Goal: Task Accomplishment & Management: Manage account settings

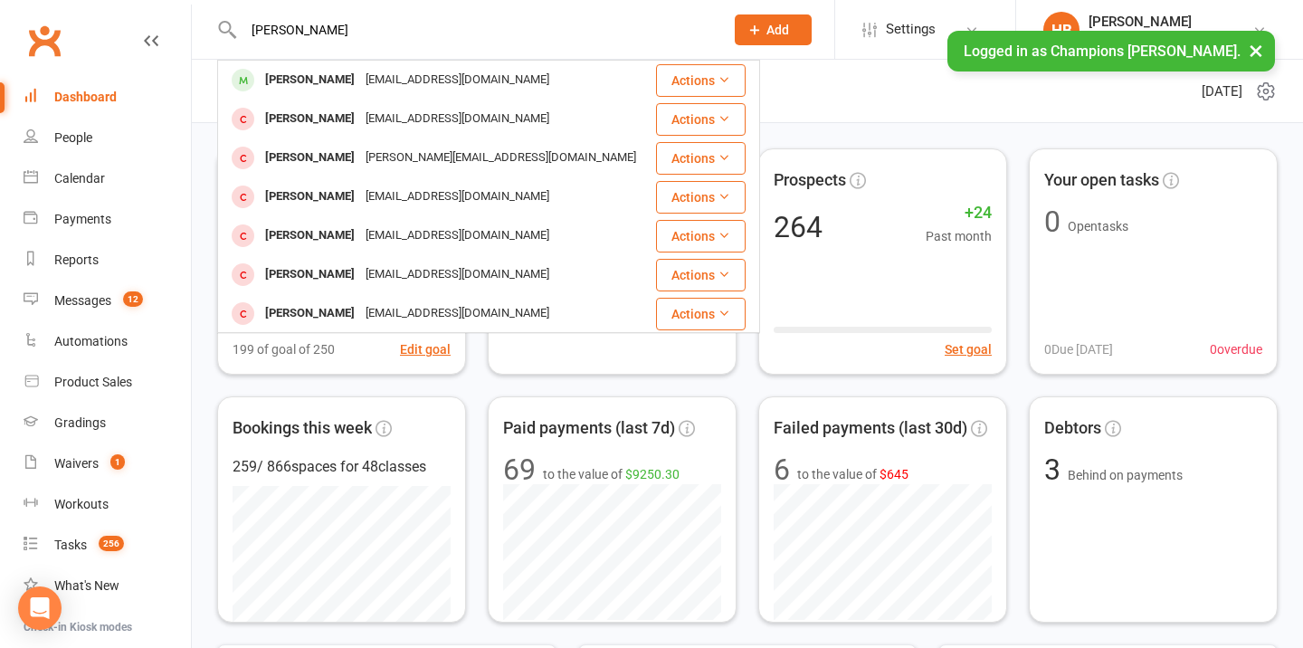
type input "Rowan wellusch"
click at [336, 97] on div "Rowan Wellisch rowanwellisch@gmail.com" at bounding box center [436, 80] width 435 height 37
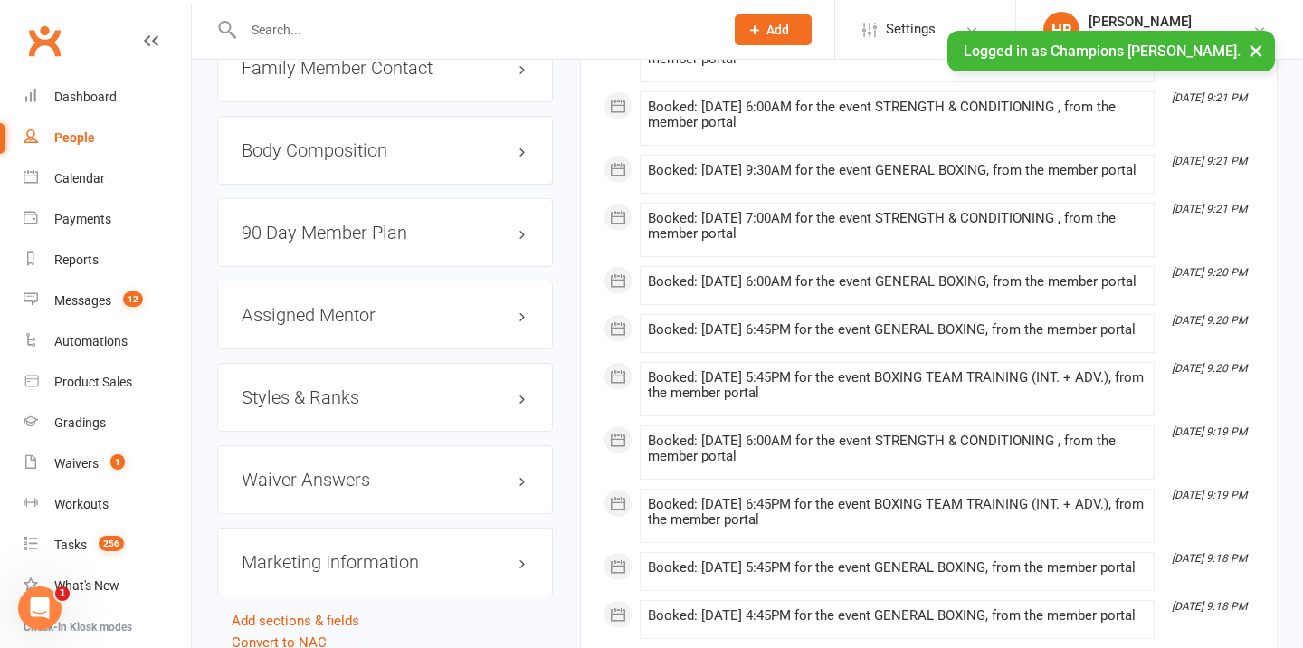
scroll to position [1896, 0]
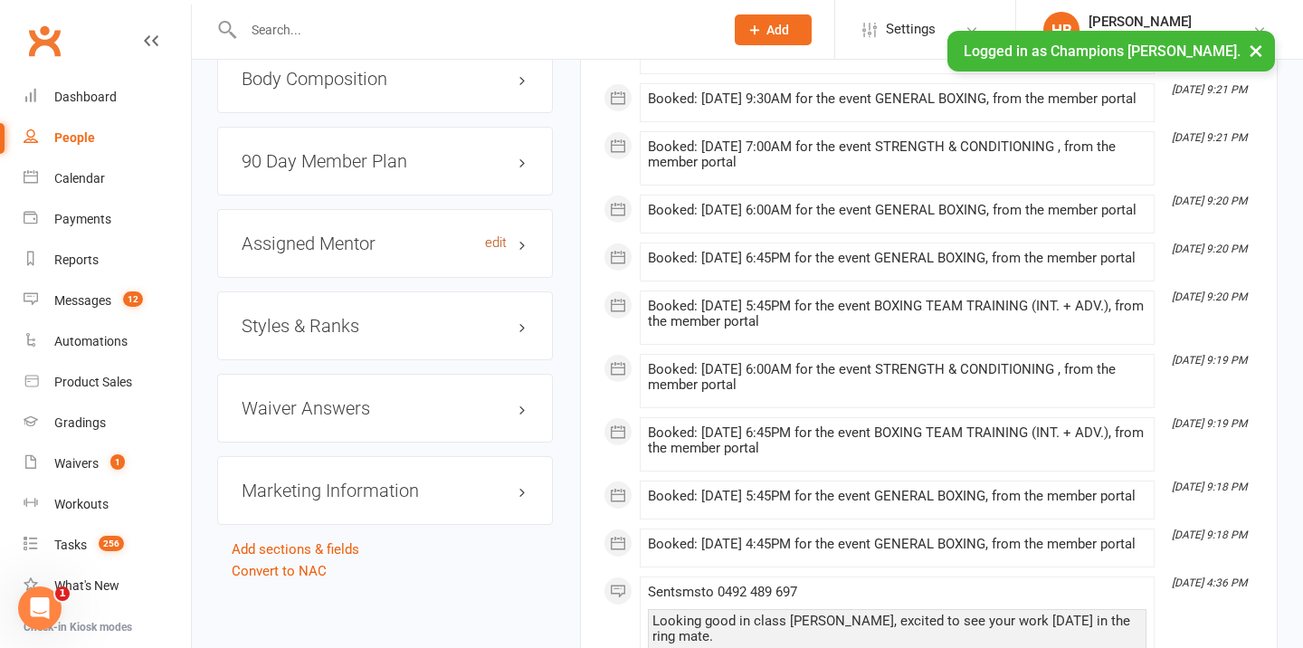
click at [488, 236] on link "edit" at bounding box center [496, 242] width 22 height 15
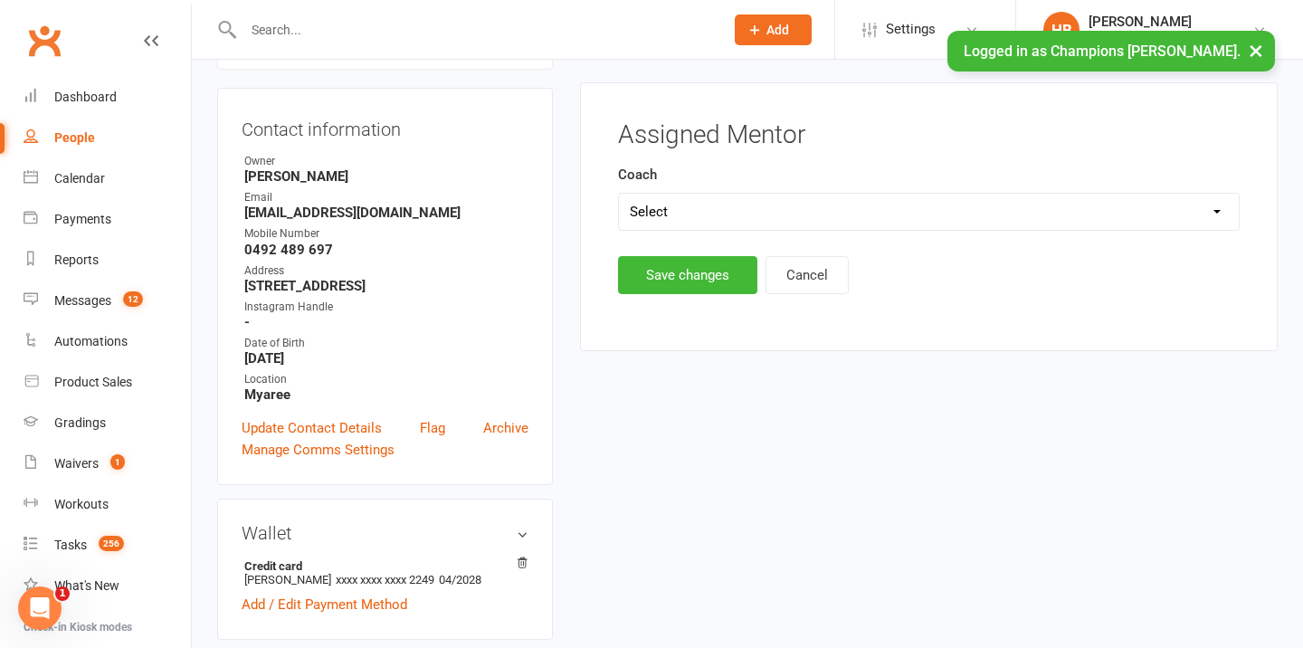
scroll to position [155, 0]
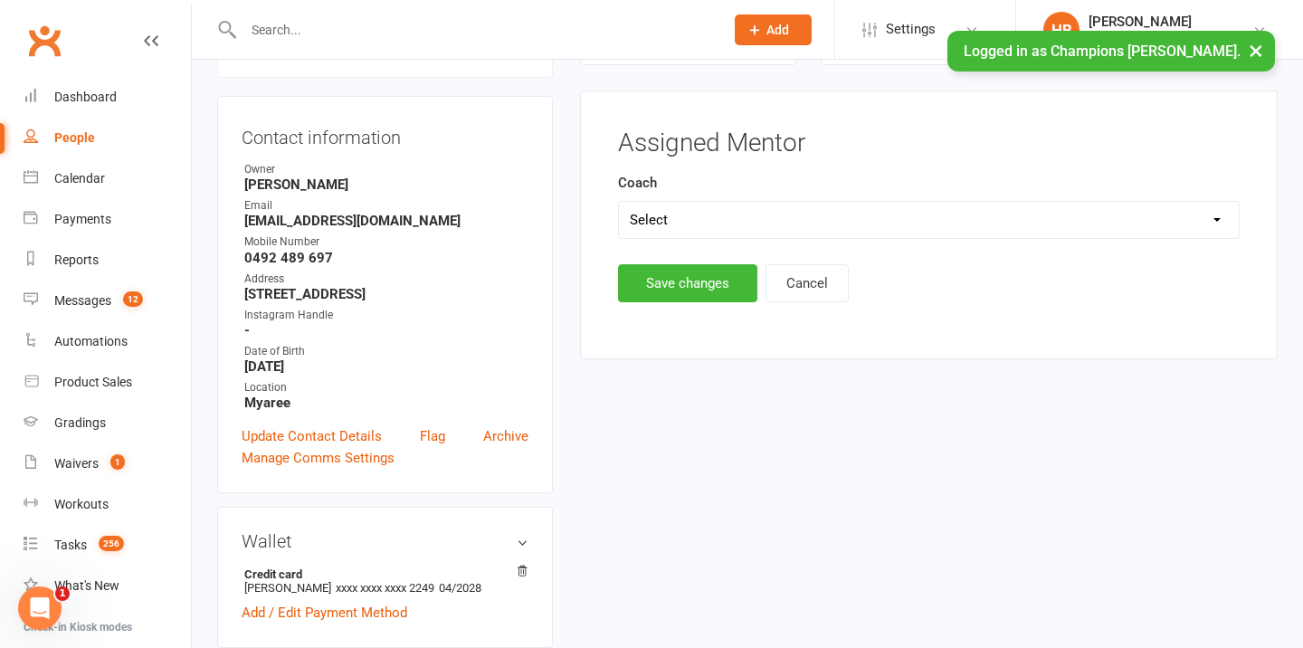
click at [745, 222] on select "Select Eddy D'Uva Pamorn Martdee Whitney Tuna Owen Chandler Jordan Sears JJ Ron…" at bounding box center [929, 220] width 620 height 36
select select "Jordan Sears"
click at [695, 294] on button "Save changes" at bounding box center [687, 283] width 139 height 38
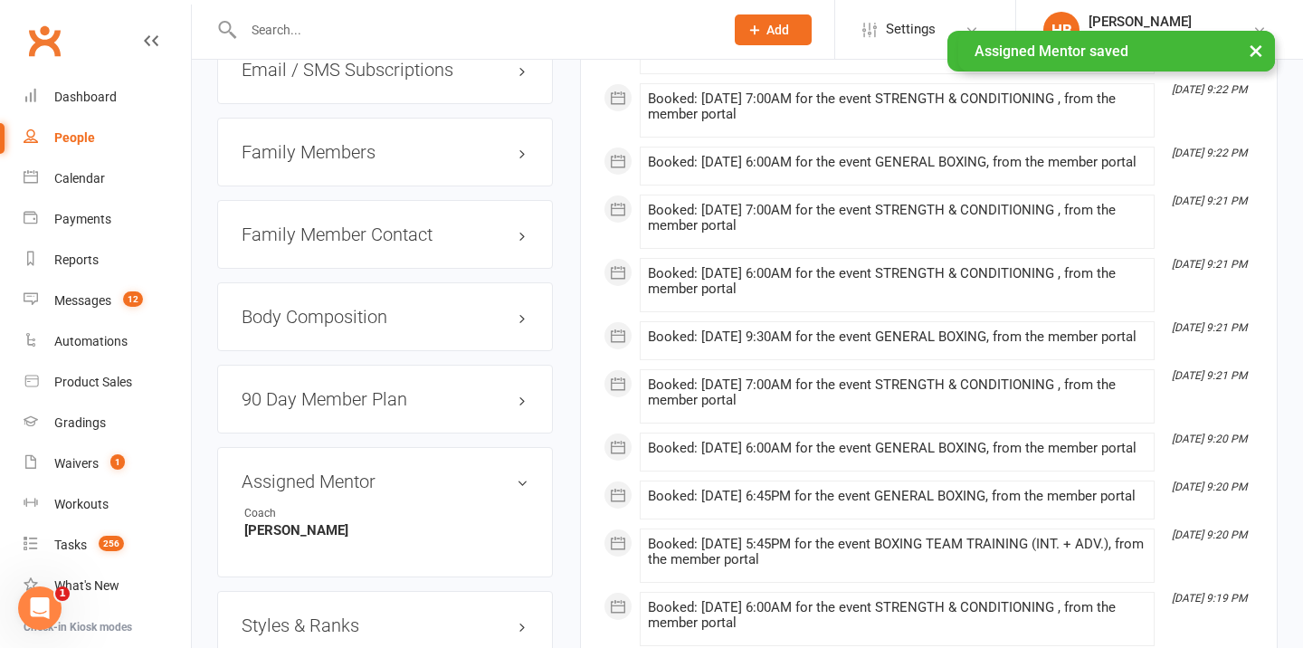
scroll to position [1656, 0]
click at [355, 392] on h3 "90 Day Member Plan edit" at bounding box center [385, 401] width 287 height 20
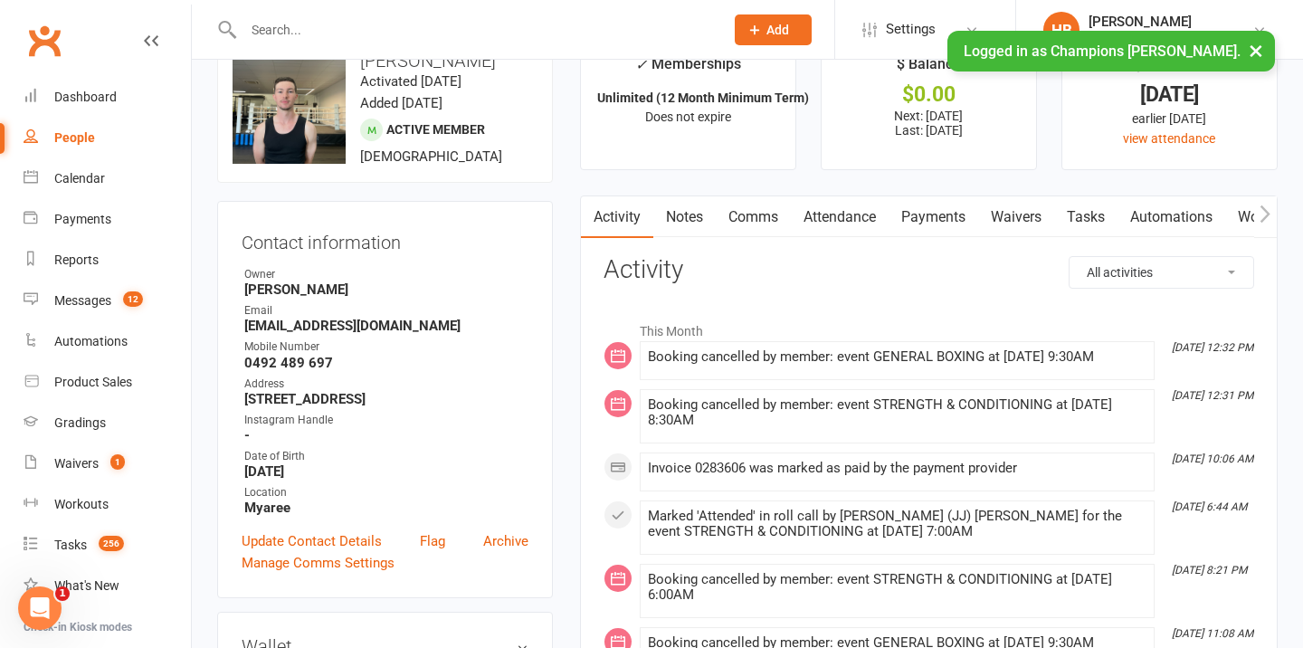
scroll to position [0, 0]
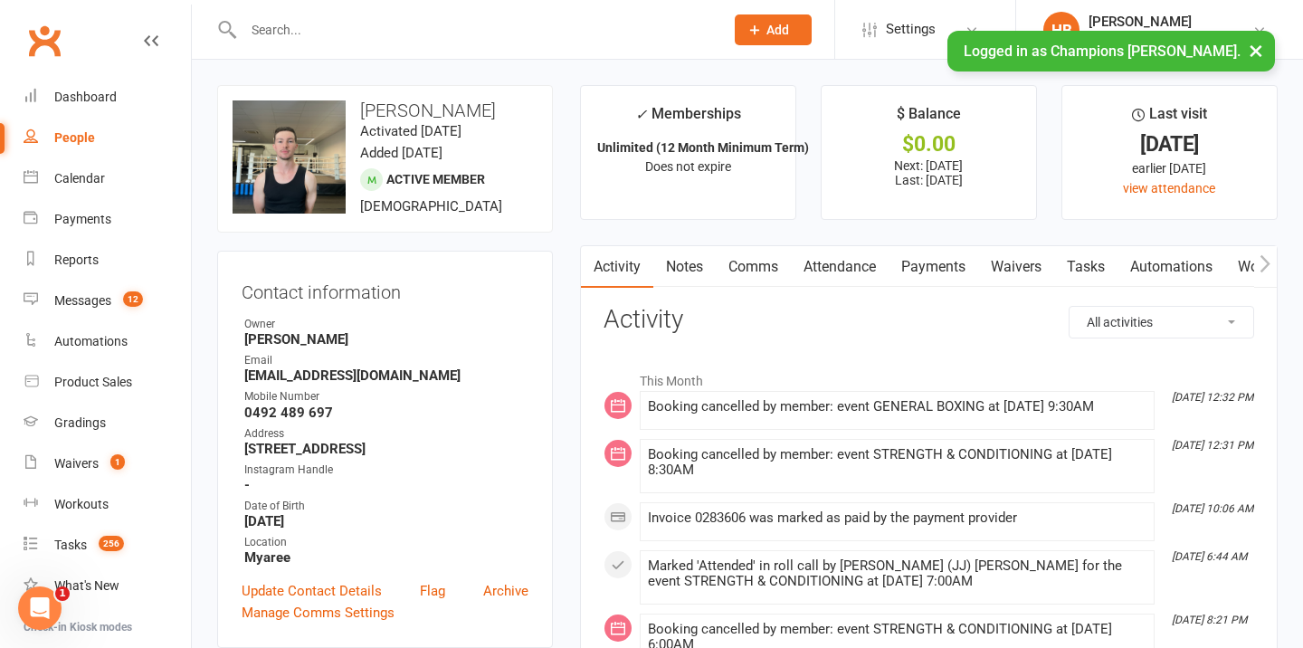
click at [849, 258] on link "Attendance" at bounding box center [840, 267] width 98 height 42
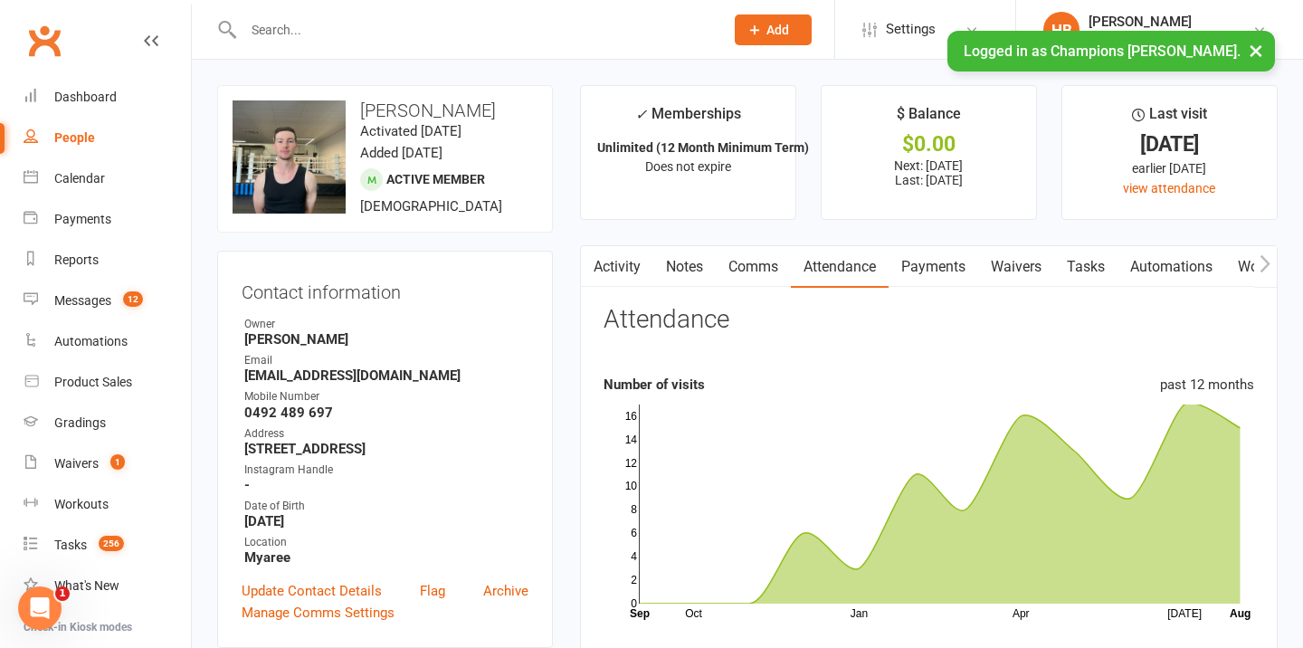
click at [1084, 264] on link "Tasks" at bounding box center [1085, 267] width 63 height 42
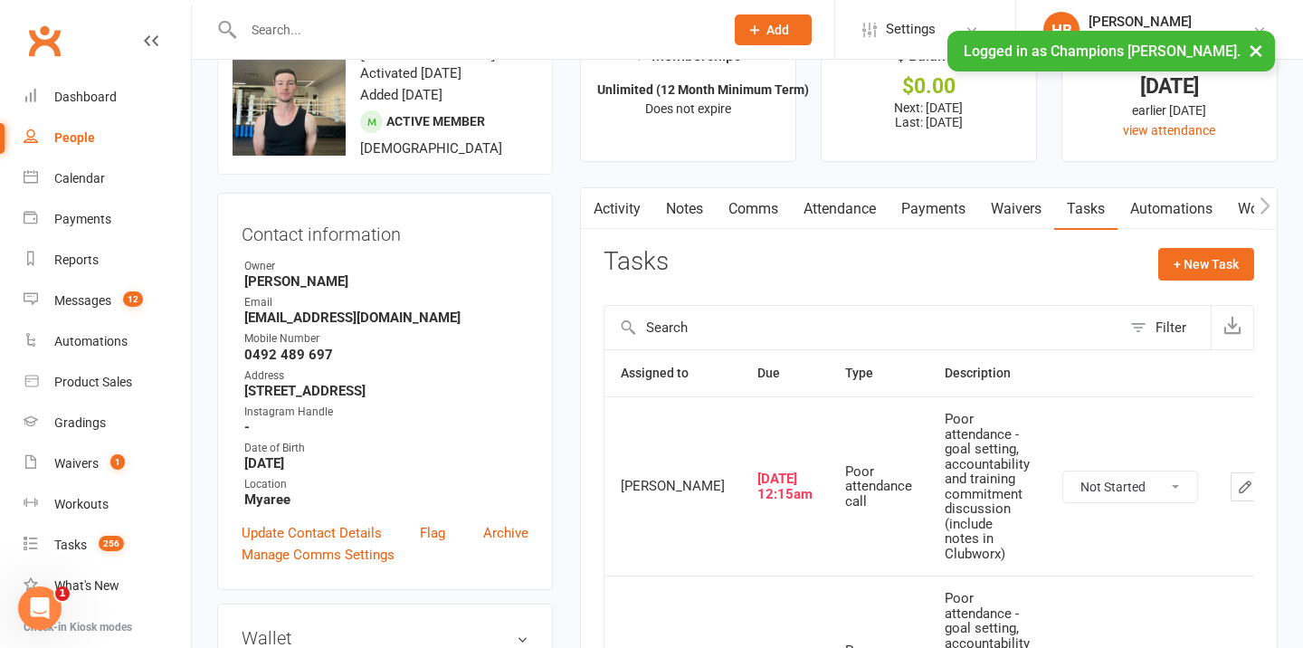
scroll to position [56, 0]
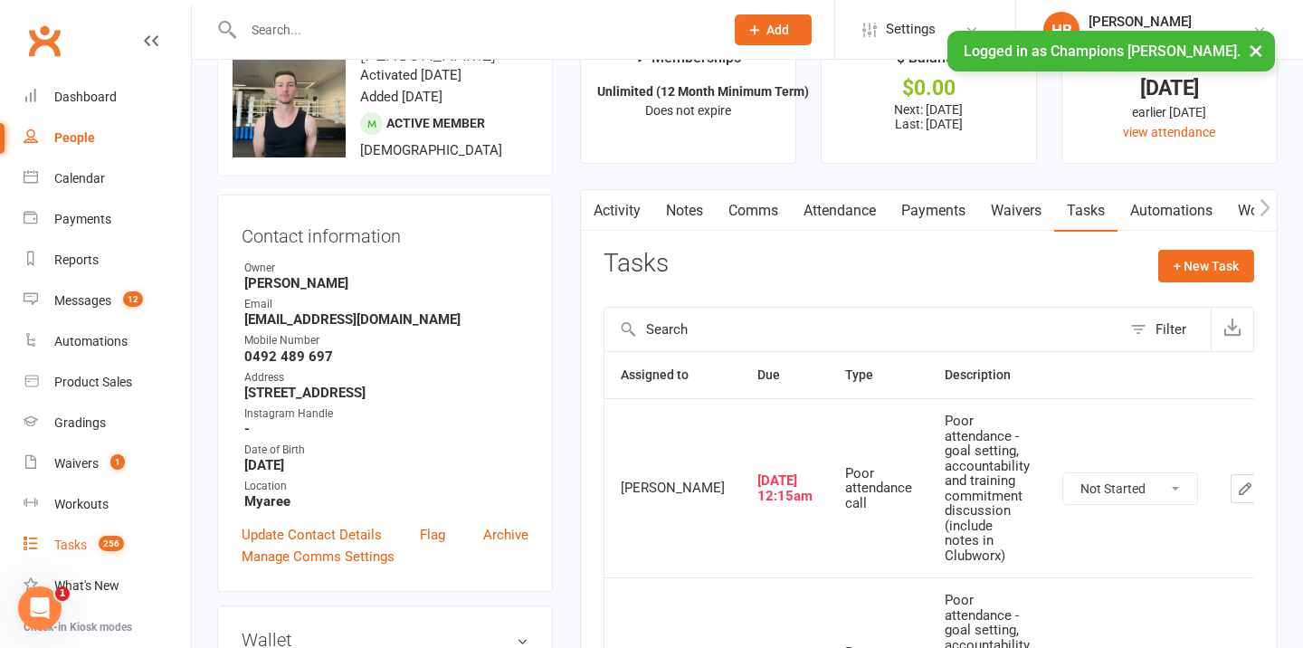
click at [83, 546] on div "Tasks" at bounding box center [70, 544] width 33 height 14
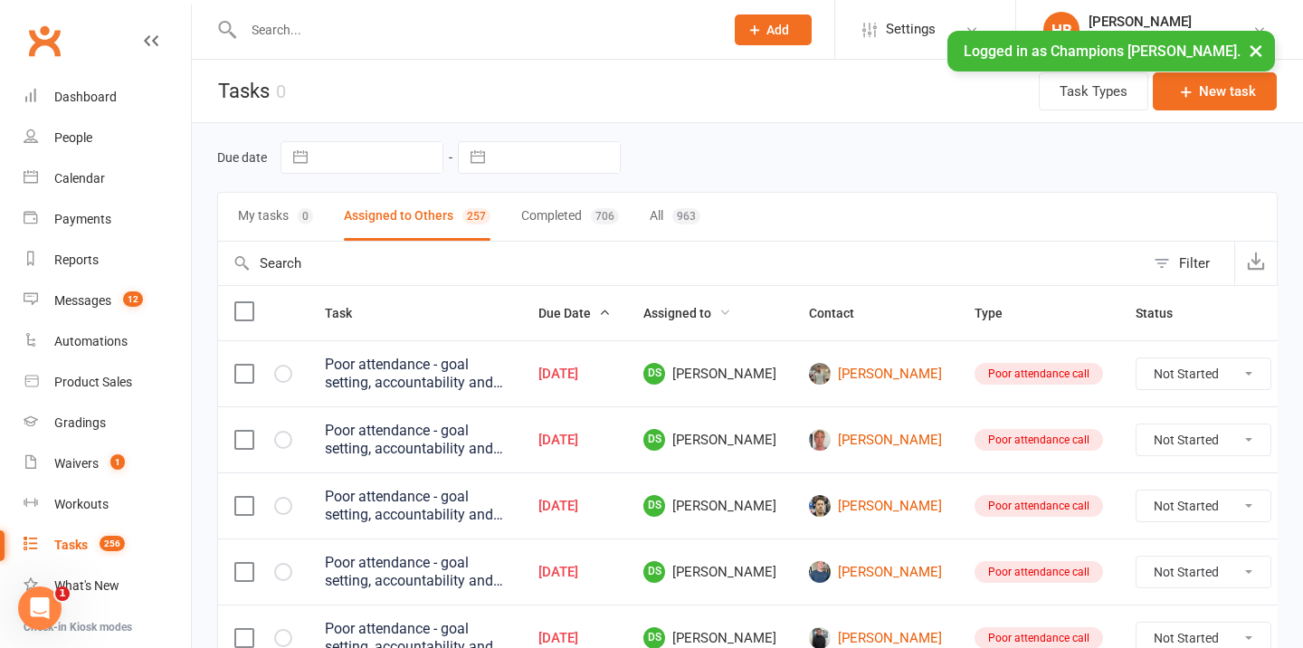
click at [722, 311] on span "Assigned to" at bounding box center [687, 313] width 88 height 14
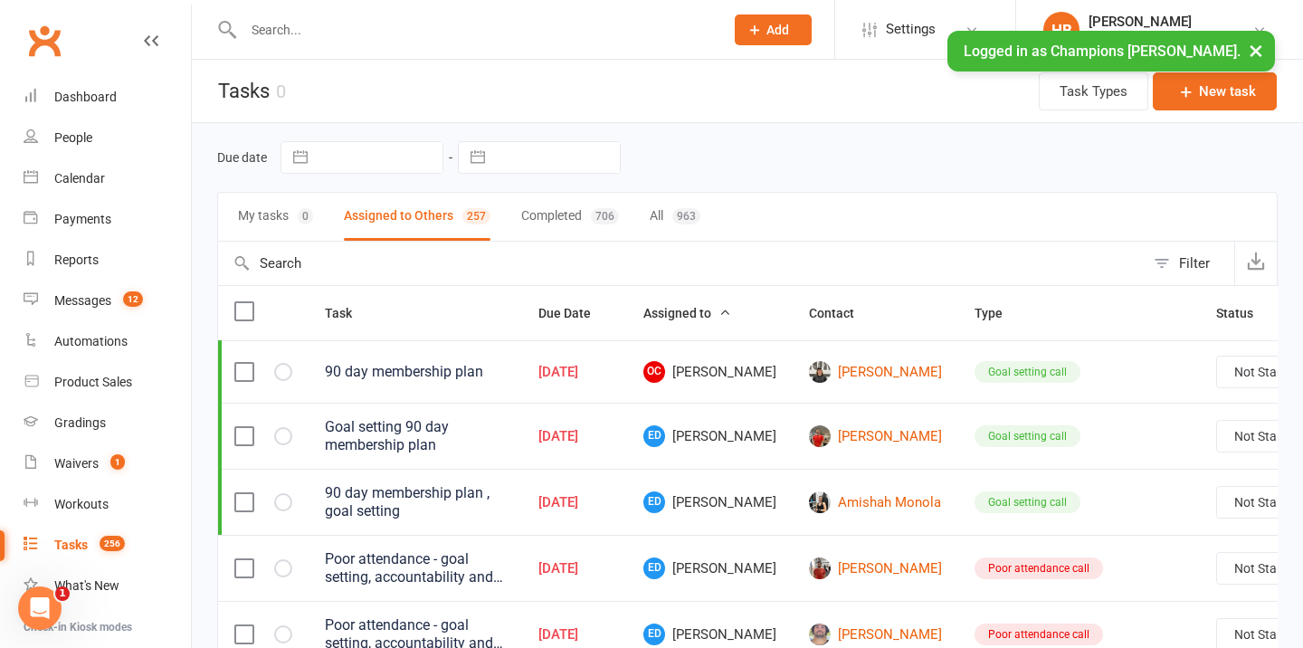
click at [1184, 266] on div "Filter" at bounding box center [1194, 263] width 31 height 22
select select "incomplete"
select select "-33377"
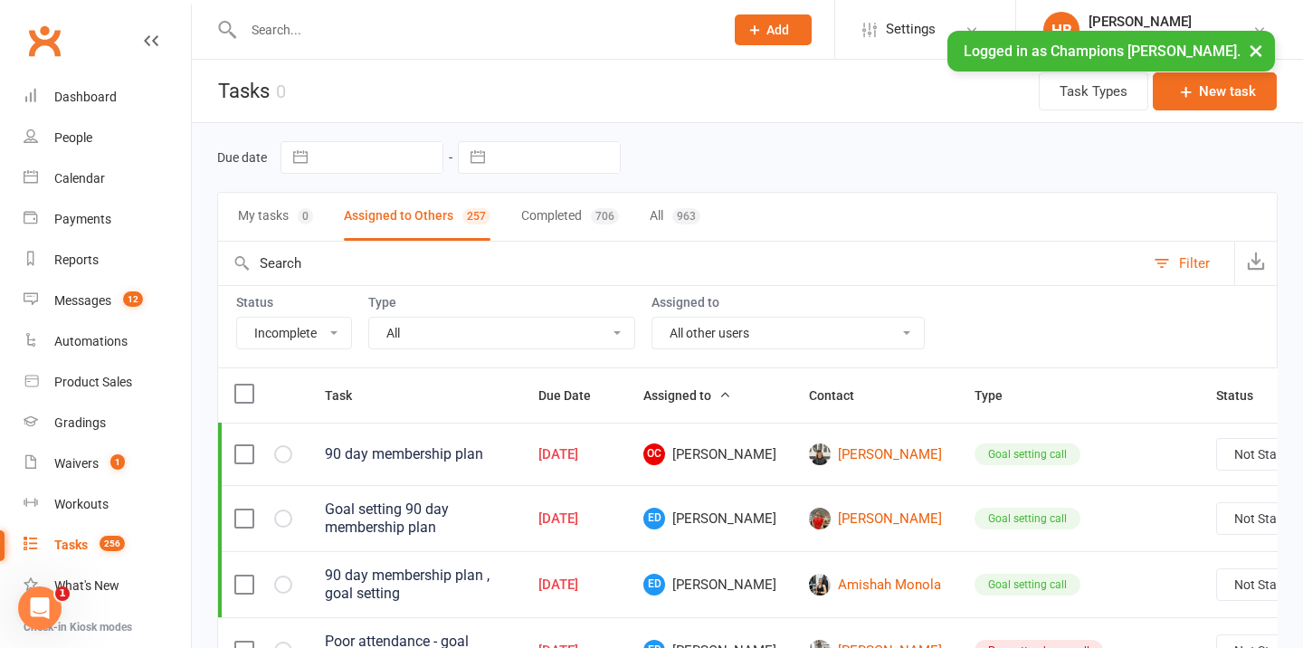
click at [780, 318] on select "All Me All other users Champions Gym Whitney Tuna Eddy D'Uva Francisco Di Vince…" at bounding box center [787, 333] width 271 height 31
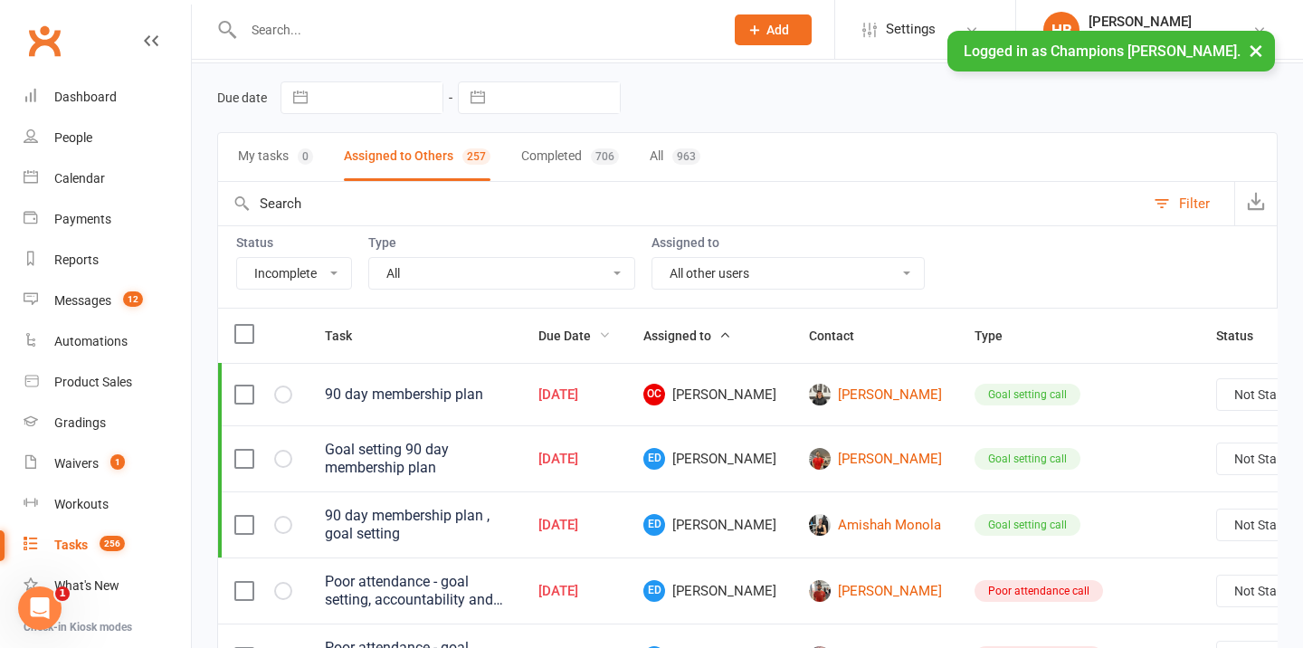
click at [578, 330] on span "Due Date" at bounding box center [574, 335] width 72 height 14
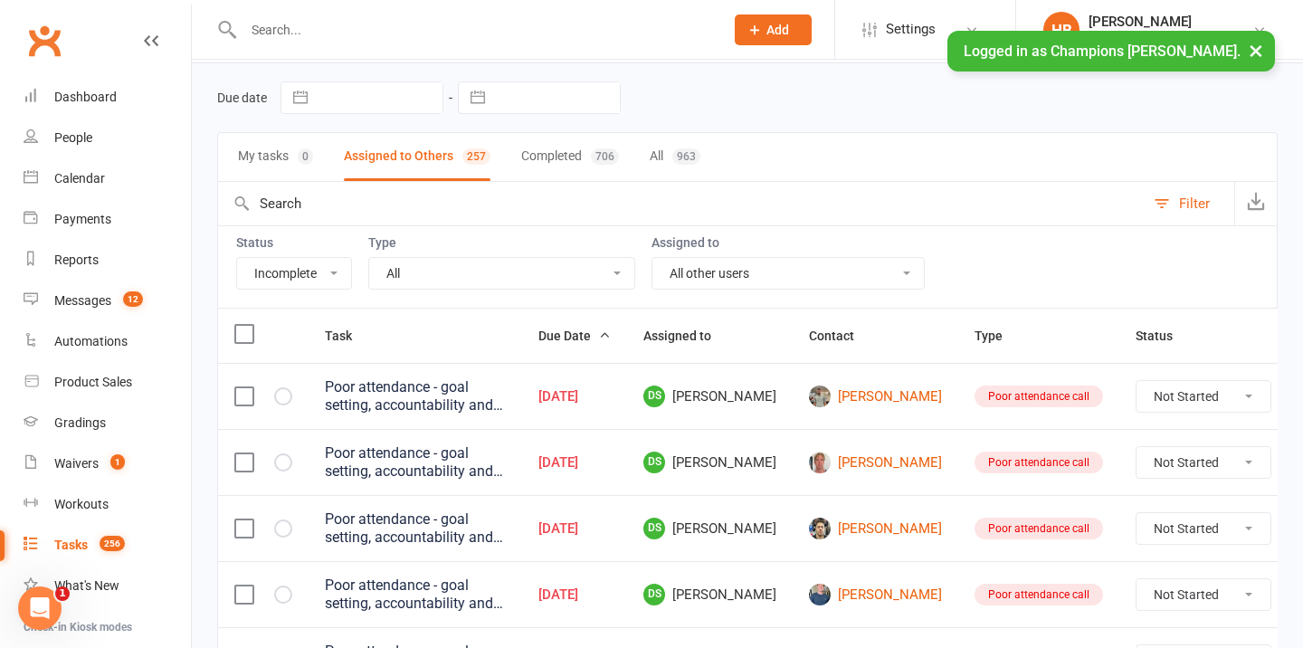
click at [589, 333] on span "Due Date" at bounding box center [574, 335] width 72 height 14
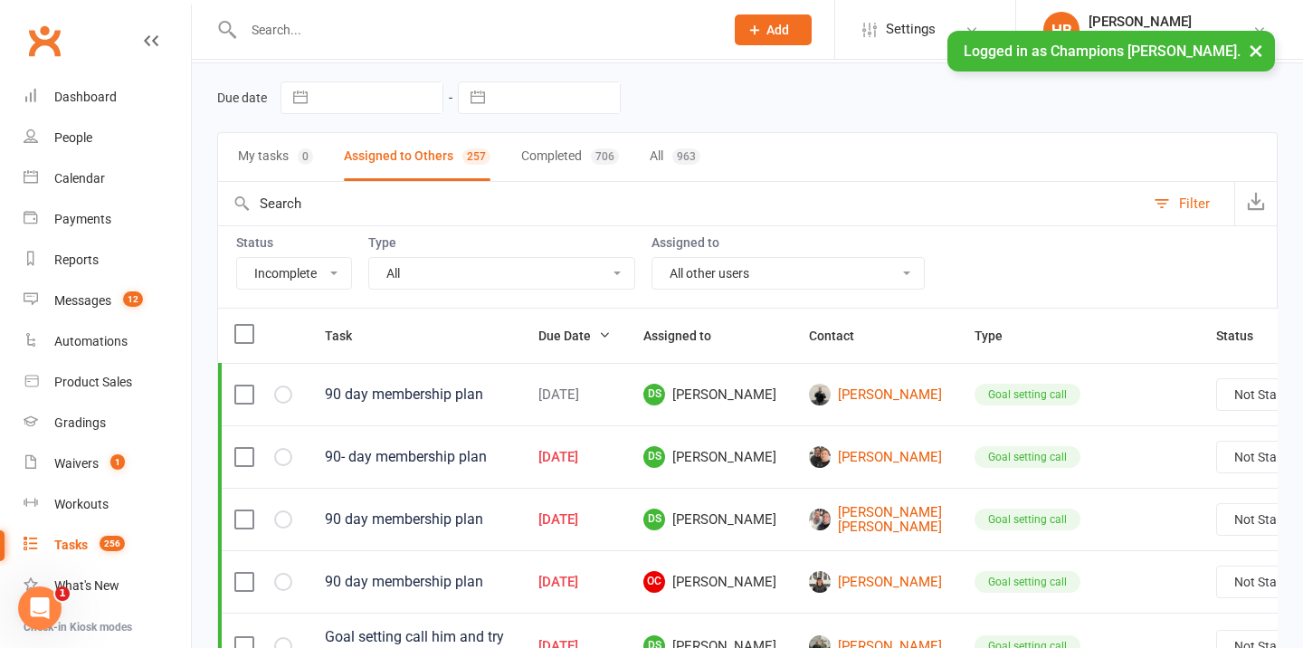
click at [591, 335] on span "Due Date" at bounding box center [574, 335] width 72 height 14
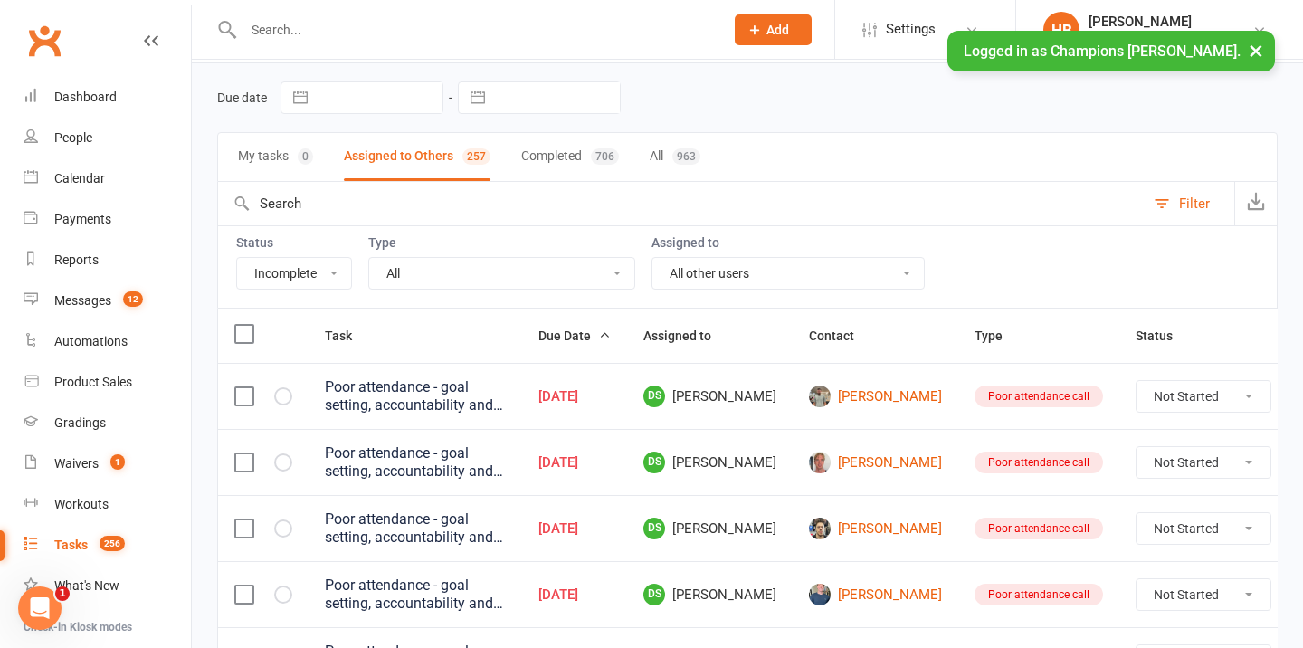
click at [243, 329] on label at bounding box center [243, 334] width 18 height 18
click at [243, 325] on input "checkbox" at bounding box center [243, 325] width 18 height 0
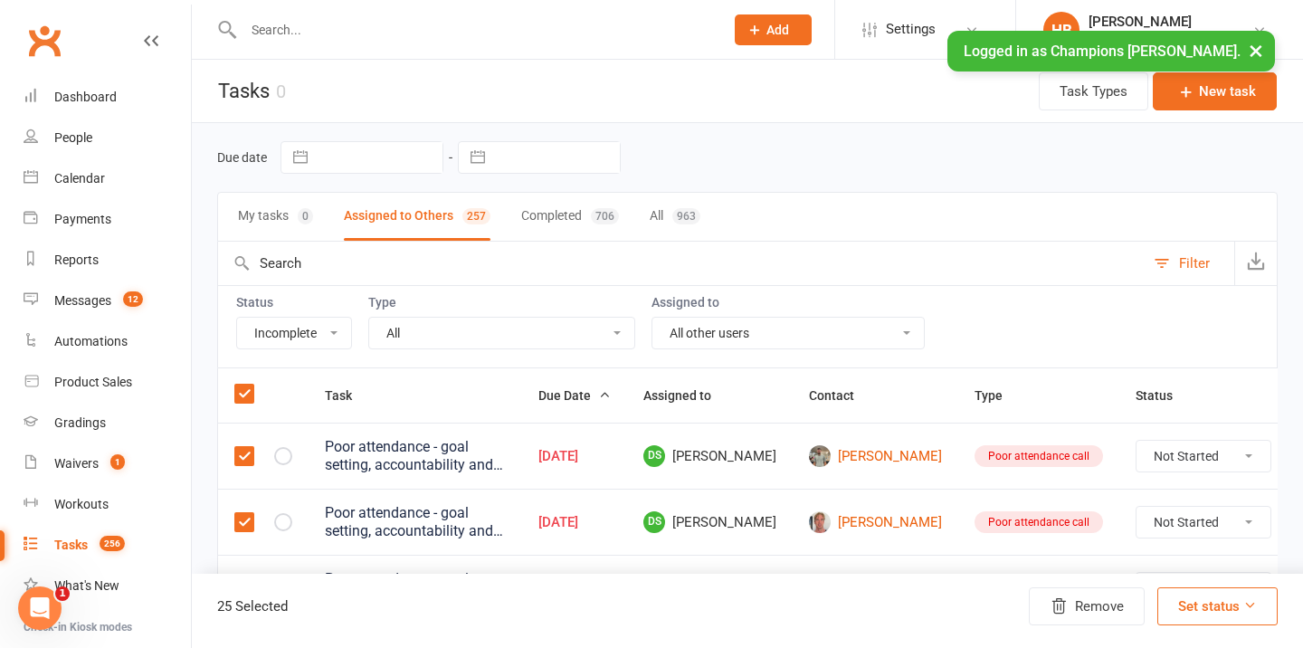
scroll to position [12, 0]
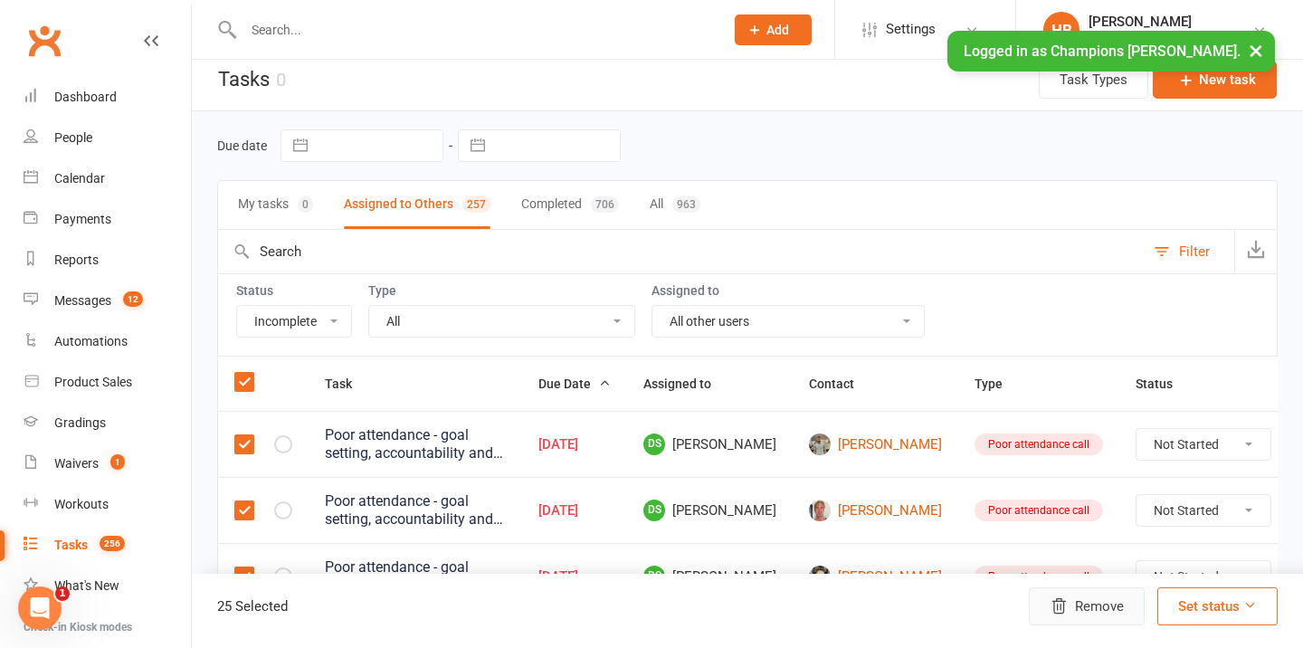
click at [1110, 600] on button "Remove" at bounding box center [1087, 606] width 116 height 38
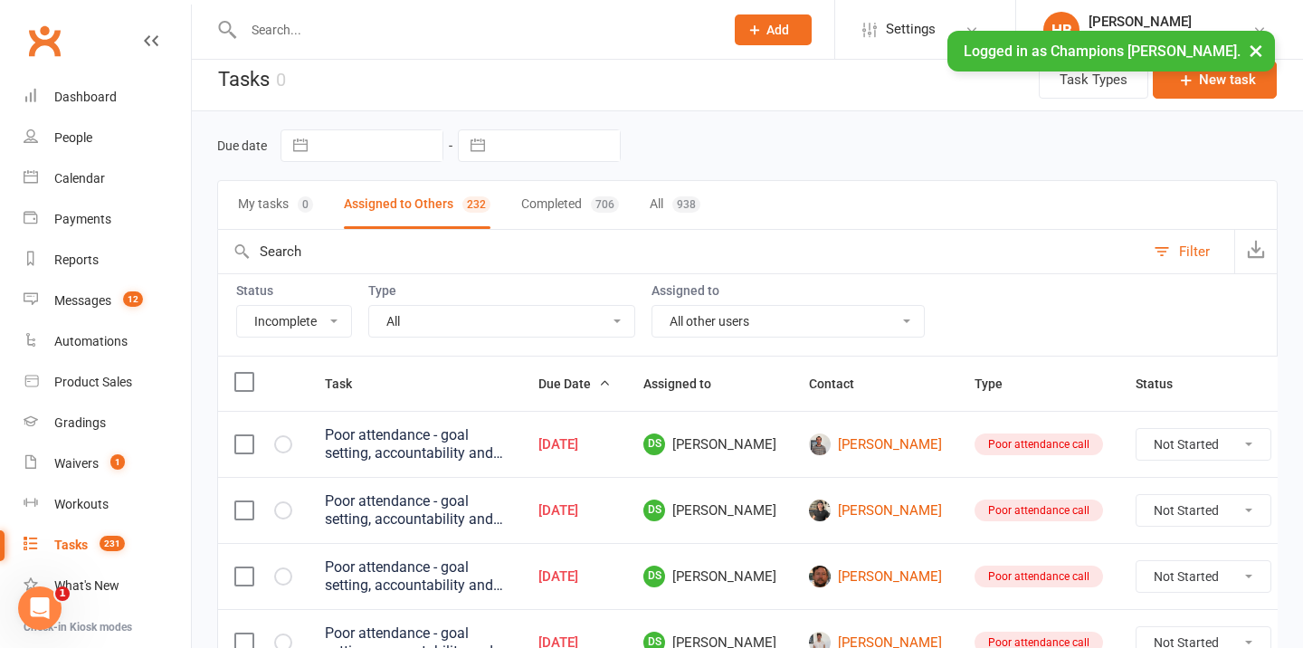
click at [242, 377] on label at bounding box center [243, 382] width 18 height 18
click at [242, 373] on input "checkbox" at bounding box center [243, 373] width 18 height 0
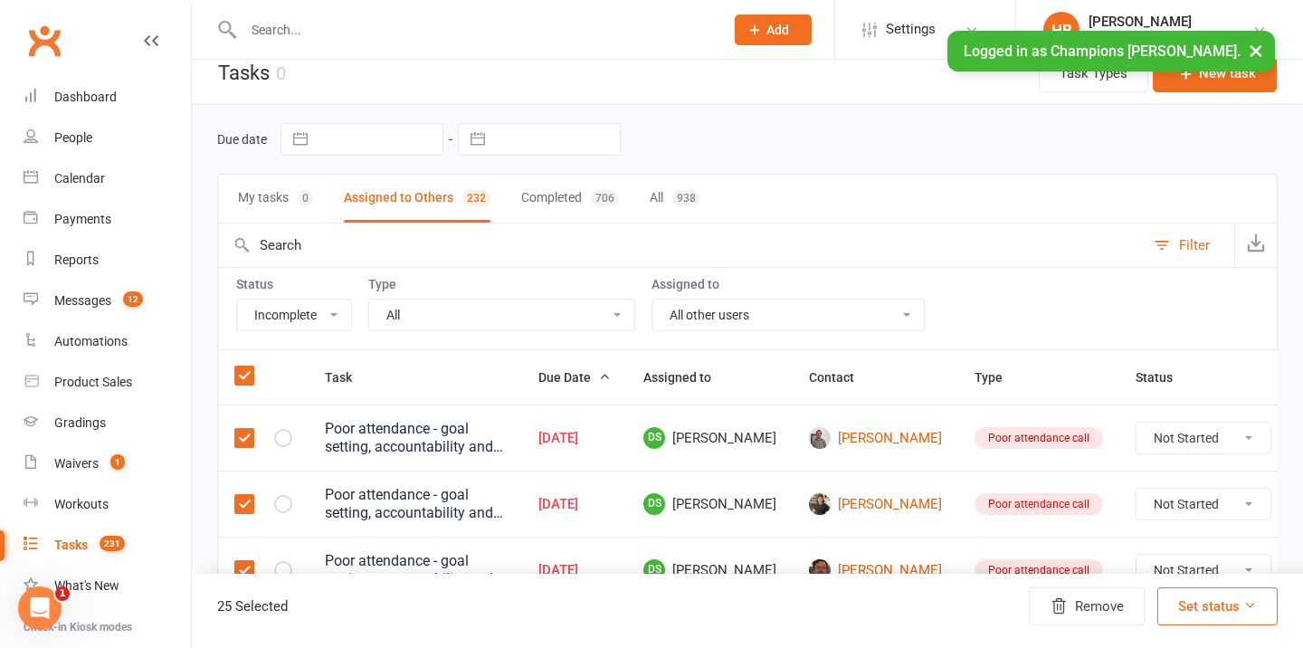
scroll to position [0, 0]
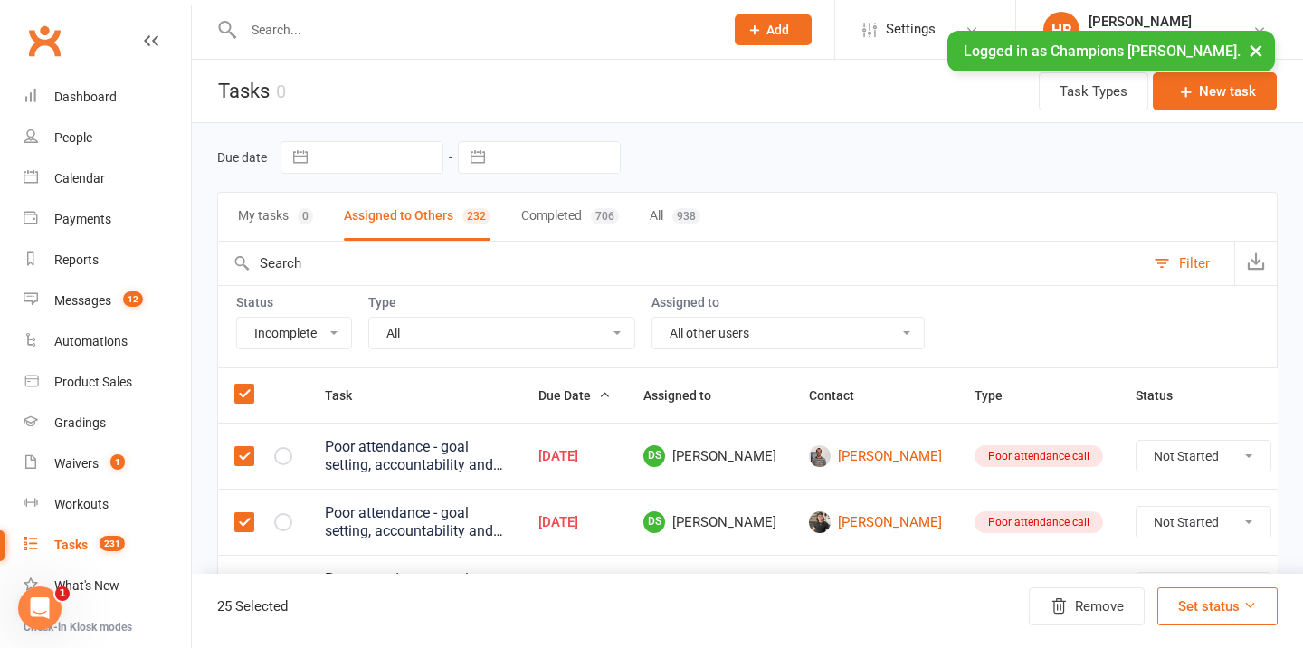
click at [1086, 634] on div "25 Selected Remove Set status" at bounding box center [747, 611] width 1111 height 74
click at [1086, 601] on button "Remove" at bounding box center [1087, 606] width 116 height 38
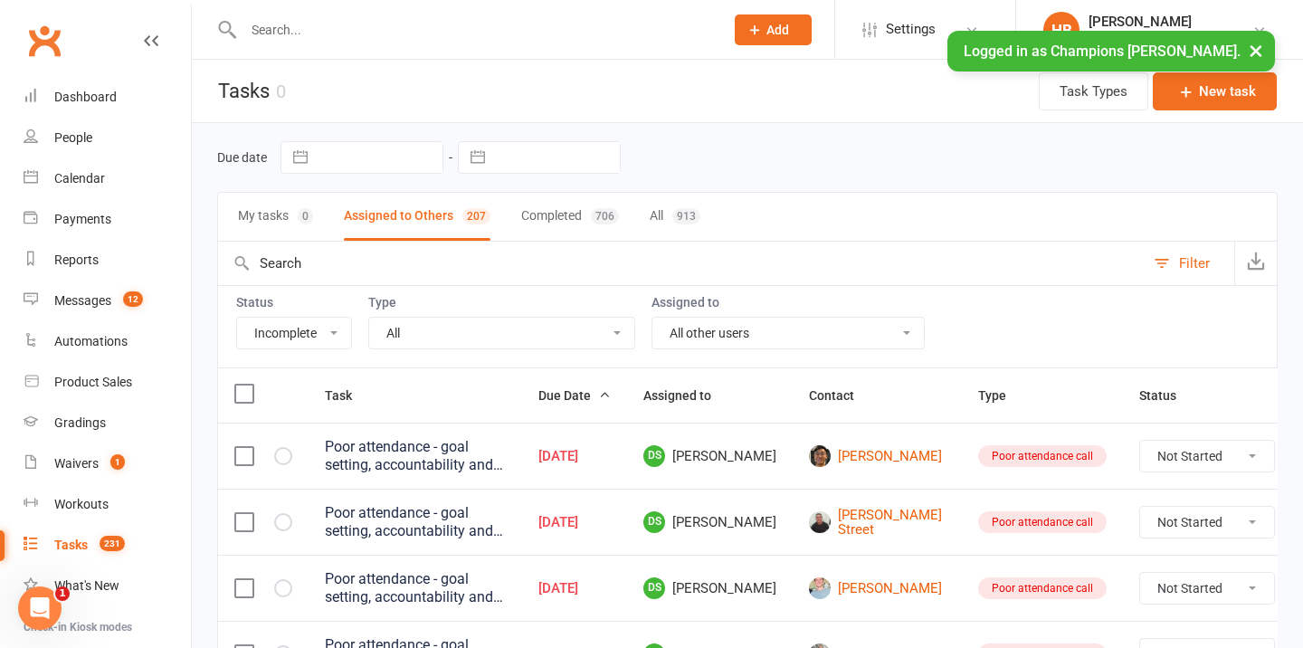
click at [245, 394] on label at bounding box center [243, 393] width 18 height 18
click at [245, 384] on input "checkbox" at bounding box center [243, 384] width 18 height 0
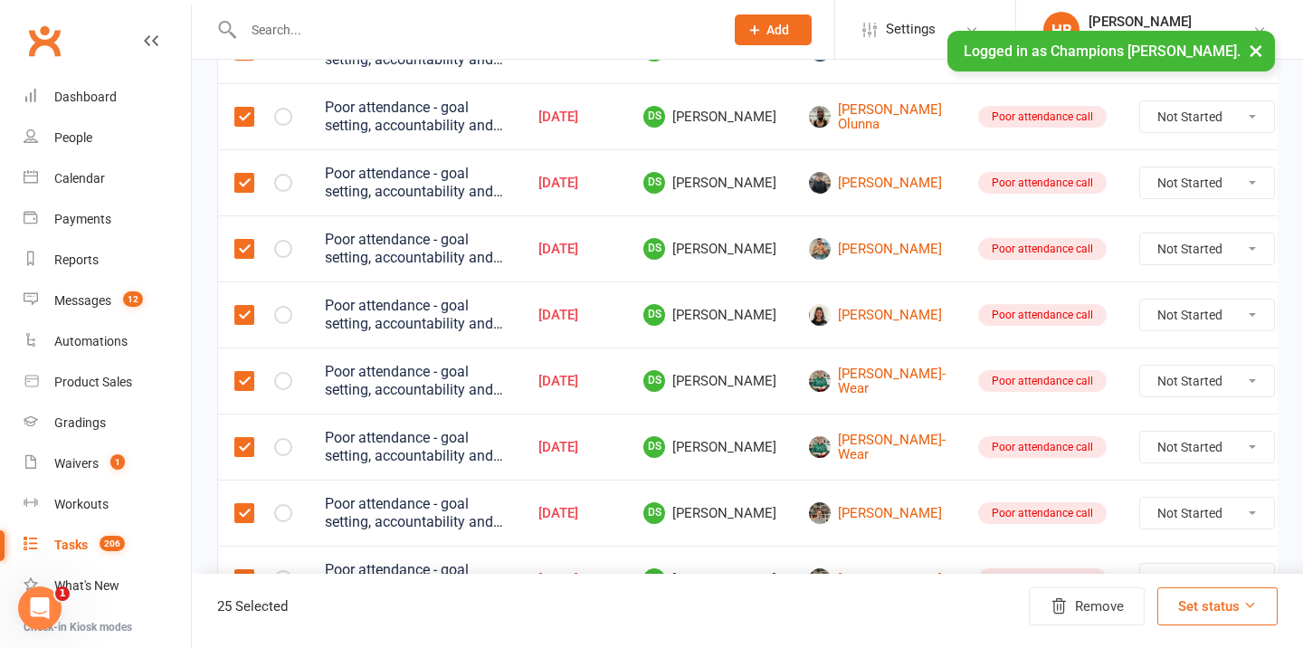
scroll to position [1569, 0]
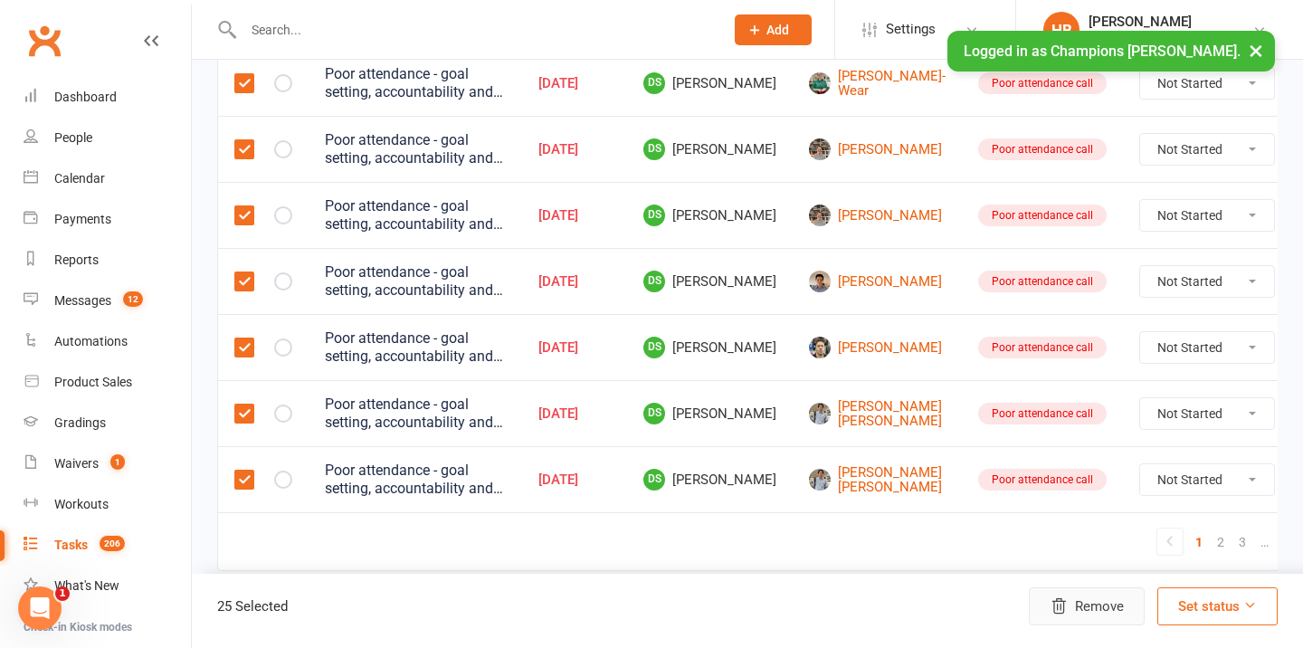
click at [1100, 614] on button "Remove" at bounding box center [1087, 606] width 116 height 38
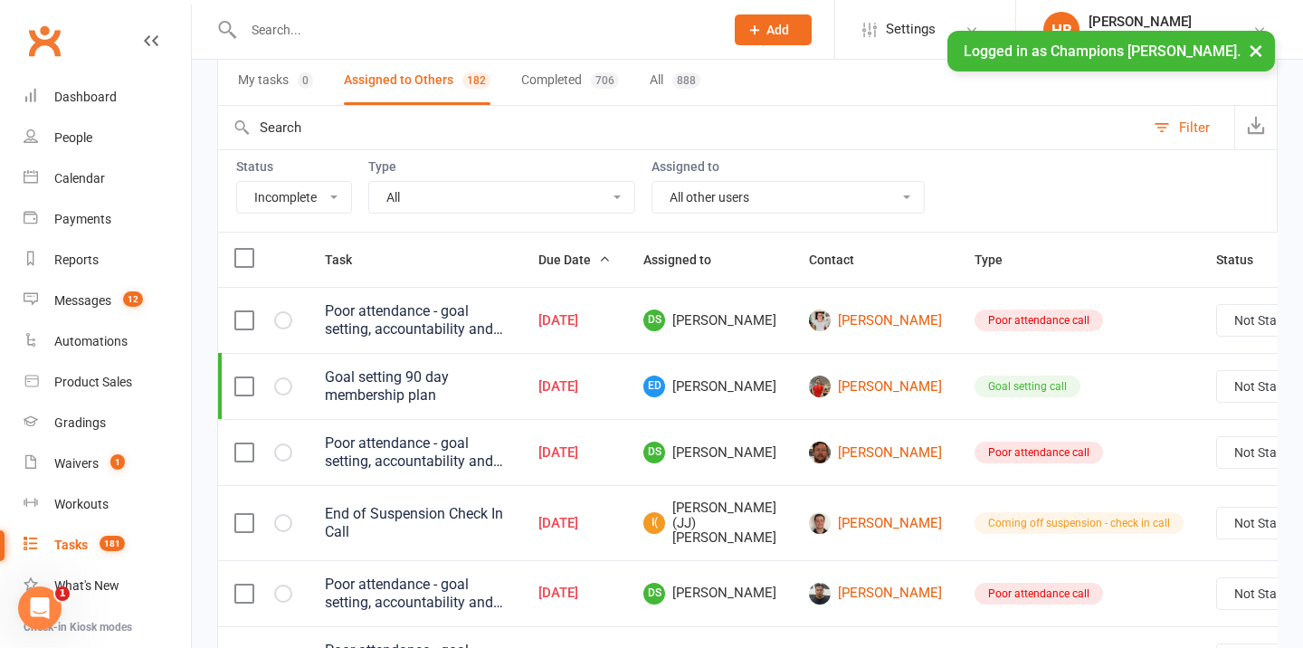
scroll to position [0, 0]
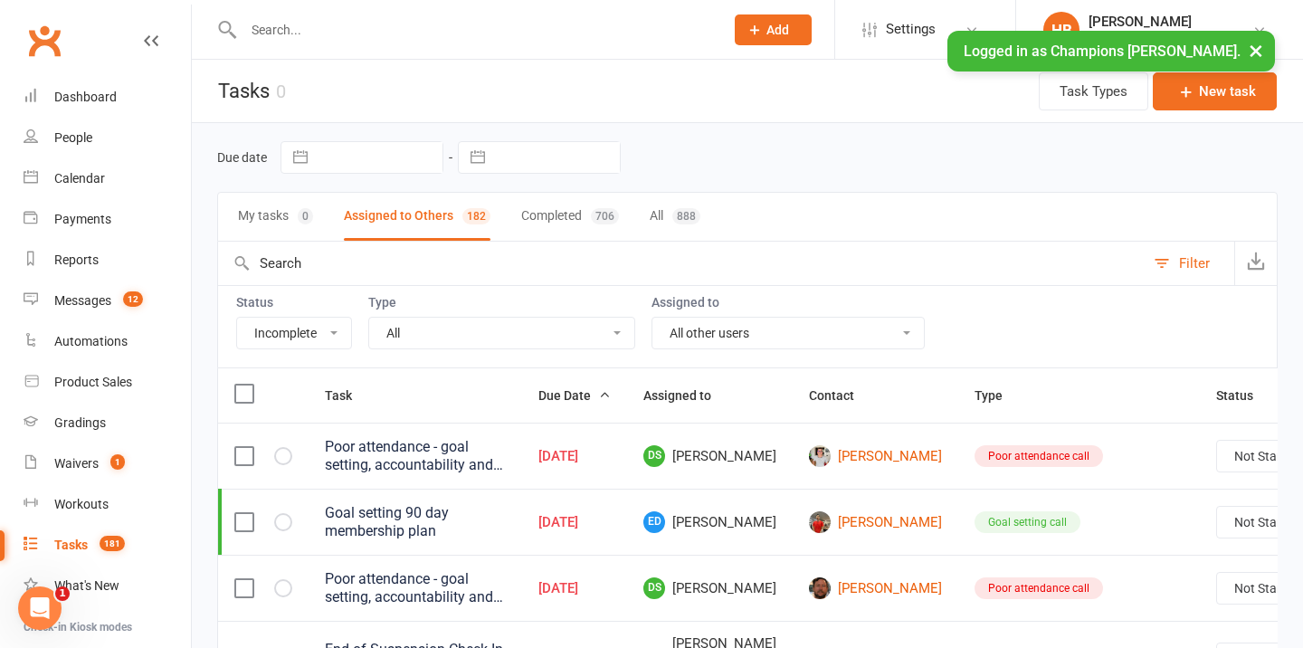
click at [247, 388] on label at bounding box center [243, 393] width 18 height 18
click at [247, 384] on input "checkbox" at bounding box center [243, 384] width 18 height 0
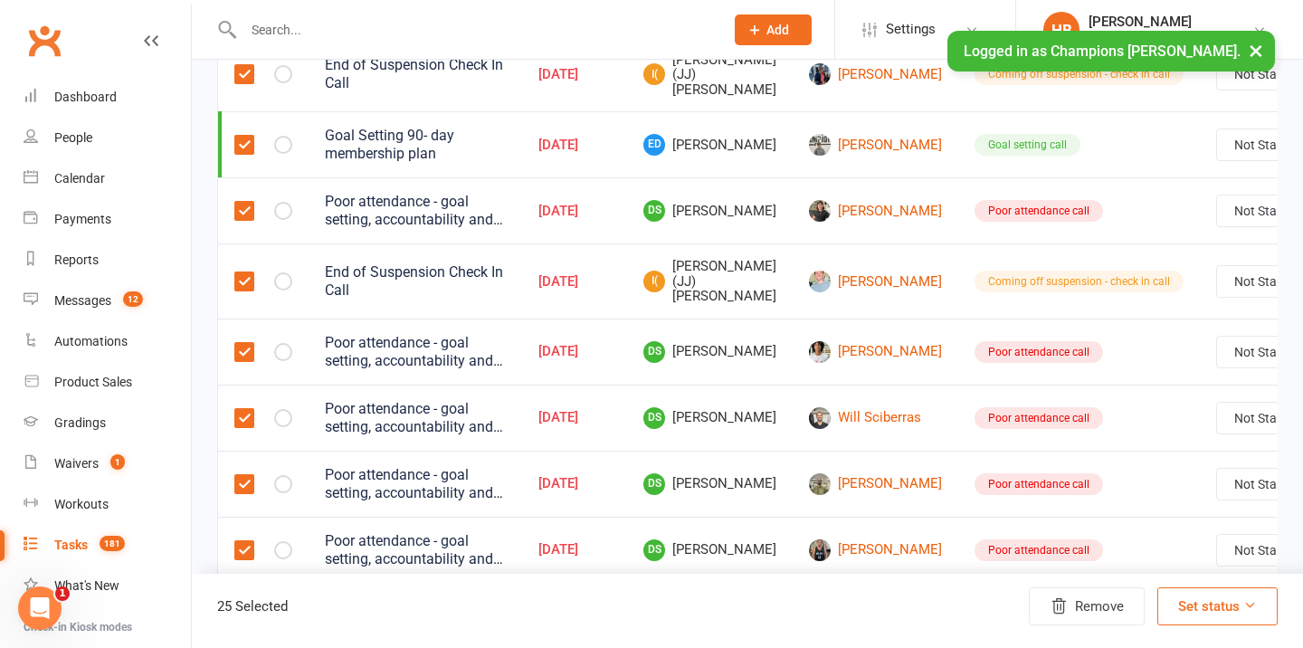
scroll to position [662, 0]
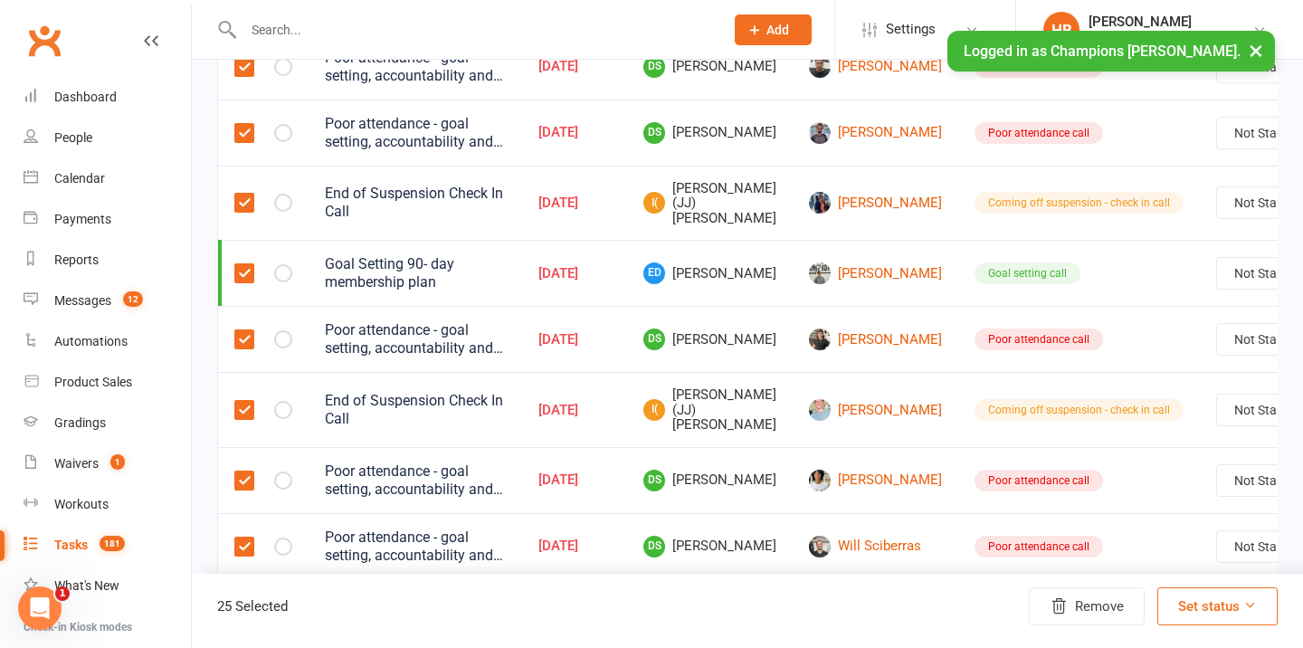
click at [245, 272] on label at bounding box center [243, 273] width 18 height 18
click at [245, 264] on input "checkbox" at bounding box center [243, 264] width 18 height 0
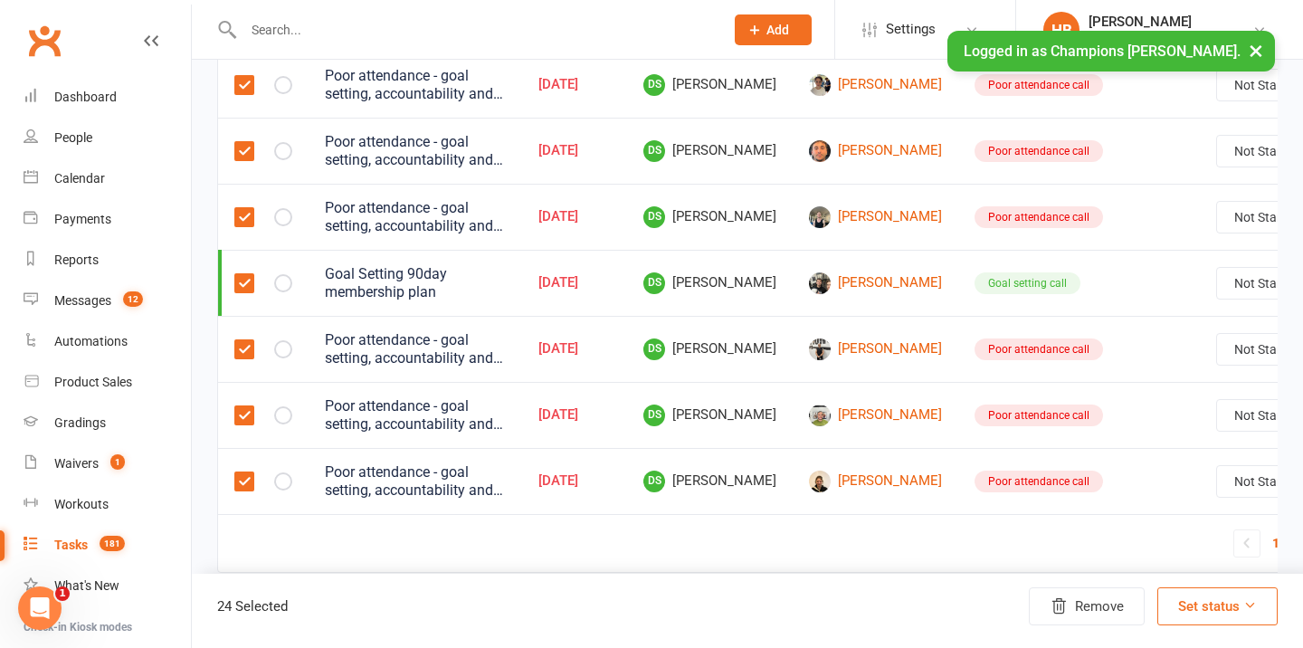
scroll to position [1595, 0]
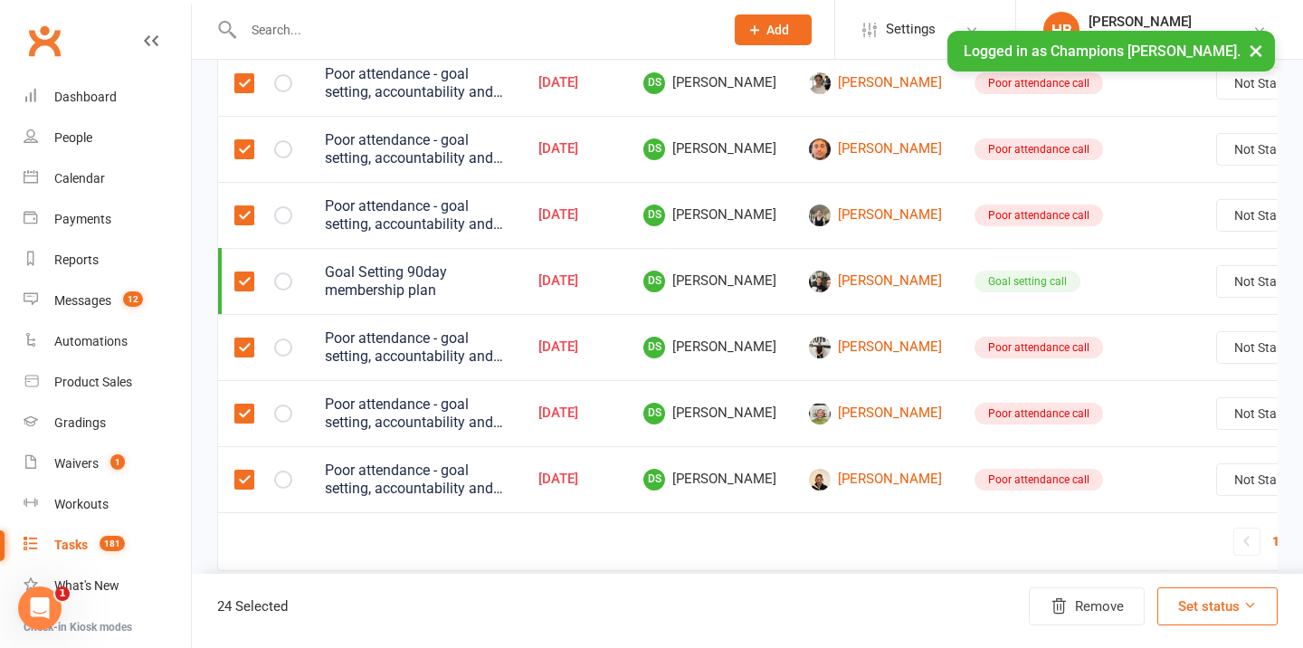
click at [248, 278] on label at bounding box center [243, 281] width 18 height 18
click at [248, 272] on input "checkbox" at bounding box center [243, 272] width 18 height 0
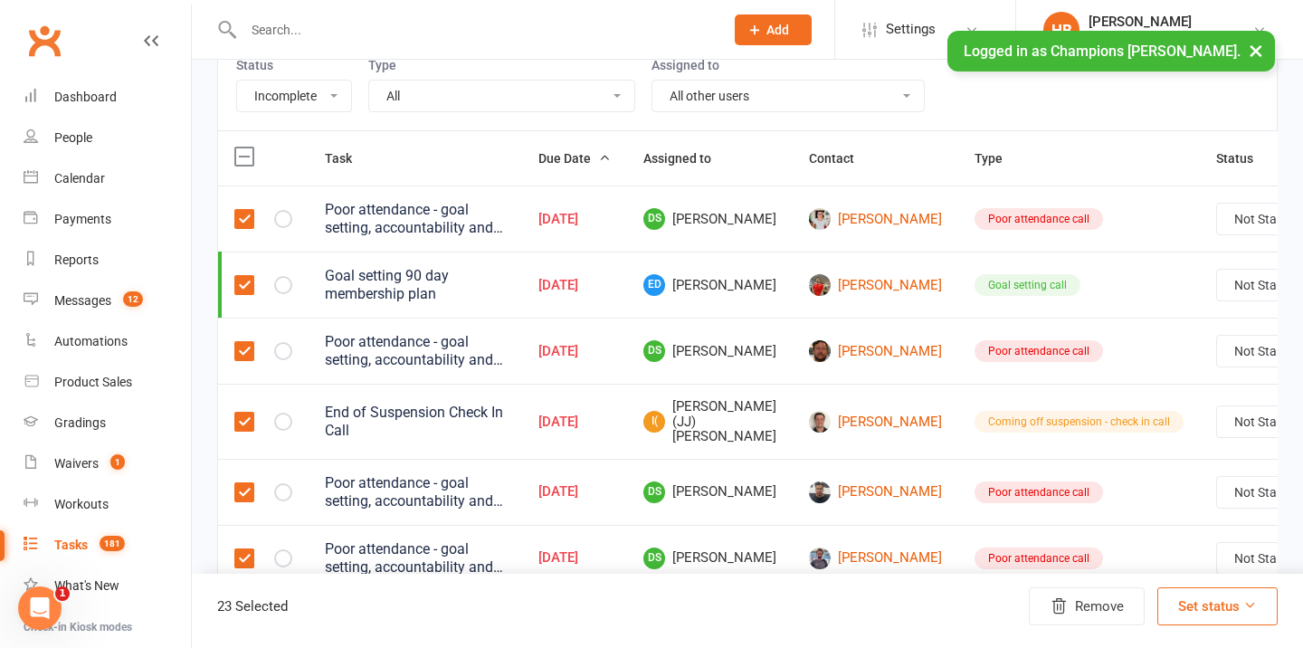
scroll to position [233, 0]
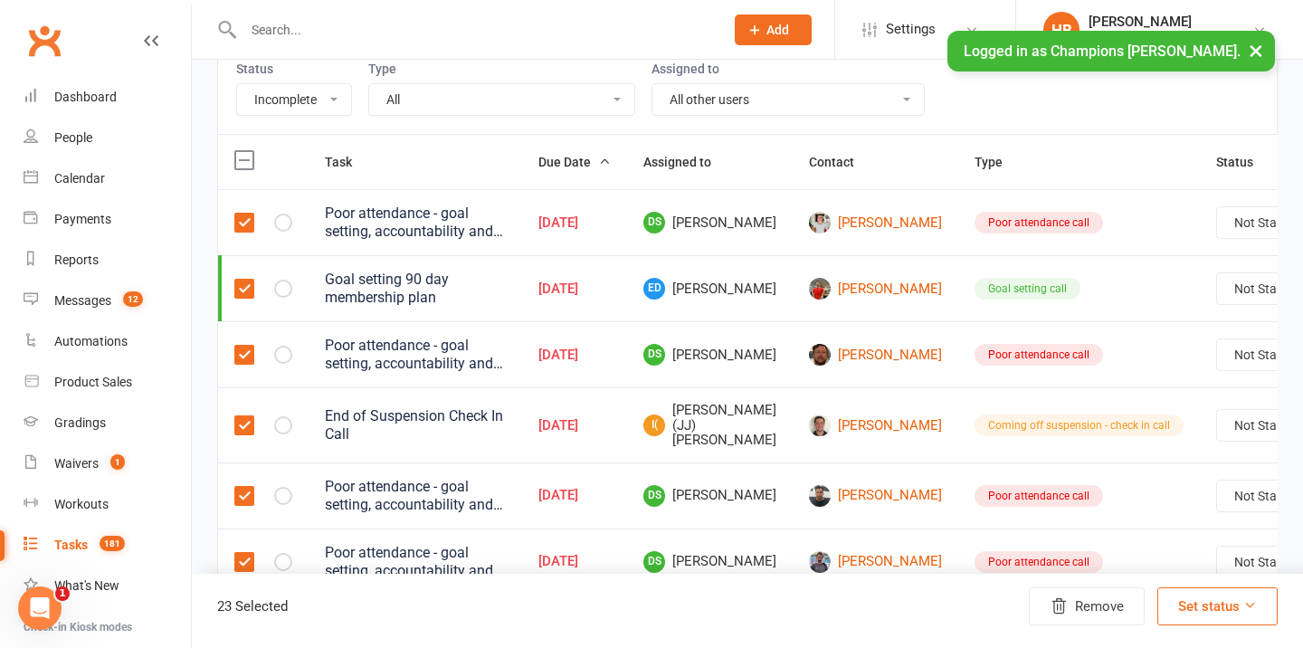
click at [247, 286] on label at bounding box center [243, 289] width 18 height 18
click at [247, 280] on input "checkbox" at bounding box center [243, 280] width 18 height 0
click at [1143, 610] on button "Remove" at bounding box center [1087, 606] width 116 height 38
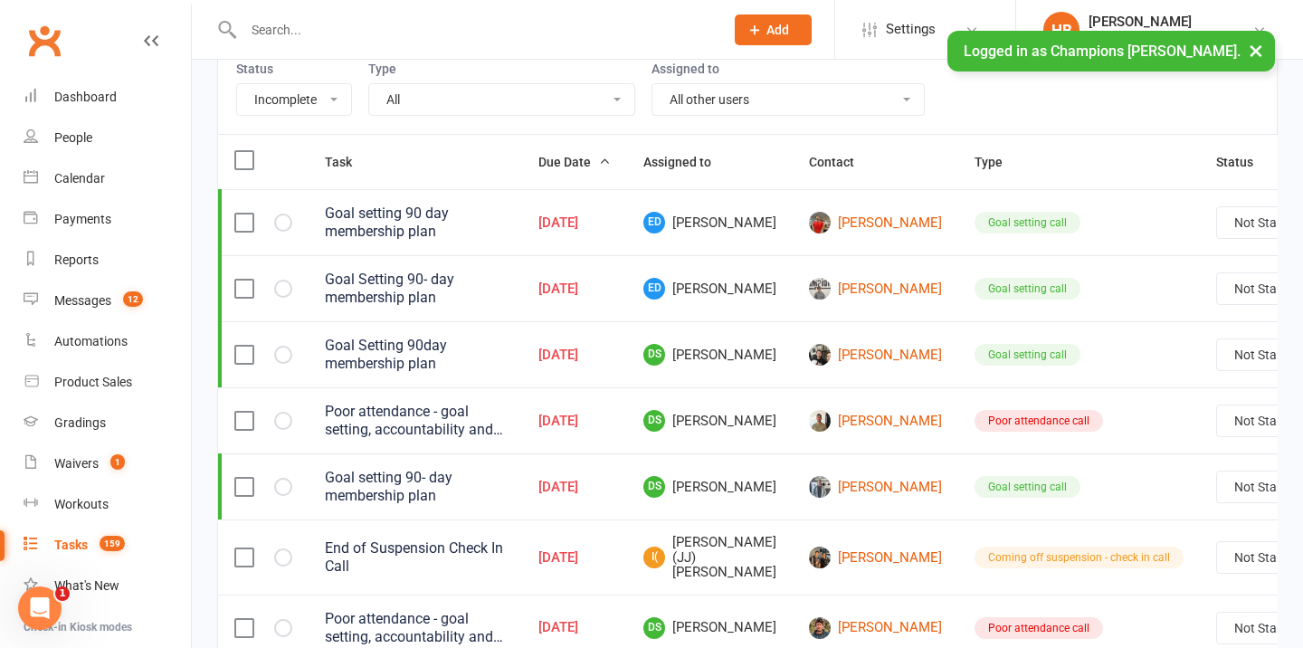
click at [245, 160] on label at bounding box center [243, 160] width 18 height 18
click at [245, 151] on input "checkbox" at bounding box center [243, 151] width 18 height 0
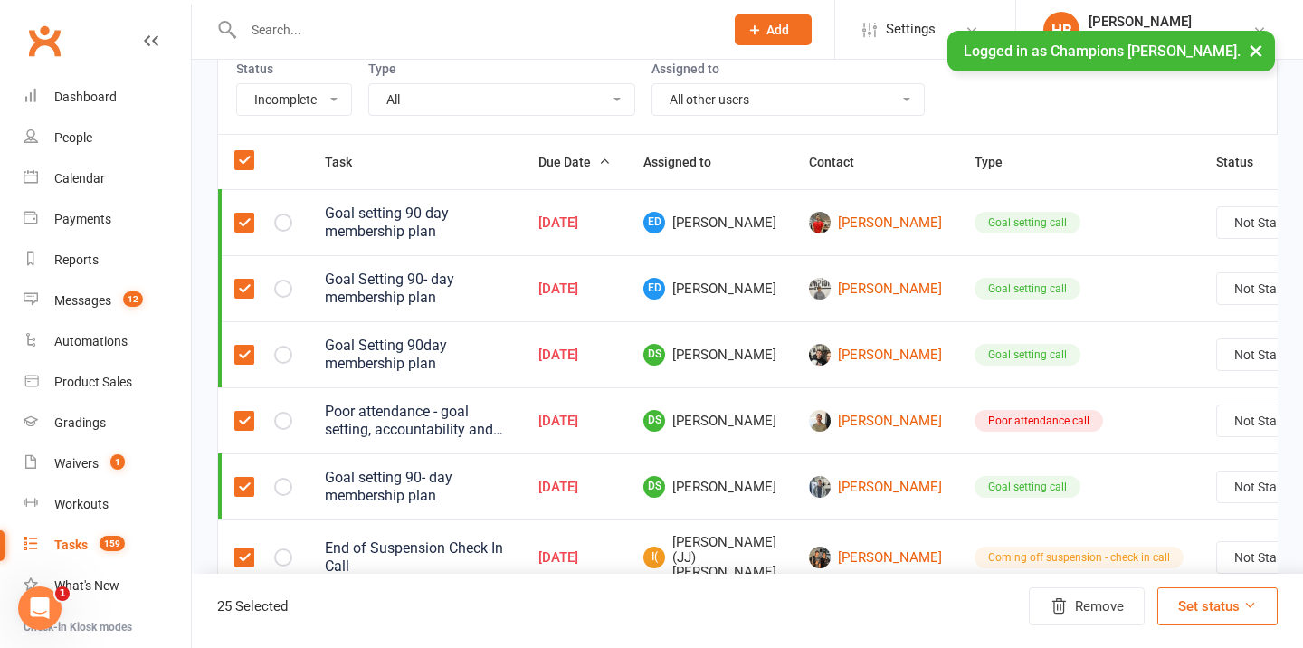
click at [242, 224] on label at bounding box center [243, 222] width 18 height 18
click at [242, 213] on input "checkbox" at bounding box center [243, 213] width 18 height 0
click at [239, 280] on label at bounding box center [243, 289] width 18 height 18
click at [239, 280] on input "checkbox" at bounding box center [243, 280] width 18 height 0
click at [239, 353] on label at bounding box center [243, 355] width 18 height 18
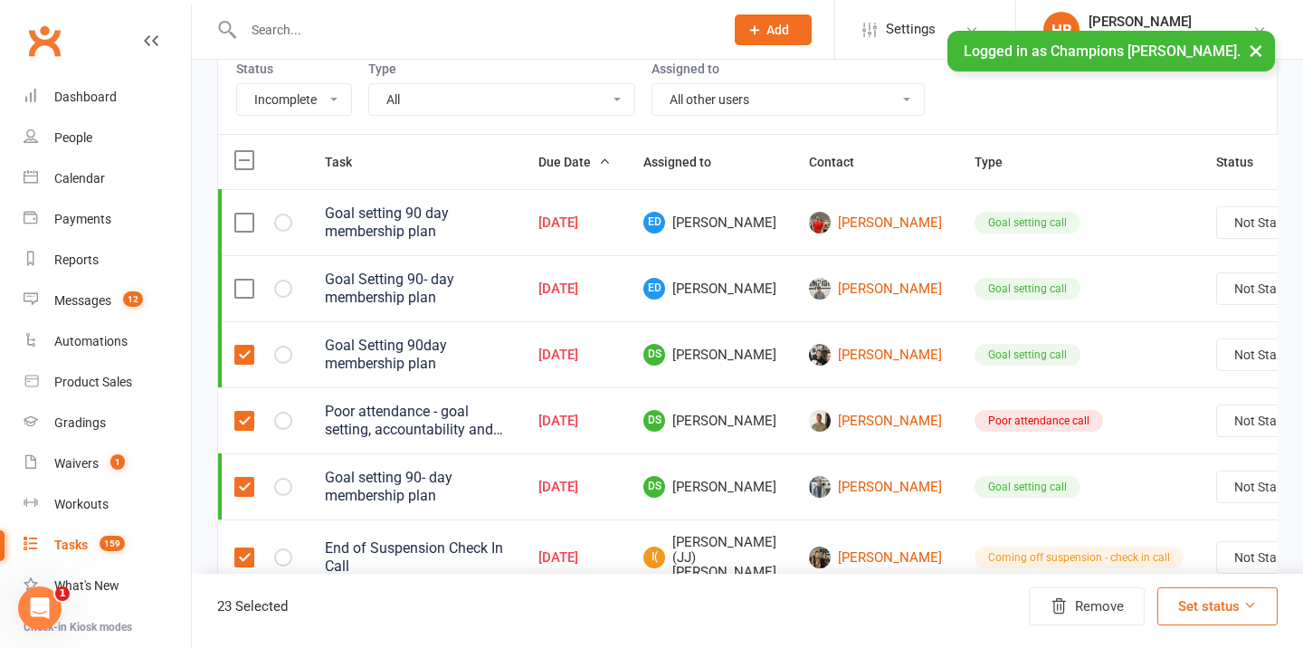
click at [239, 346] on input "checkbox" at bounding box center [243, 346] width 18 height 0
click at [251, 484] on label at bounding box center [243, 487] width 18 height 18
click at [251, 478] on input "checkbox" at bounding box center [243, 478] width 18 height 0
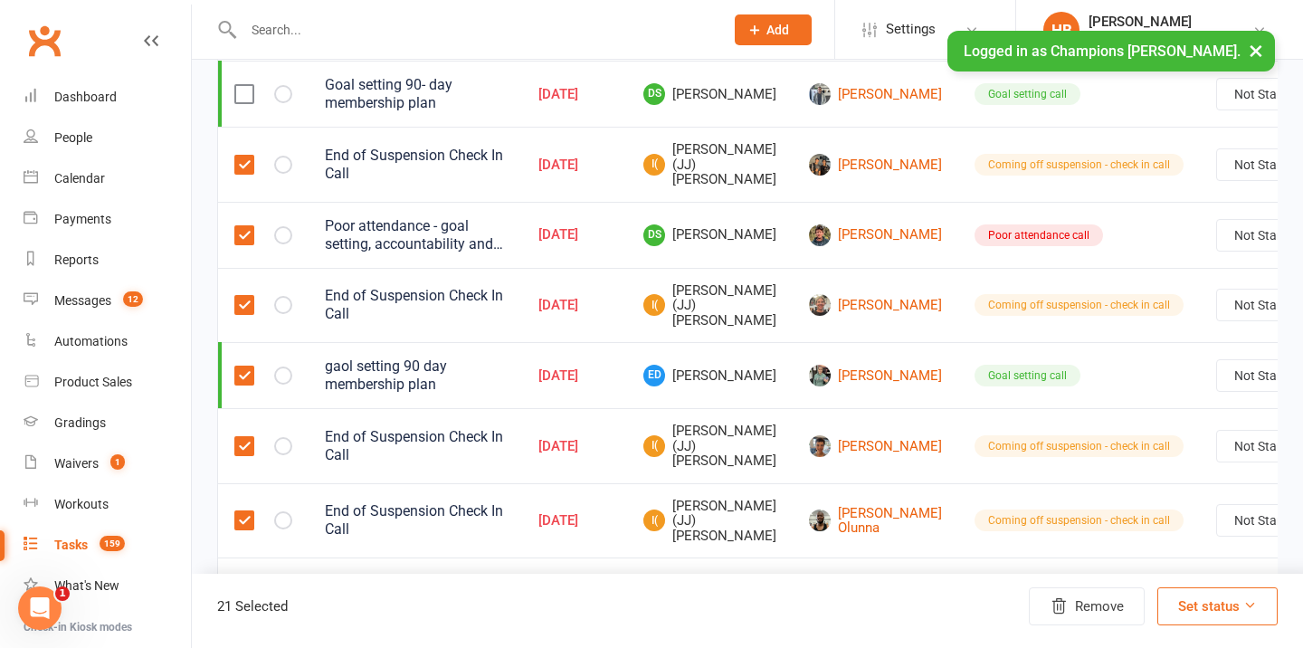
scroll to position [669, 0]
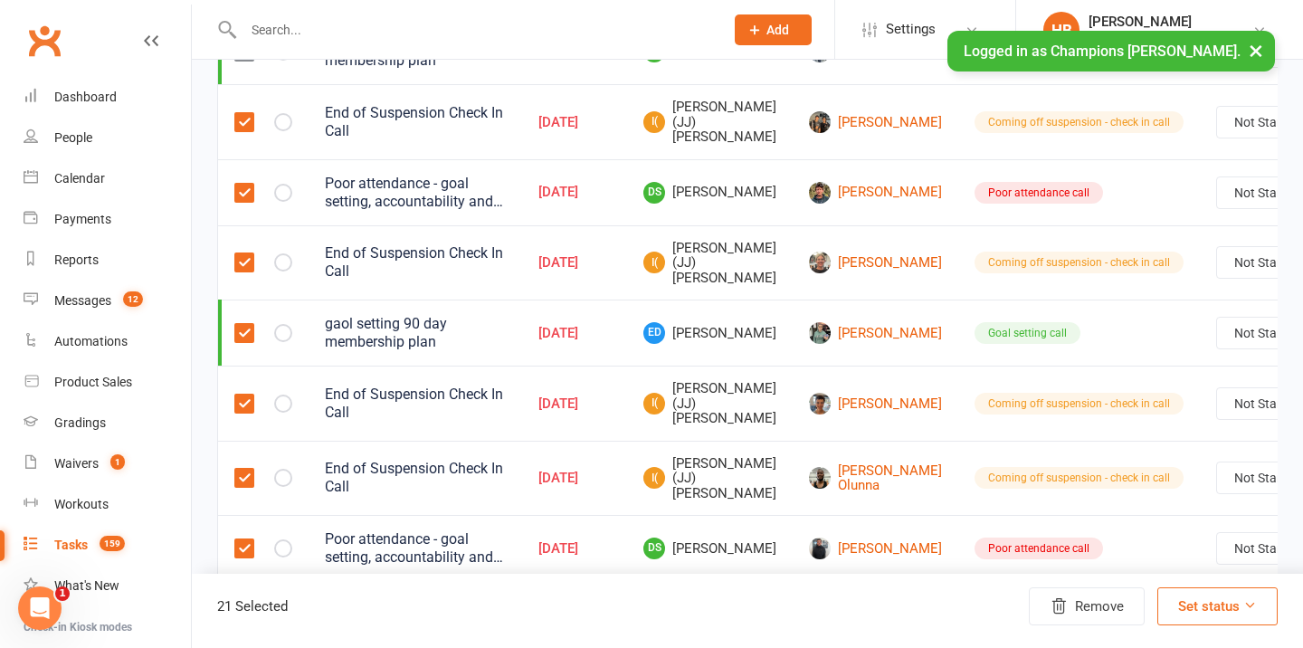
click at [237, 335] on label at bounding box center [243, 333] width 18 height 18
click at [237, 324] on input "checkbox" at bounding box center [243, 324] width 18 height 0
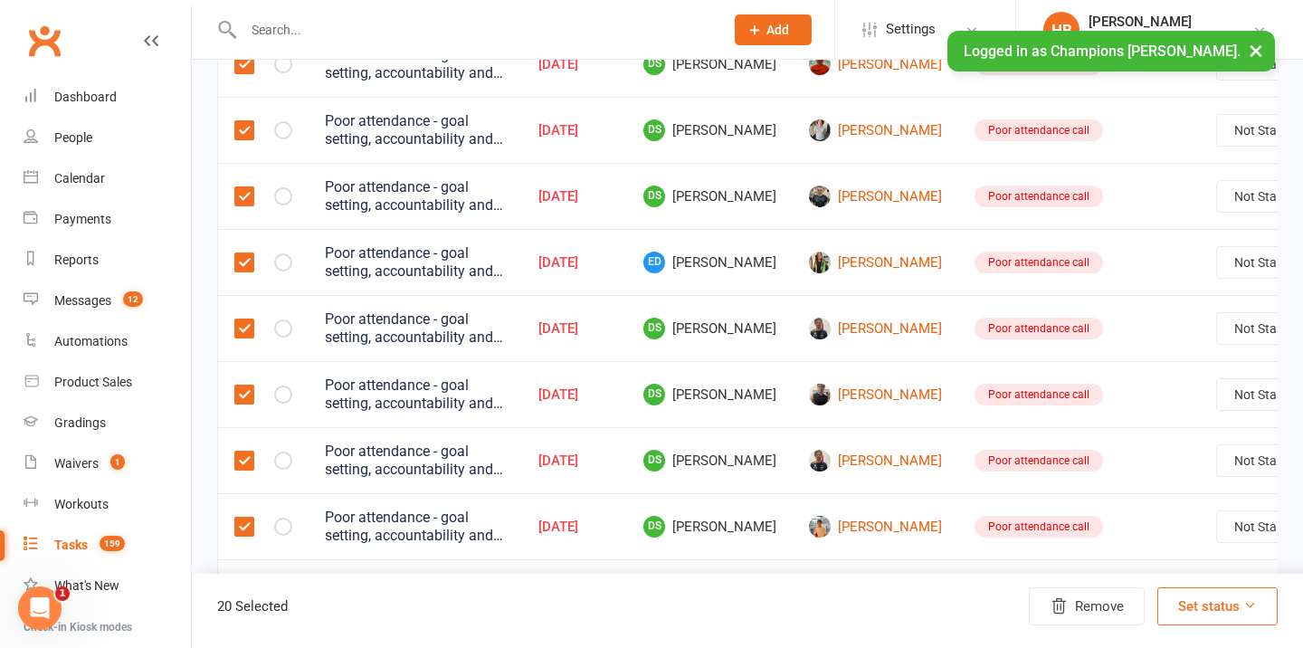
scroll to position [1612, 0]
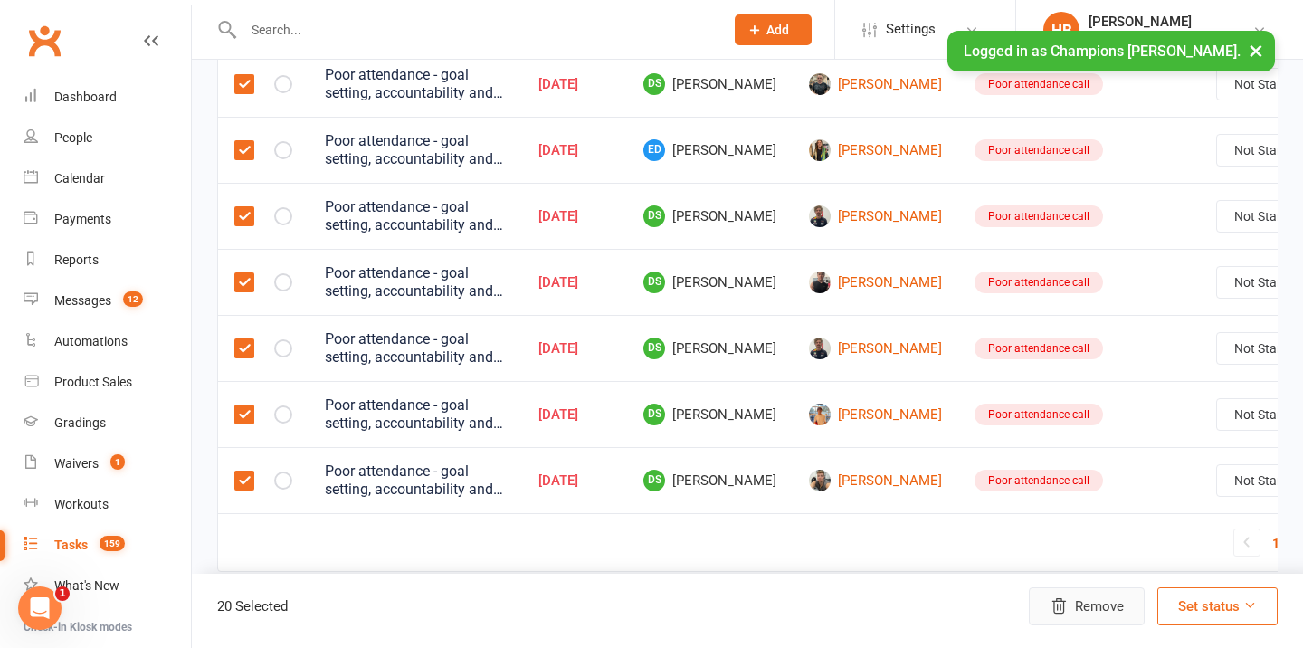
click at [1089, 601] on button "Remove" at bounding box center [1087, 606] width 116 height 38
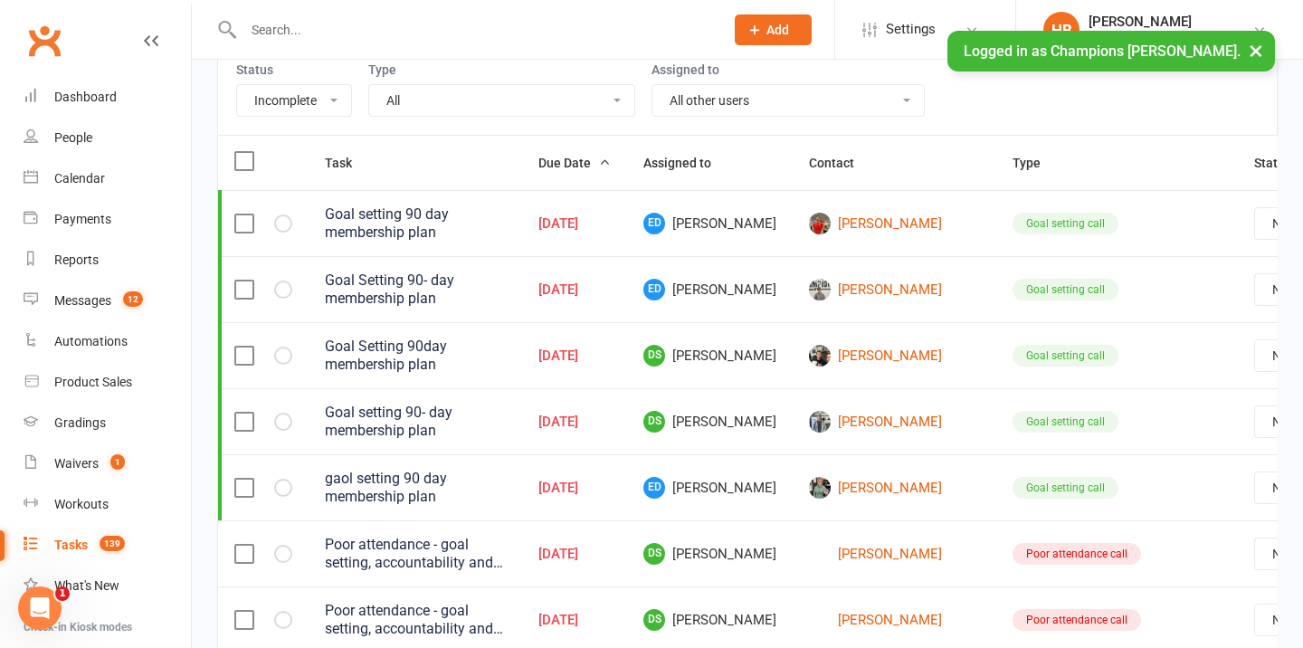
scroll to position [227, 0]
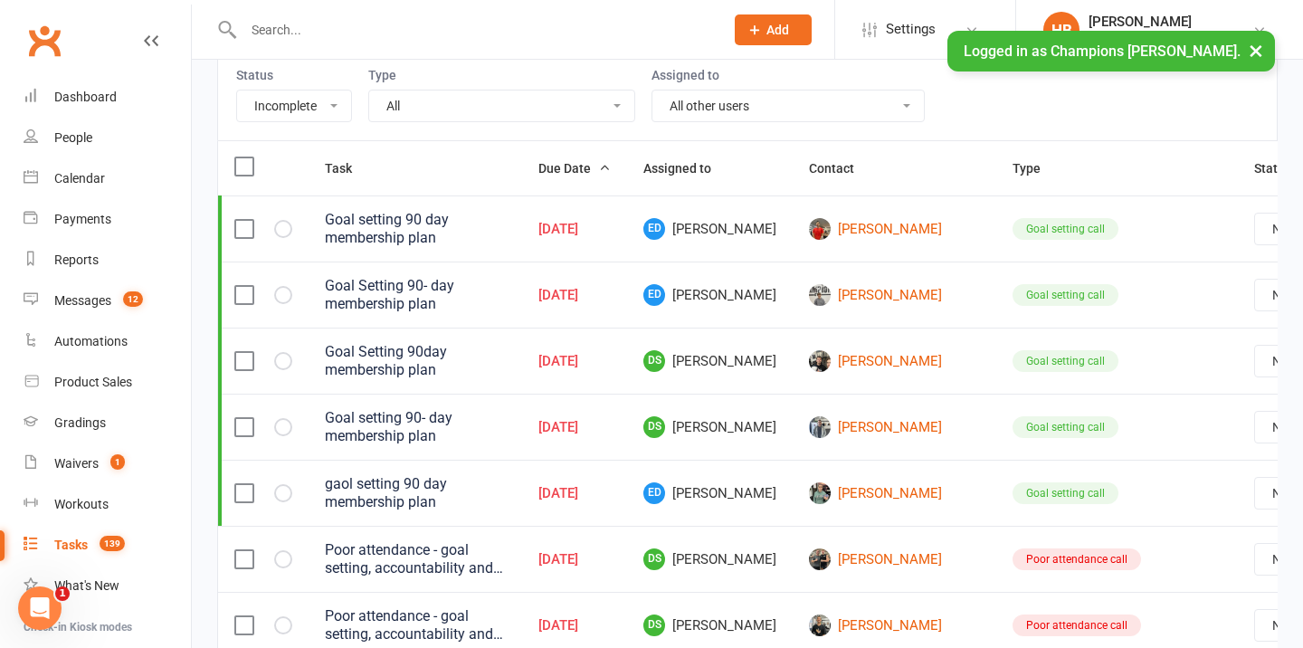
click at [235, 168] on label at bounding box center [243, 166] width 18 height 18
click at [235, 157] on input "checkbox" at bounding box center [243, 157] width 18 height 0
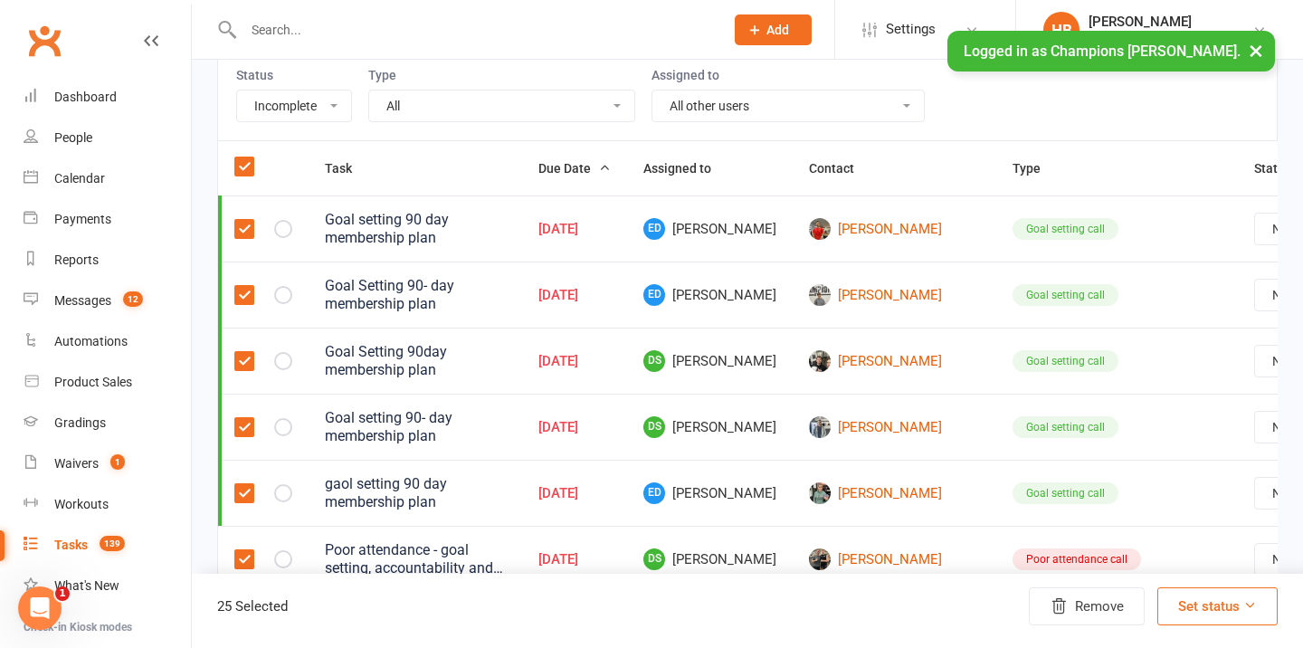
click at [239, 242] on td at bounding box center [263, 228] width 90 height 66
click at [242, 229] on label at bounding box center [243, 229] width 18 height 18
click at [242, 220] on input "checkbox" at bounding box center [243, 220] width 18 height 0
click at [242, 309] on td at bounding box center [263, 294] width 90 height 66
click at [242, 292] on label at bounding box center [243, 295] width 18 height 18
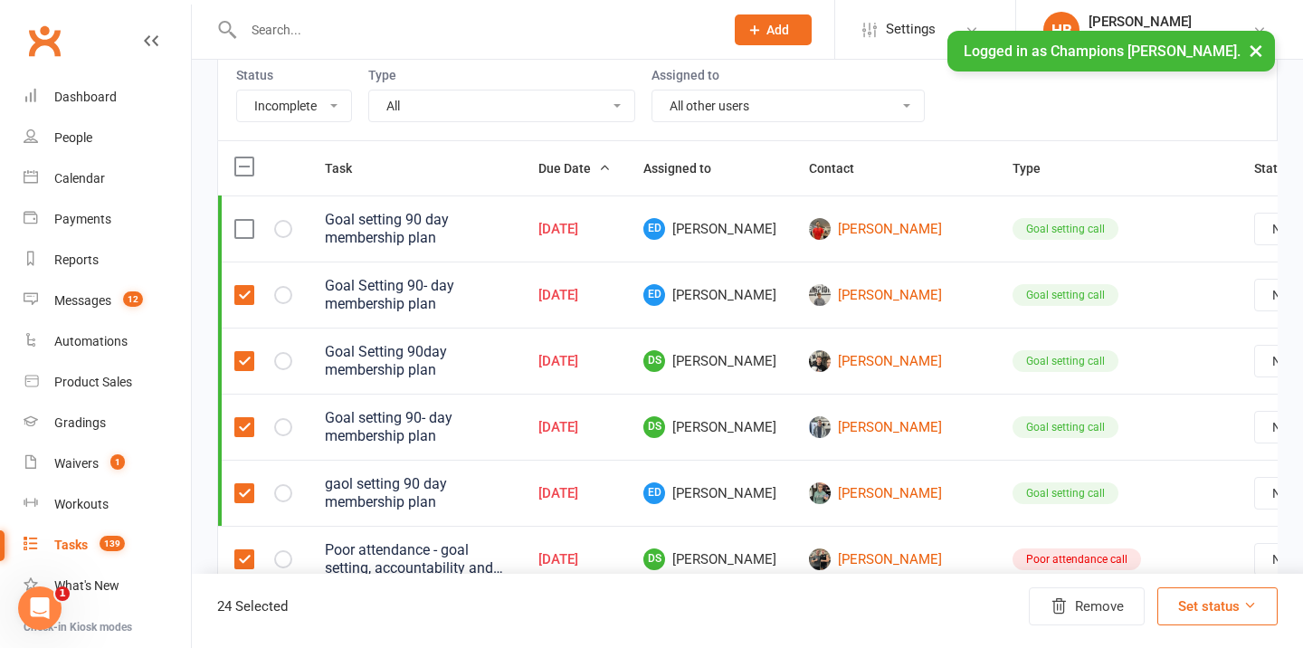
click at [242, 286] on input "checkbox" at bounding box center [243, 286] width 18 height 0
click at [245, 364] on label at bounding box center [243, 361] width 18 height 18
click at [245, 352] on input "checkbox" at bounding box center [243, 352] width 18 height 0
click at [246, 446] on td at bounding box center [263, 427] width 90 height 66
click at [244, 425] on label at bounding box center [243, 427] width 18 height 18
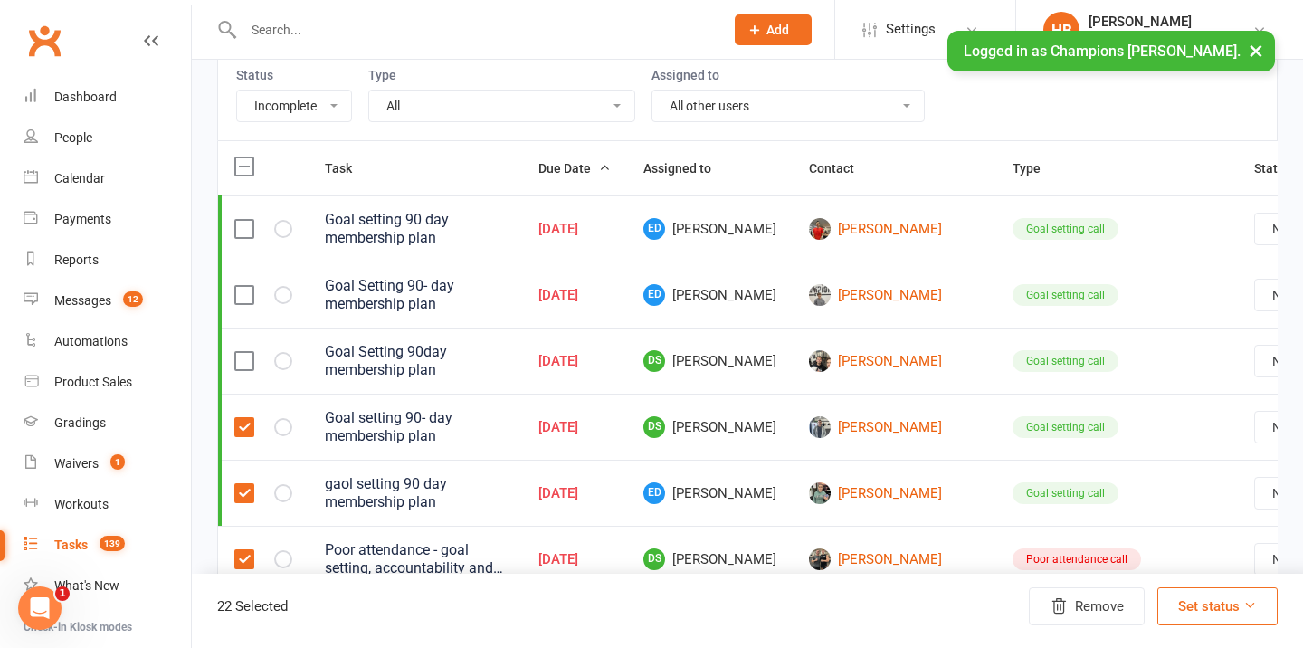
click at [244, 418] on input "checkbox" at bounding box center [243, 418] width 18 height 0
click at [244, 497] on label at bounding box center [243, 493] width 18 height 18
click at [244, 484] on input "checkbox" at bounding box center [243, 484] width 18 height 0
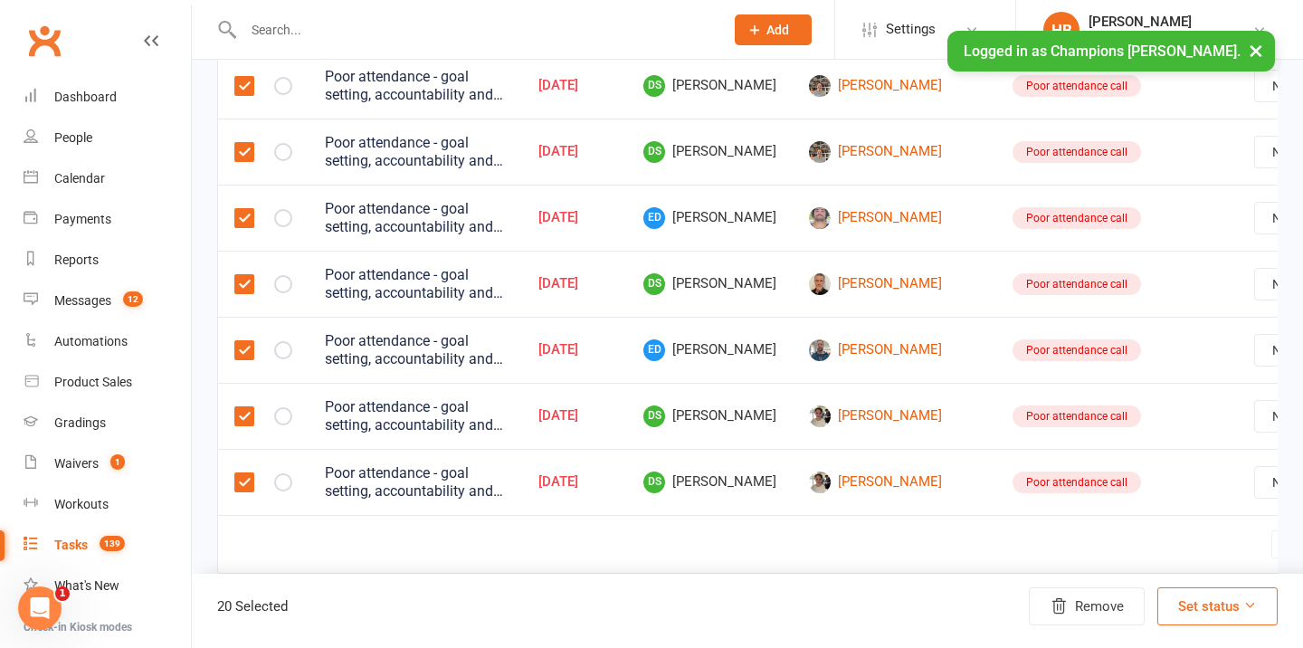
scroll to position [1587, 0]
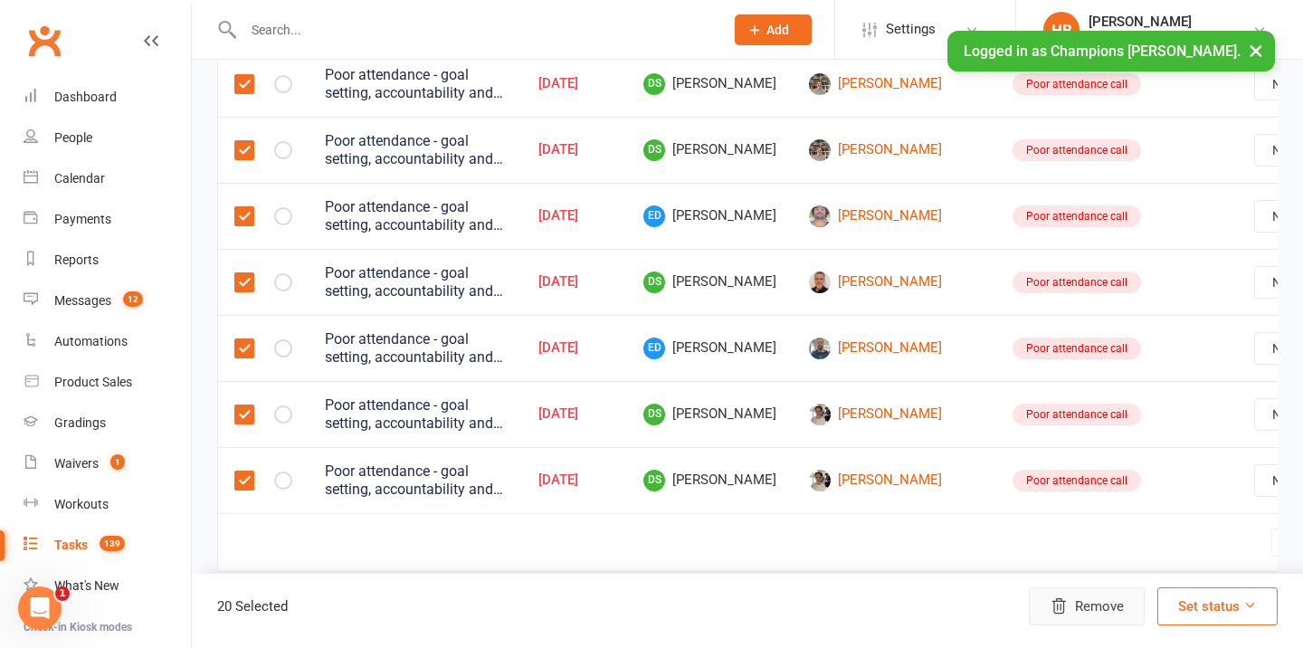
click at [1075, 599] on button "Remove" at bounding box center [1087, 606] width 116 height 38
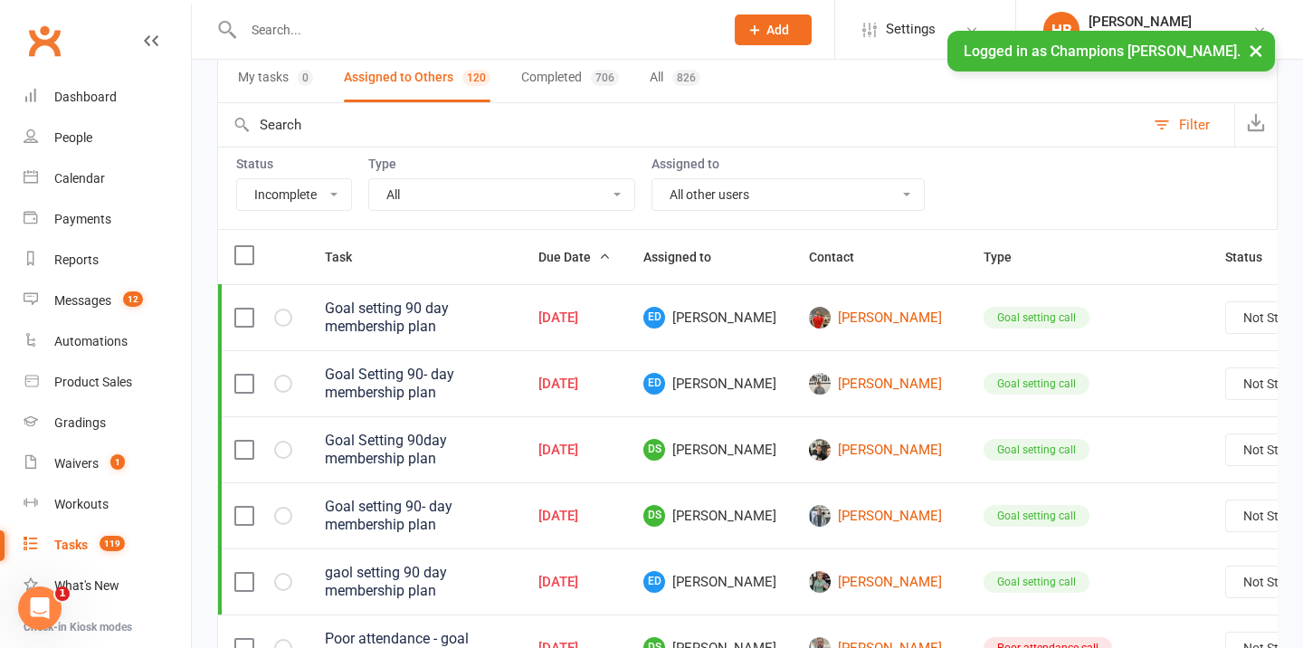
scroll to position [8, 0]
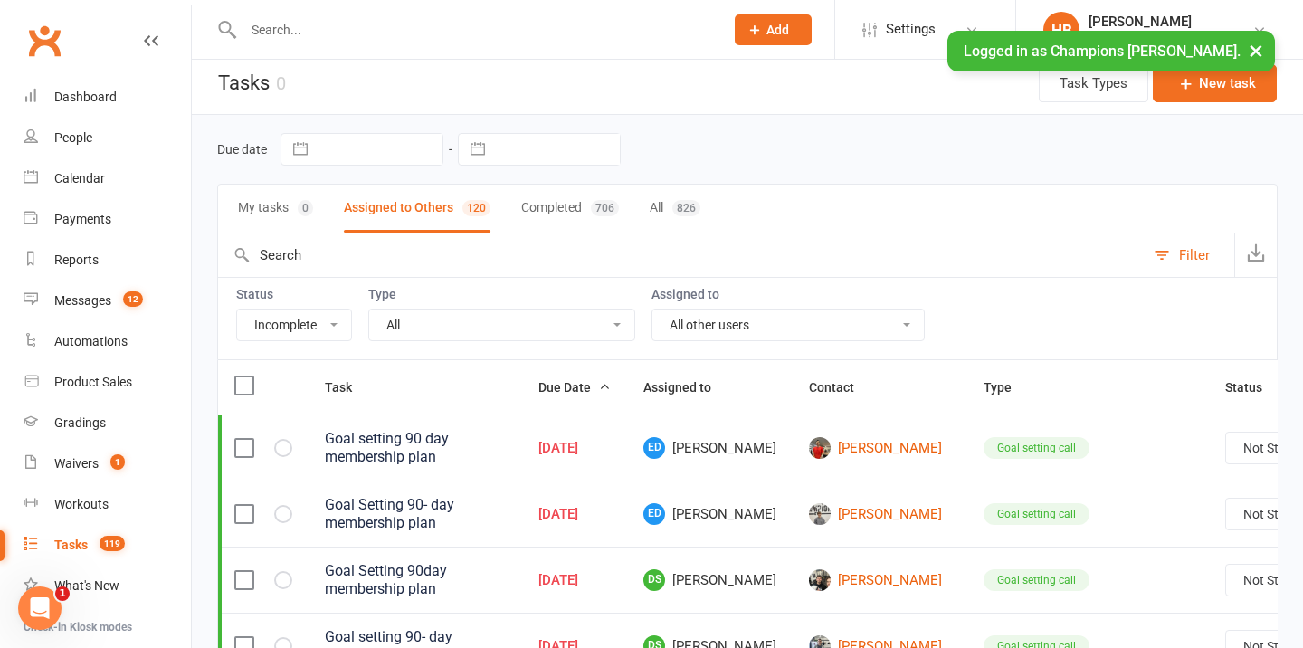
click at [250, 375] on th at bounding box center [263, 387] width 90 height 54
click at [241, 381] on label at bounding box center [243, 385] width 18 height 18
click at [241, 376] on input "checkbox" at bounding box center [243, 376] width 18 height 0
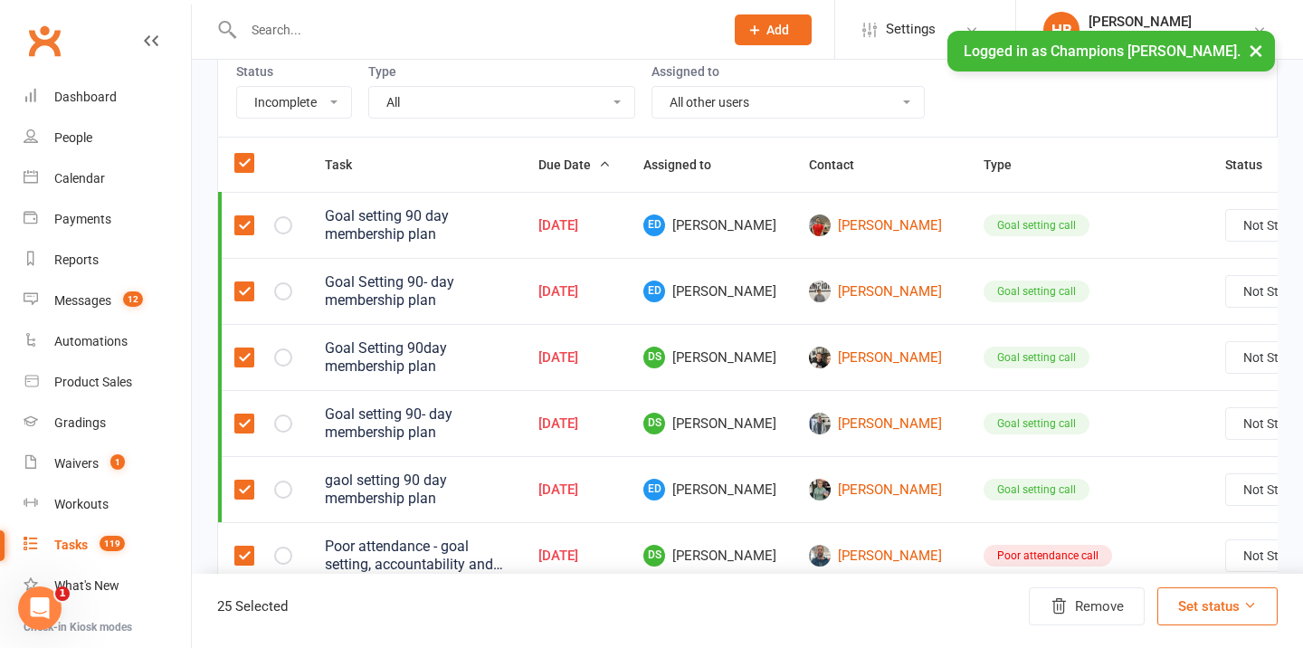
scroll to position [274, 0]
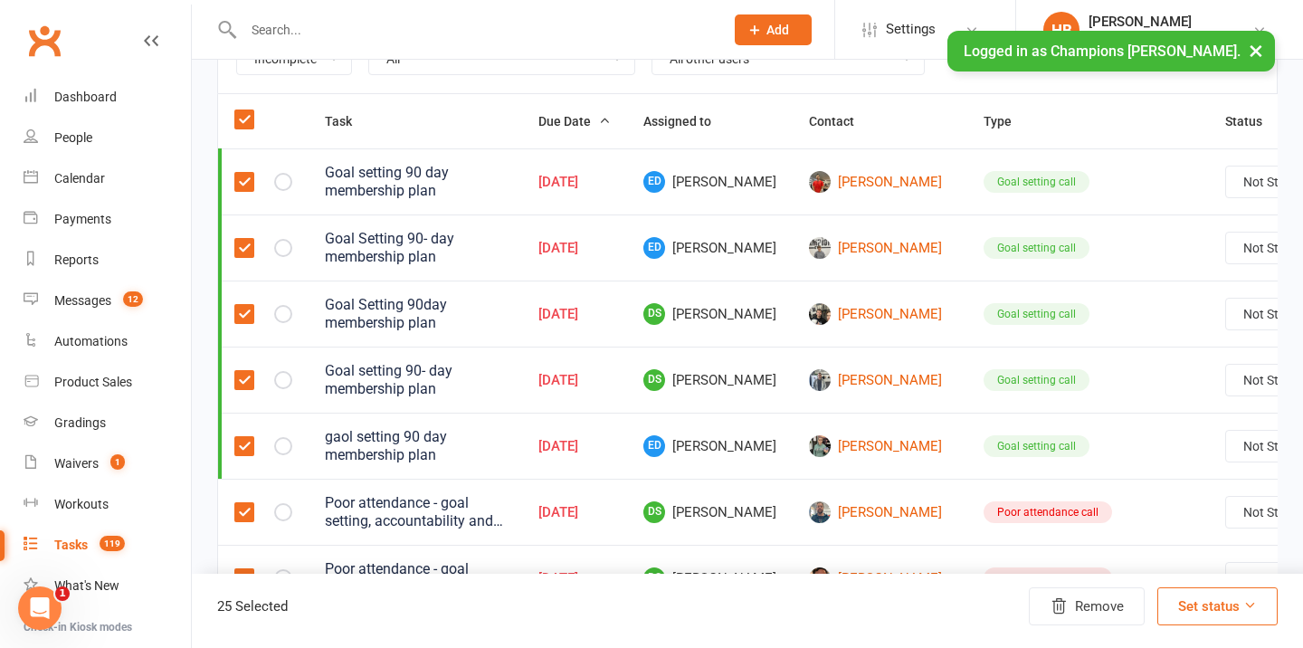
click at [247, 180] on label at bounding box center [243, 182] width 18 height 18
click at [247, 173] on input "checkbox" at bounding box center [243, 173] width 18 height 0
click at [249, 256] on label at bounding box center [243, 248] width 18 height 18
click at [249, 239] on input "checkbox" at bounding box center [243, 239] width 18 height 0
click at [244, 309] on label at bounding box center [243, 314] width 18 height 18
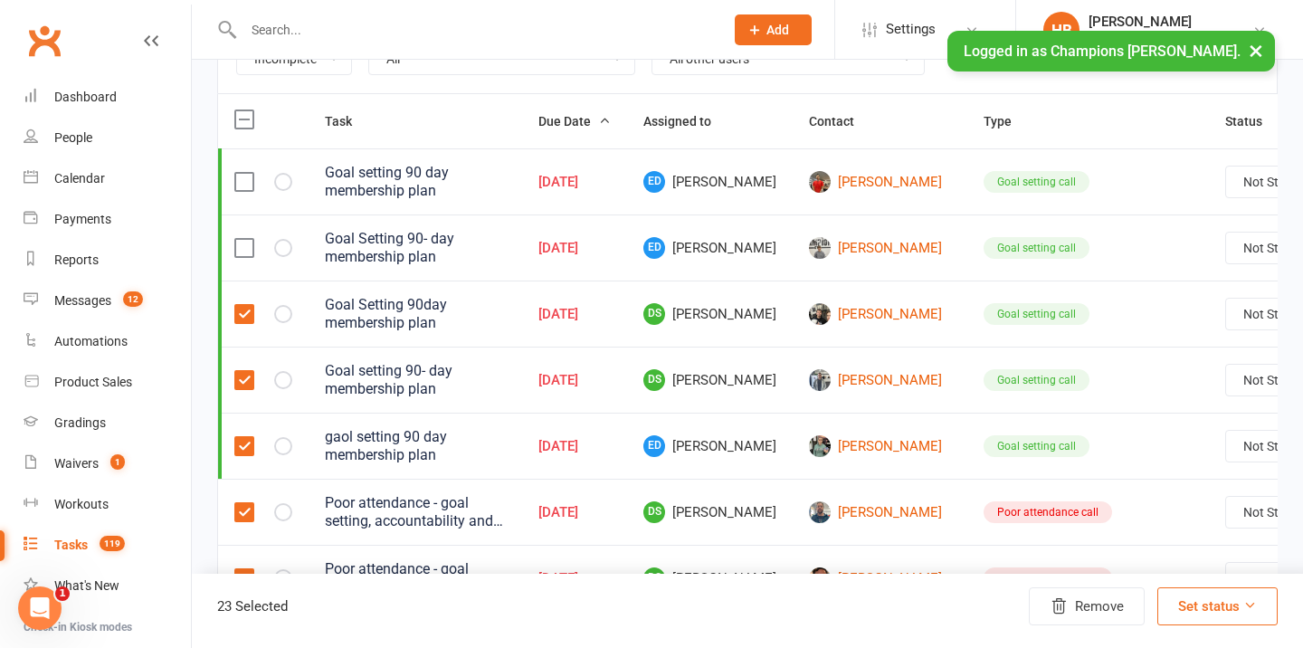
click at [244, 305] on input "checkbox" at bounding box center [243, 305] width 18 height 0
click at [247, 357] on td at bounding box center [263, 379] width 90 height 66
click at [247, 375] on label at bounding box center [243, 380] width 18 height 18
click at [247, 371] on input "checkbox" at bounding box center [243, 371] width 18 height 0
click at [246, 433] on td at bounding box center [263, 446] width 90 height 66
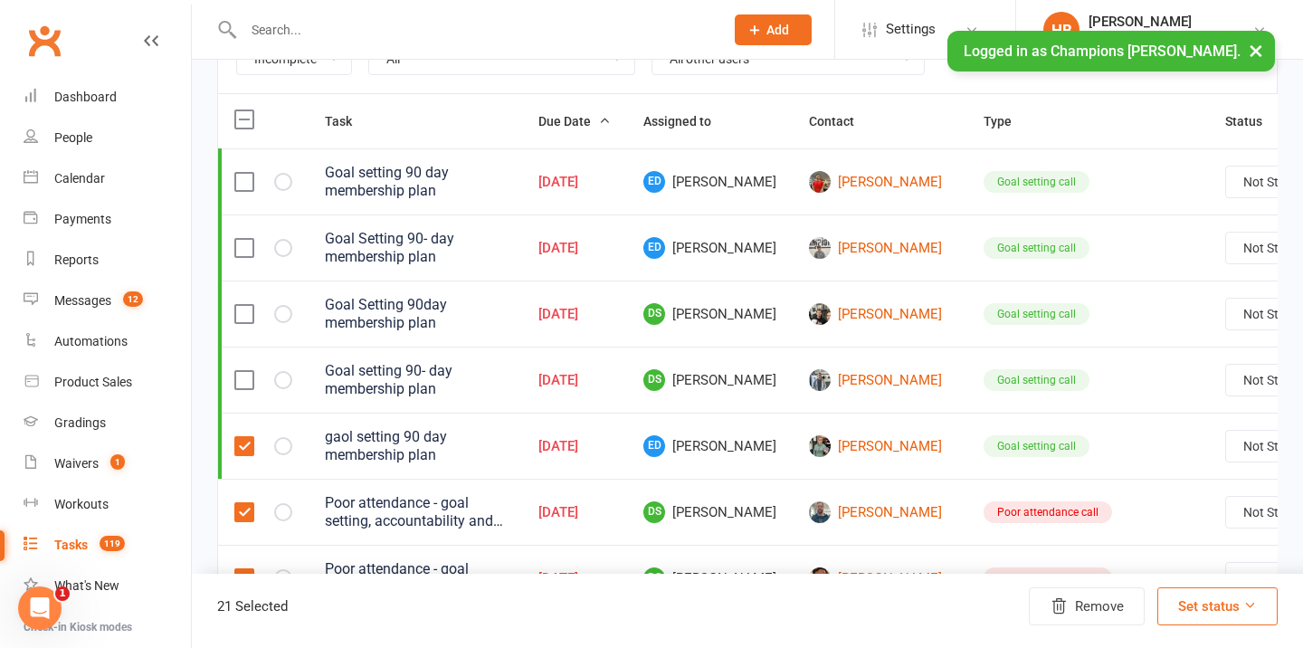
click at [246, 443] on label at bounding box center [243, 446] width 18 height 18
click at [246, 437] on input "checkbox" at bounding box center [243, 437] width 18 height 0
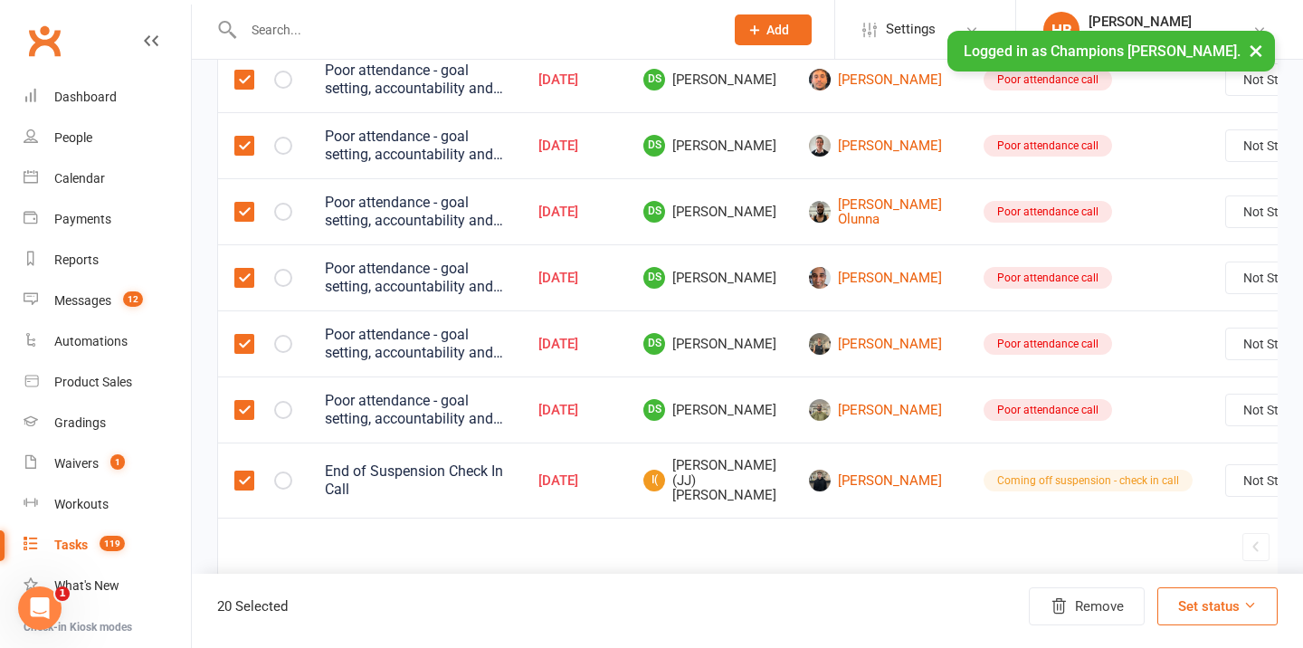
scroll to position [1595, 0]
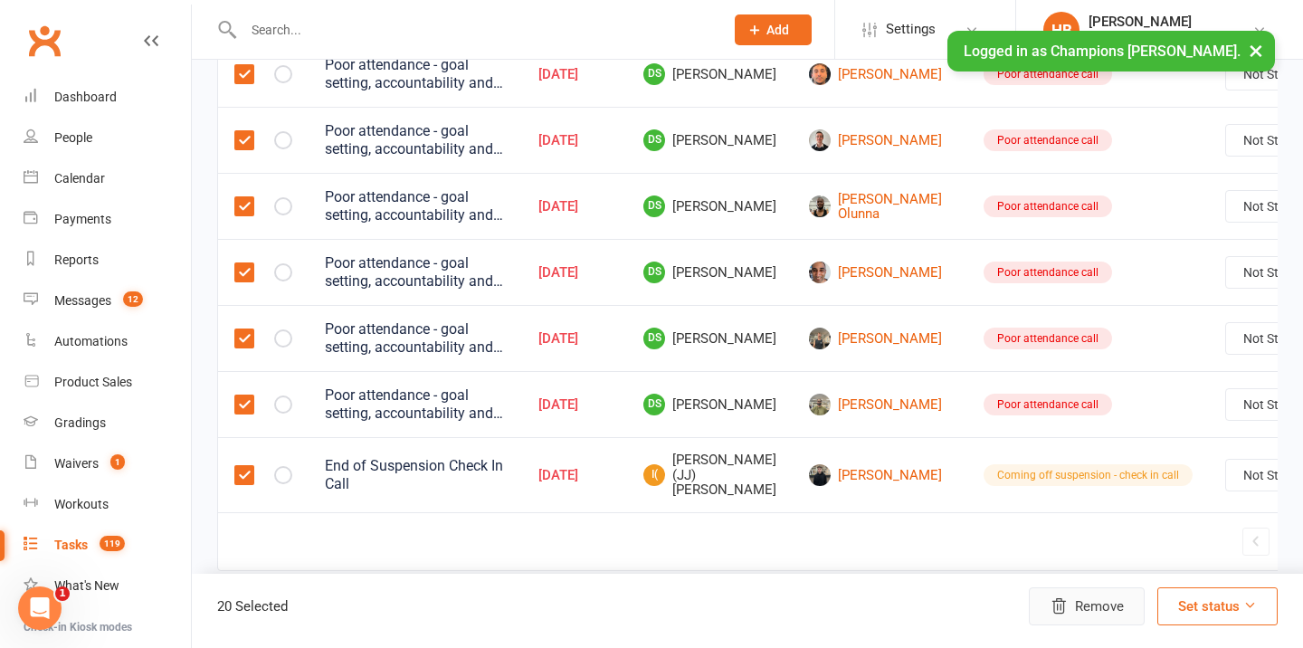
click at [1117, 607] on button "Remove" at bounding box center [1087, 606] width 116 height 38
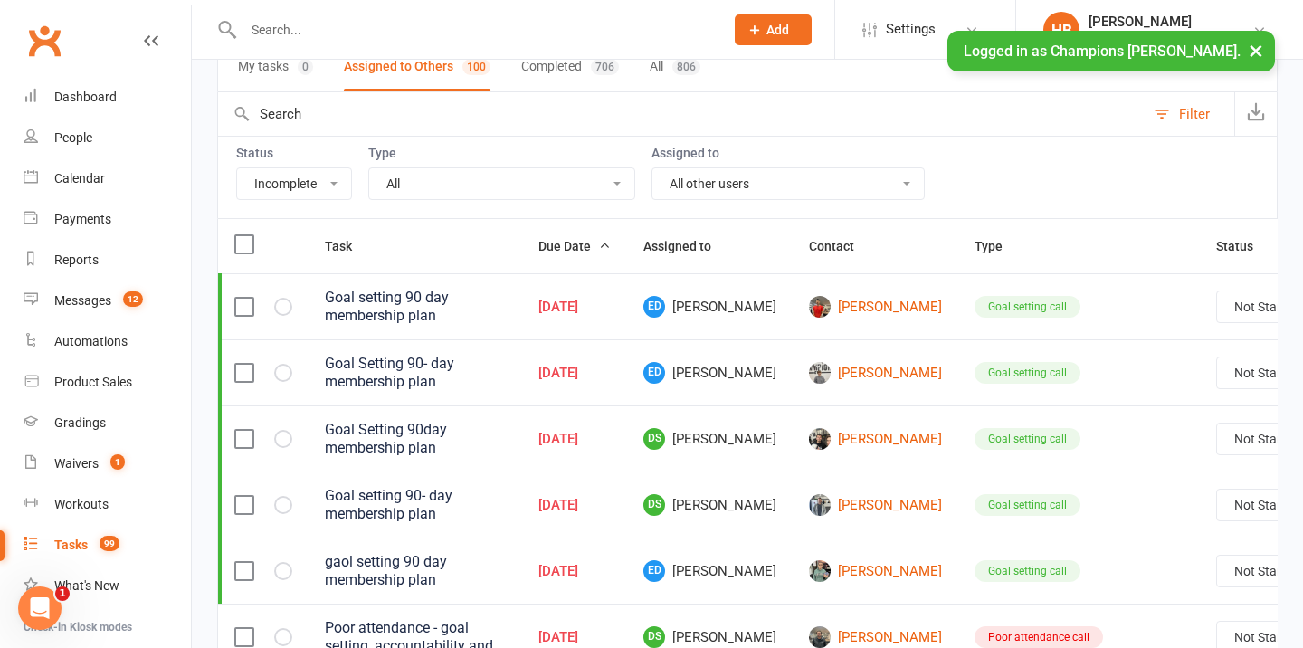
scroll to position [146, 0]
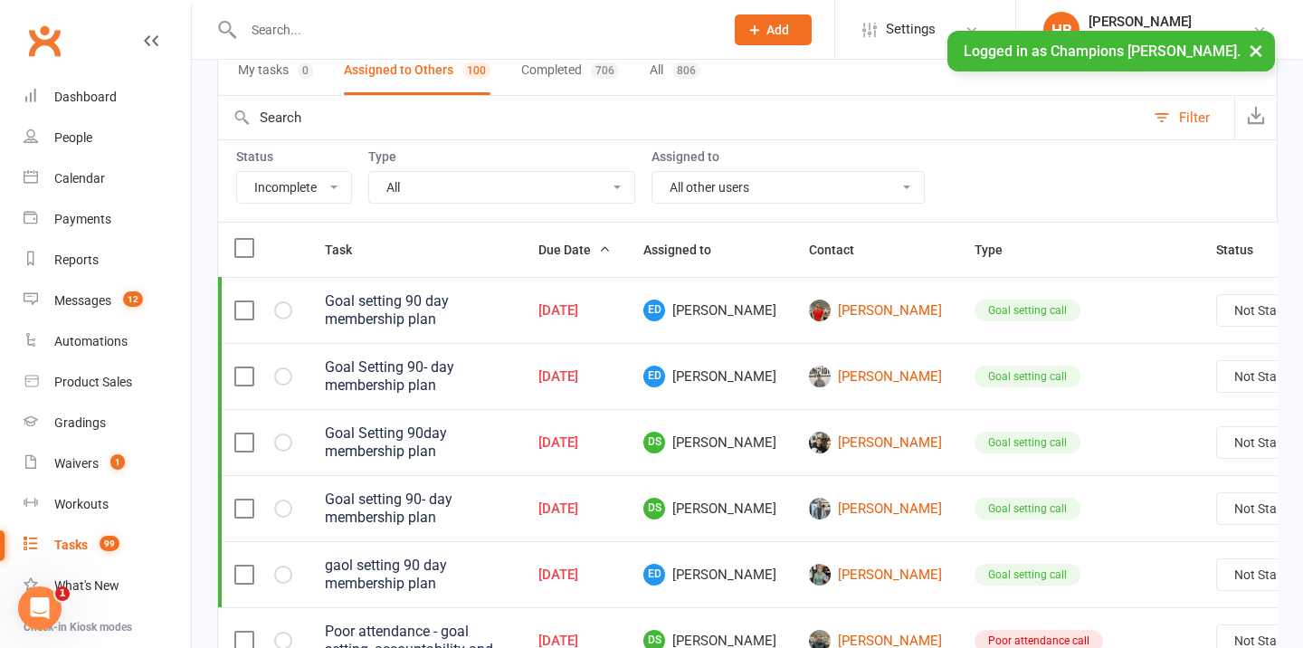
click at [242, 247] on label at bounding box center [243, 248] width 18 height 18
click at [242, 239] on input "checkbox" at bounding box center [243, 239] width 18 height 0
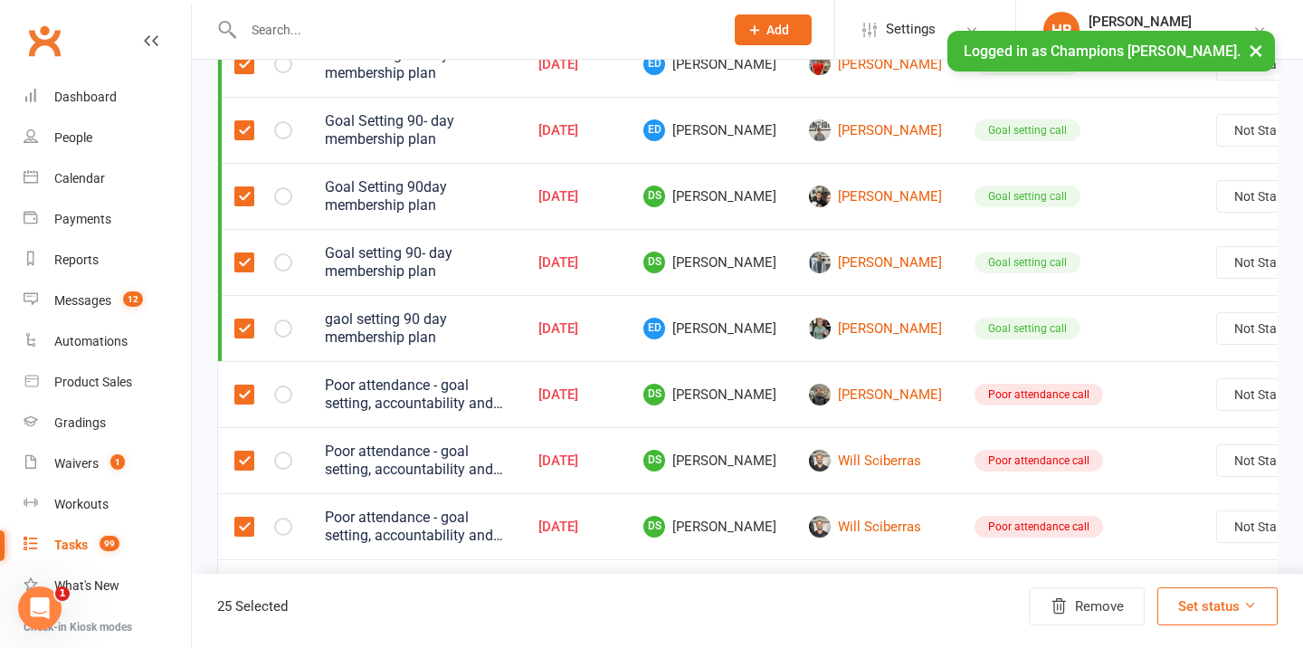
scroll to position [161, 0]
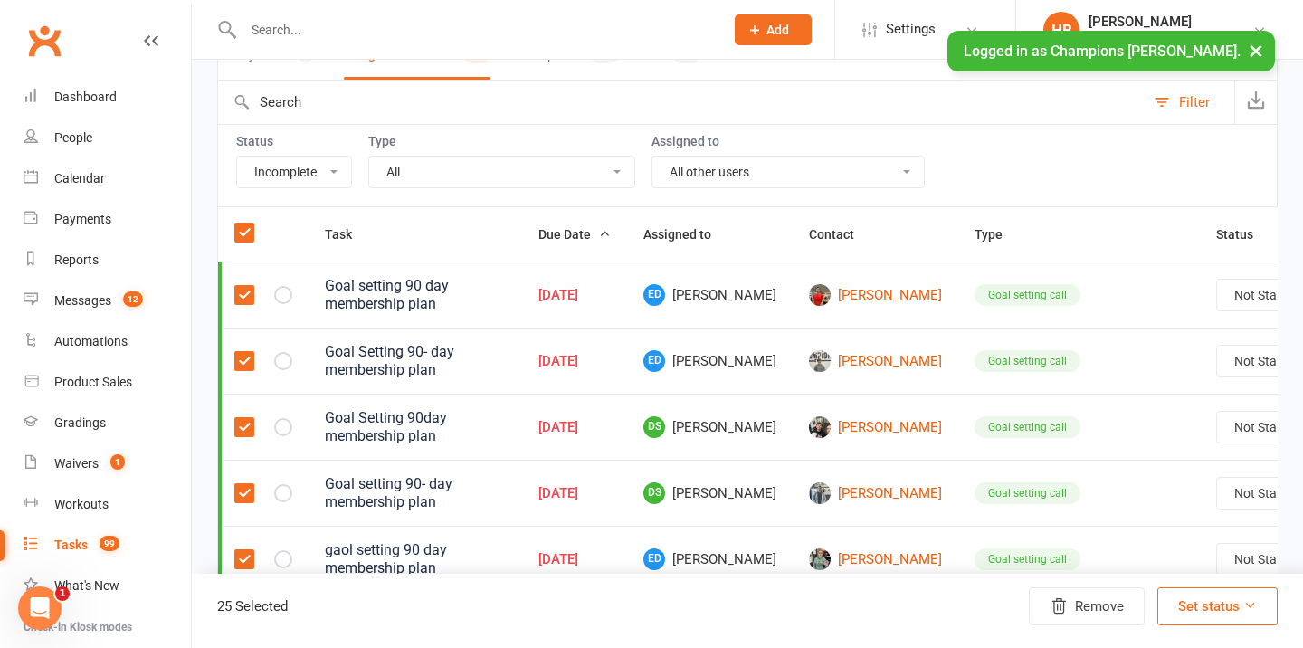
click at [241, 290] on label at bounding box center [243, 295] width 18 height 18
click at [241, 286] on input "checkbox" at bounding box center [243, 286] width 18 height 0
click at [251, 357] on label at bounding box center [243, 361] width 18 height 18
click at [251, 352] on input "checkbox" at bounding box center [243, 352] width 18 height 0
click at [243, 420] on label at bounding box center [243, 427] width 18 height 18
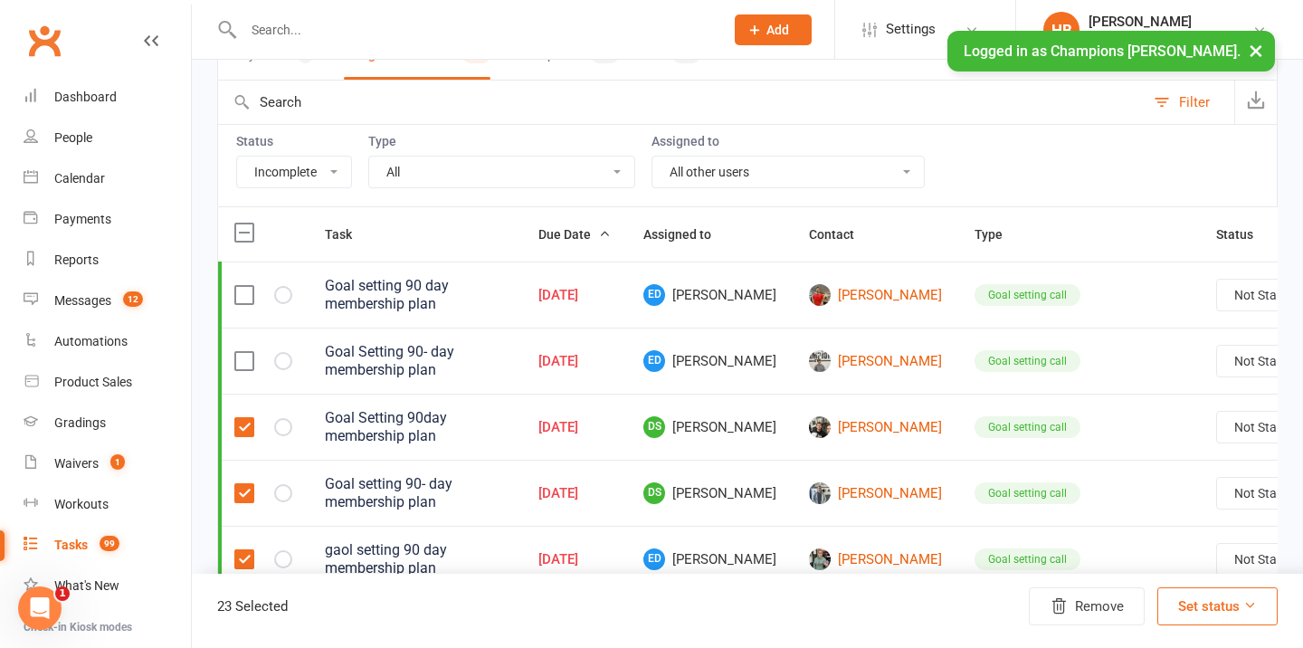
click at [243, 418] on input "checkbox" at bounding box center [243, 418] width 18 height 0
click at [241, 486] on label at bounding box center [243, 493] width 18 height 18
click at [241, 484] on input "checkbox" at bounding box center [243, 484] width 18 height 0
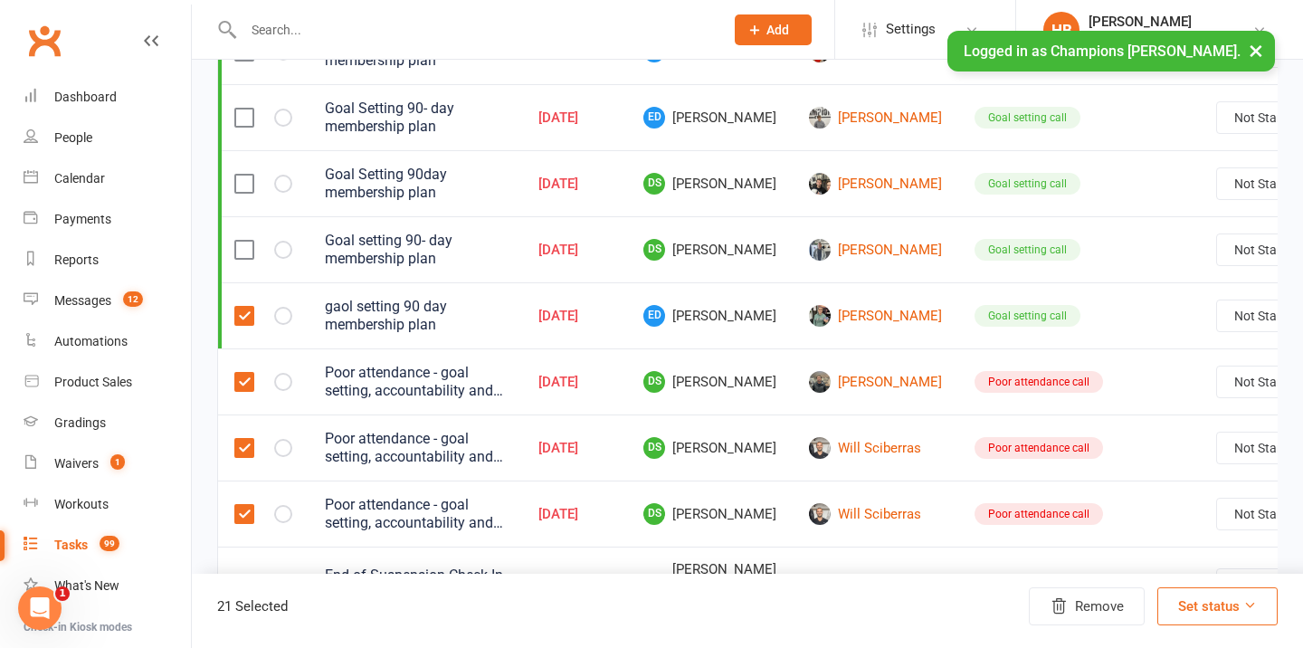
scroll to position [426, 0]
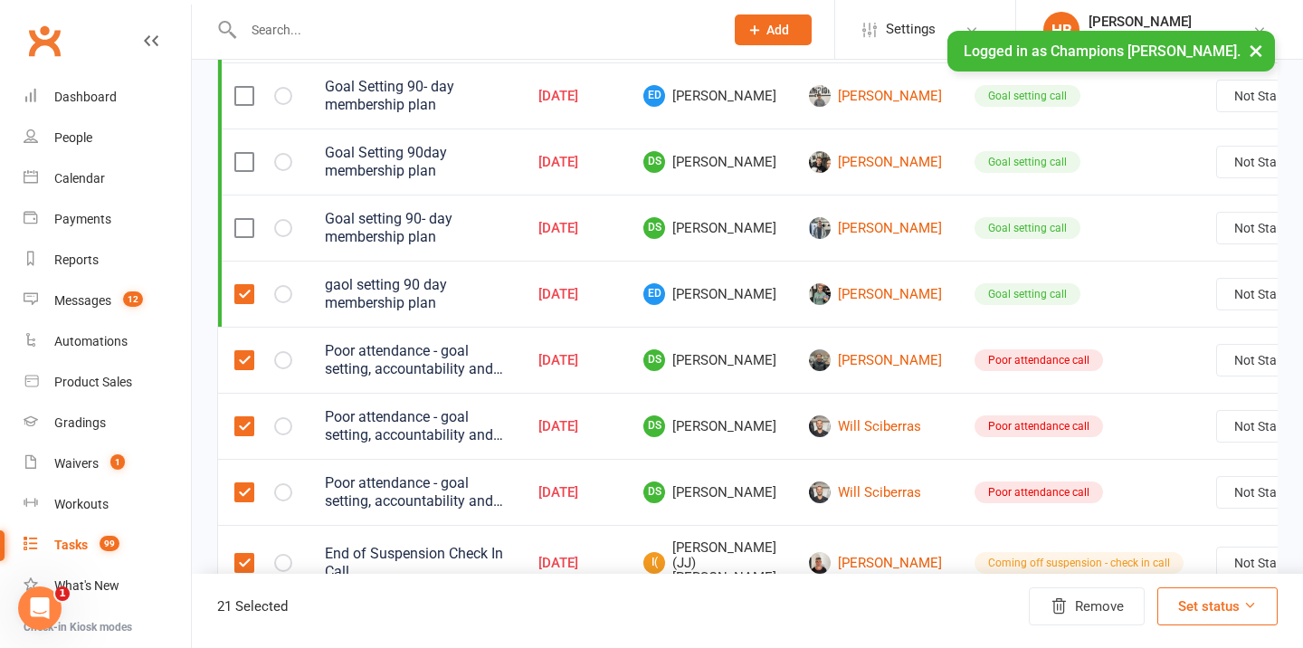
click at [242, 294] on label at bounding box center [243, 294] width 18 height 18
click at [242, 285] on input "checkbox" at bounding box center [243, 285] width 18 height 0
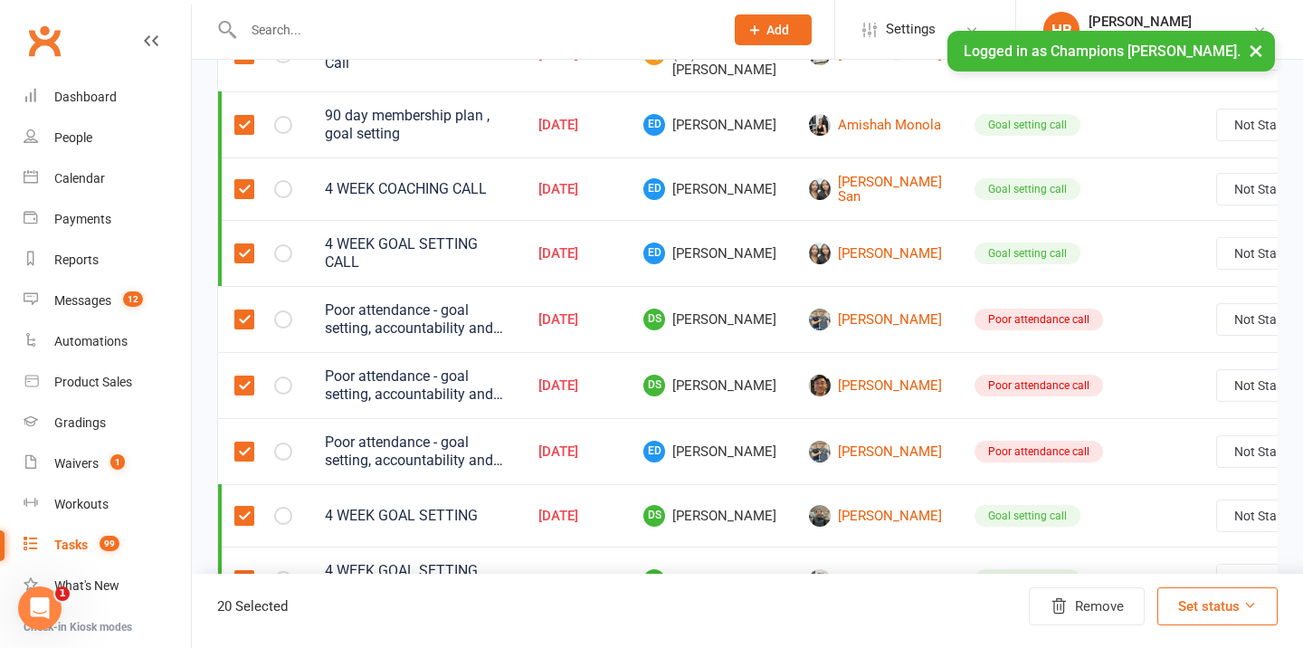
scroll to position [1010, 0]
click at [240, 191] on label at bounding box center [243, 188] width 18 height 18
click at [240, 179] on input "checkbox" at bounding box center [243, 179] width 18 height 0
click at [242, 249] on label at bounding box center [243, 252] width 18 height 18
click at [242, 243] on input "checkbox" at bounding box center [243, 243] width 18 height 0
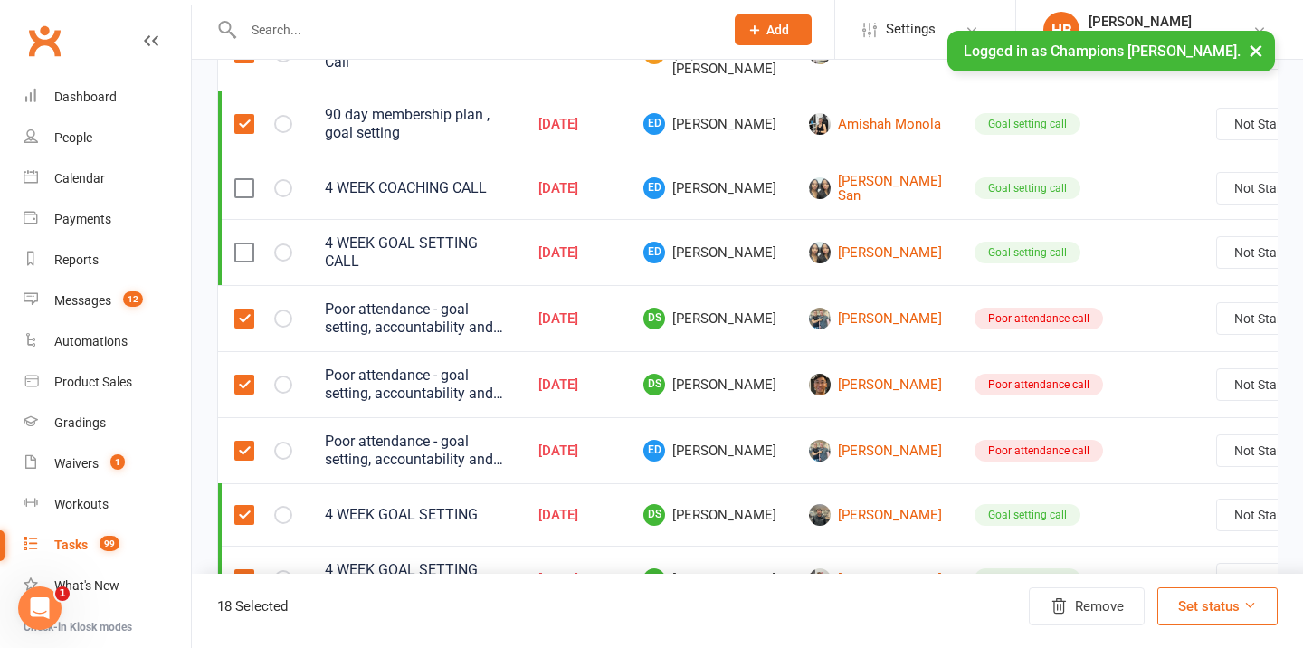
click at [252, 110] on td at bounding box center [263, 123] width 90 height 66
click at [251, 120] on label at bounding box center [243, 124] width 18 height 18
click at [251, 115] on input "checkbox" at bounding box center [243, 115] width 18 height 0
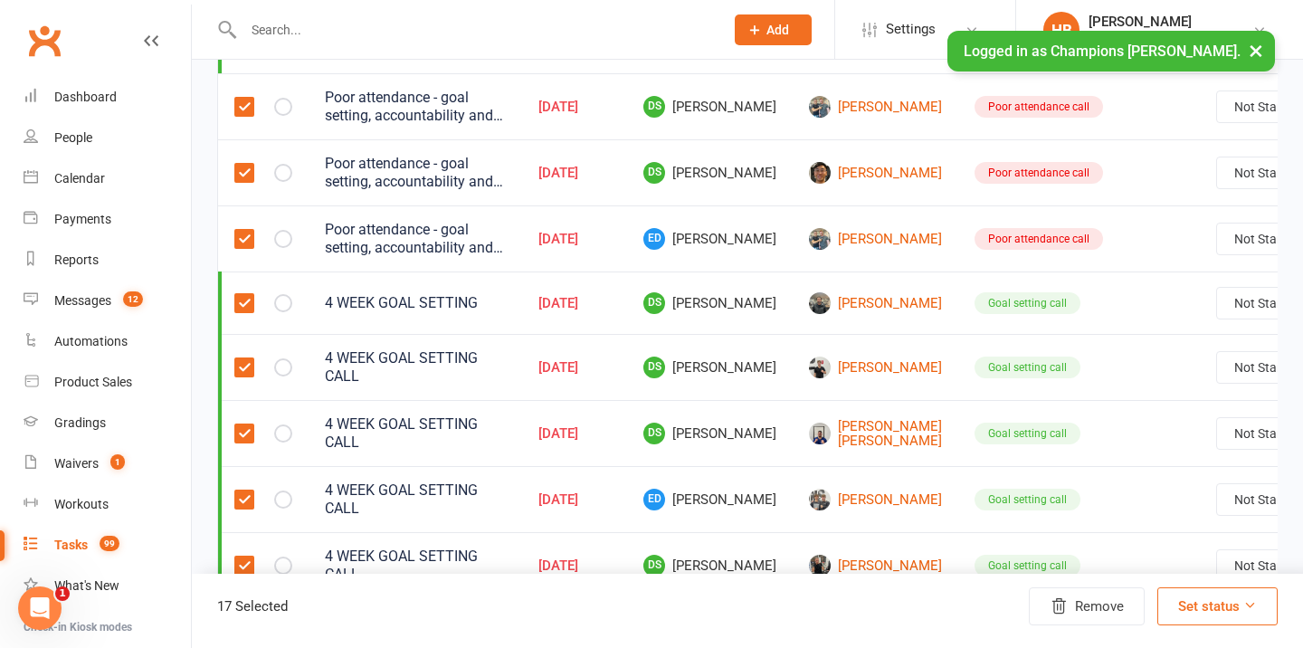
scroll to position [1259, 0]
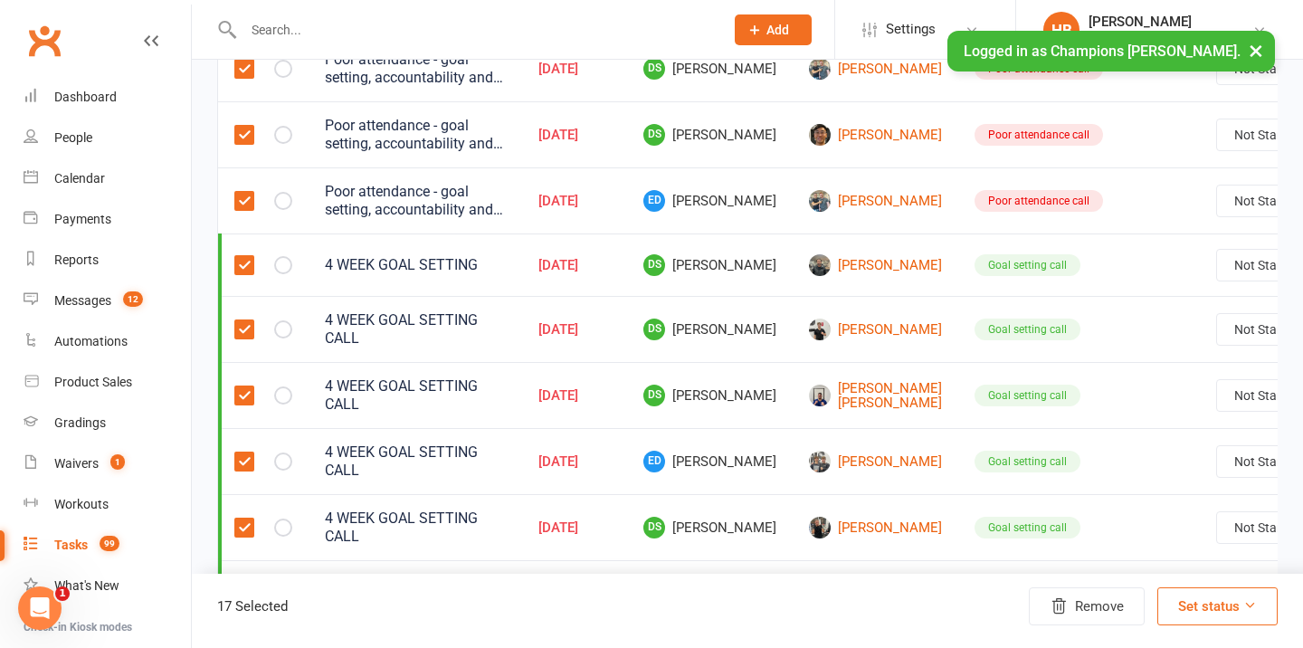
click at [241, 263] on label at bounding box center [243, 265] width 18 height 18
click at [241, 256] on input "checkbox" at bounding box center [243, 256] width 18 height 0
click at [244, 322] on label at bounding box center [243, 329] width 18 height 18
click at [244, 320] on input "checkbox" at bounding box center [243, 320] width 18 height 0
click at [239, 395] on label at bounding box center [243, 395] width 18 height 18
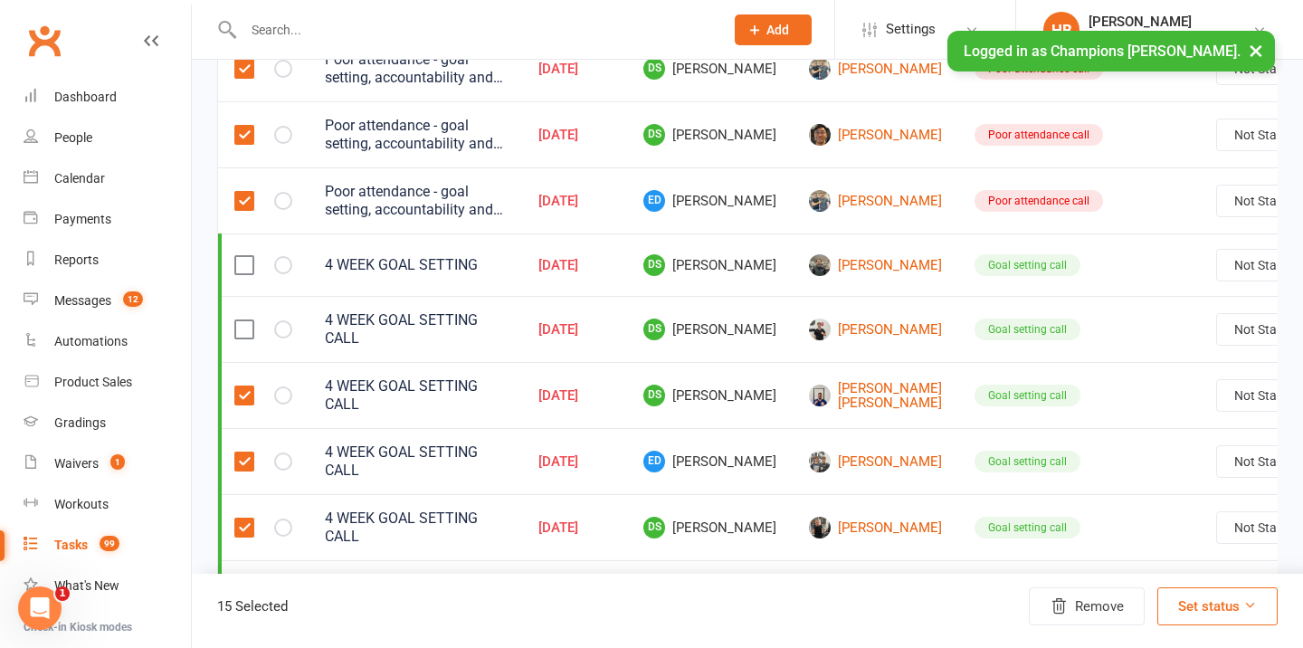
click at [239, 386] on input "checkbox" at bounding box center [243, 386] width 18 height 0
click at [242, 448] on td at bounding box center [263, 461] width 90 height 66
click at [242, 460] on label at bounding box center [243, 461] width 18 height 18
click at [242, 452] on input "checkbox" at bounding box center [243, 452] width 18 height 0
click at [243, 516] on td at bounding box center [263, 527] width 90 height 66
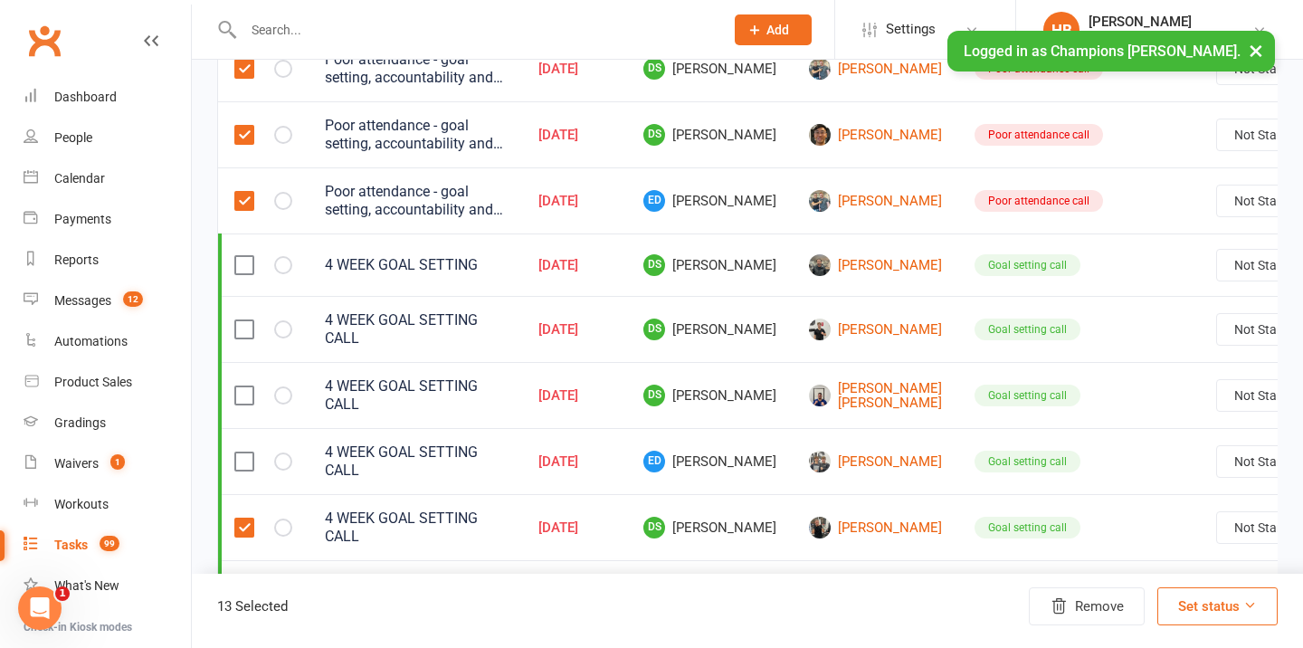
click at [248, 536] on label at bounding box center [243, 527] width 18 height 18
click at [248, 518] on input "checkbox" at bounding box center [243, 518] width 18 height 0
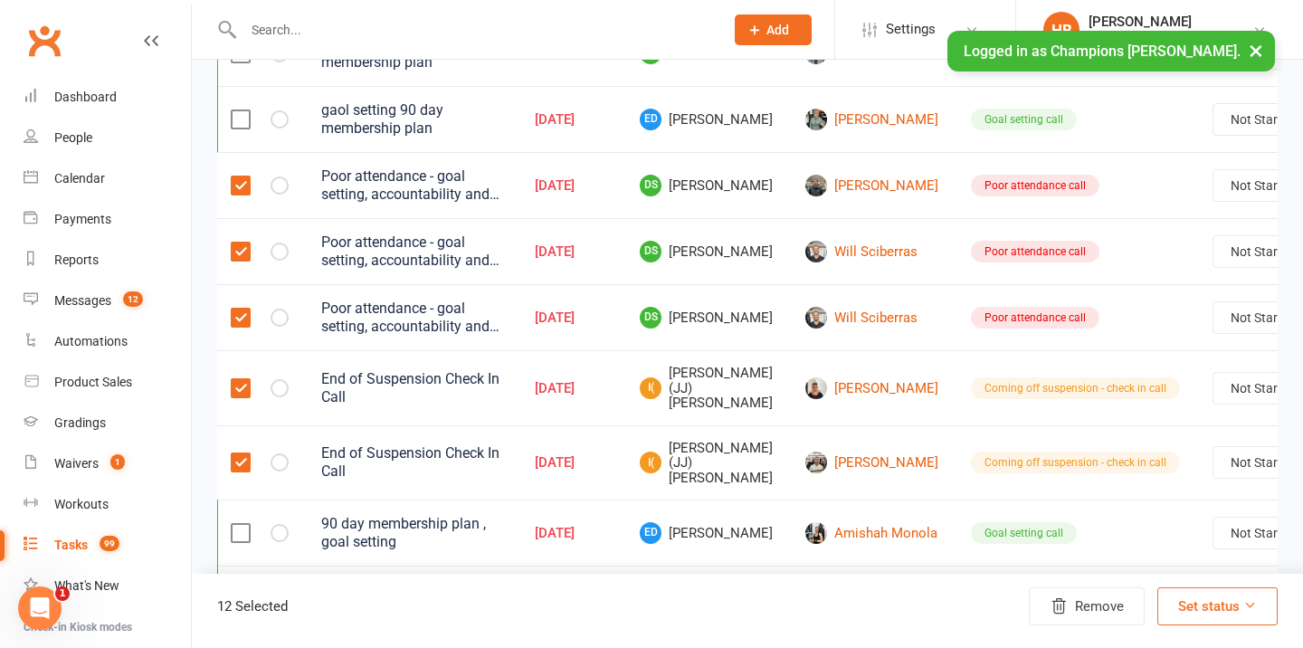
scroll to position [592, 0]
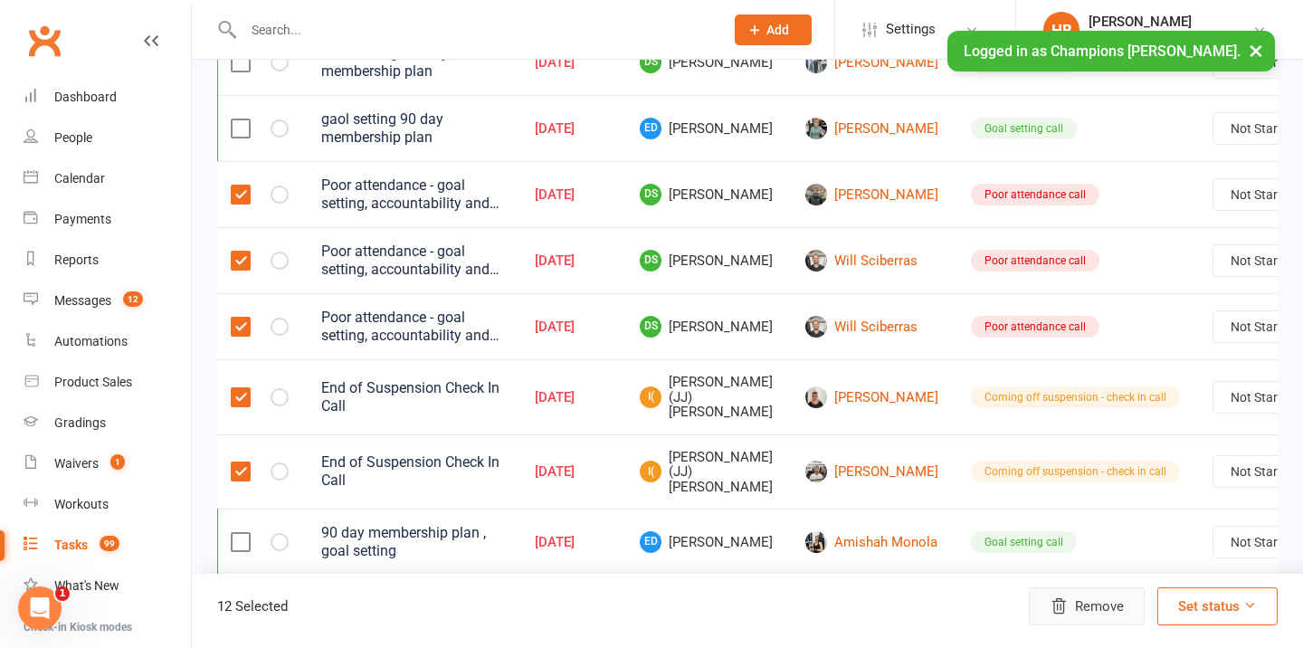
click at [1115, 594] on button "Remove" at bounding box center [1087, 606] width 116 height 38
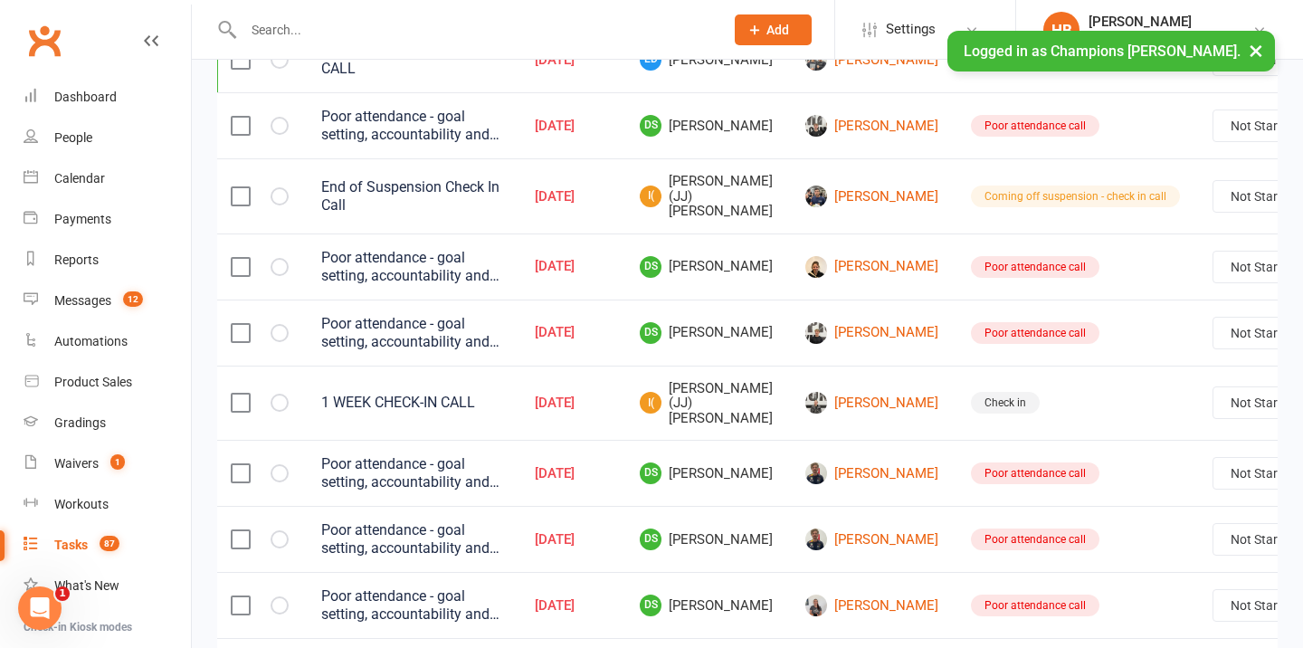
scroll to position [1182, 0]
click at [240, 129] on label at bounding box center [240, 125] width 18 height 18
click at [240, 116] on input "checkbox" at bounding box center [240, 116] width 18 height 0
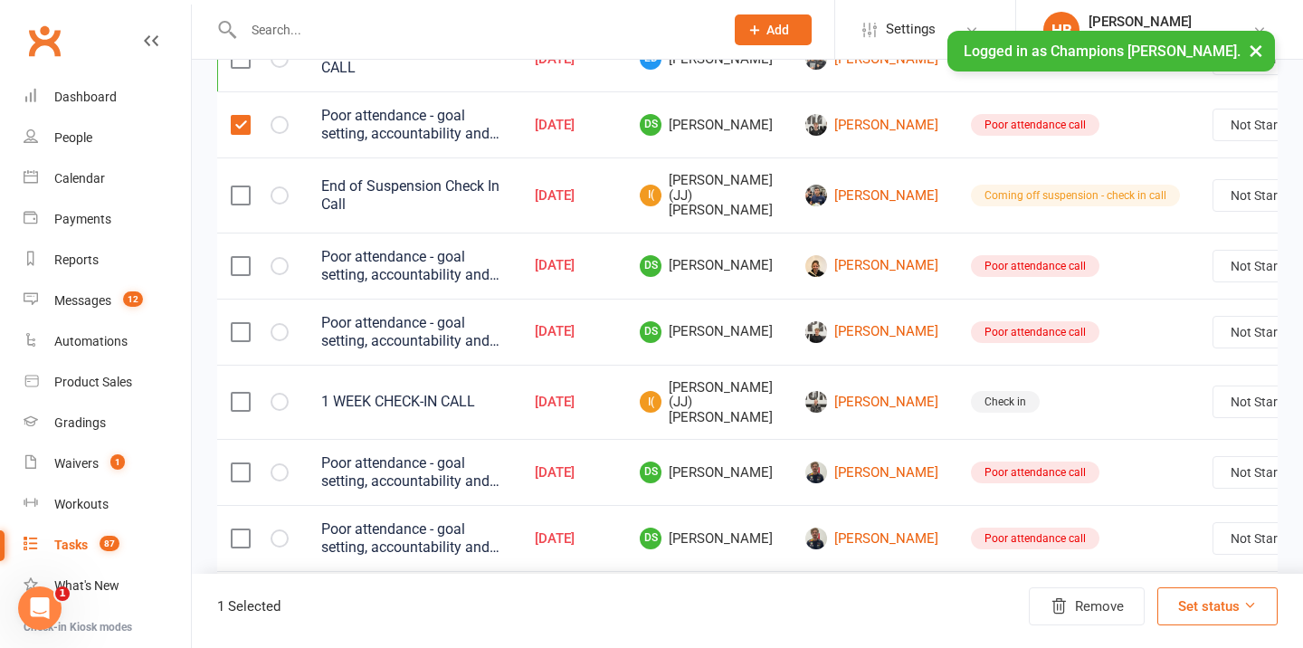
click at [239, 192] on label at bounding box center [240, 195] width 18 height 18
click at [239, 186] on input "checkbox" at bounding box center [240, 186] width 18 height 0
click at [242, 261] on label at bounding box center [240, 266] width 18 height 18
click at [242, 257] on input "checkbox" at bounding box center [240, 257] width 18 height 0
click at [240, 333] on label at bounding box center [240, 332] width 18 height 18
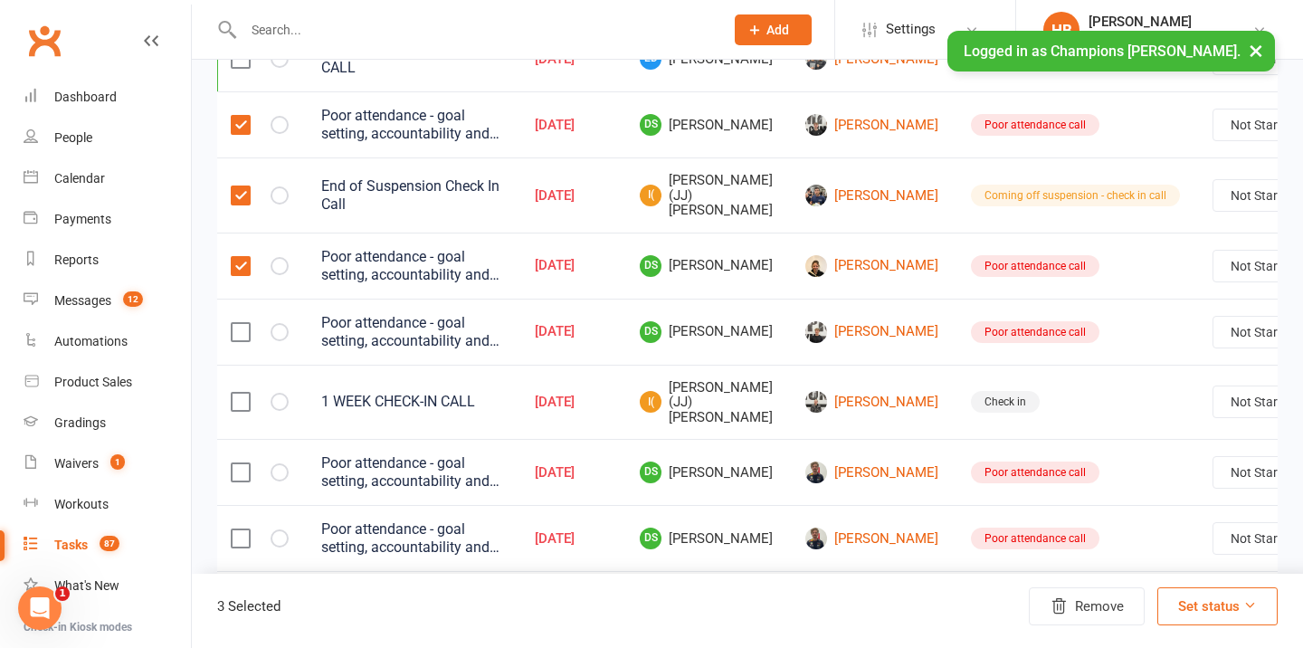
click at [240, 323] on input "checkbox" at bounding box center [240, 323] width 18 height 0
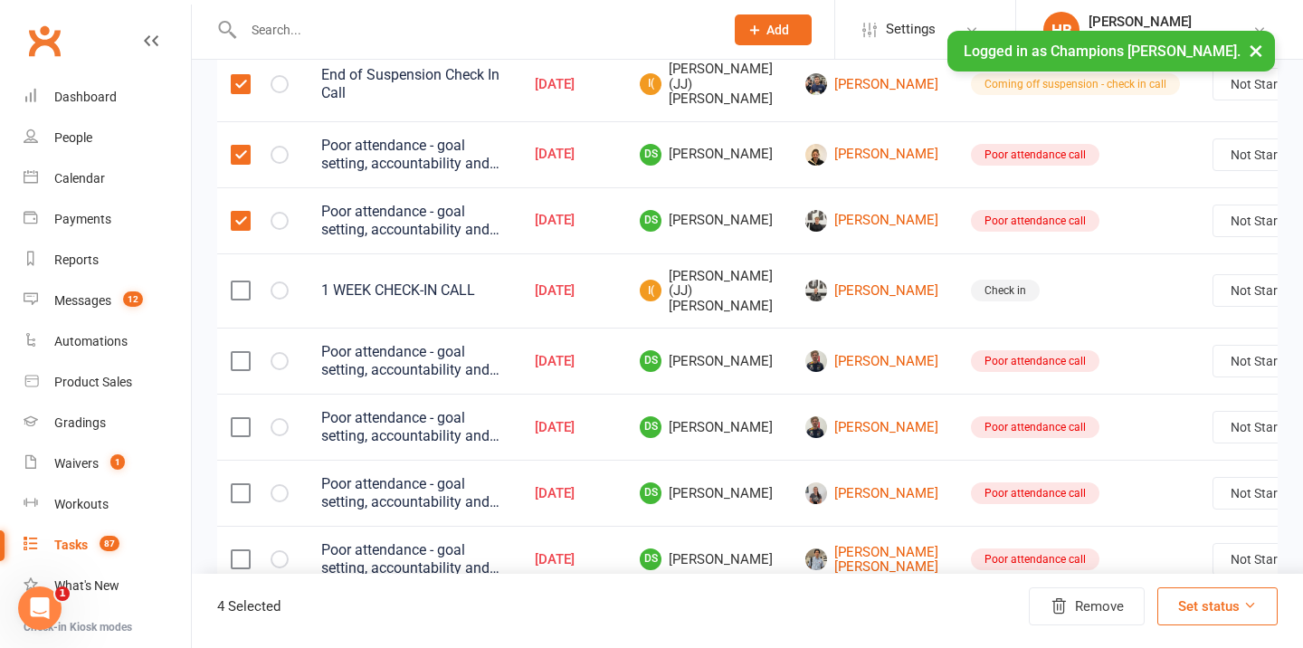
scroll to position [1350, 0]
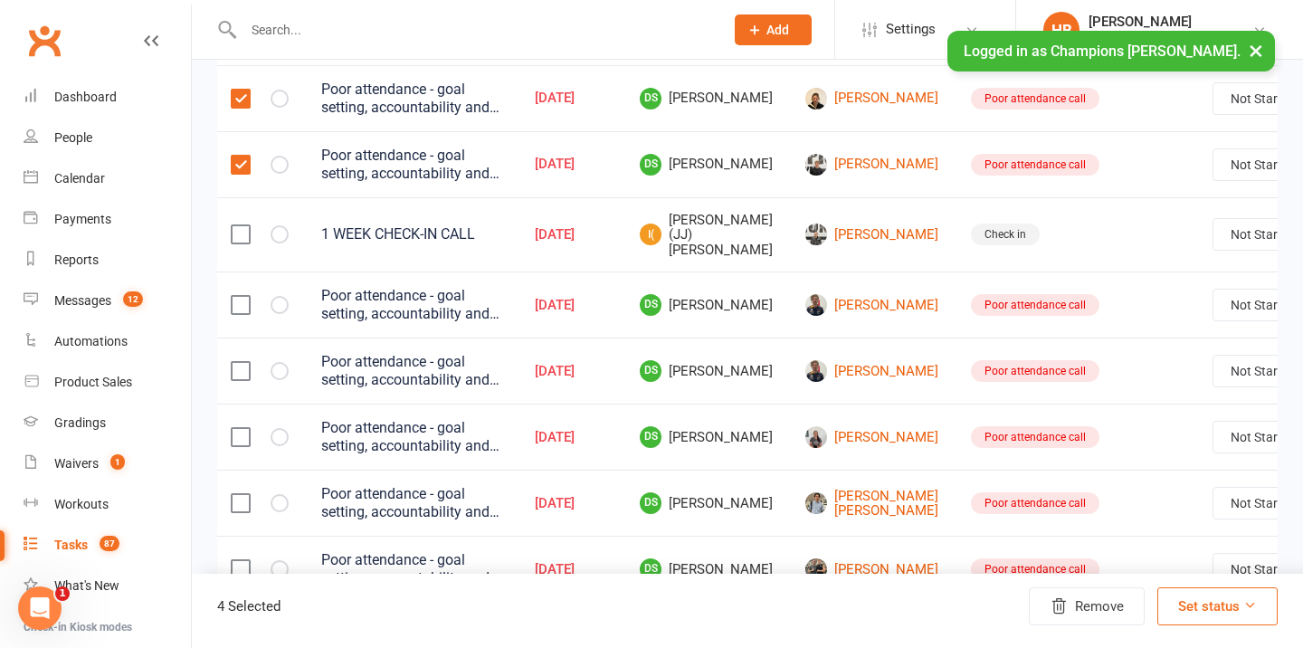
click at [242, 303] on label at bounding box center [240, 305] width 18 height 18
click at [242, 296] on input "checkbox" at bounding box center [240, 296] width 18 height 0
click at [238, 370] on label at bounding box center [240, 371] width 18 height 18
click at [238, 362] on input "checkbox" at bounding box center [240, 362] width 18 height 0
click at [242, 425] on td at bounding box center [259, 436] width 90 height 66
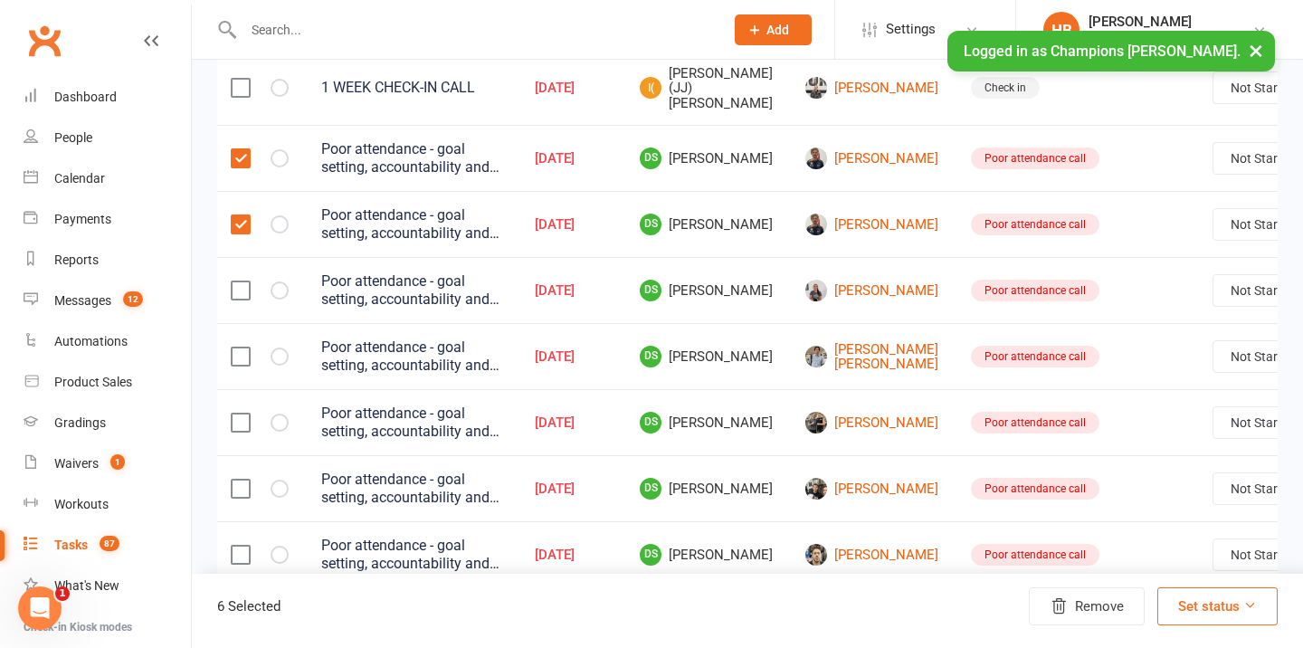
scroll to position [1570, 0]
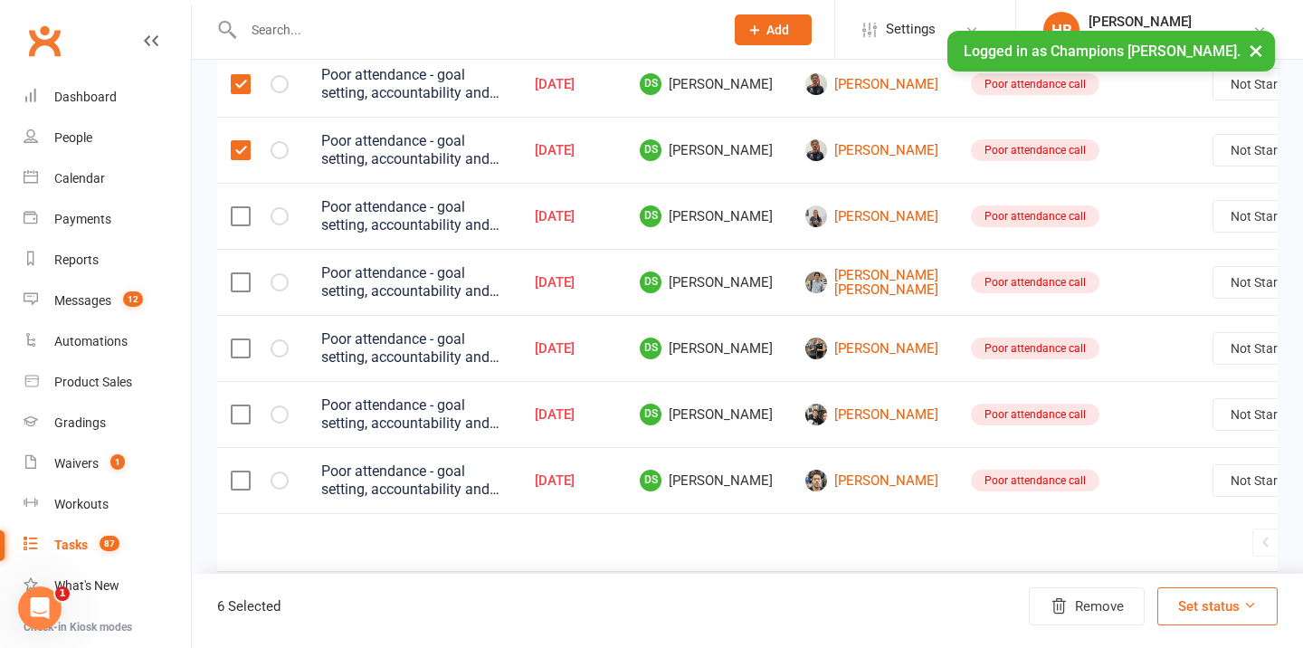
click at [242, 203] on td at bounding box center [259, 216] width 90 height 66
click at [243, 204] on td at bounding box center [259, 216] width 90 height 66
click at [243, 216] on label at bounding box center [240, 216] width 18 height 18
click at [243, 207] on input "checkbox" at bounding box center [240, 207] width 18 height 0
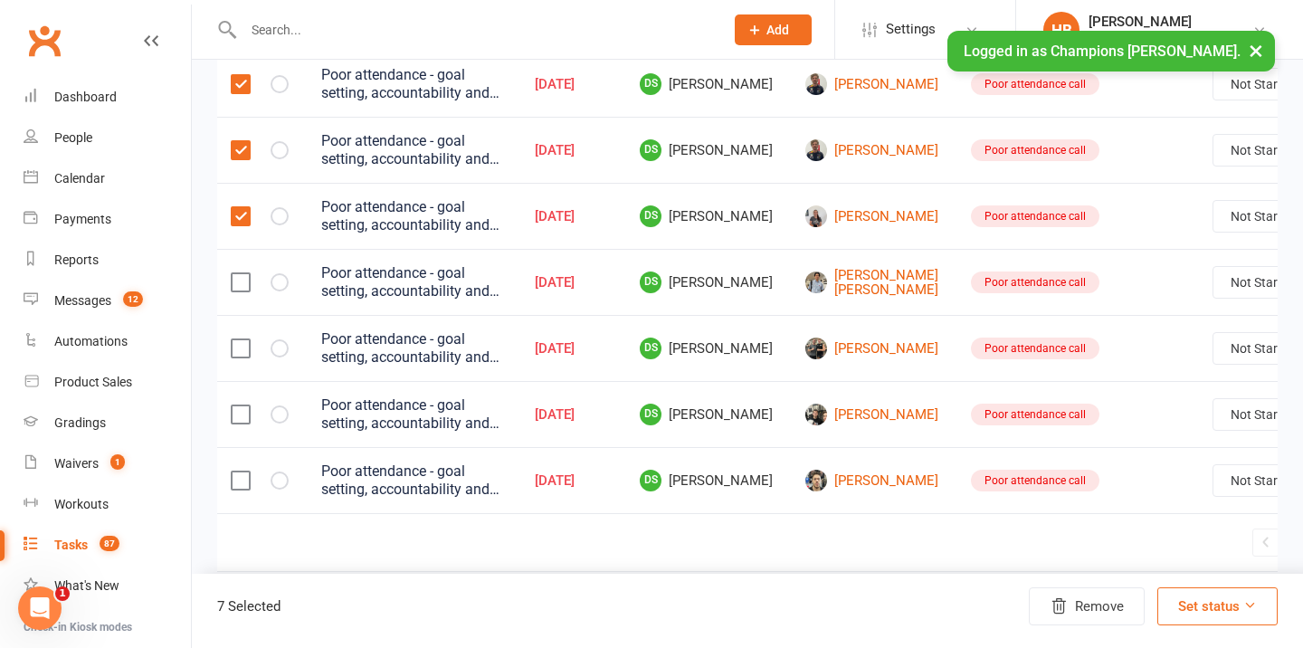
click at [242, 273] on label at bounding box center [240, 282] width 18 height 18
click at [242, 273] on input "checkbox" at bounding box center [240, 273] width 18 height 0
click at [242, 345] on label at bounding box center [240, 348] width 18 height 18
click at [242, 339] on input "checkbox" at bounding box center [240, 339] width 18 height 0
click at [242, 410] on label at bounding box center [240, 414] width 18 height 18
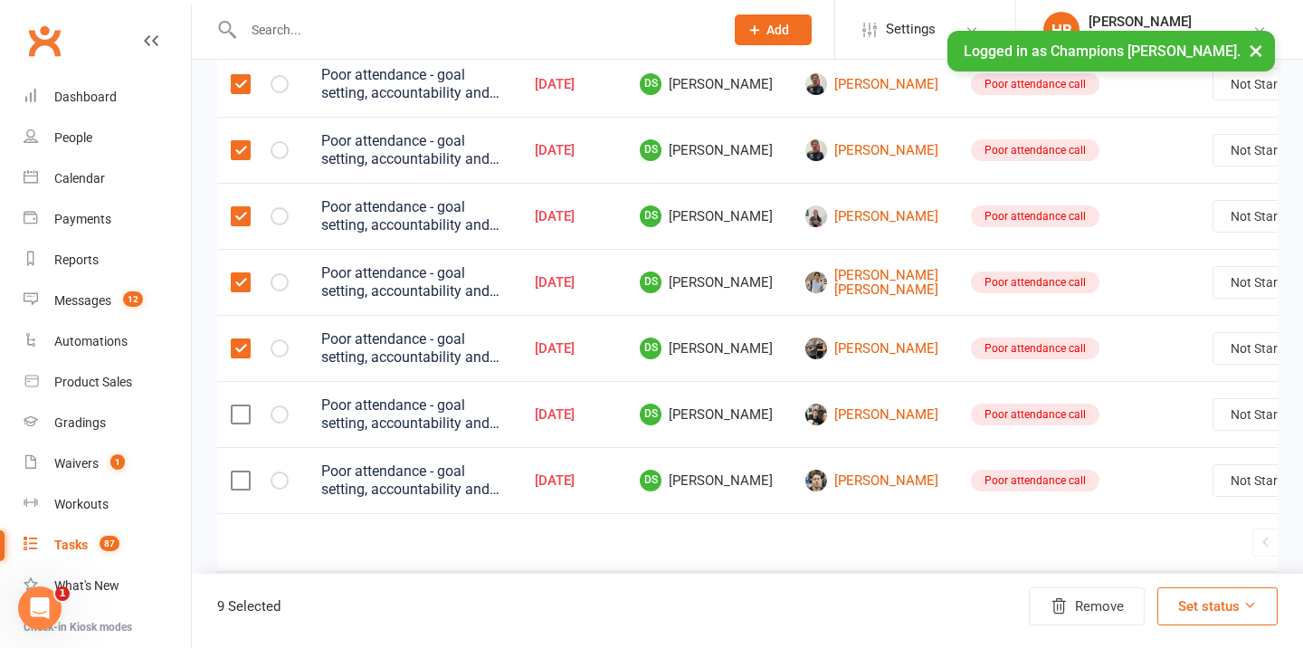
click at [242, 405] on input "checkbox" at bounding box center [240, 405] width 18 height 0
click at [244, 471] on label at bounding box center [240, 480] width 18 height 18
click at [244, 471] on input "checkbox" at bounding box center [240, 471] width 18 height 0
click at [1114, 604] on button "Remove" at bounding box center [1087, 606] width 116 height 38
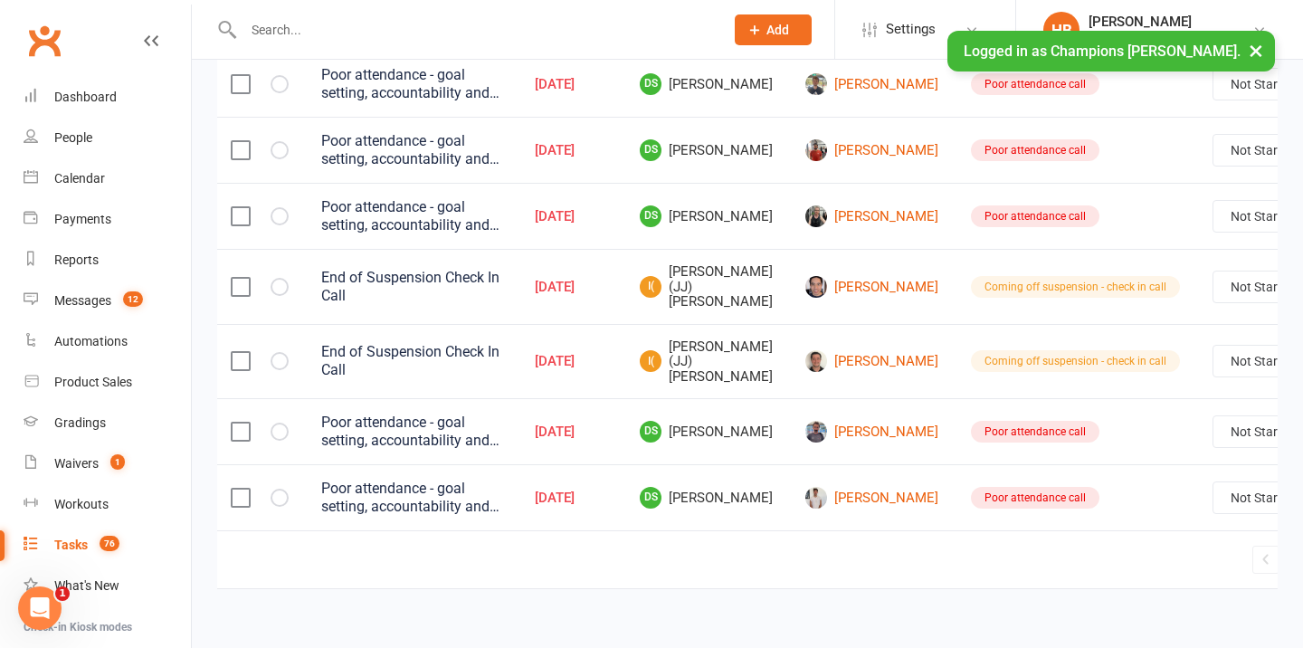
click at [242, 492] on label at bounding box center [240, 497] width 18 height 18
click at [242, 488] on input "checkbox" at bounding box center [240, 488] width 18 height 0
click at [239, 417] on td at bounding box center [259, 431] width 90 height 66
click at [247, 498] on label at bounding box center [240, 497] width 18 height 18
click at [247, 488] on input "checkbox" at bounding box center [240, 488] width 18 height 0
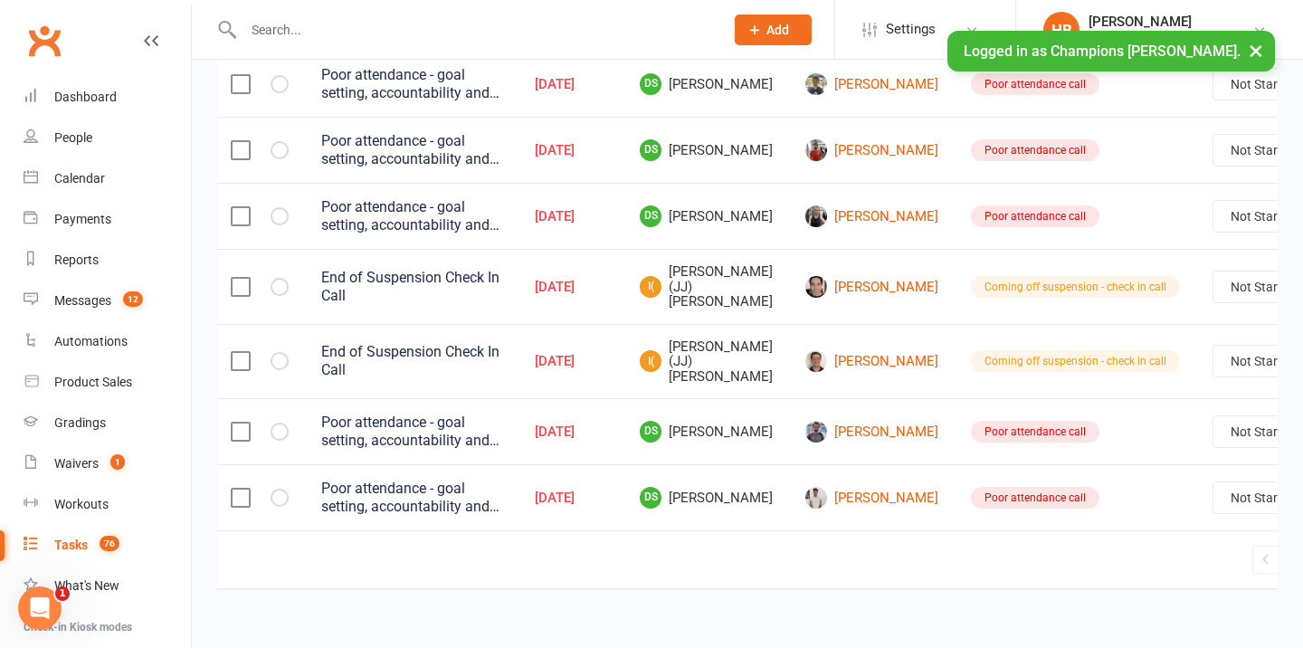
click at [1302, 553] on link "2" at bounding box center [1316, 559] width 22 height 25
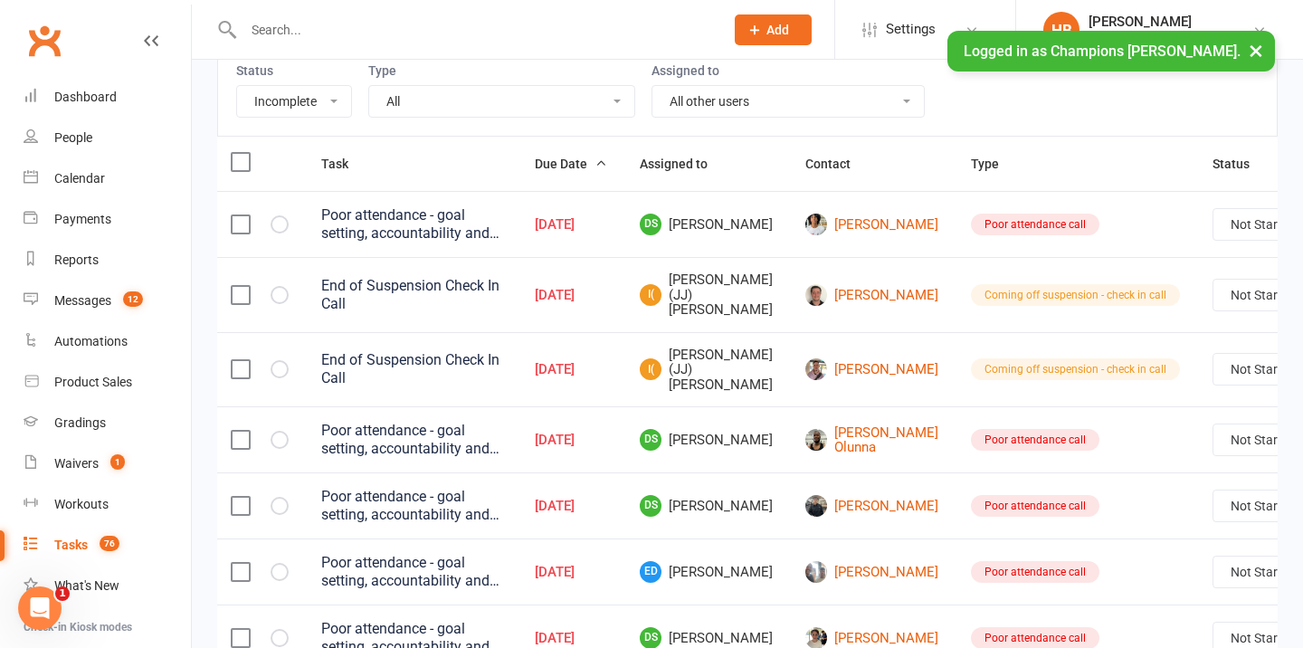
scroll to position [170, 0]
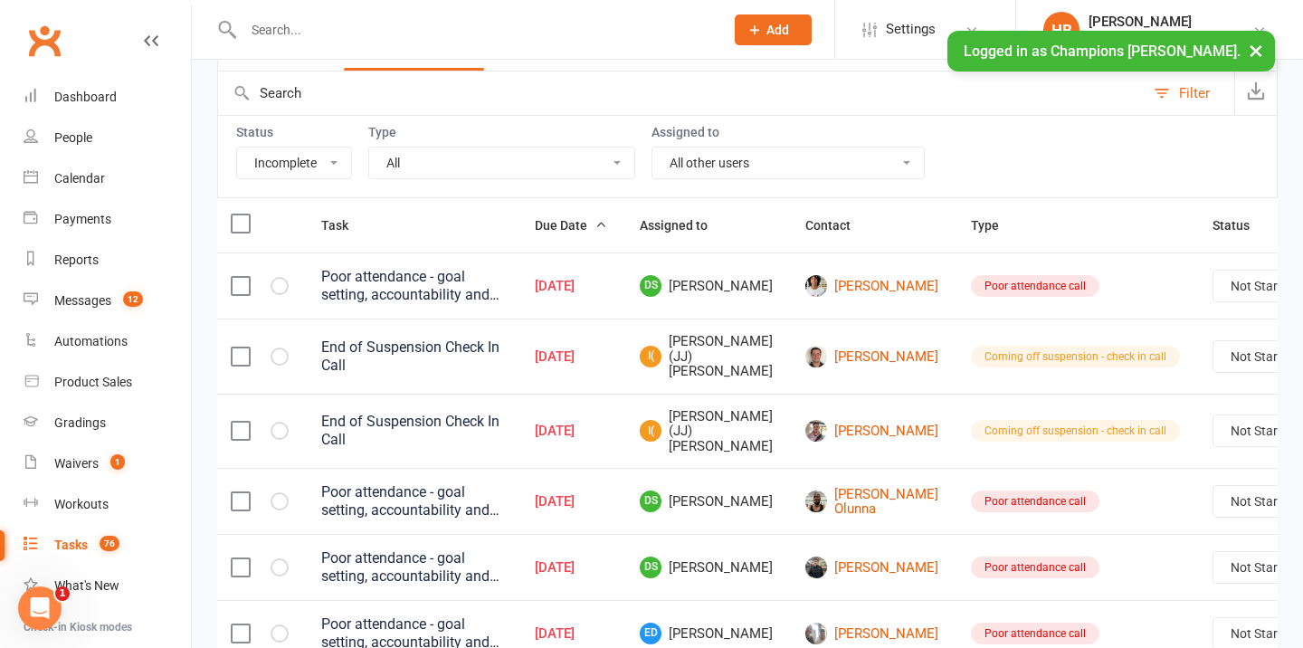
click at [247, 222] on label at bounding box center [240, 223] width 18 height 18
click at [247, 214] on input "checkbox" at bounding box center [240, 214] width 18 height 0
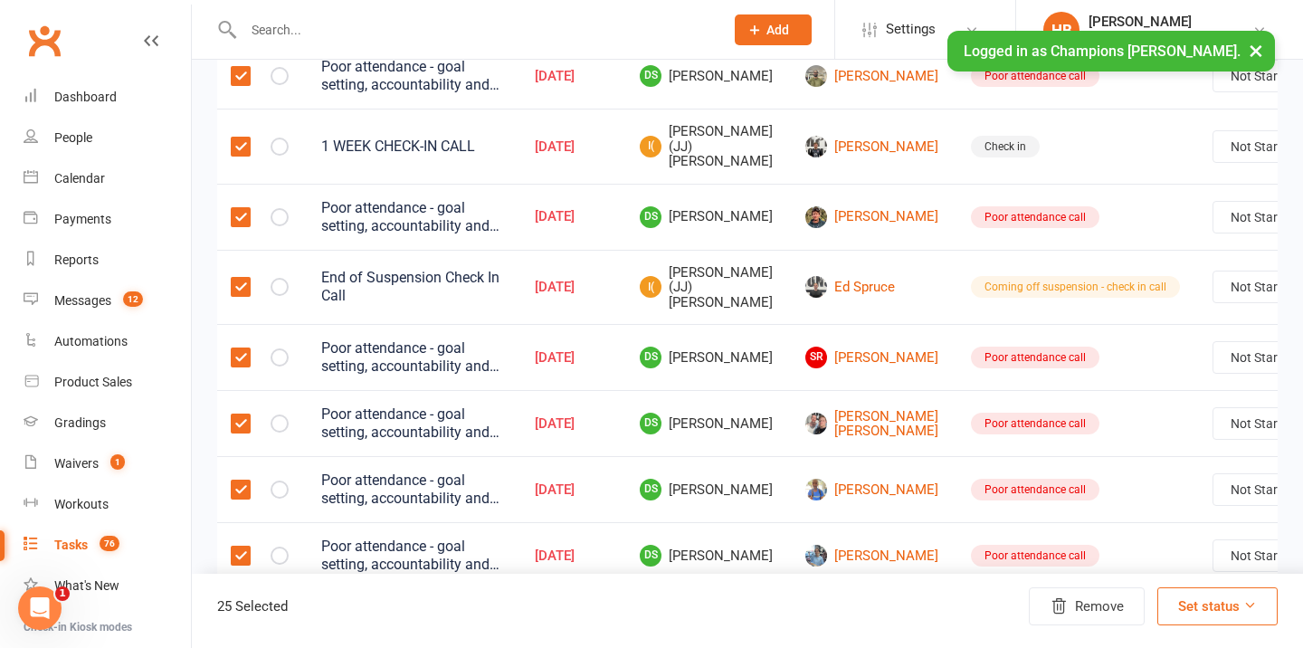
click at [243, 156] on label at bounding box center [240, 147] width 18 height 18
click at [243, 138] on input "checkbox" at bounding box center [240, 138] width 18 height 0
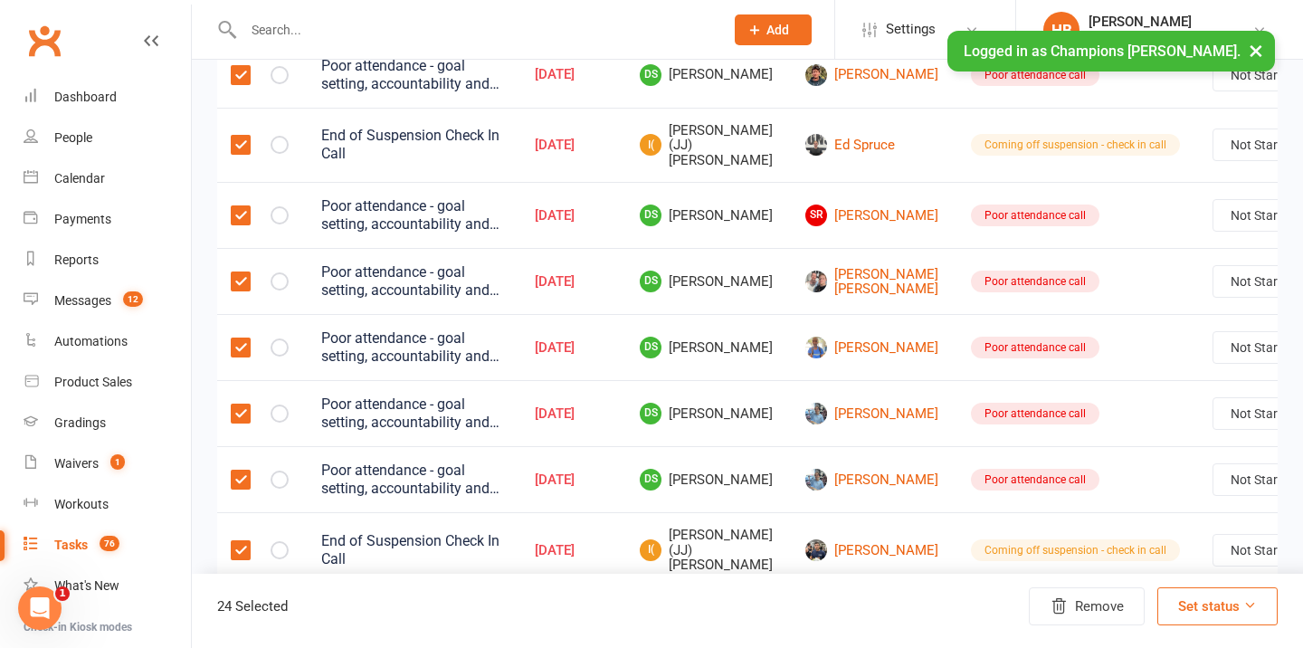
scroll to position [1638, 0]
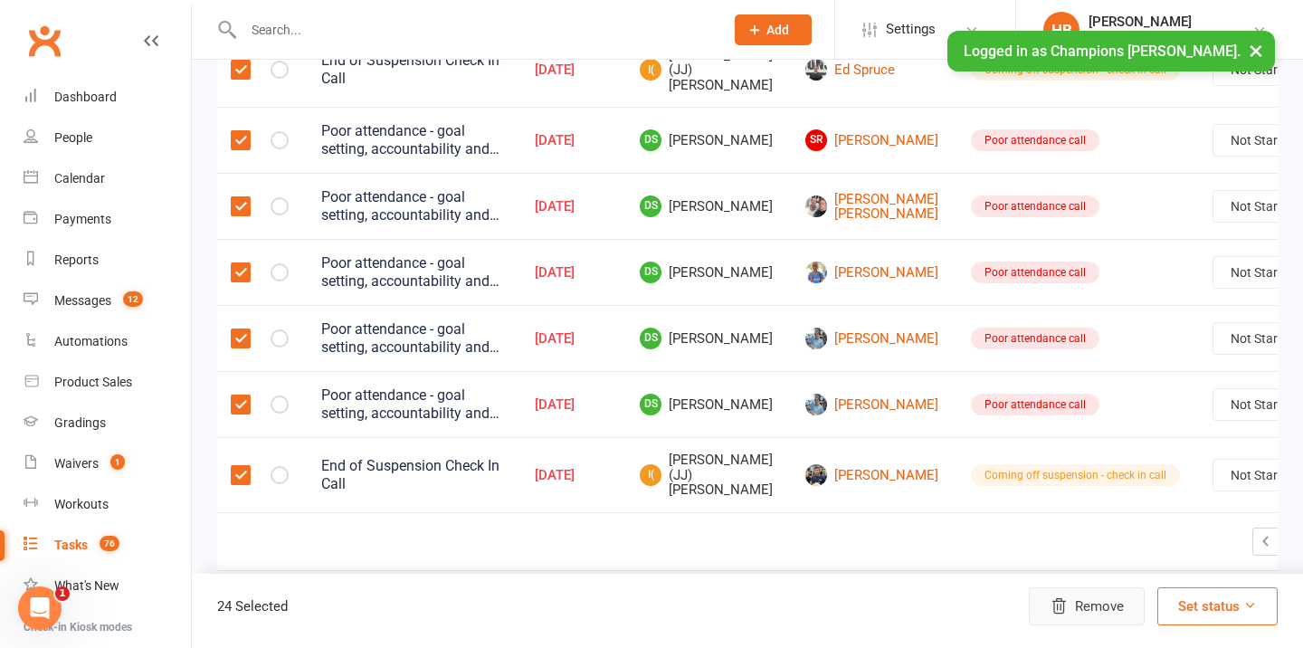
click at [1090, 599] on button "Remove" at bounding box center [1087, 606] width 116 height 38
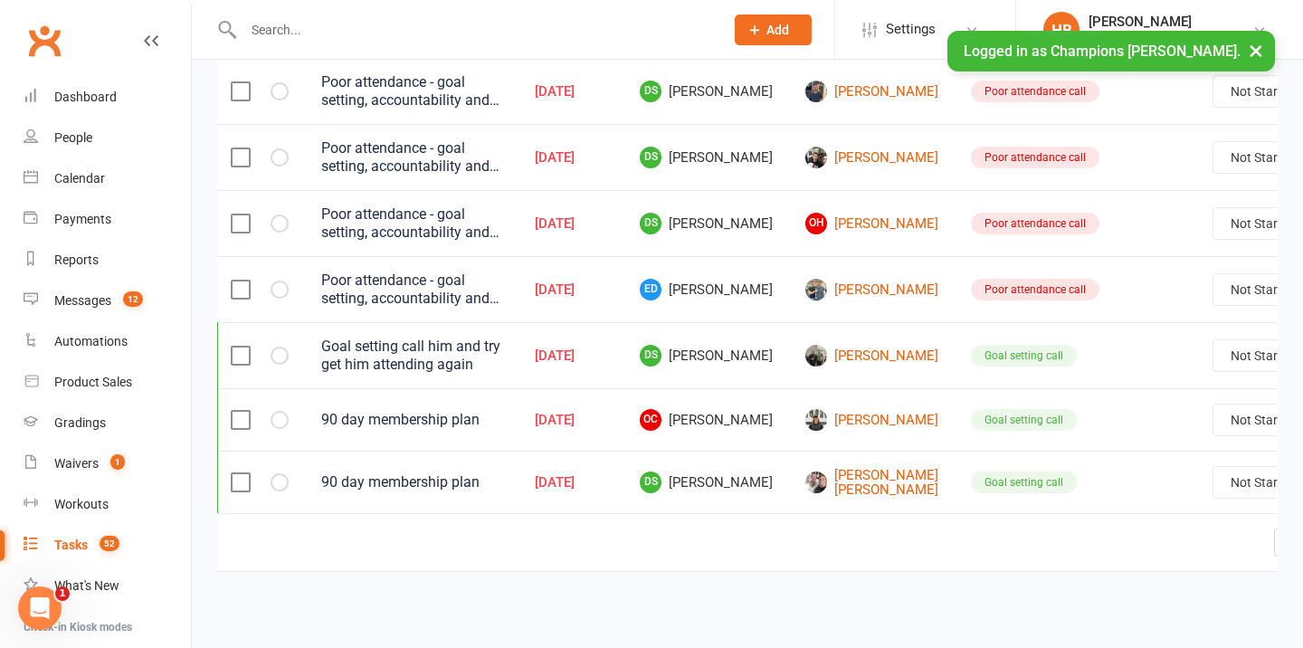
scroll to position [0, 65]
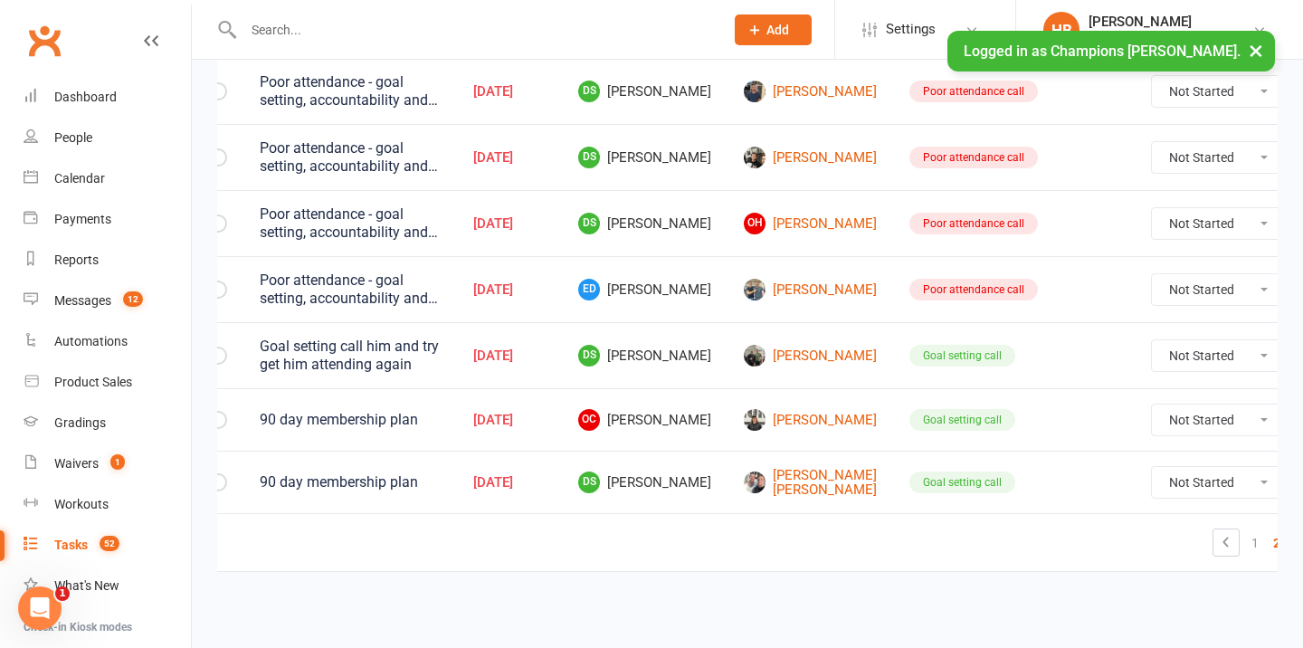
click at [1287, 544] on link "3" at bounding box center [1298, 542] width 22 height 25
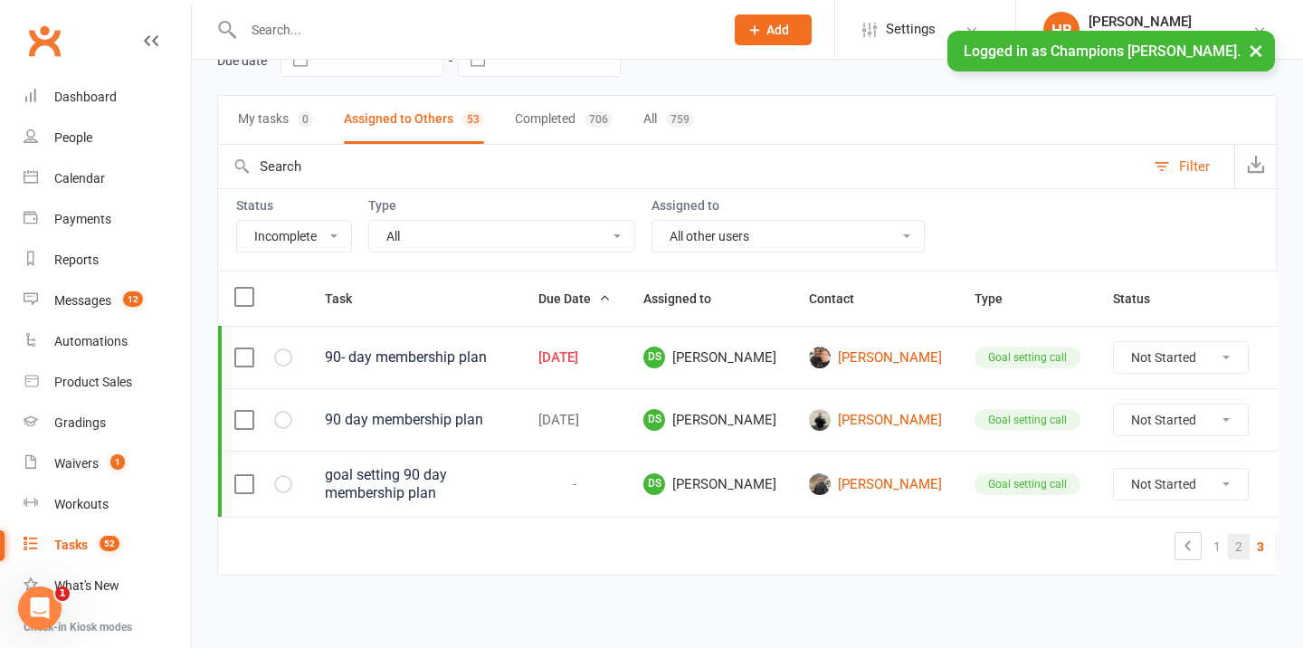
click at [1228, 548] on link "2" at bounding box center [1239, 546] width 22 height 25
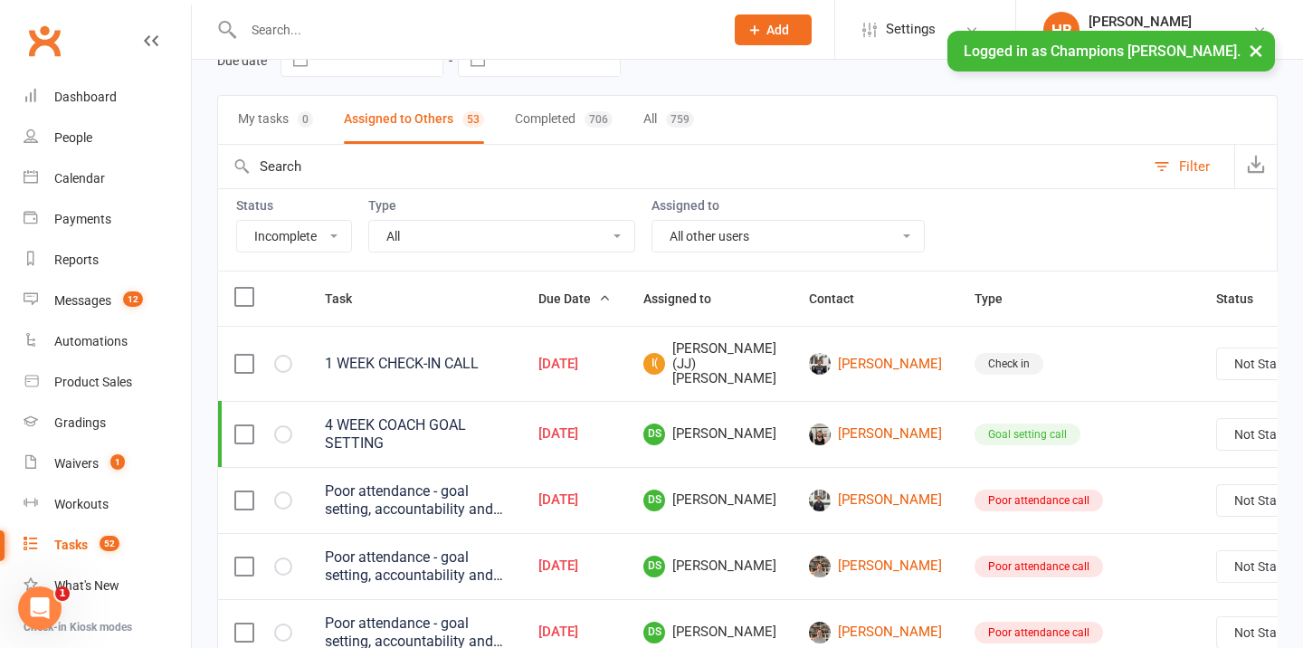
scroll to position [1567, 0]
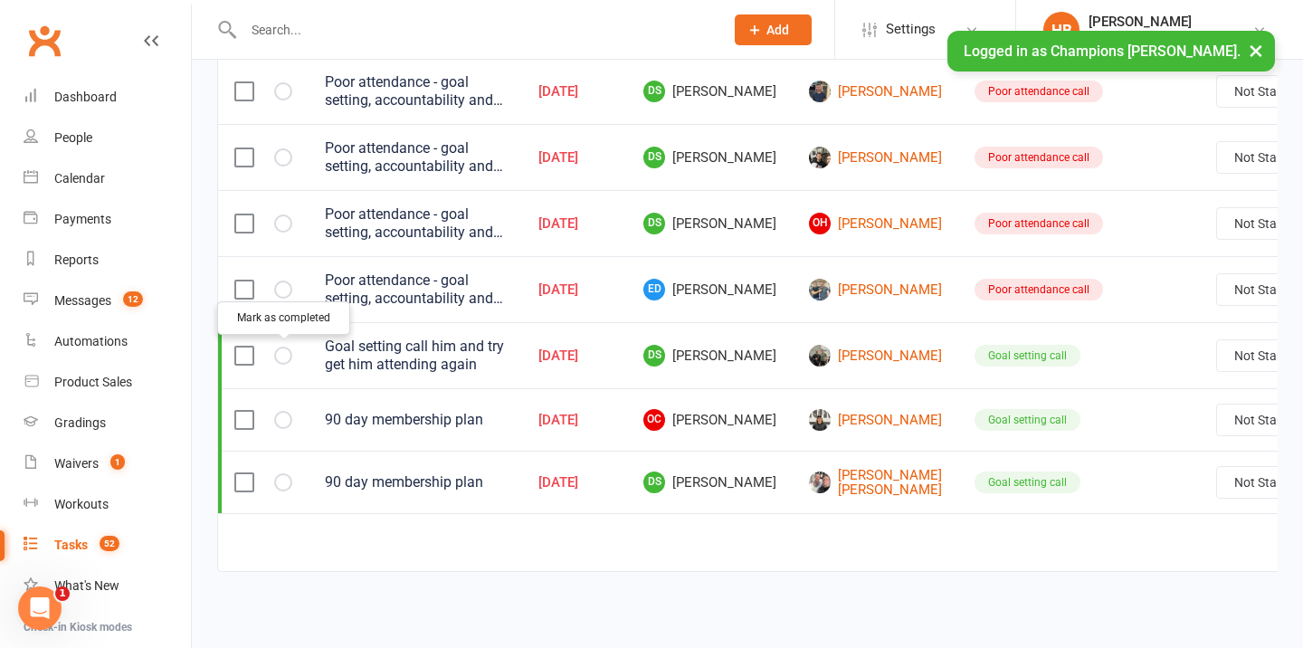
click at [0, 0] on icon "button" at bounding box center [0, 0] width 0 height 0
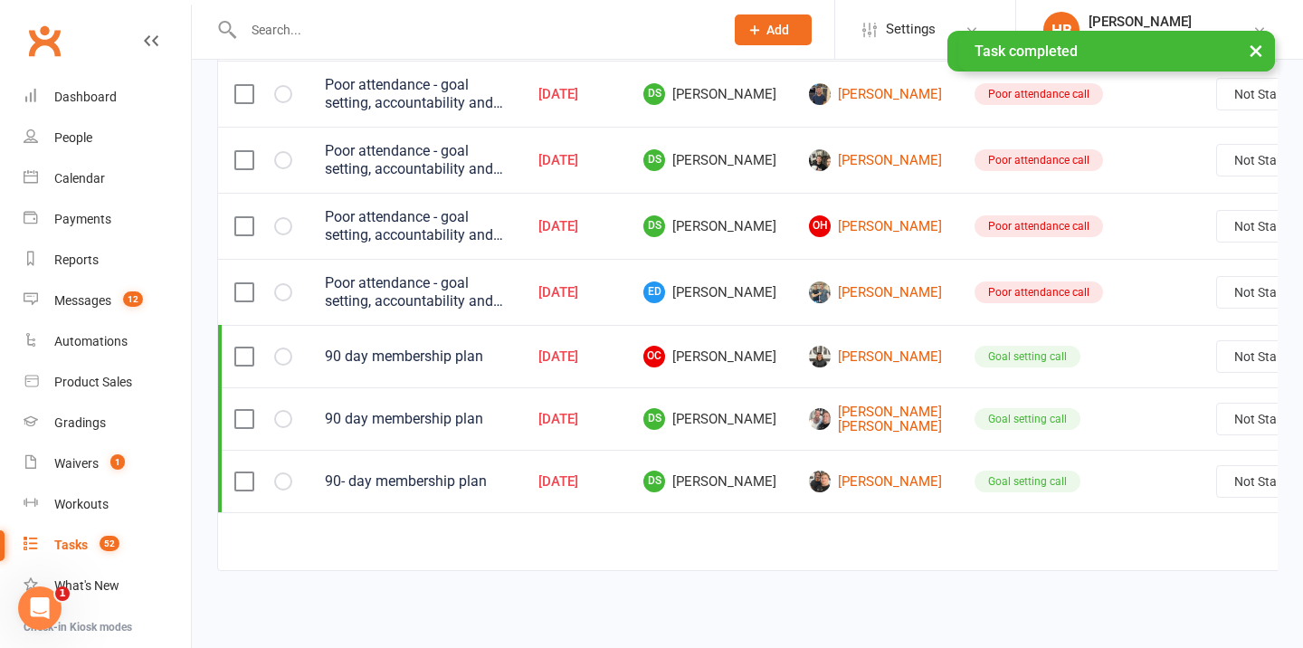
scroll to position [1563, 0]
click at [242, 349] on label at bounding box center [243, 357] width 18 height 18
click at [242, 348] on input "checkbox" at bounding box center [243, 348] width 18 height 0
click at [244, 351] on label at bounding box center [243, 357] width 18 height 18
click at [244, 348] on input "checkbox" at bounding box center [243, 348] width 18 height 0
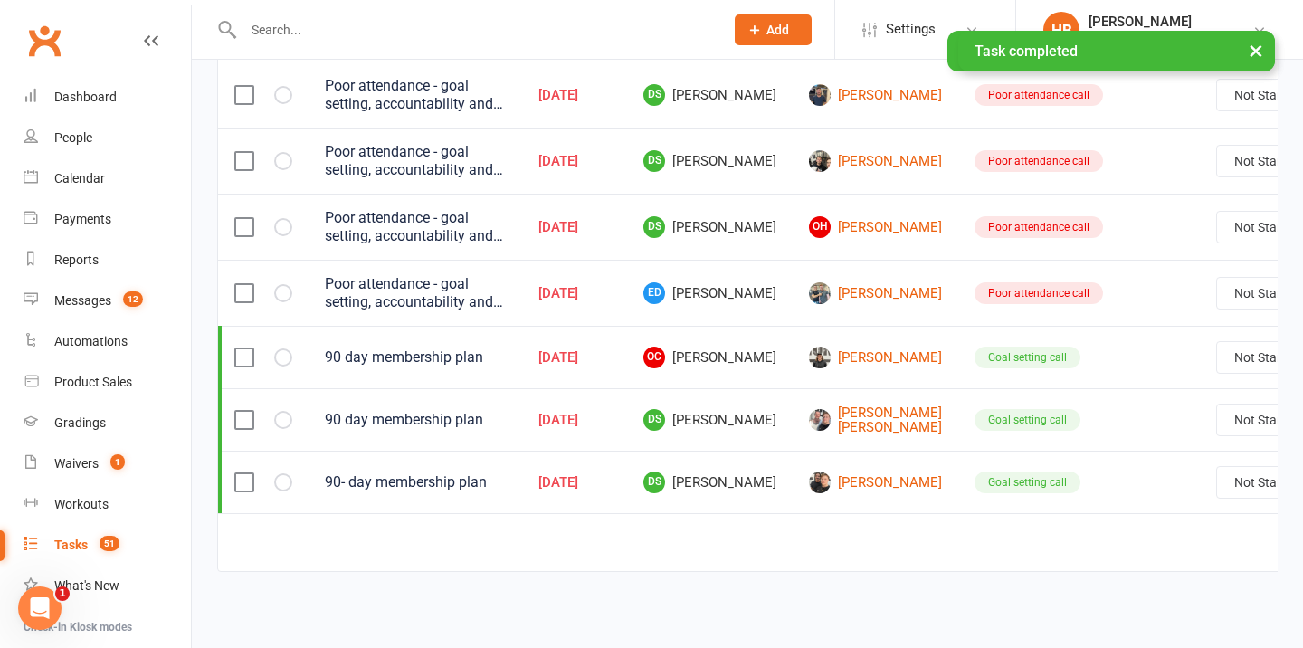
click at [244, 299] on label at bounding box center [243, 293] width 18 height 18
click at [244, 284] on input "checkbox" at bounding box center [243, 284] width 18 height 0
click at [243, 228] on label at bounding box center [243, 227] width 18 height 18
click at [243, 218] on input "checkbox" at bounding box center [243, 218] width 18 height 0
click at [244, 163] on label at bounding box center [243, 161] width 18 height 18
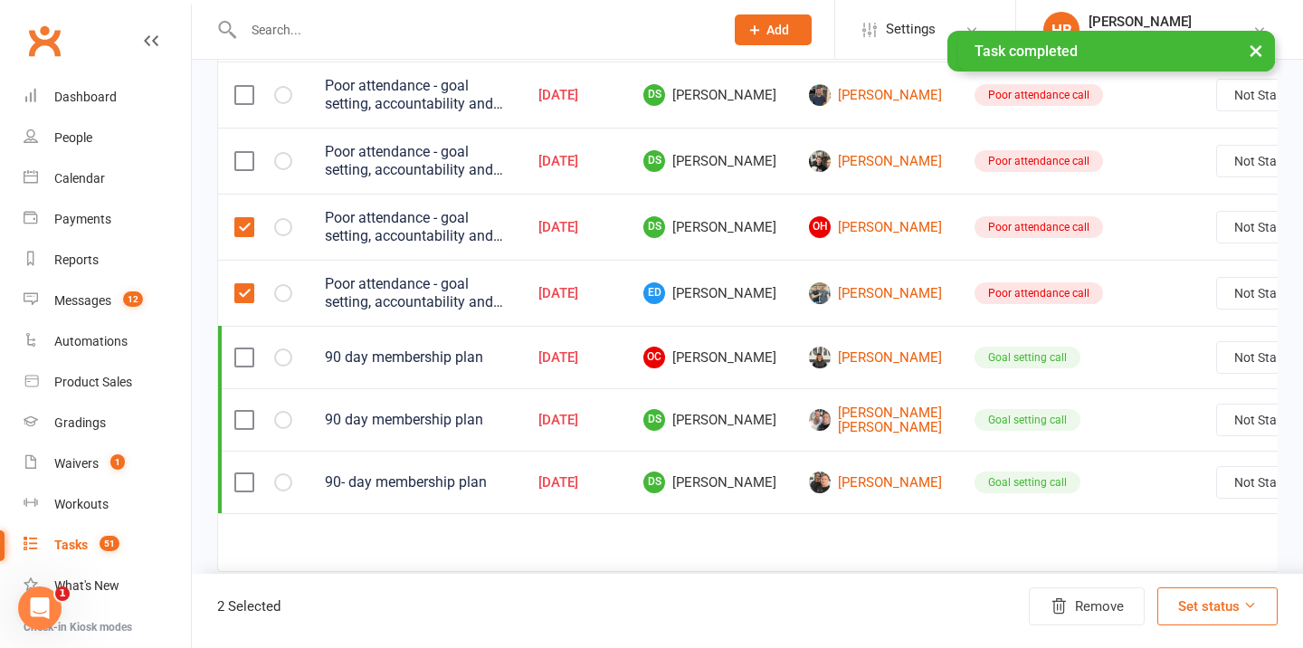
click at [244, 152] on input "checkbox" at bounding box center [243, 152] width 18 height 0
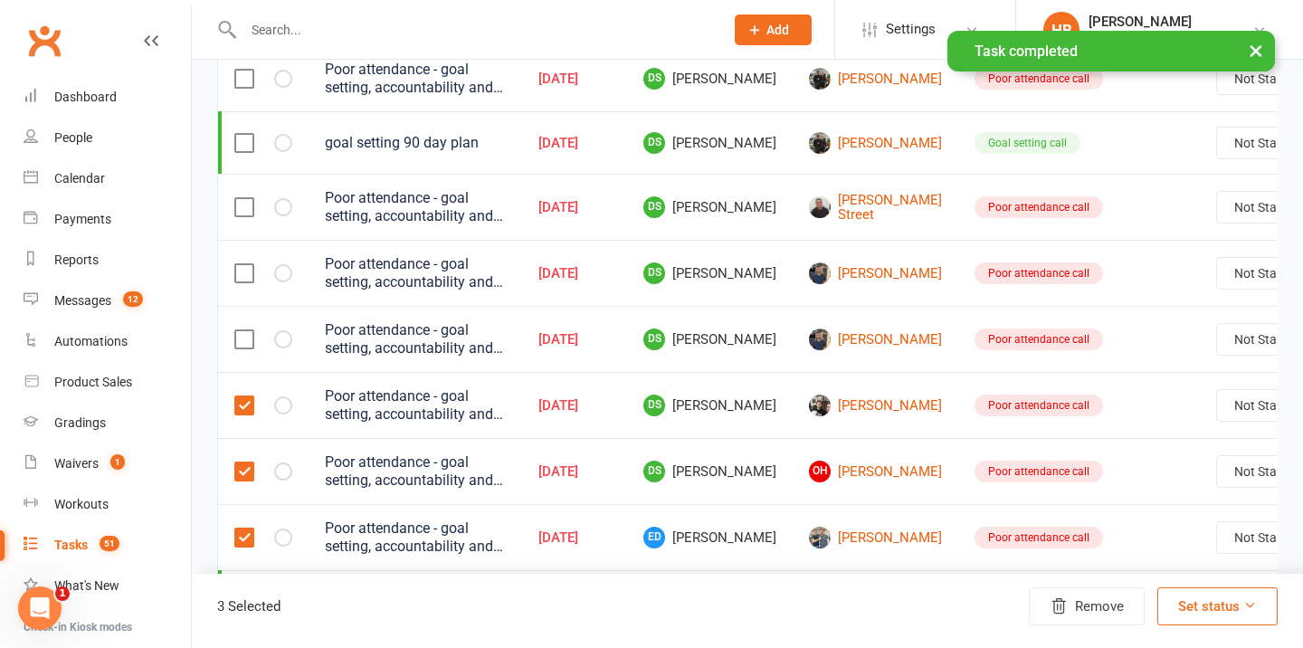
scroll to position [1285, 0]
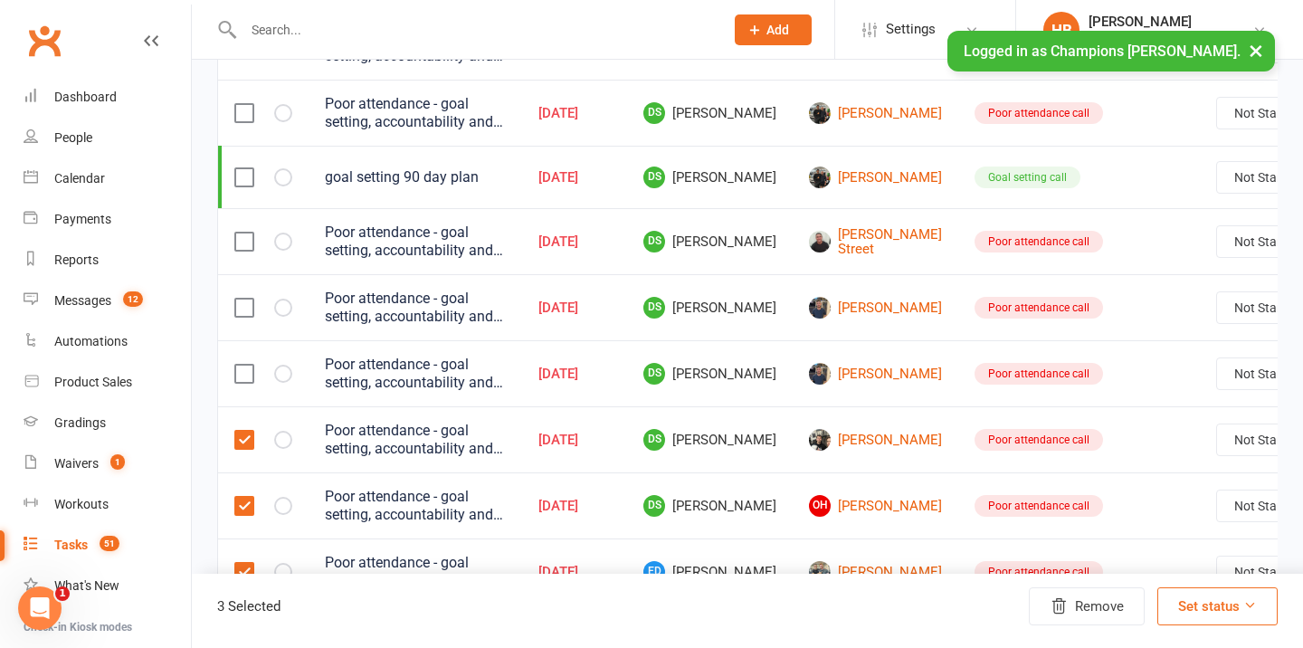
click at [250, 367] on label at bounding box center [243, 374] width 18 height 18
click at [250, 365] on input "checkbox" at bounding box center [243, 365] width 18 height 0
click at [241, 307] on label at bounding box center [243, 308] width 18 height 18
click at [241, 299] on input "checkbox" at bounding box center [243, 299] width 18 height 0
click at [241, 244] on label at bounding box center [243, 241] width 18 height 18
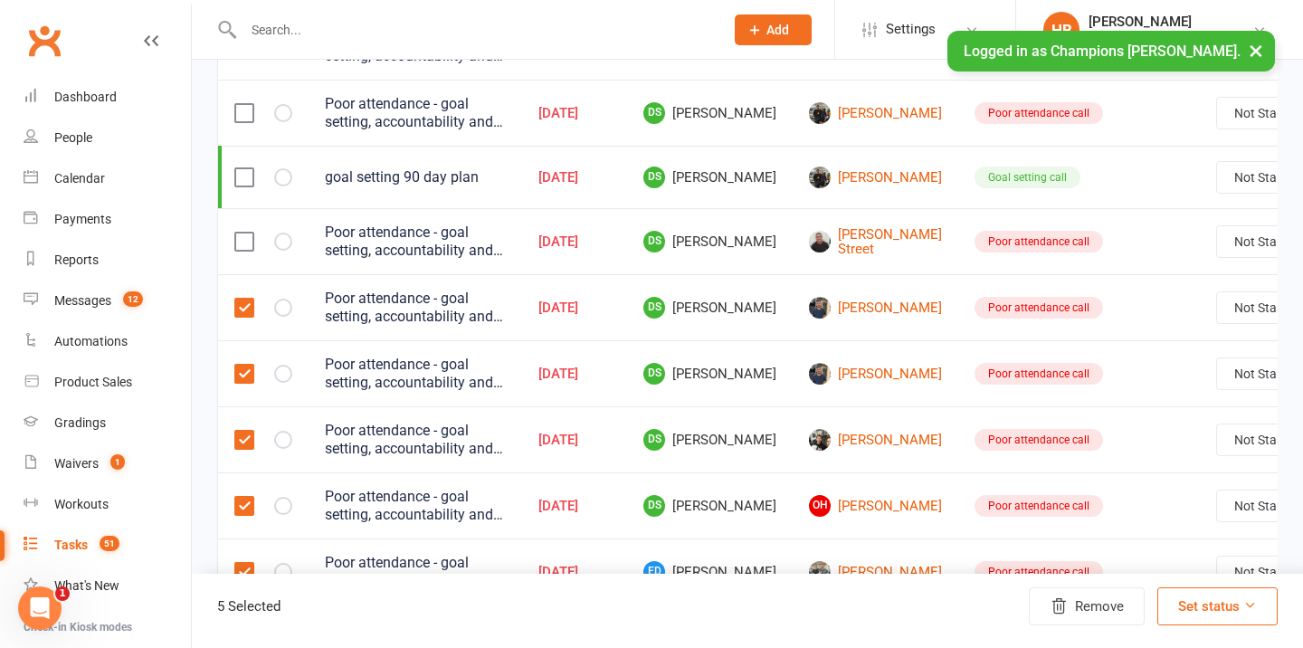
click at [241, 232] on input "checkbox" at bounding box center [243, 232] width 18 height 0
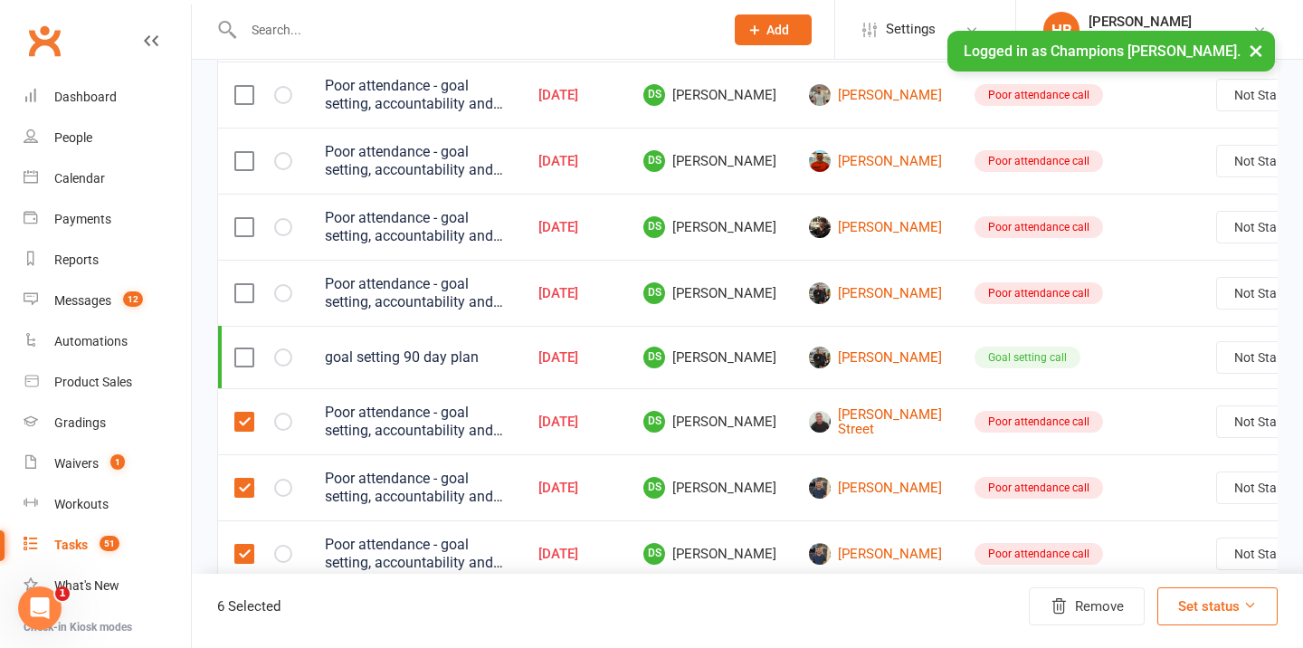
scroll to position [1102, 0]
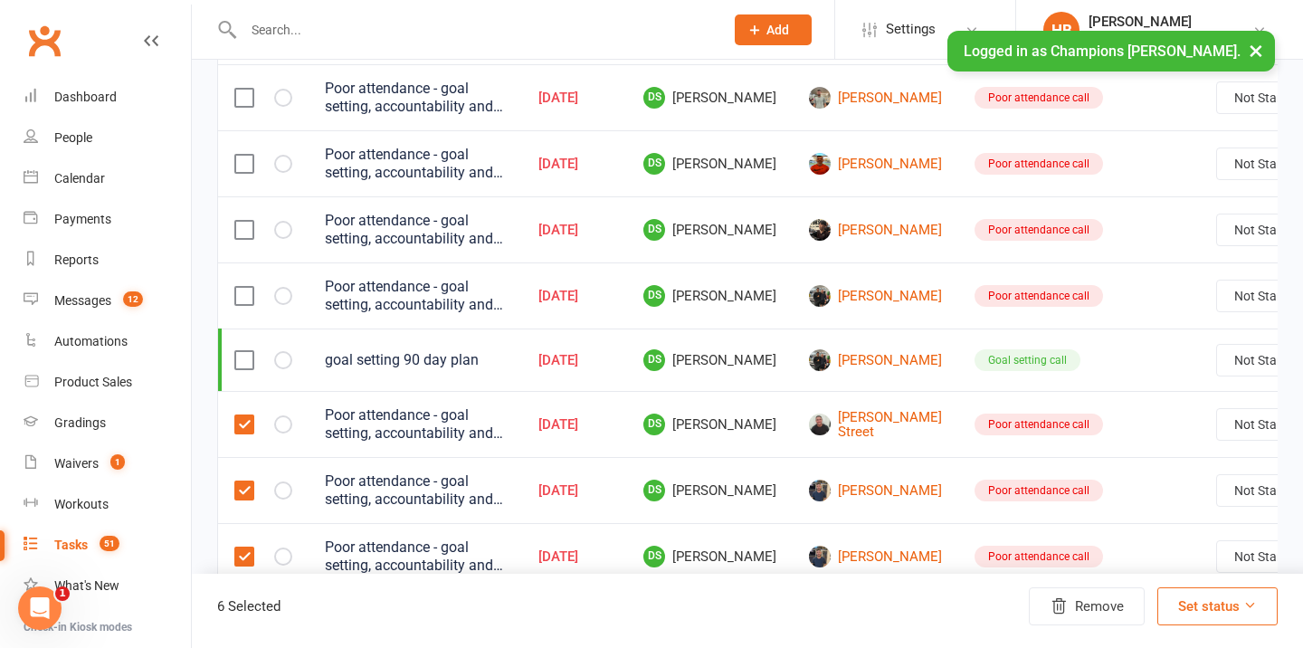
click at [245, 289] on label at bounding box center [243, 296] width 18 height 18
click at [245, 287] on input "checkbox" at bounding box center [243, 287] width 18 height 0
click at [246, 227] on label at bounding box center [243, 230] width 18 height 18
click at [246, 221] on input "checkbox" at bounding box center [243, 221] width 18 height 0
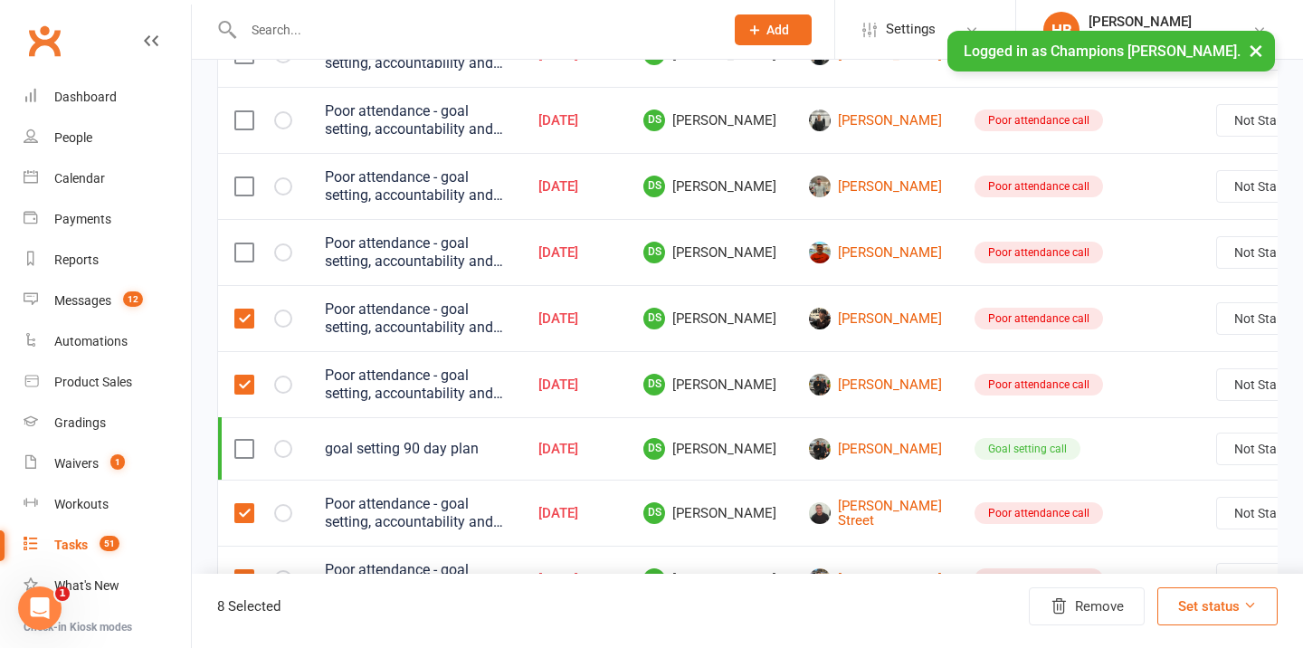
click at [246, 227] on td at bounding box center [263, 252] width 90 height 66
click at [246, 243] on label at bounding box center [243, 252] width 18 height 18
click at [246, 243] on input "checkbox" at bounding box center [243, 243] width 18 height 0
click at [246, 192] on label at bounding box center [243, 186] width 18 height 18
click at [246, 177] on input "checkbox" at bounding box center [243, 177] width 18 height 0
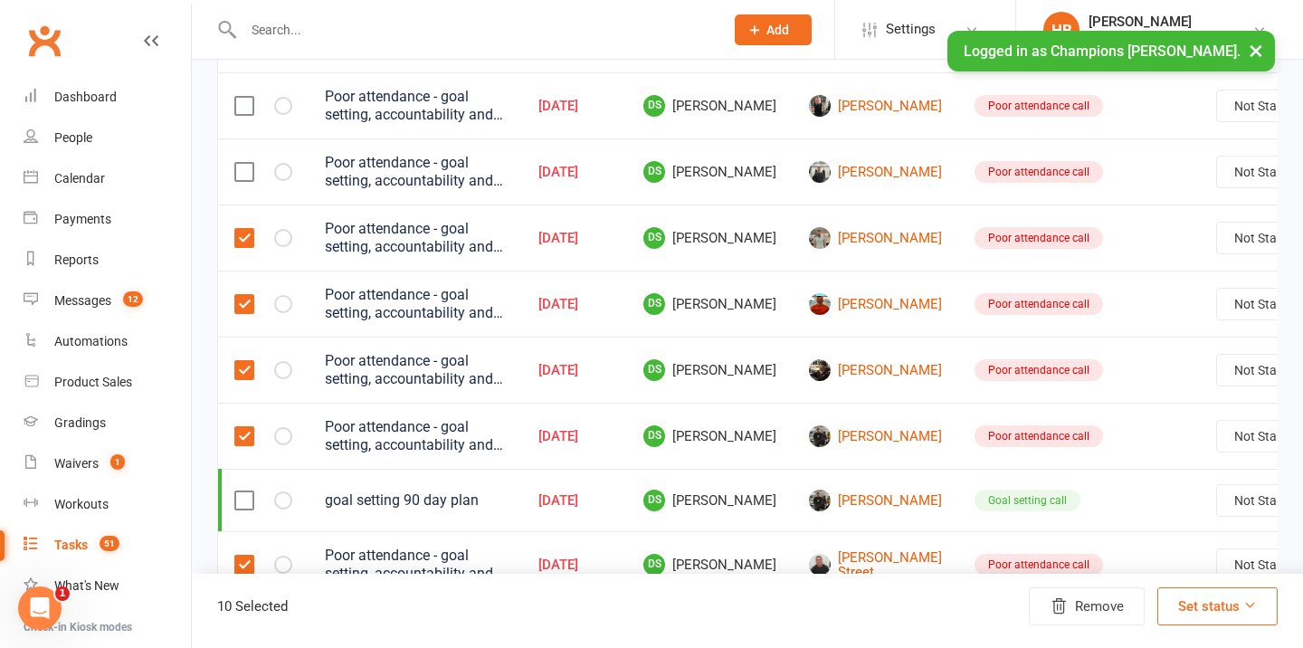
scroll to position [930, 0]
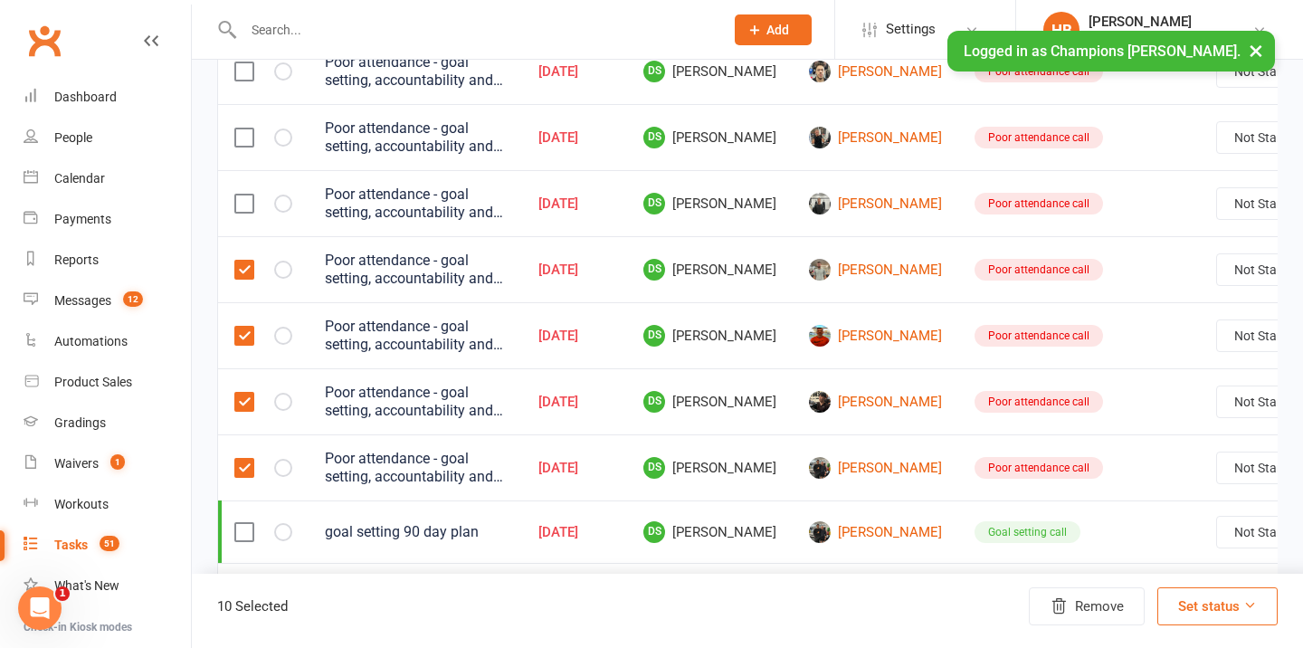
click at [246, 192] on td at bounding box center [263, 203] width 90 height 66
click at [246, 208] on label at bounding box center [243, 203] width 18 height 18
click at [246, 194] on input "checkbox" at bounding box center [243, 194] width 18 height 0
click at [247, 133] on label at bounding box center [243, 137] width 18 height 18
click at [247, 128] on input "checkbox" at bounding box center [243, 128] width 18 height 0
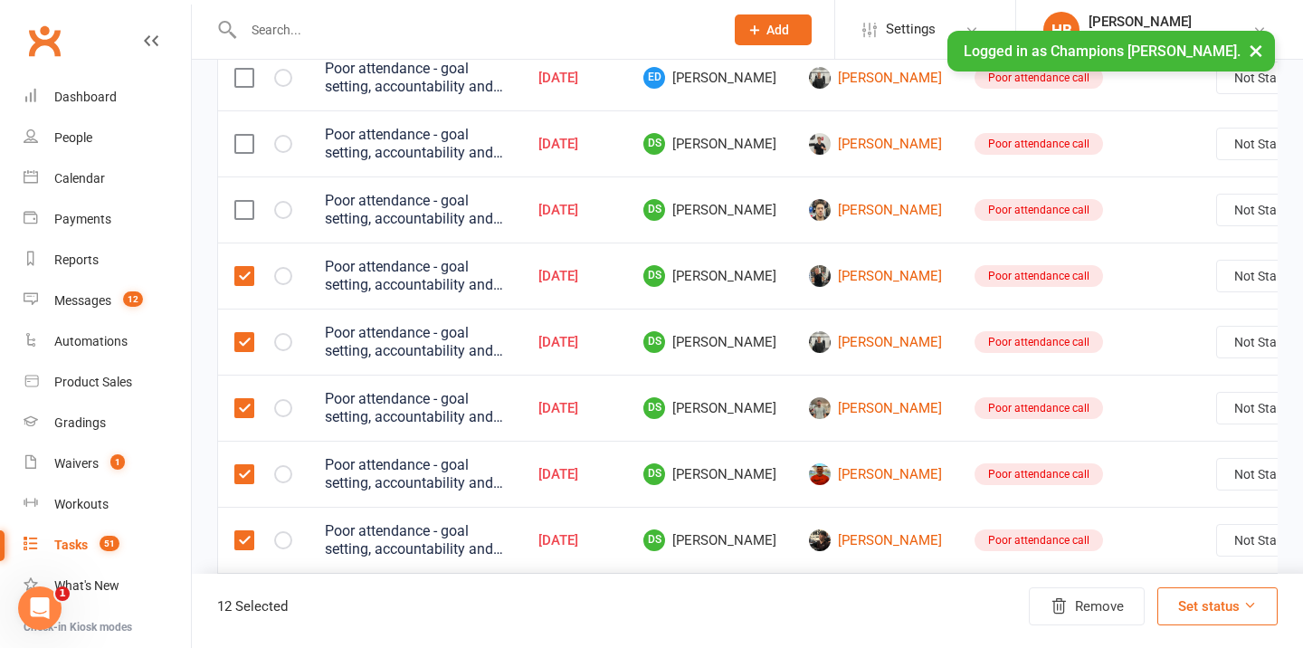
scroll to position [765, 0]
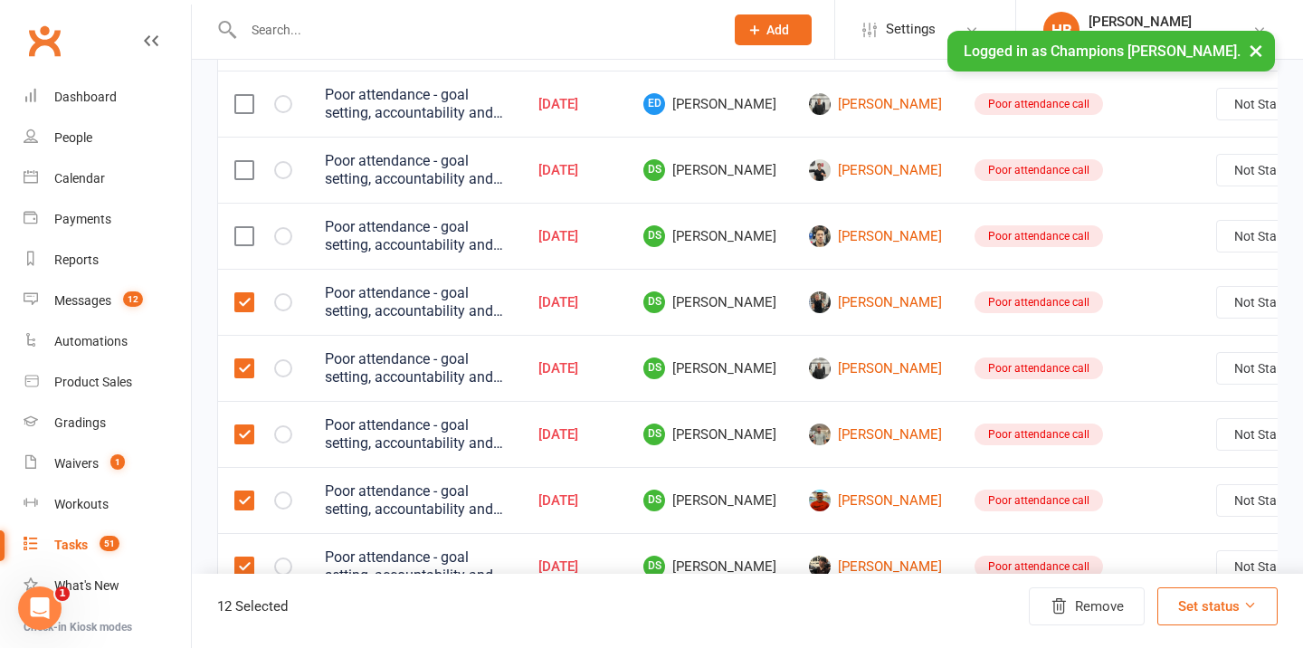
click at [247, 234] on label at bounding box center [243, 236] width 18 height 18
click at [247, 227] on input "checkbox" at bounding box center [243, 227] width 18 height 0
click at [248, 161] on label at bounding box center [243, 170] width 18 height 18
click at [248, 161] on input "checkbox" at bounding box center [243, 161] width 18 height 0
click at [248, 104] on label at bounding box center [243, 104] width 18 height 18
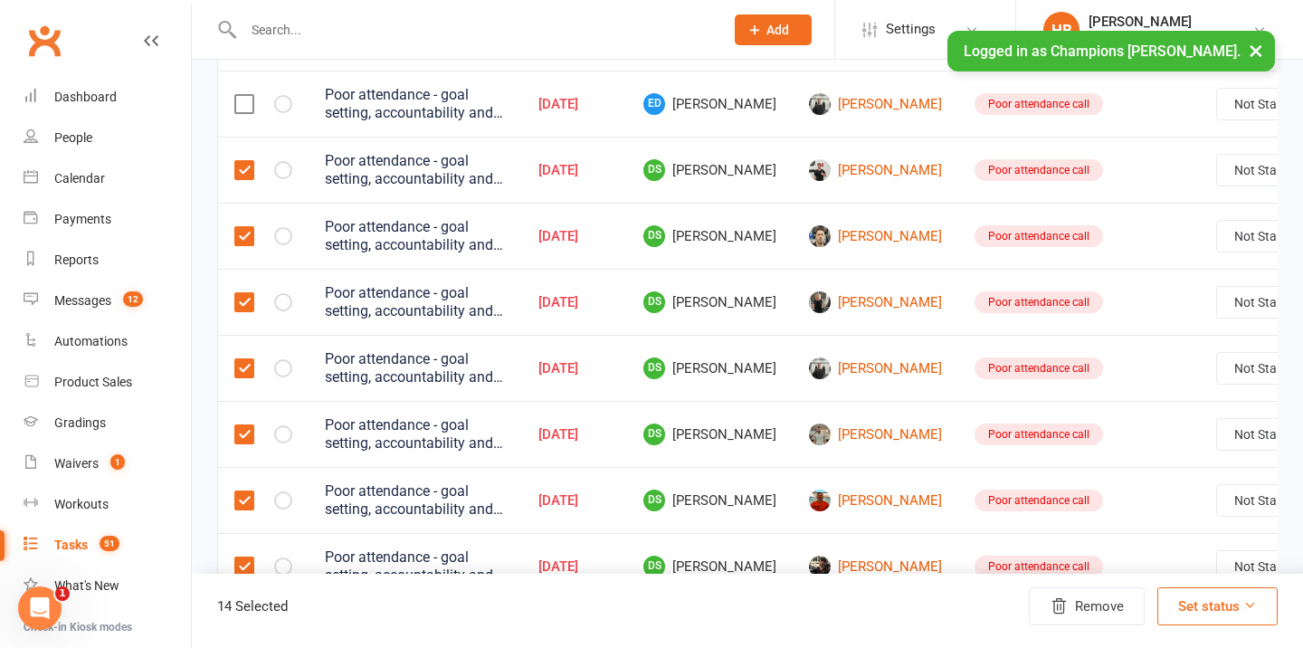
click at [248, 95] on input "checkbox" at bounding box center [243, 95] width 18 height 0
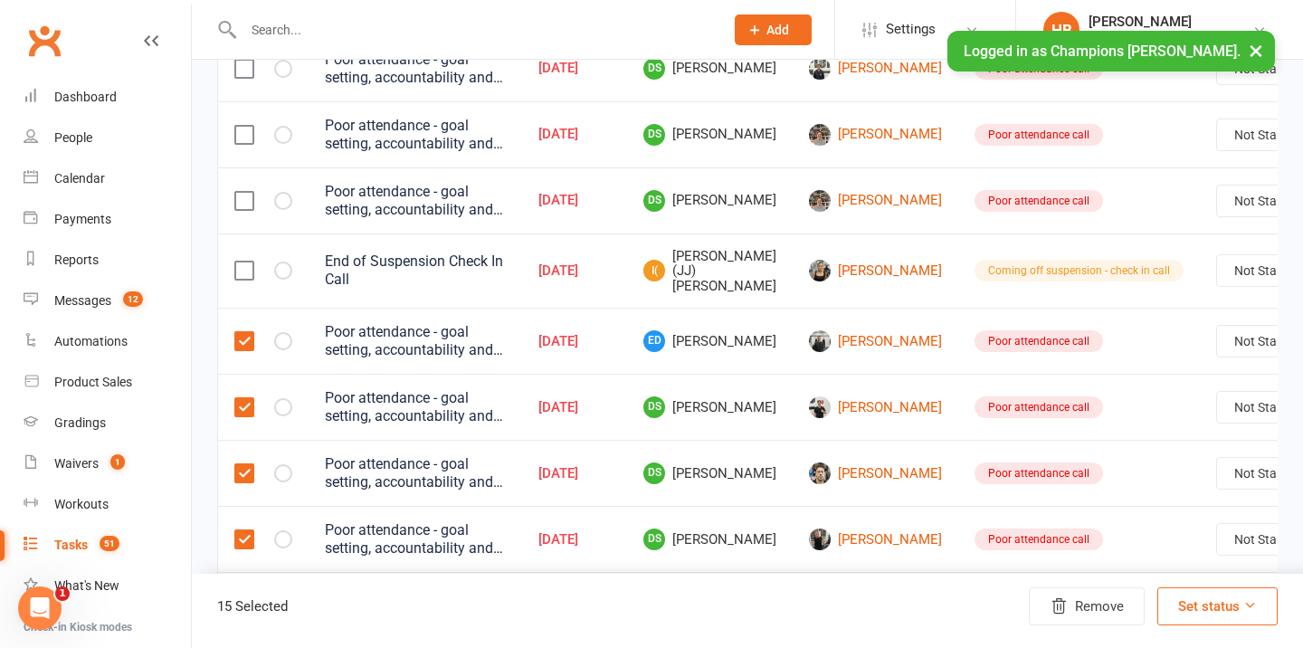
scroll to position [484, 0]
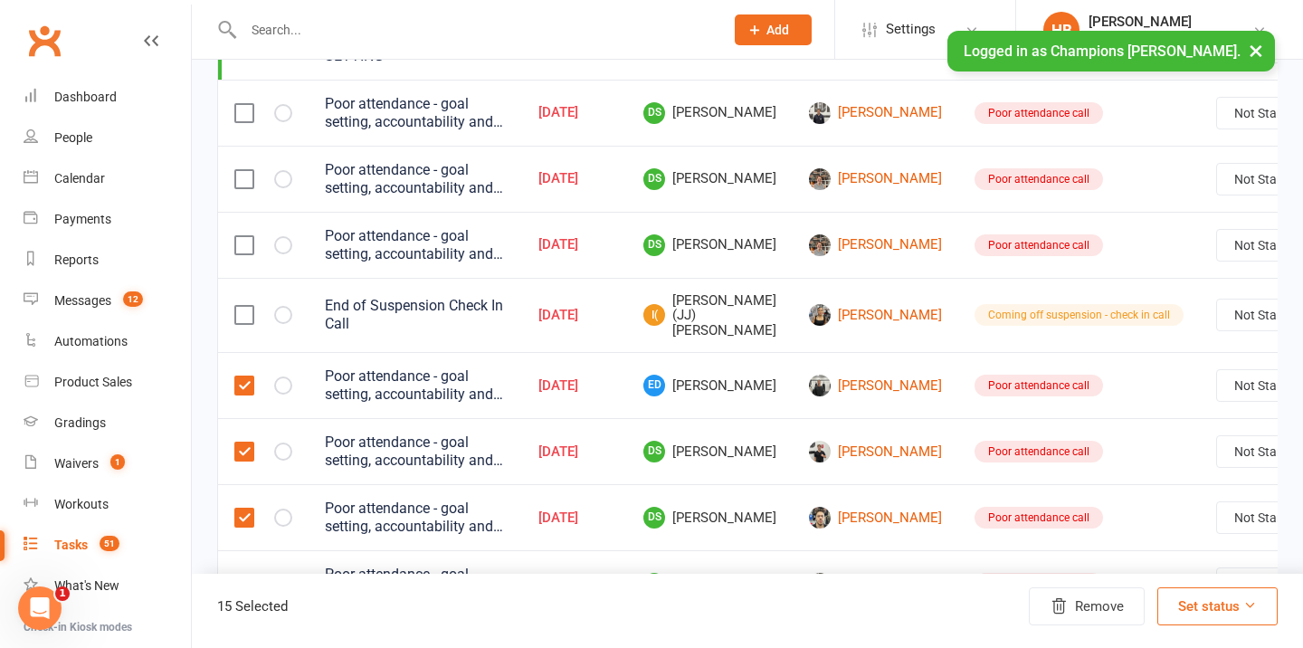
click at [246, 316] on label at bounding box center [243, 315] width 18 height 18
click at [246, 306] on input "checkbox" at bounding box center [243, 306] width 18 height 0
click at [243, 248] on label at bounding box center [243, 245] width 18 height 18
click at [243, 236] on input "checkbox" at bounding box center [243, 236] width 18 height 0
click at [243, 308] on label at bounding box center [243, 315] width 18 height 18
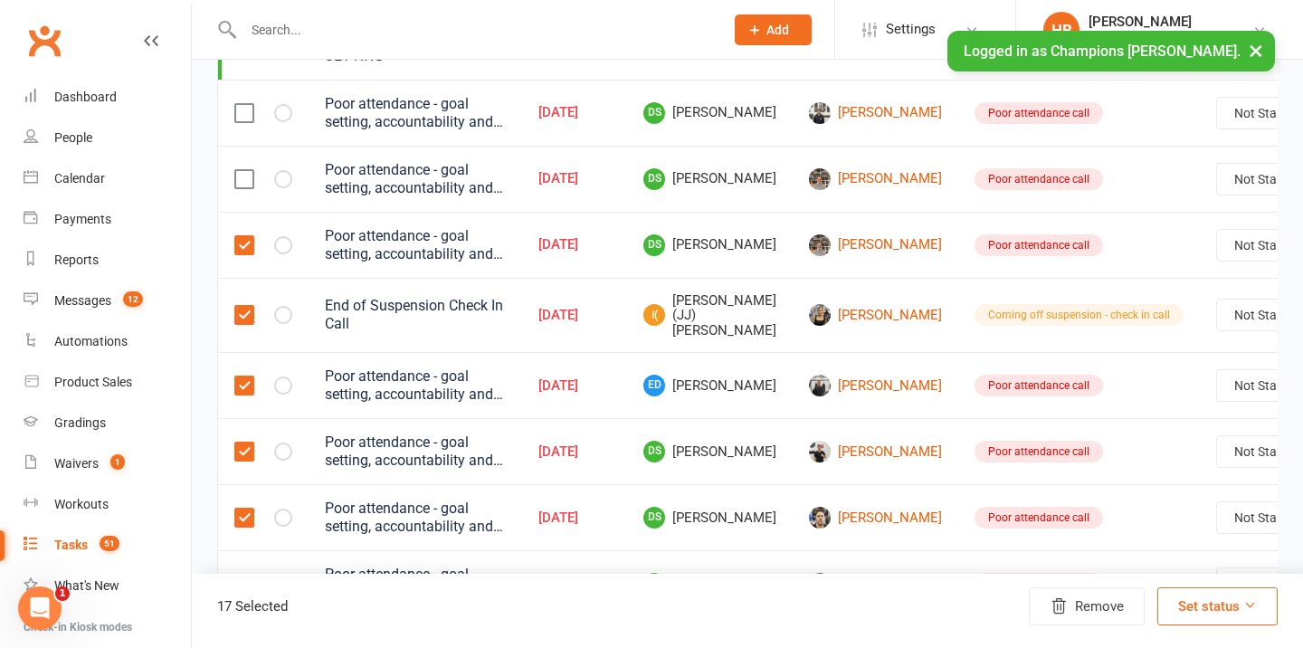
click at [243, 306] on input "checkbox" at bounding box center [243, 306] width 18 height 0
click at [245, 181] on label at bounding box center [243, 179] width 18 height 18
click at [245, 170] on input "checkbox" at bounding box center [243, 170] width 18 height 0
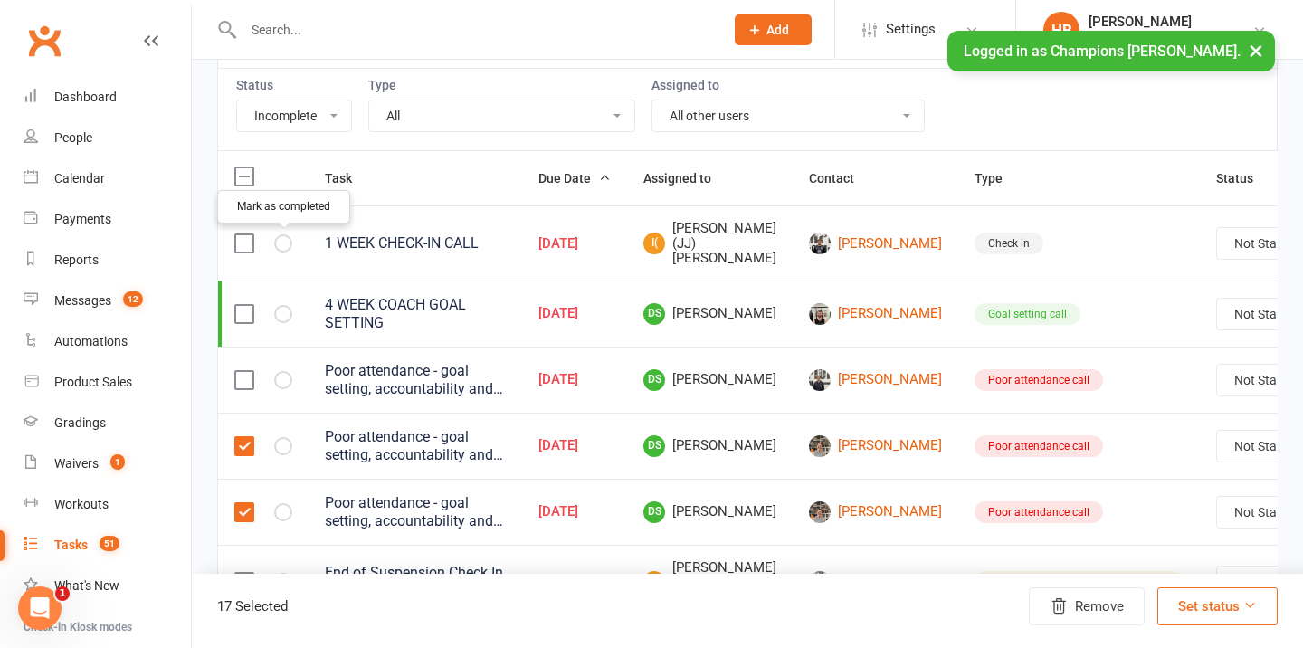
scroll to position [216, 0]
click at [244, 376] on label at bounding box center [243, 381] width 18 height 18
click at [244, 372] on input "checkbox" at bounding box center [243, 372] width 18 height 0
click at [1098, 595] on button "Remove" at bounding box center [1087, 606] width 116 height 38
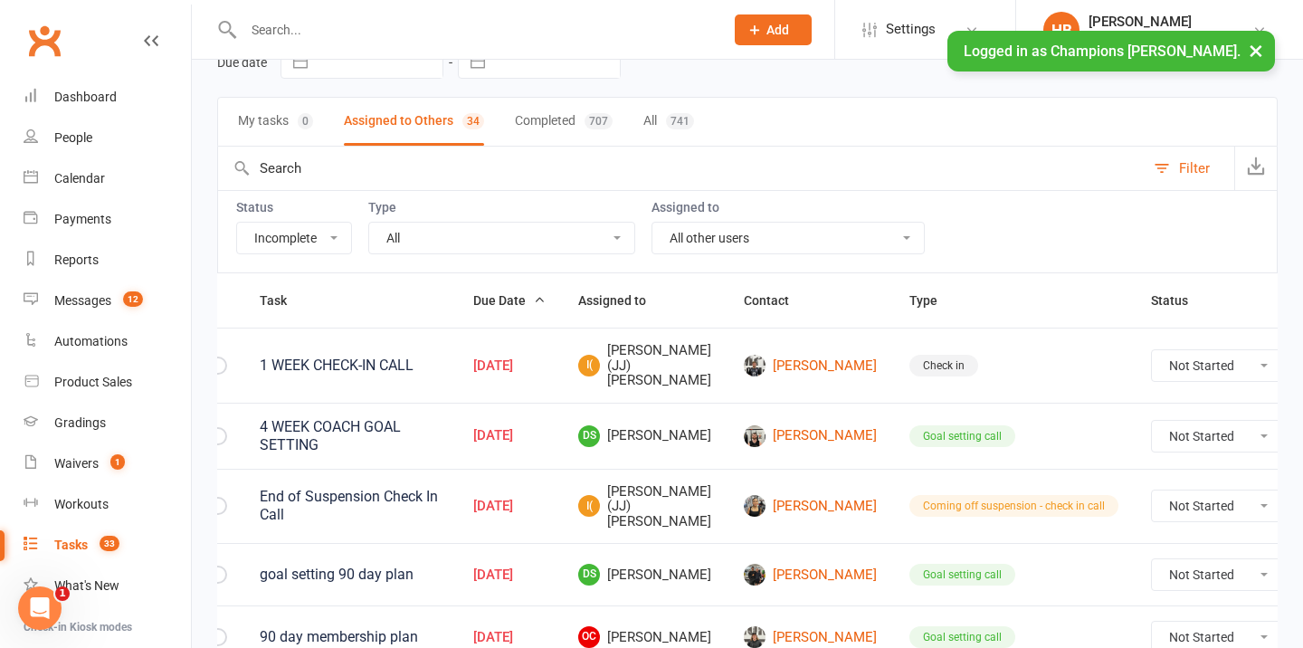
scroll to position [0, 0]
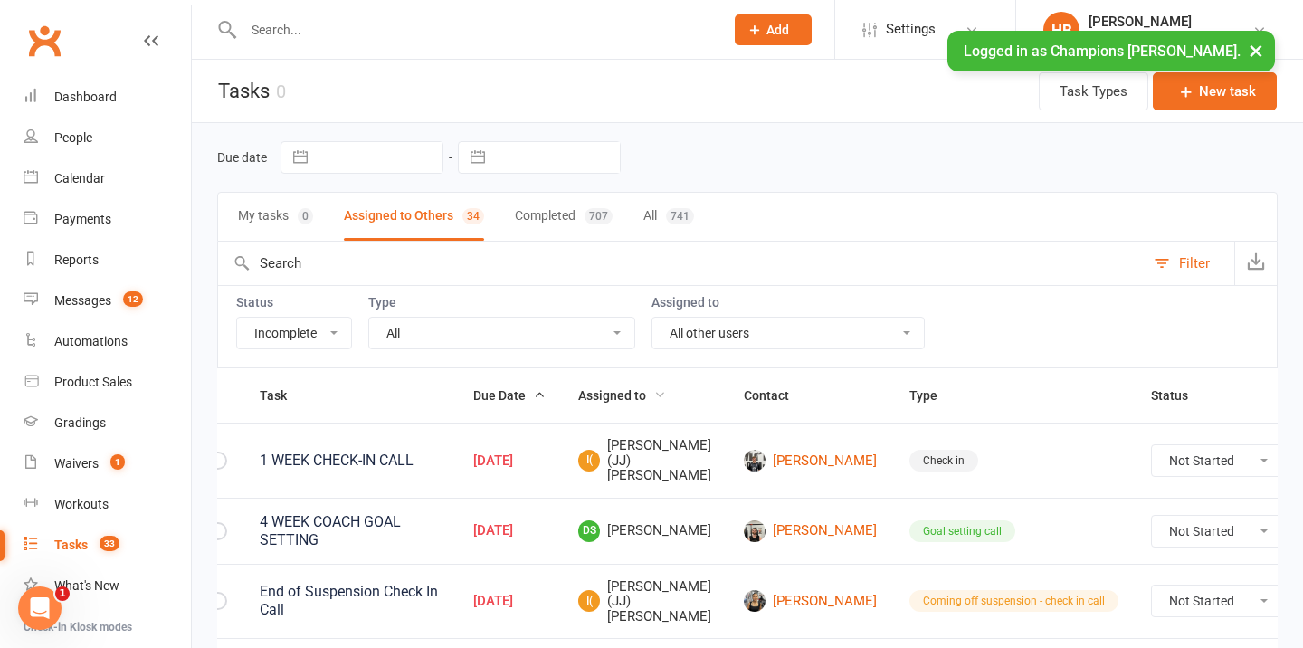
click at [598, 391] on span "Assigned to" at bounding box center [622, 395] width 88 height 14
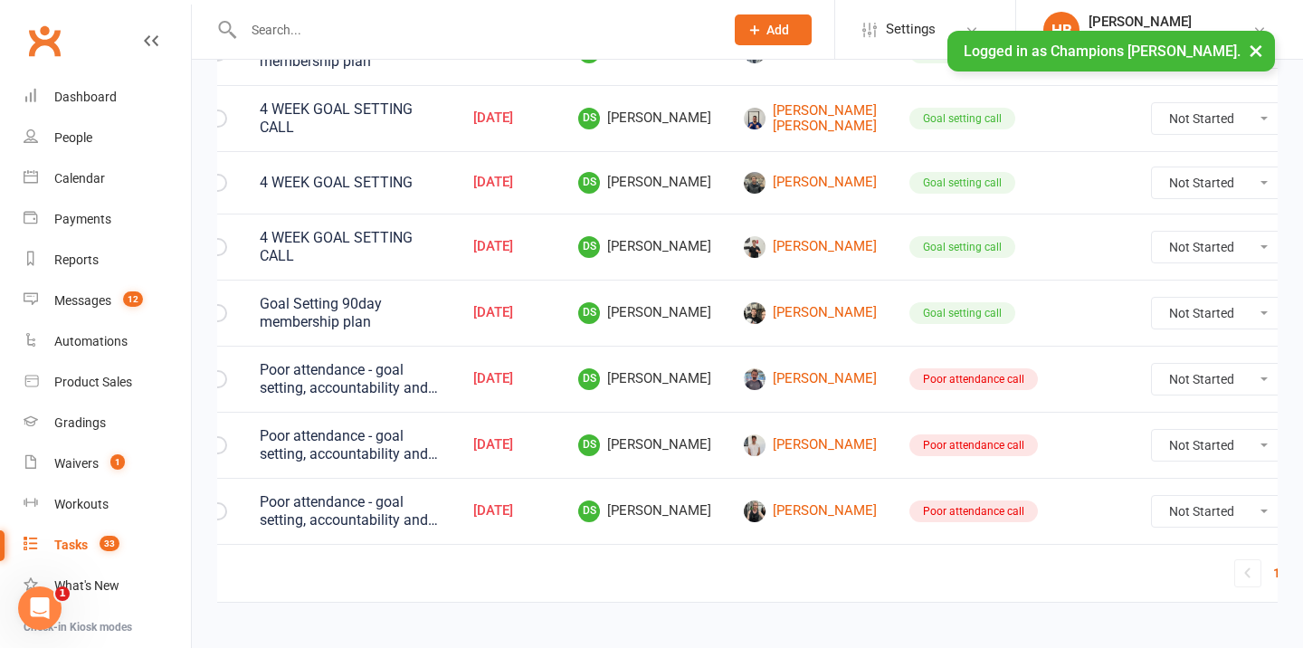
scroll to position [1586, 0]
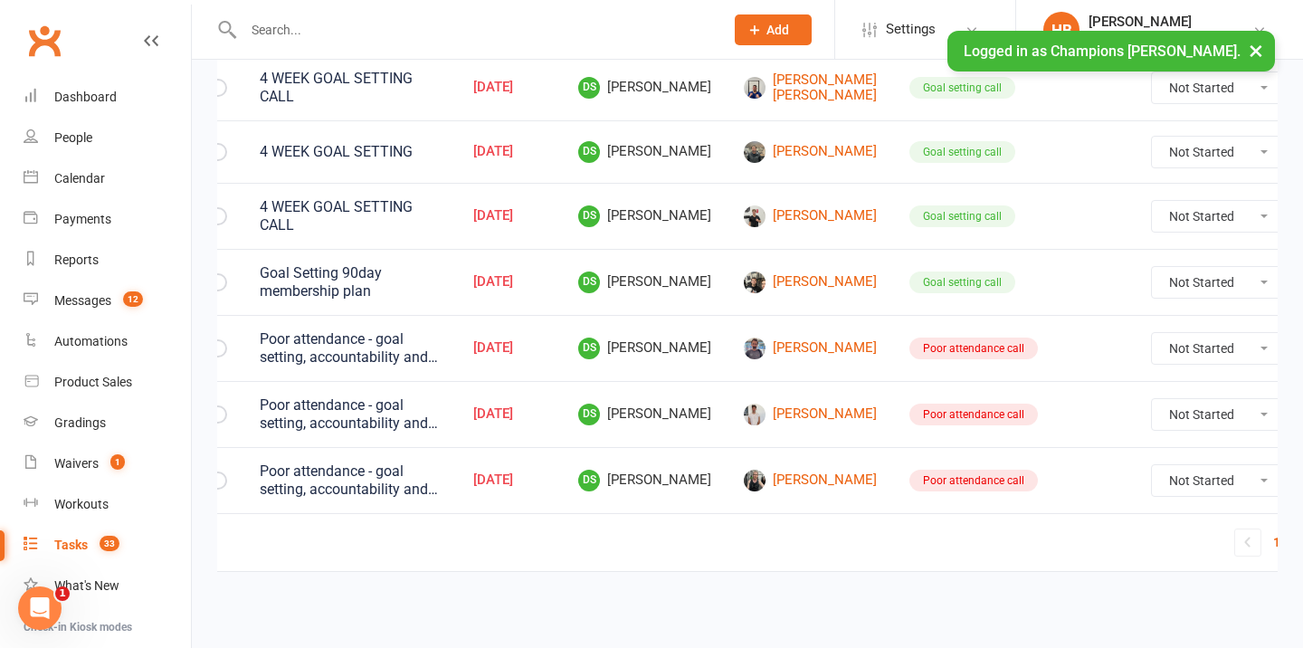
click at [1255, 51] on button "×" at bounding box center [1255, 50] width 33 height 39
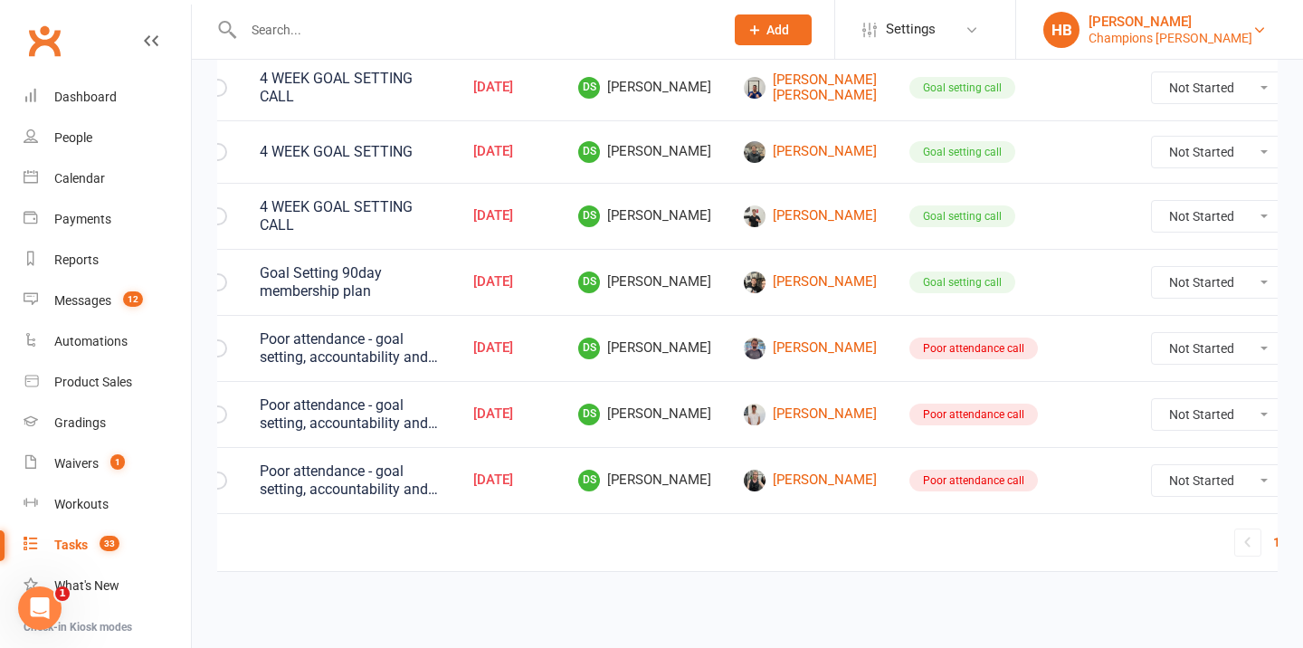
click at [1204, 30] on div "Champions [PERSON_NAME]" at bounding box center [1170, 38] width 164 height 16
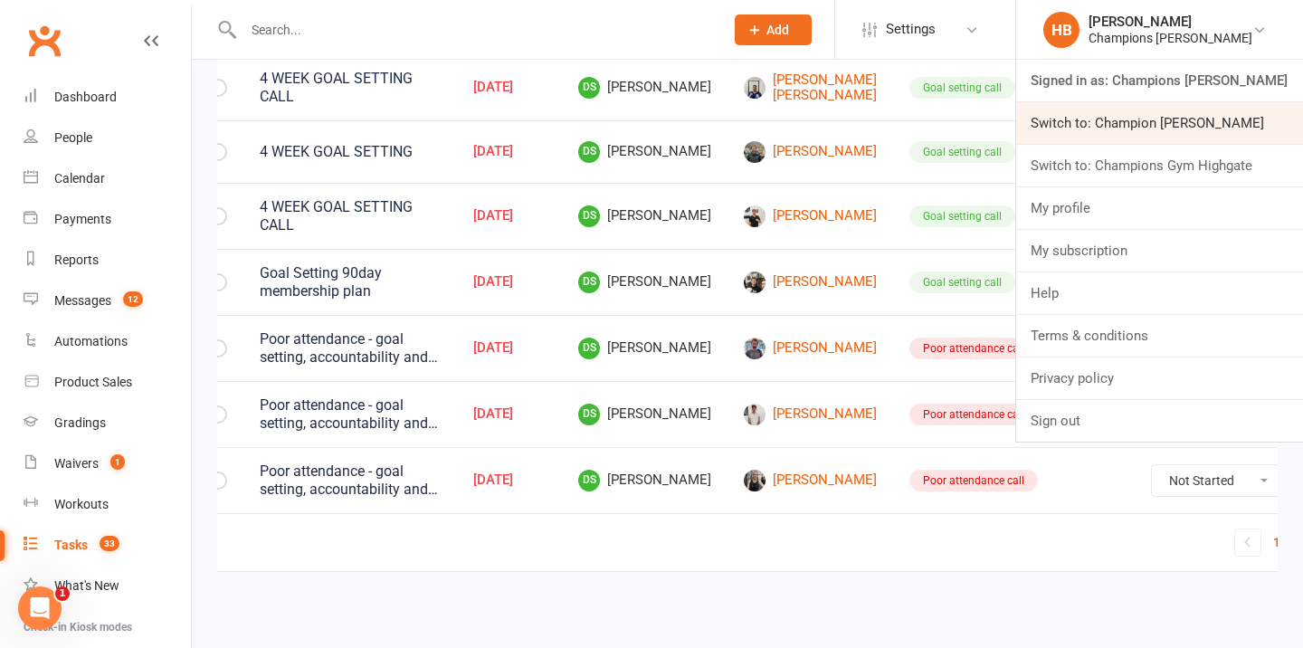
click at [1120, 138] on link "Switch to: Champion [PERSON_NAME]" at bounding box center [1159, 123] width 287 height 42
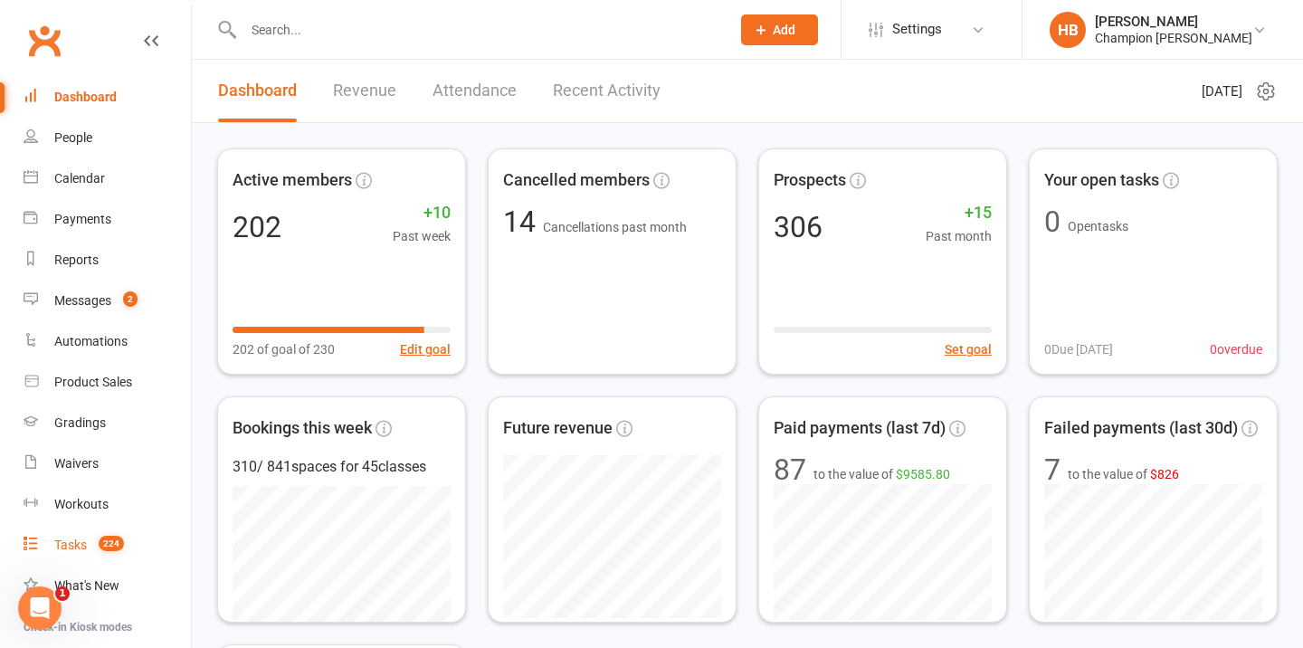
click at [71, 542] on div "Tasks" at bounding box center [70, 544] width 33 height 14
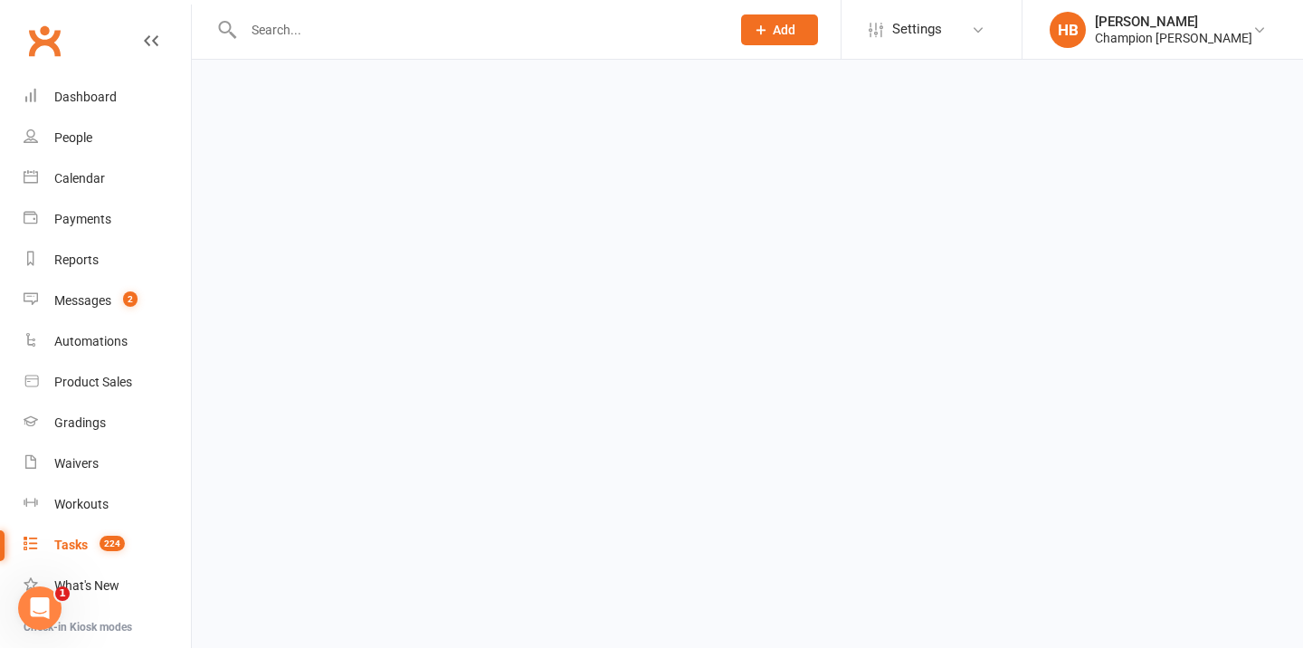
select select "incomplete"
select select "-33377"
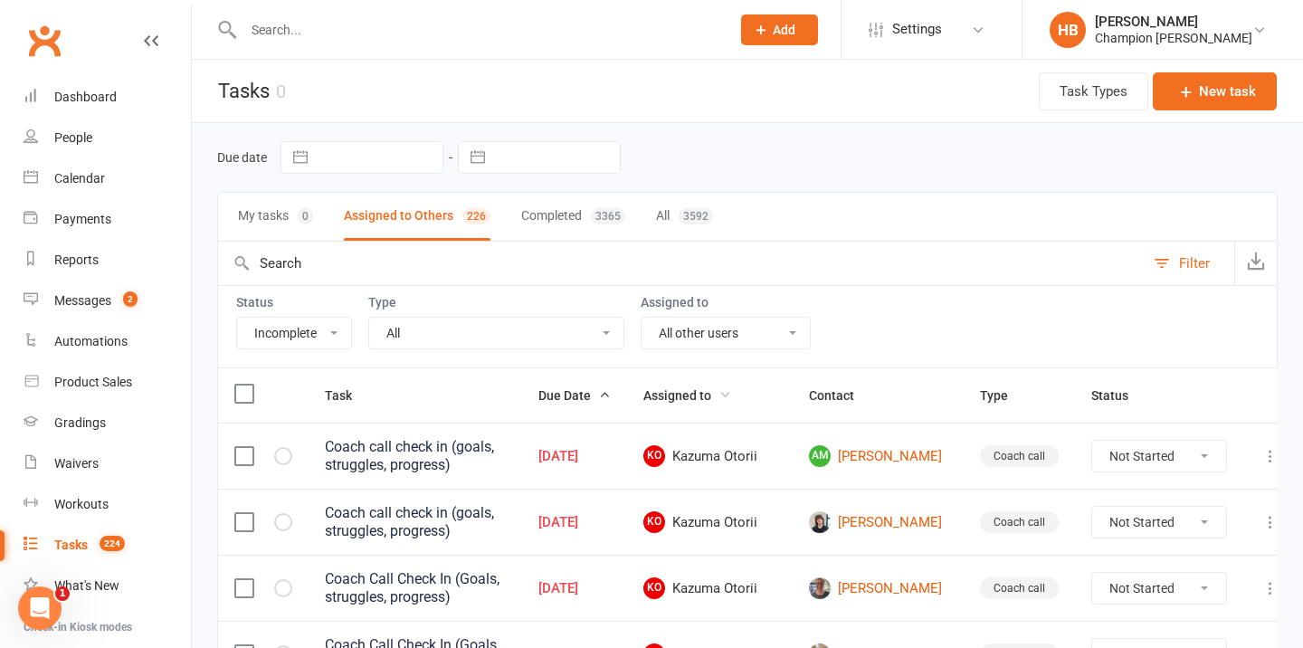
click at [716, 396] on span "Assigned to" at bounding box center [687, 395] width 88 height 14
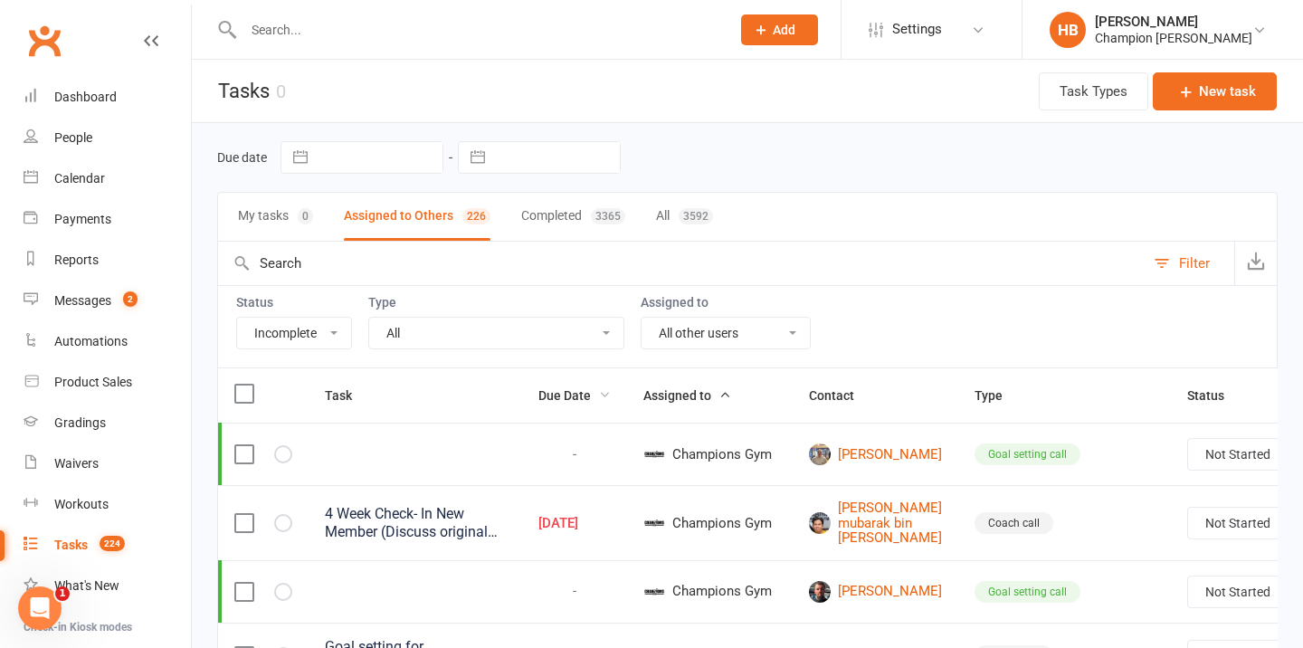
click at [585, 400] on span "Due Date" at bounding box center [574, 395] width 72 height 14
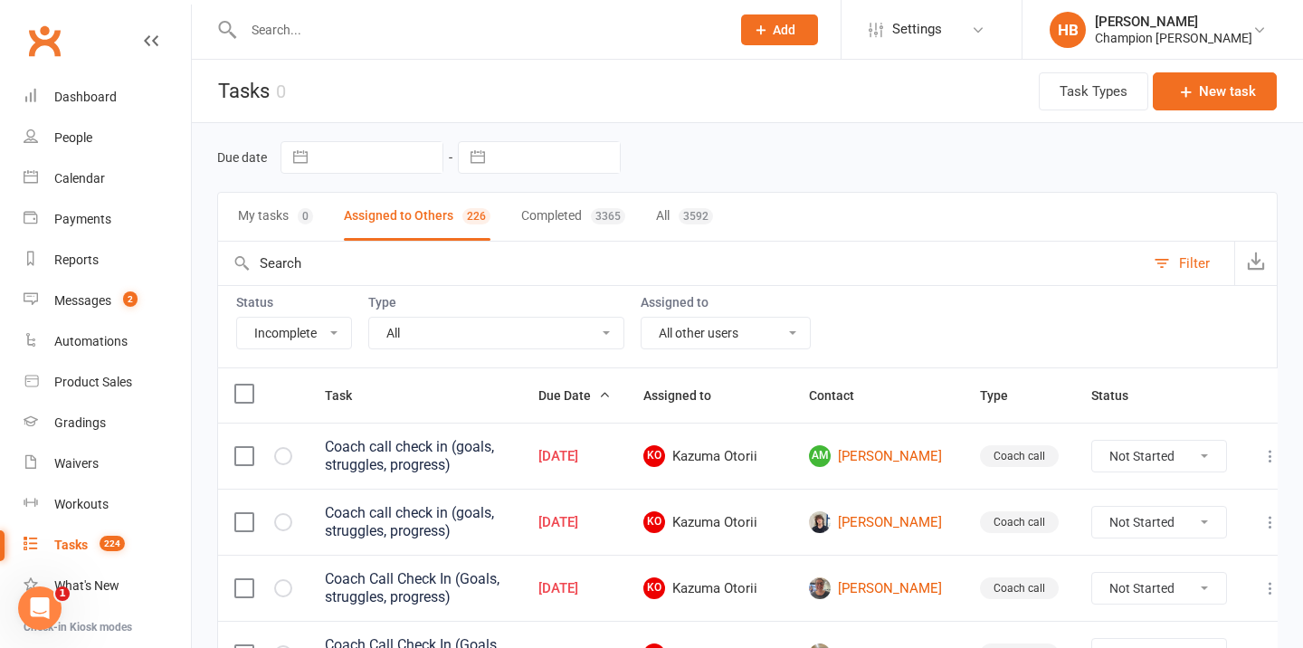
click at [232, 399] on th at bounding box center [263, 395] width 90 height 54
click at [243, 397] on label at bounding box center [243, 393] width 18 height 18
click at [243, 384] on input "checkbox" at bounding box center [243, 384] width 18 height 0
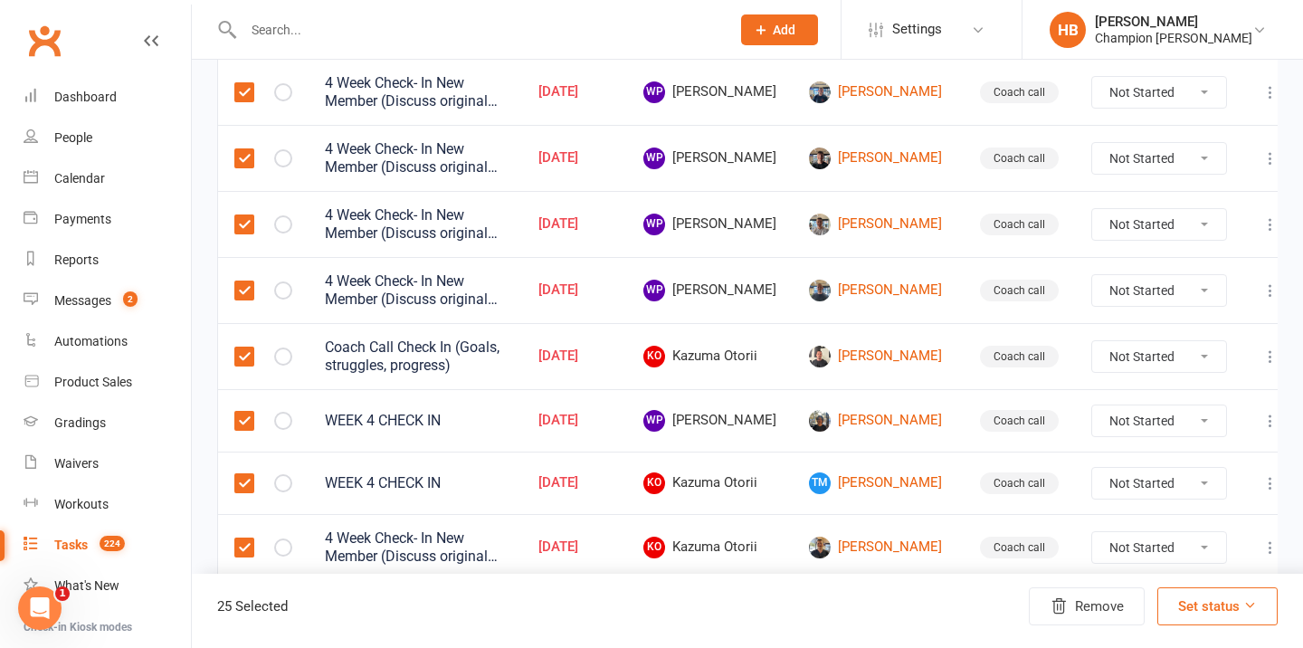
scroll to position [1550, 0]
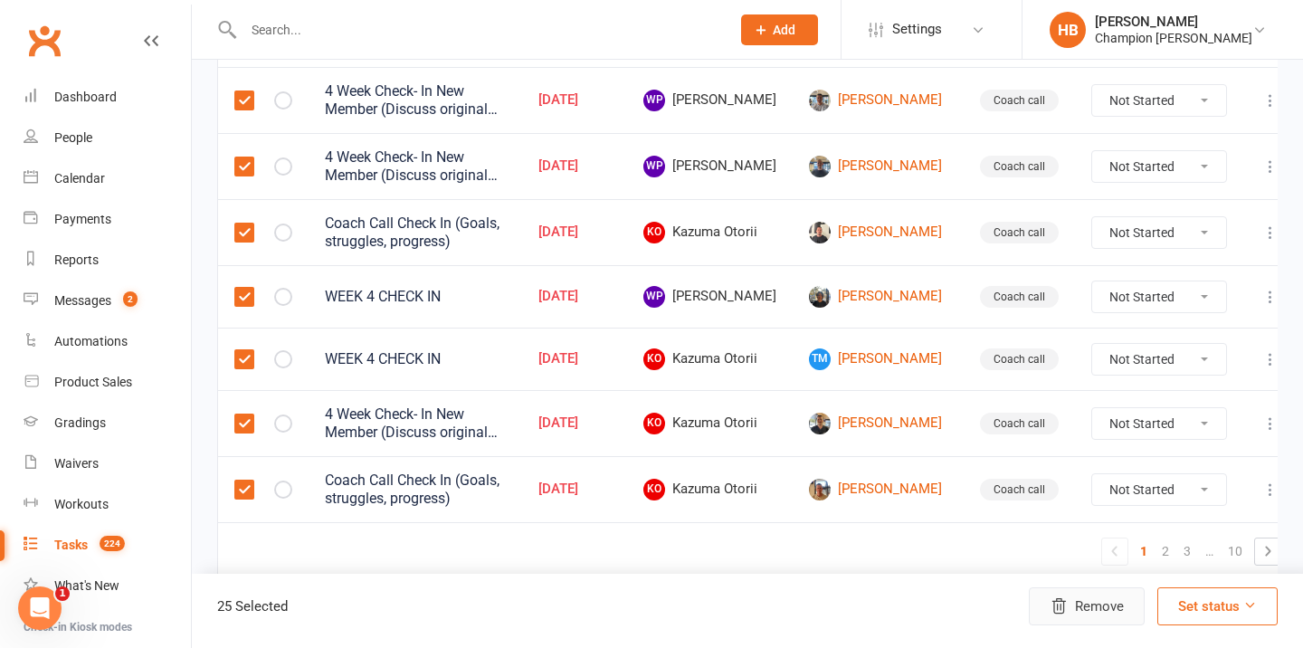
click at [1117, 600] on button "Remove" at bounding box center [1087, 606] width 116 height 38
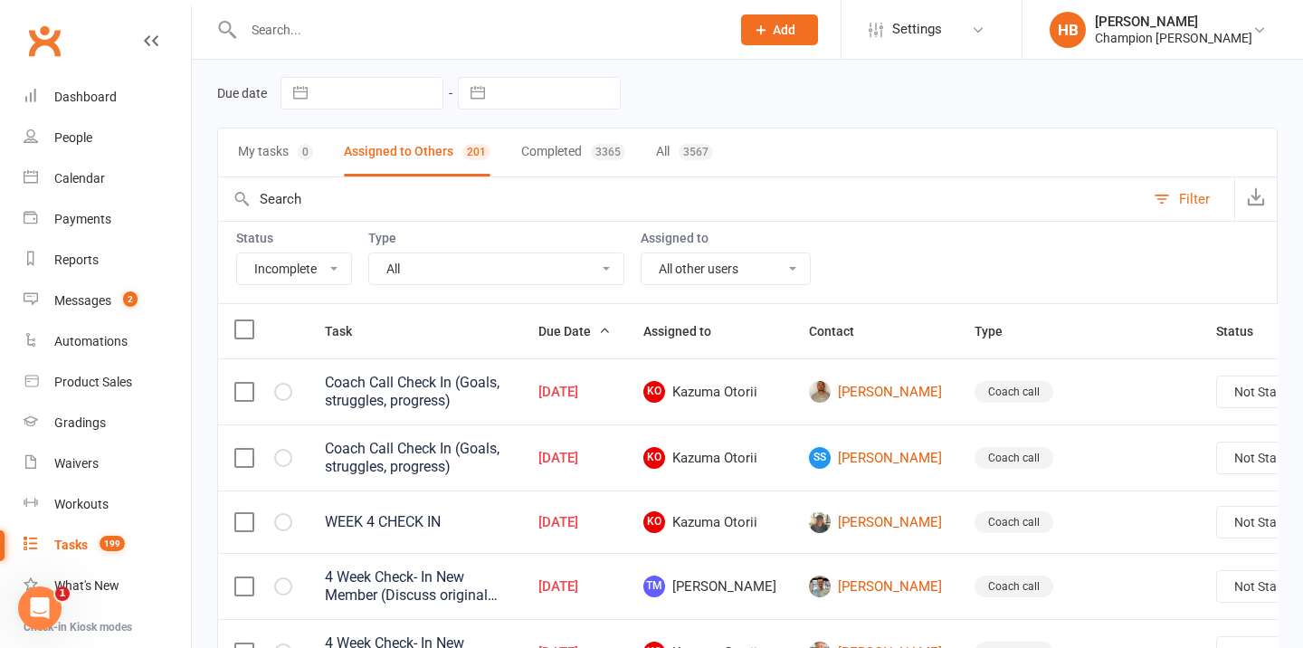
scroll to position [0, 0]
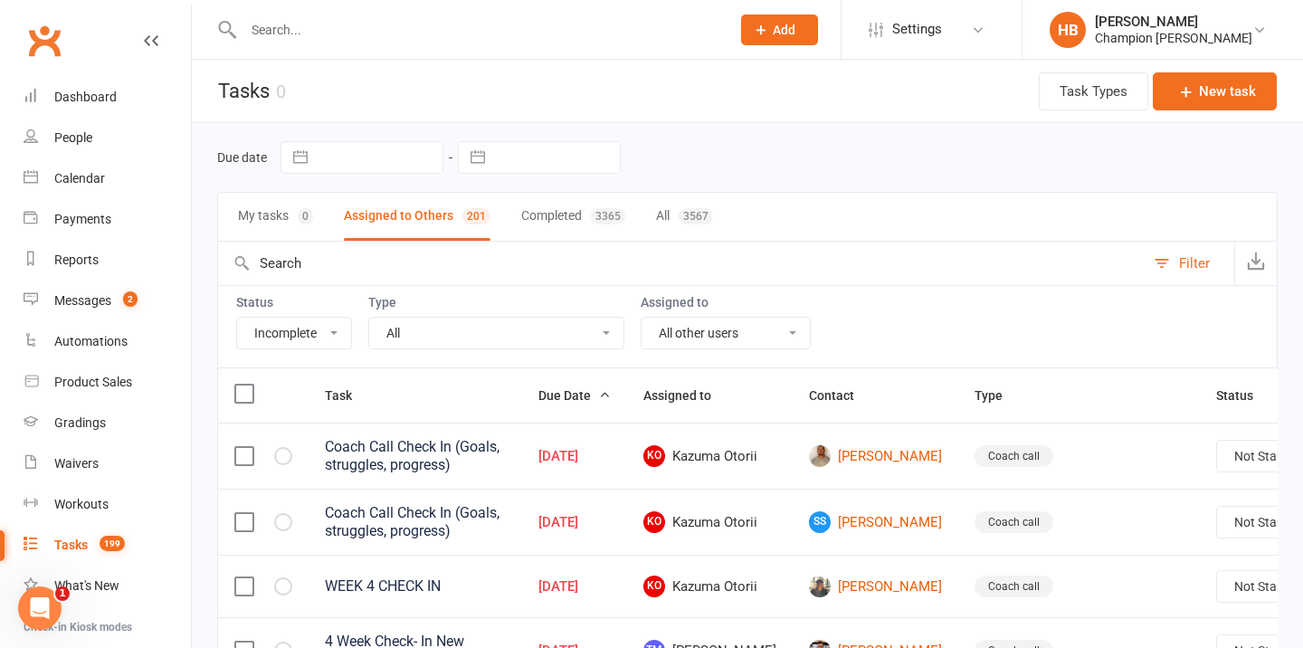
click at [242, 392] on label at bounding box center [243, 393] width 18 height 18
click at [242, 384] on input "checkbox" at bounding box center [243, 384] width 18 height 0
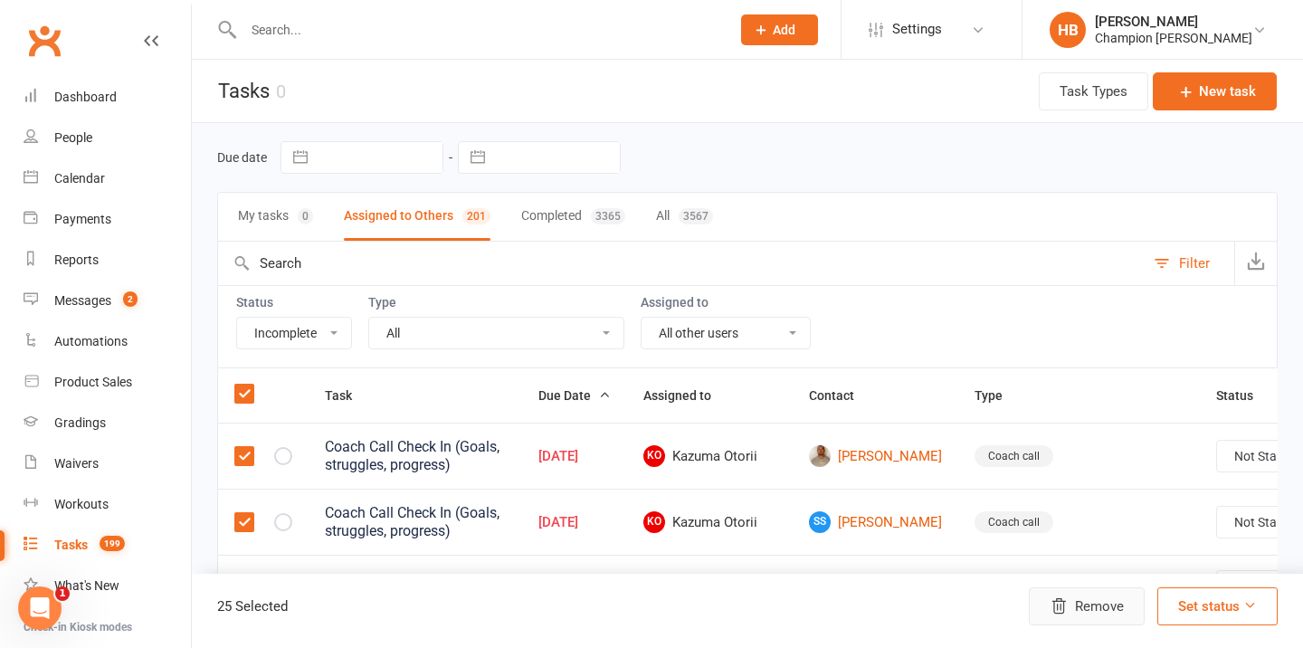
click at [1060, 606] on icon "button" at bounding box center [1058, 606] width 18 height 18
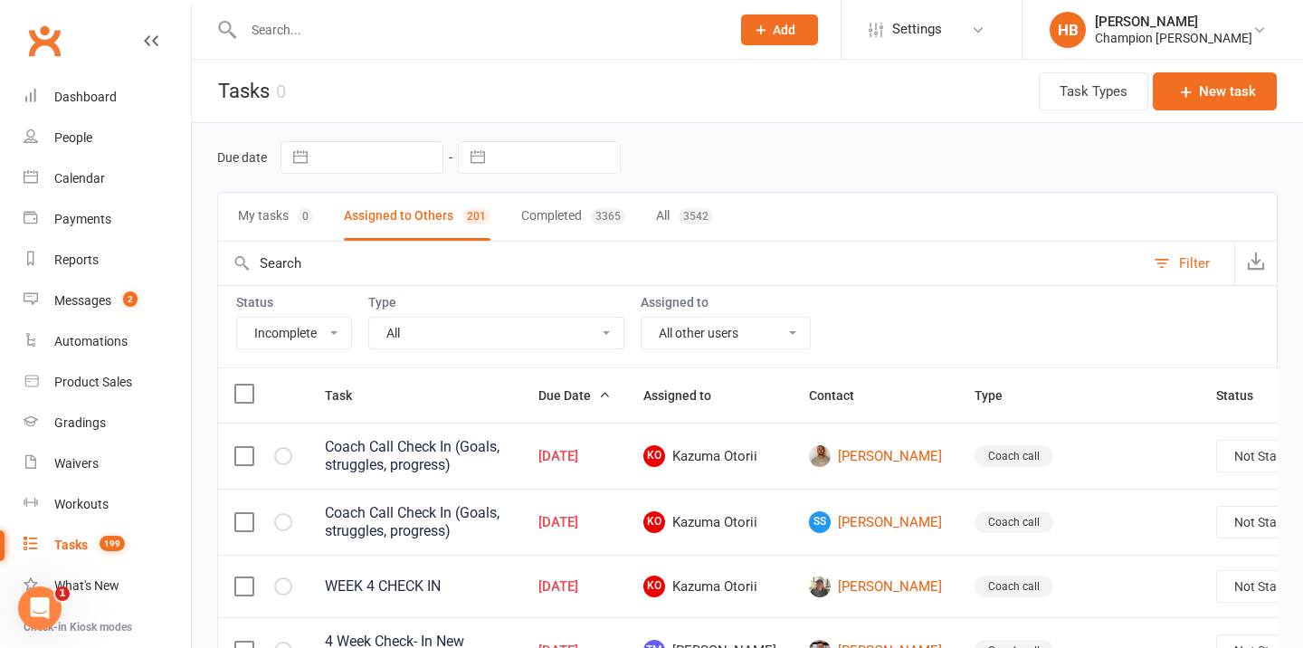
click at [239, 403] on label at bounding box center [243, 393] width 18 height 18
click at [239, 384] on input "checkbox" at bounding box center [243, 384] width 18 height 0
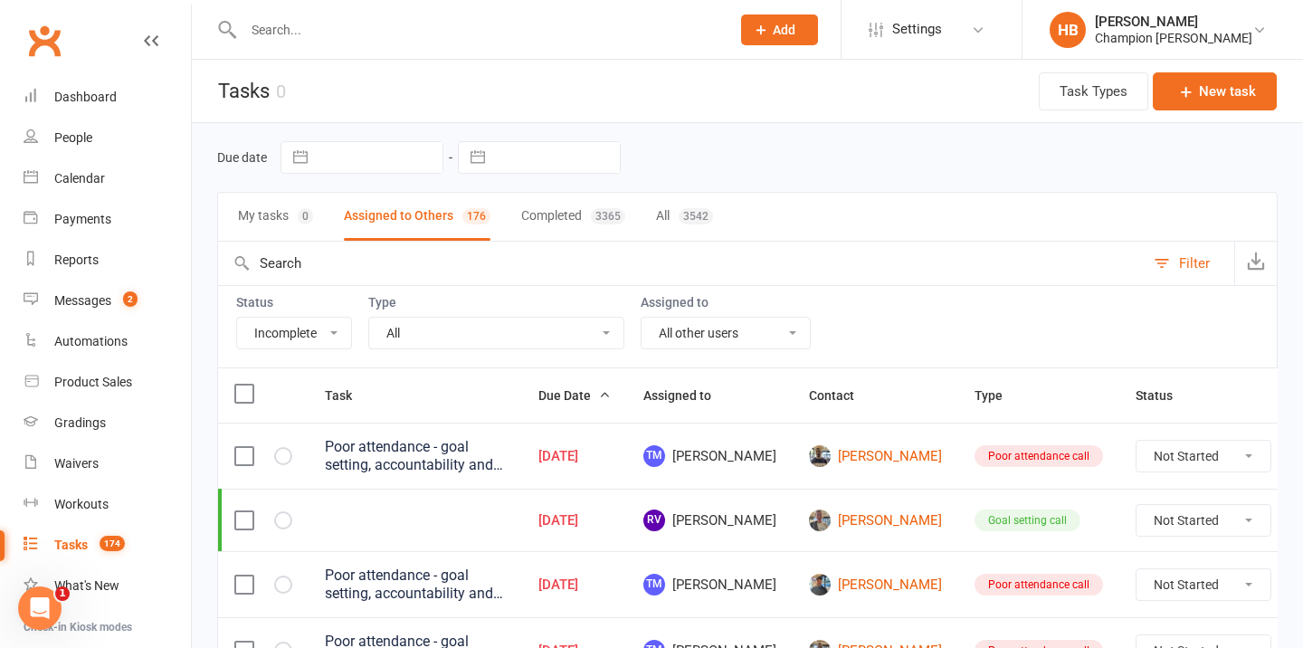
click at [249, 399] on label at bounding box center [243, 393] width 18 height 18
click at [249, 384] on input "checkbox" at bounding box center [243, 384] width 18 height 0
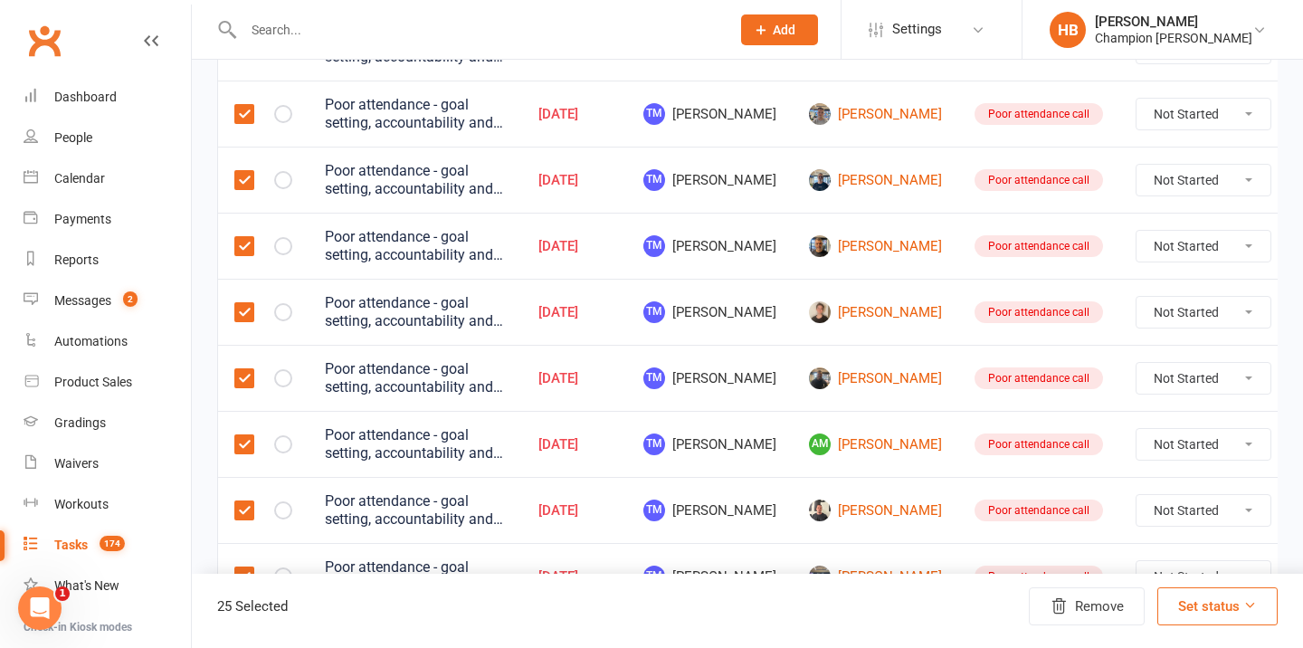
scroll to position [1557, 0]
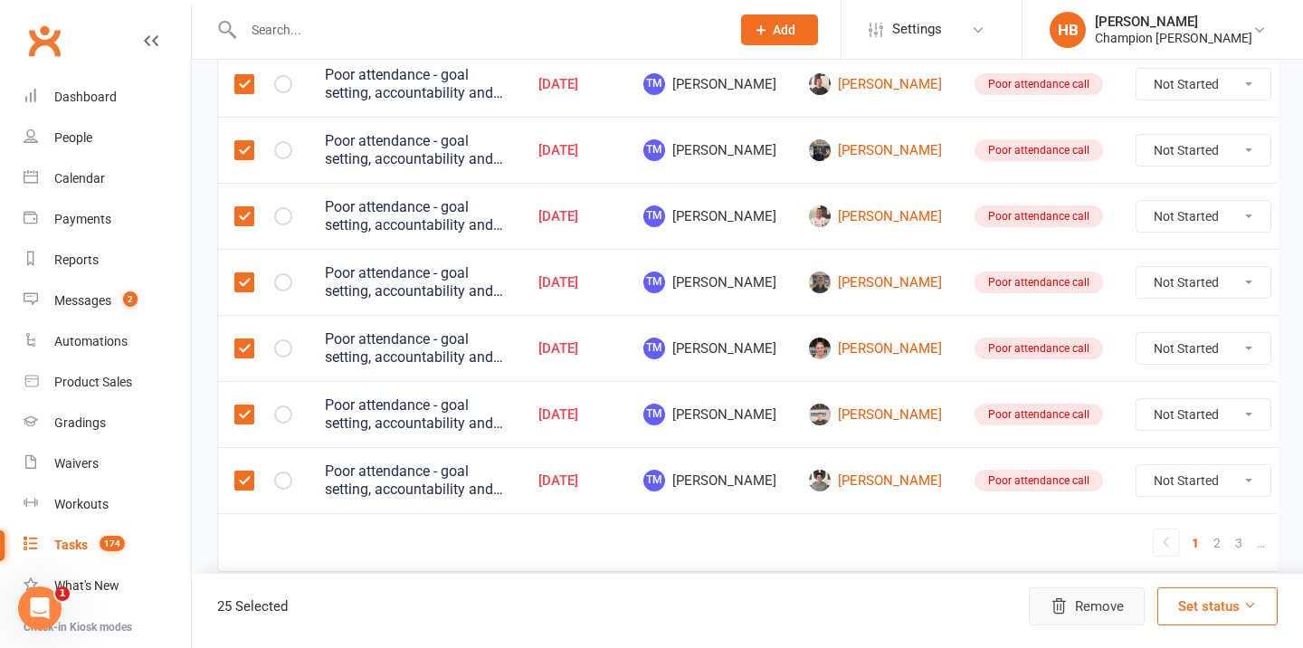
click at [1092, 596] on button "Remove" at bounding box center [1087, 606] width 116 height 38
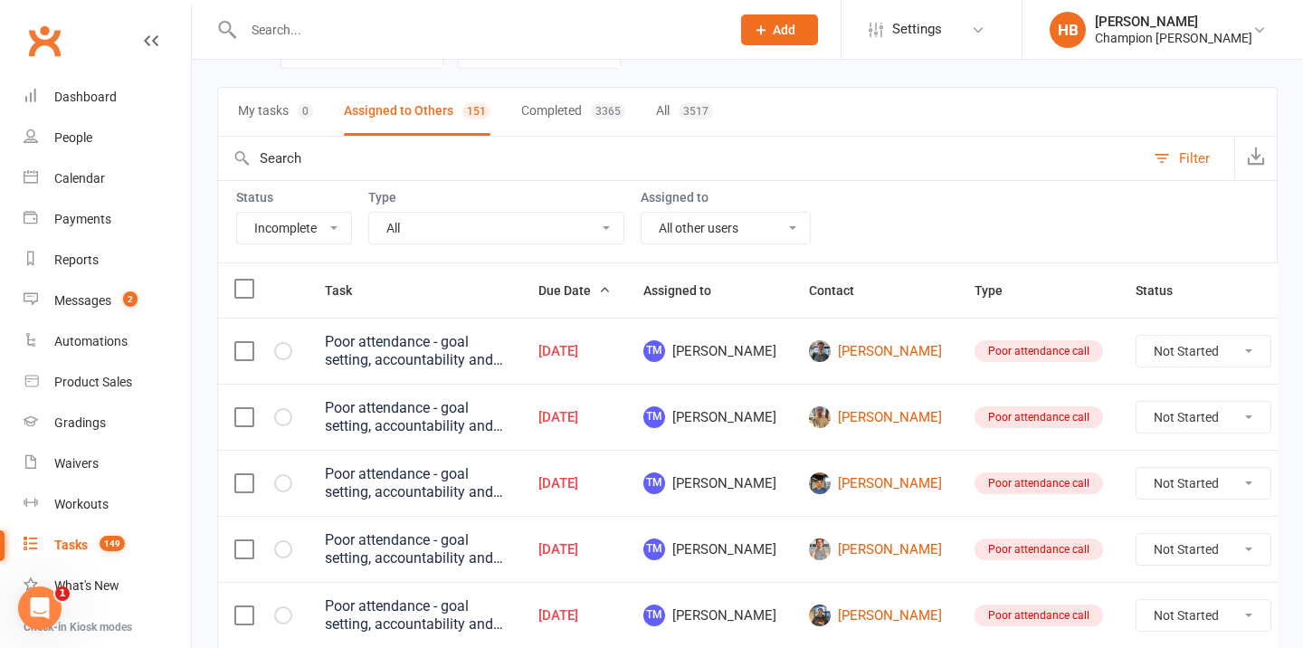
scroll to position [90, 0]
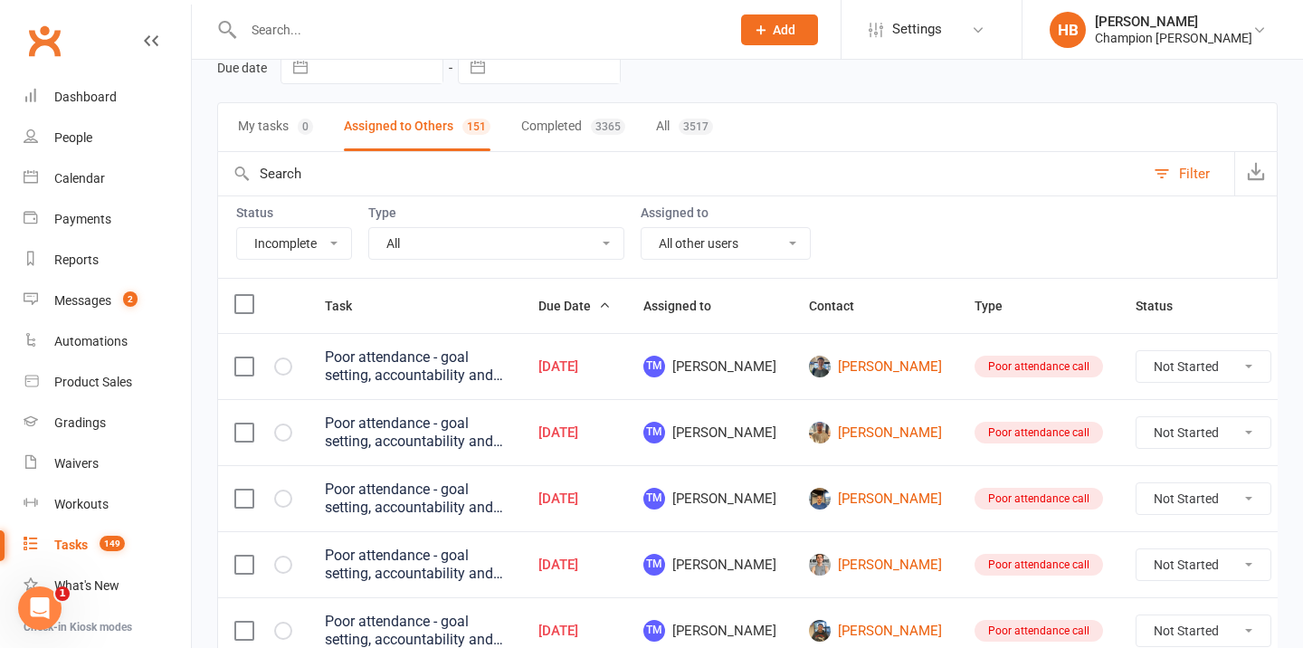
click at [247, 298] on label at bounding box center [243, 304] width 18 height 18
click at [247, 295] on input "checkbox" at bounding box center [243, 295] width 18 height 0
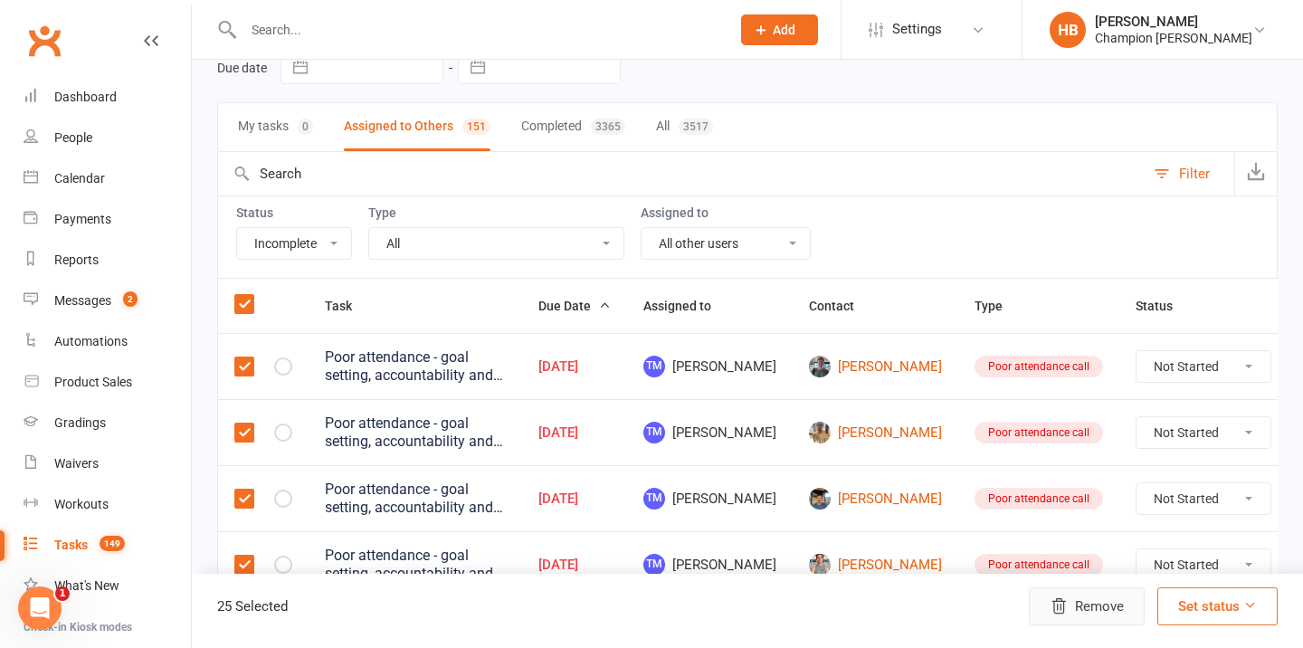
click at [1118, 620] on button "Remove" at bounding box center [1087, 606] width 116 height 38
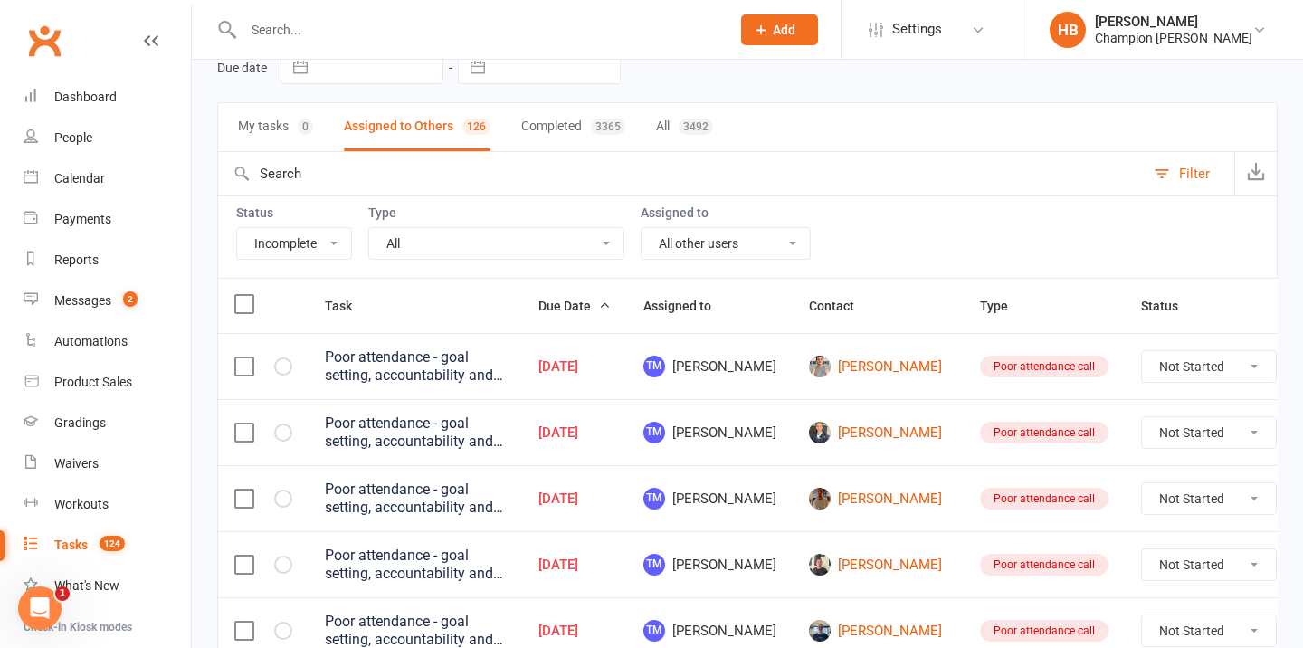
click at [241, 308] on label at bounding box center [243, 304] width 18 height 18
click at [241, 295] on input "checkbox" at bounding box center [243, 295] width 18 height 0
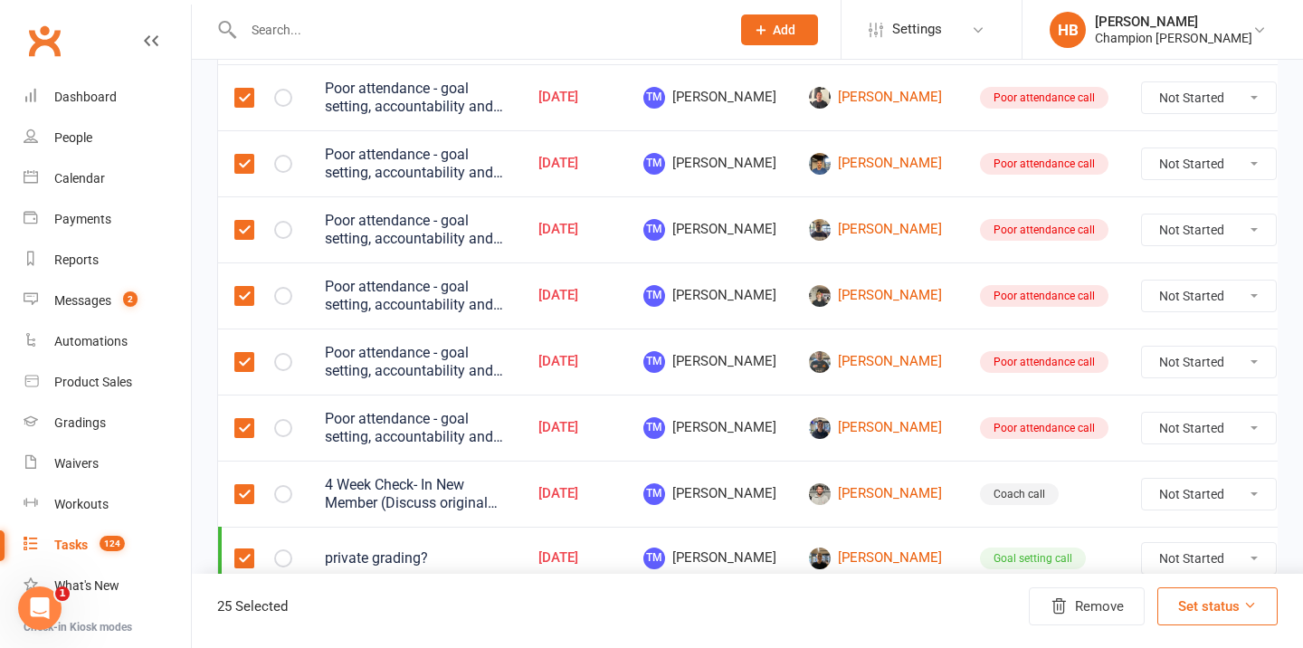
scroll to position [1553, 0]
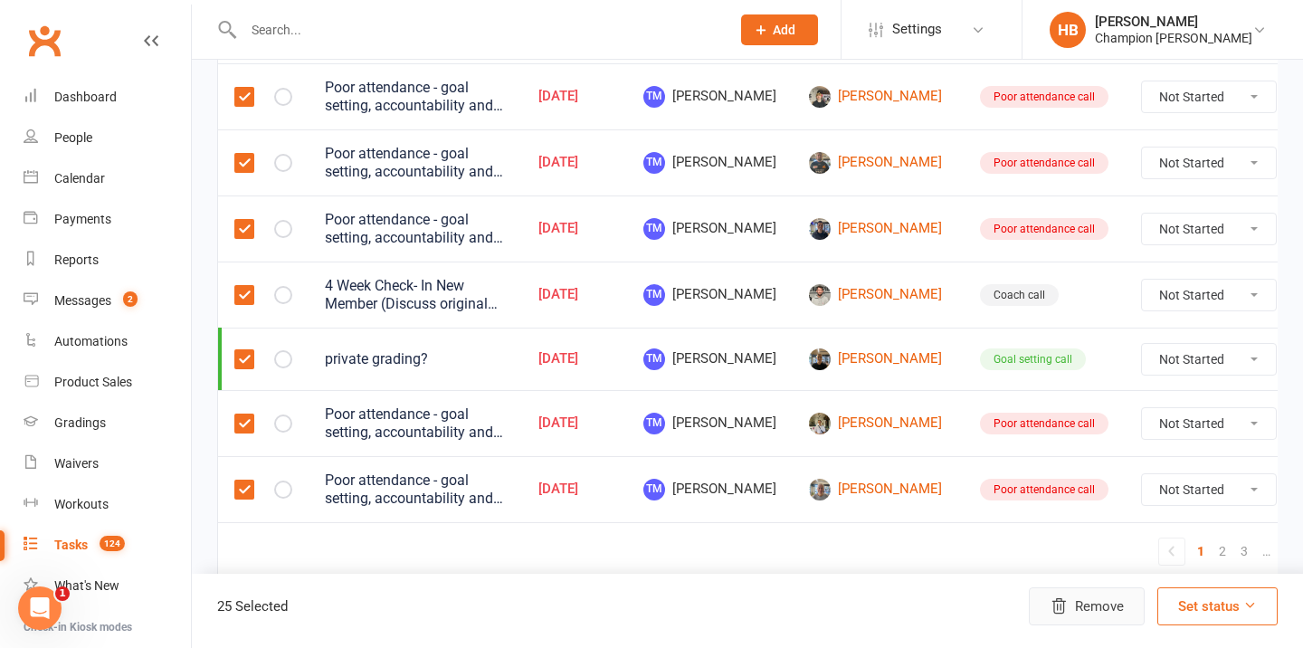
click at [1109, 602] on button "Remove" at bounding box center [1087, 606] width 116 height 38
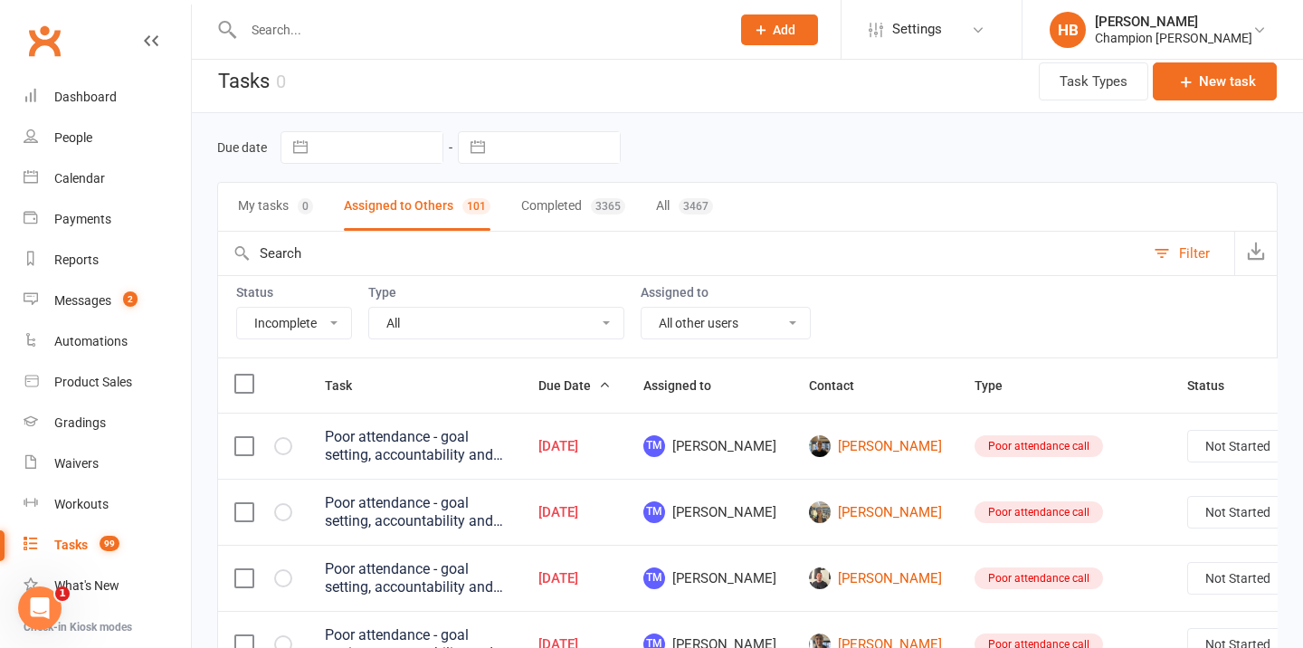
scroll to position [6, 0]
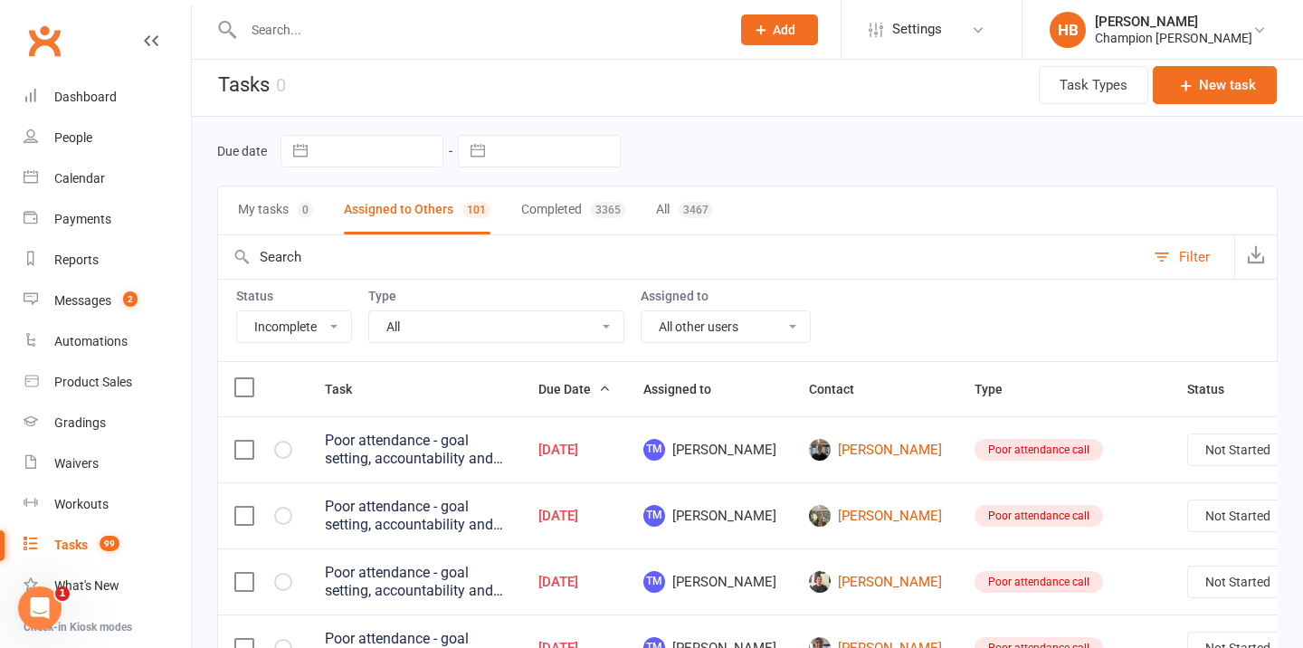
click at [242, 391] on label at bounding box center [243, 387] width 18 height 18
click at [242, 378] on input "checkbox" at bounding box center [243, 378] width 18 height 0
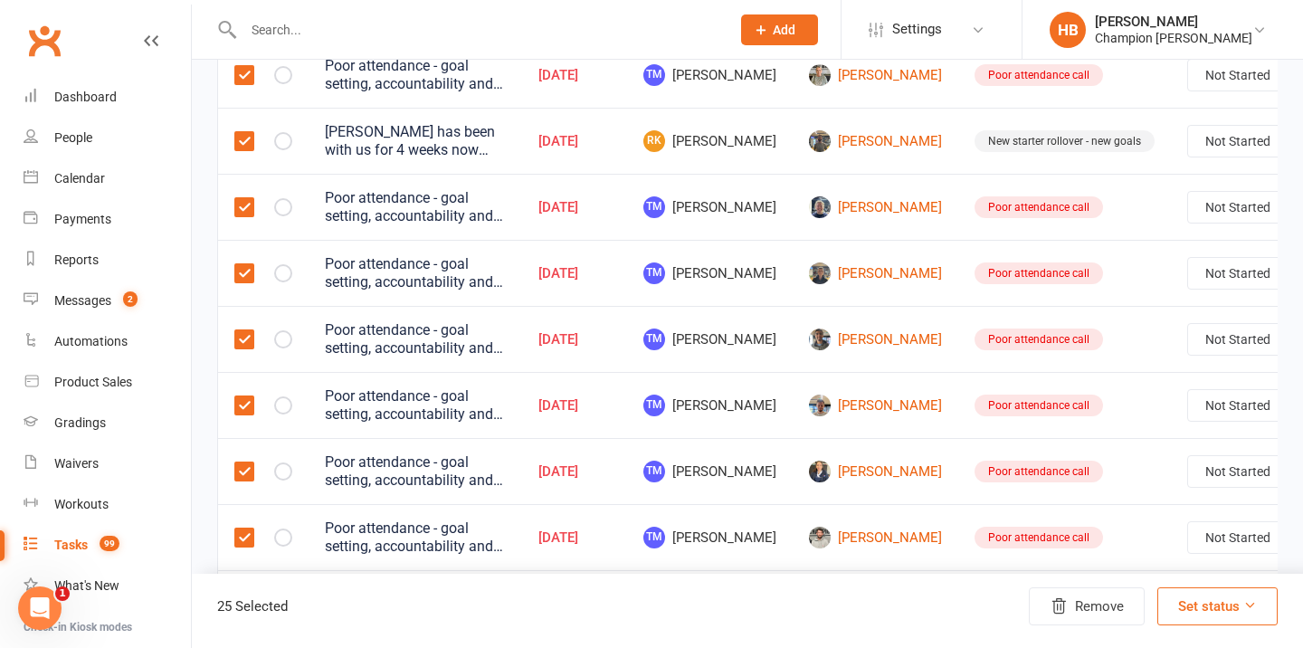
scroll to position [1286, 0]
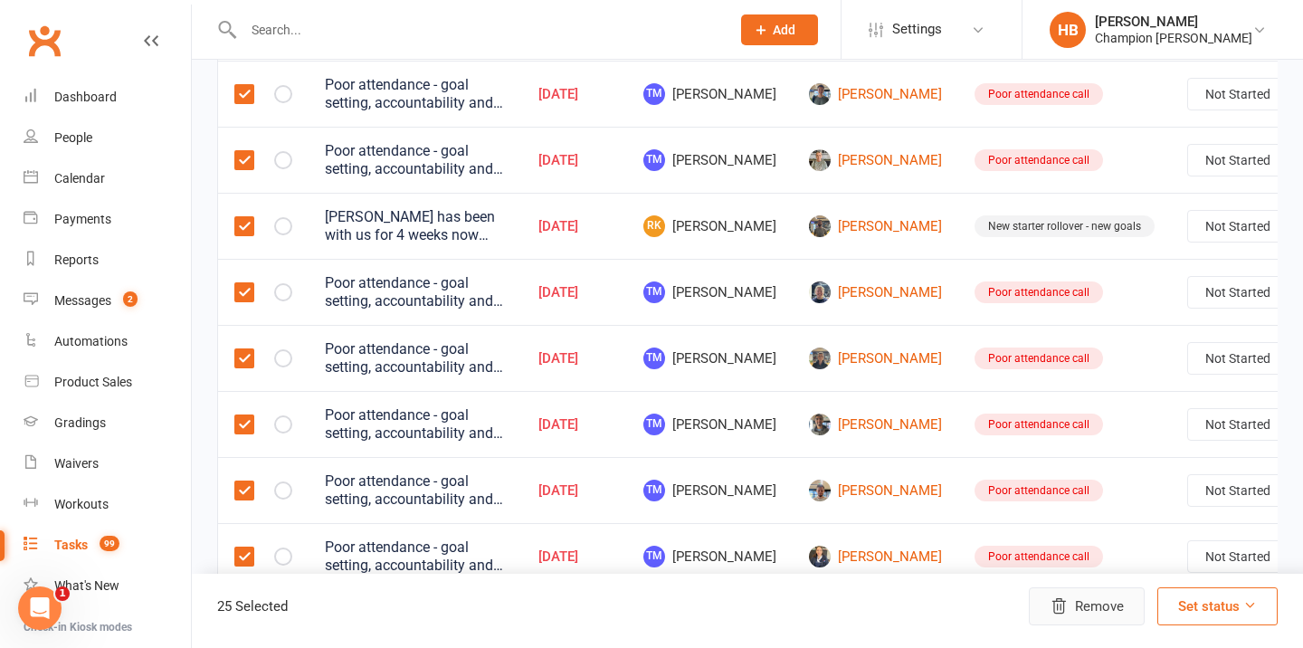
click at [1074, 612] on button "Remove" at bounding box center [1087, 606] width 116 height 38
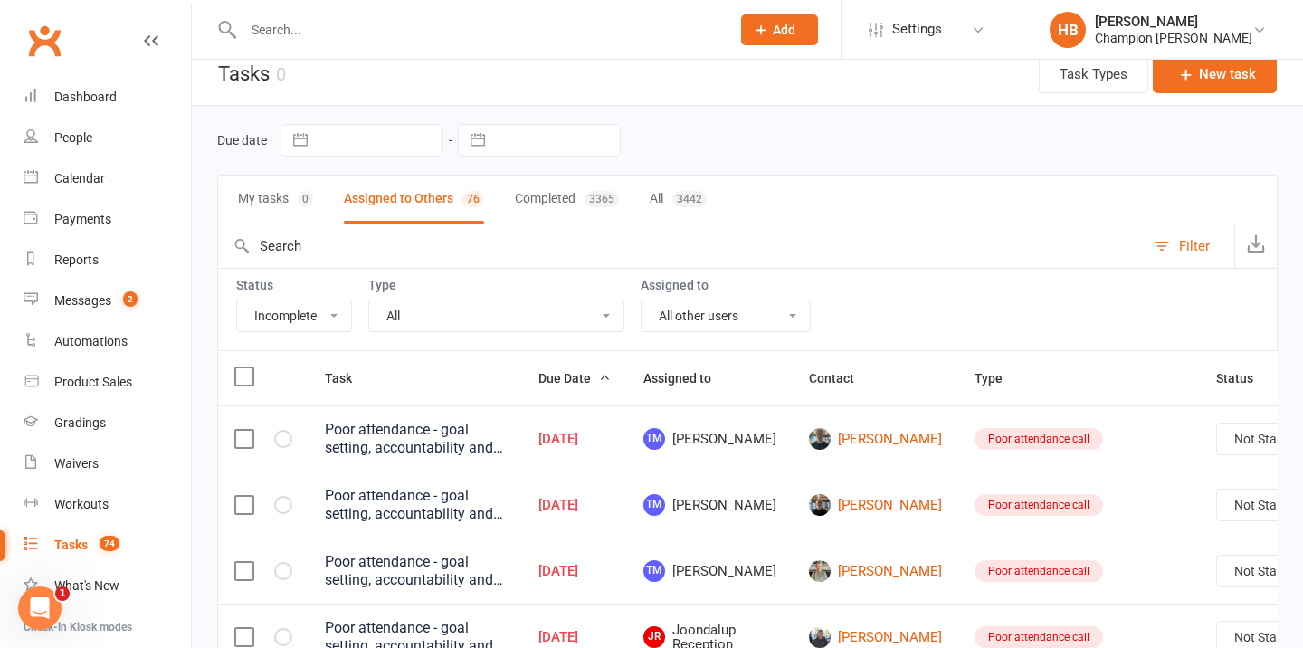
scroll to position [0, 0]
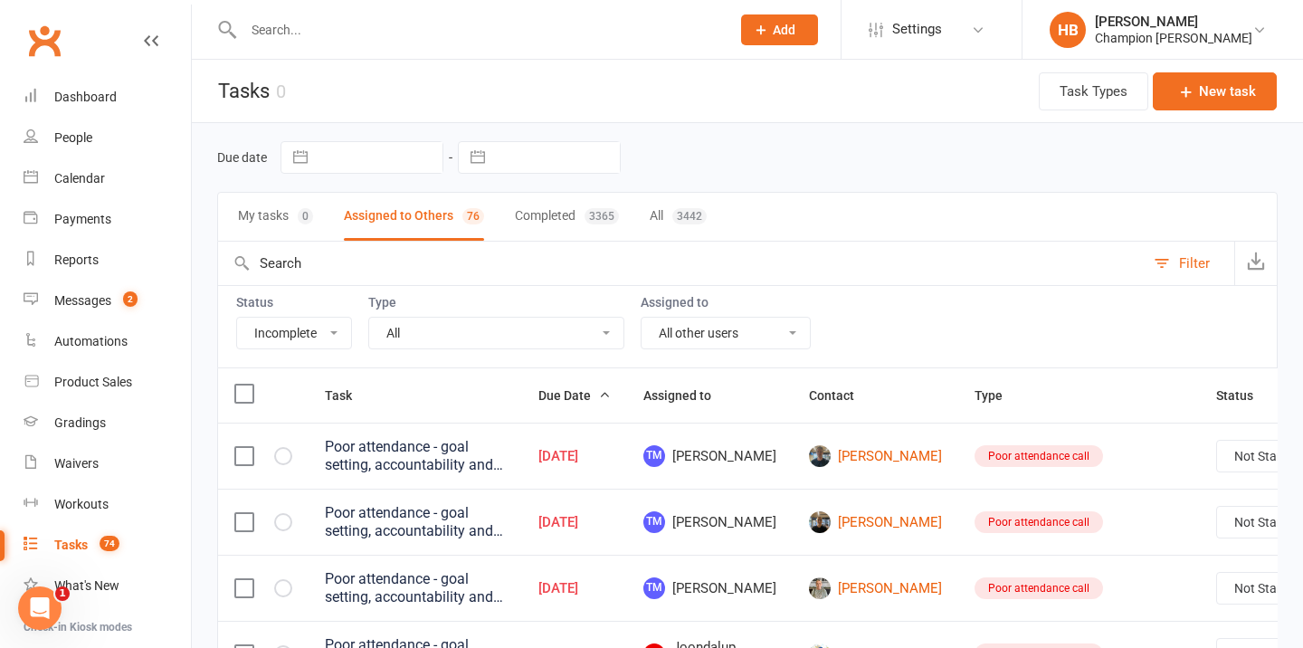
click at [251, 385] on label at bounding box center [243, 393] width 18 height 18
click at [251, 384] on input "checkbox" at bounding box center [243, 384] width 18 height 0
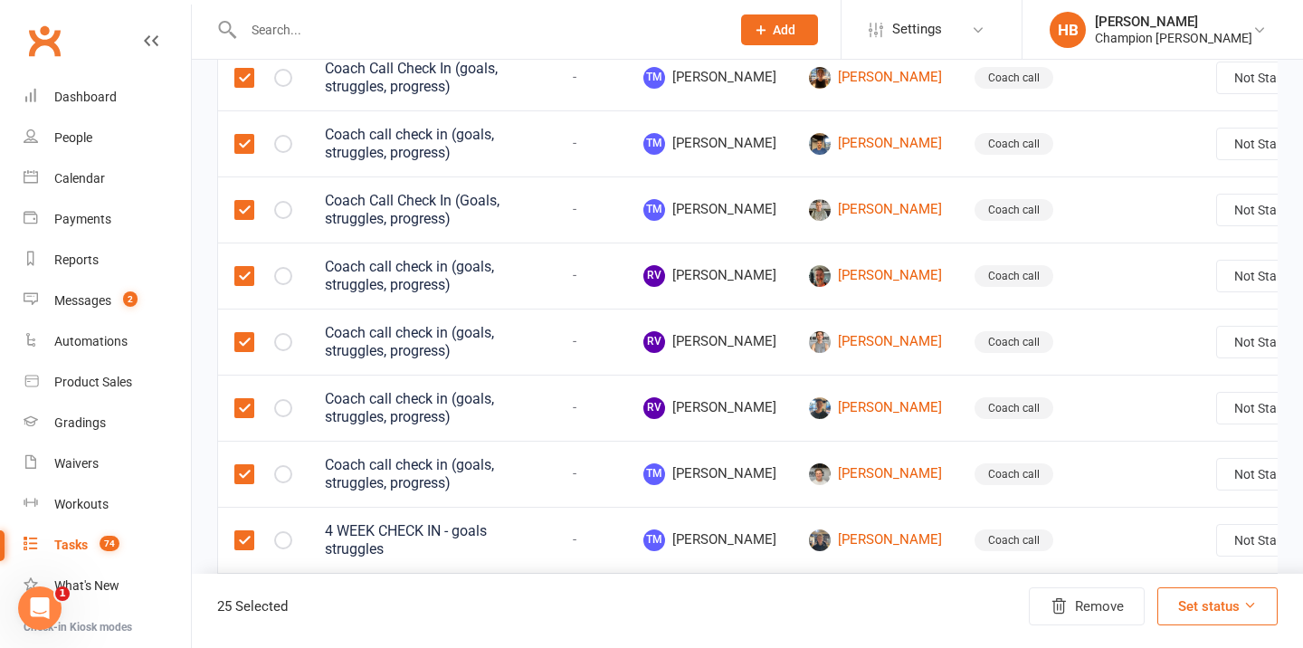
scroll to position [1584, 0]
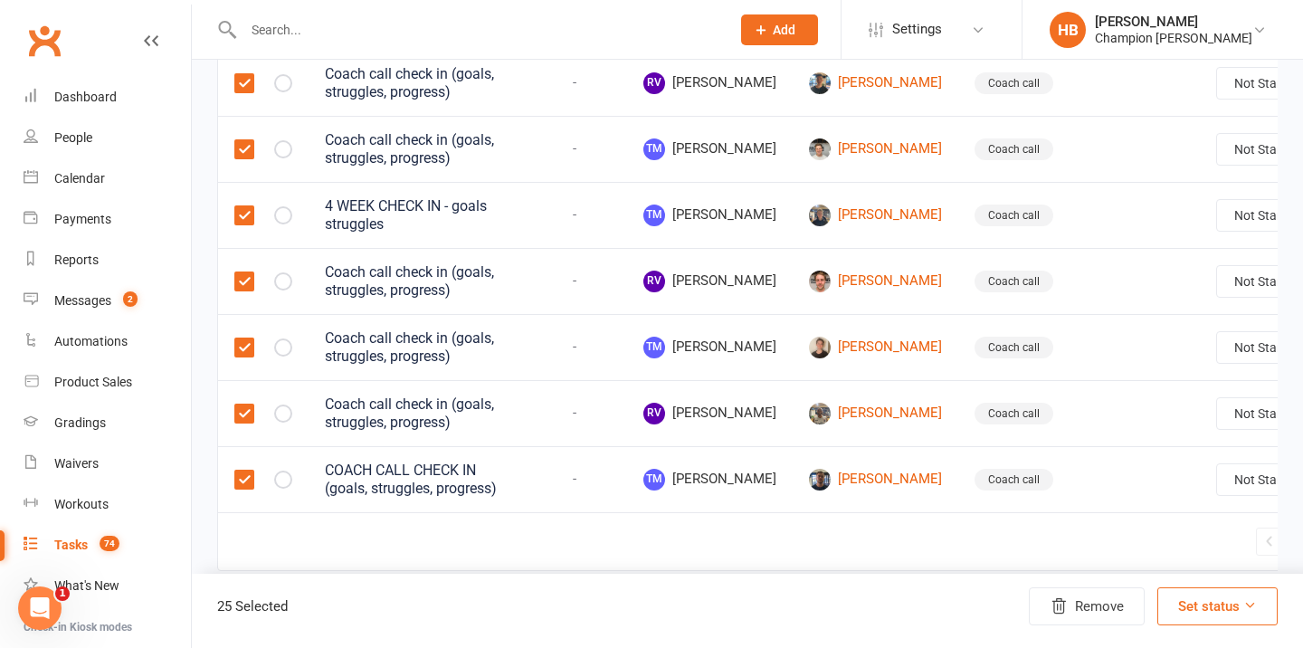
click at [247, 148] on label at bounding box center [243, 149] width 18 height 18
click at [247, 140] on input "checkbox" at bounding box center [243, 140] width 18 height 0
click at [249, 223] on label at bounding box center [243, 215] width 18 height 18
click at [249, 206] on input "checkbox" at bounding box center [243, 206] width 18 height 0
click at [244, 351] on label at bounding box center [243, 347] width 18 height 18
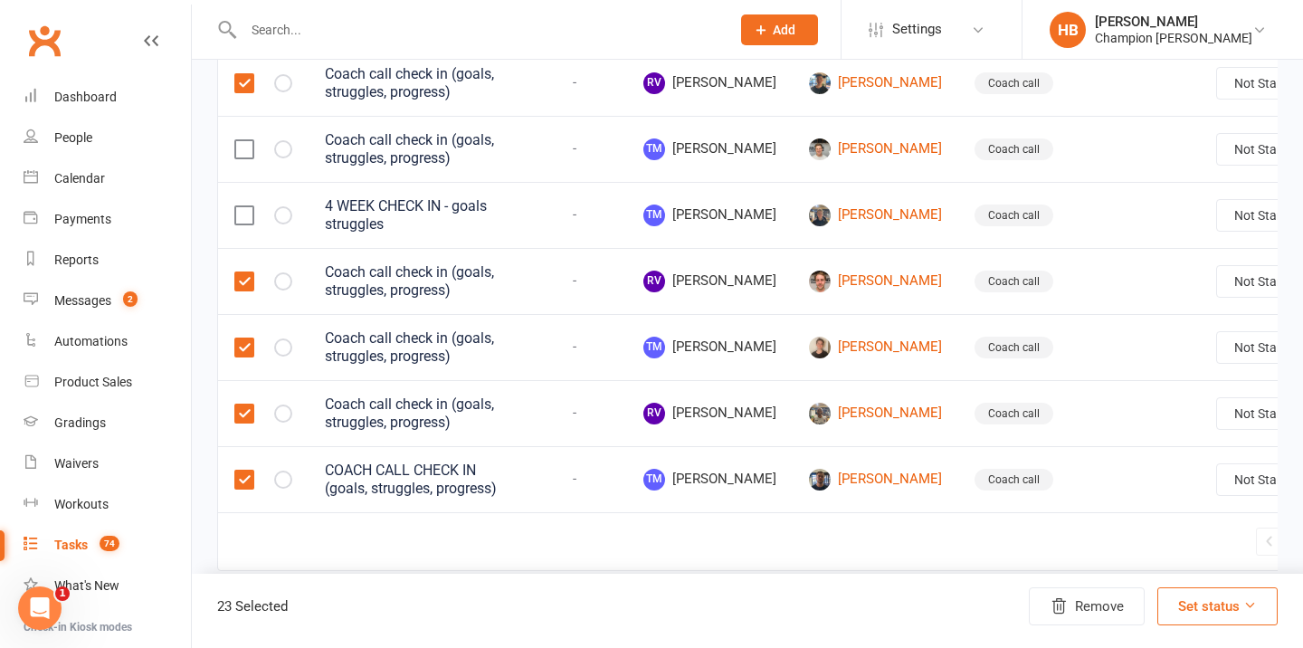
click at [244, 338] on input "checkbox" at bounding box center [243, 338] width 18 height 0
click at [246, 477] on label at bounding box center [243, 479] width 18 height 18
click at [246, 470] on input "checkbox" at bounding box center [243, 470] width 18 height 0
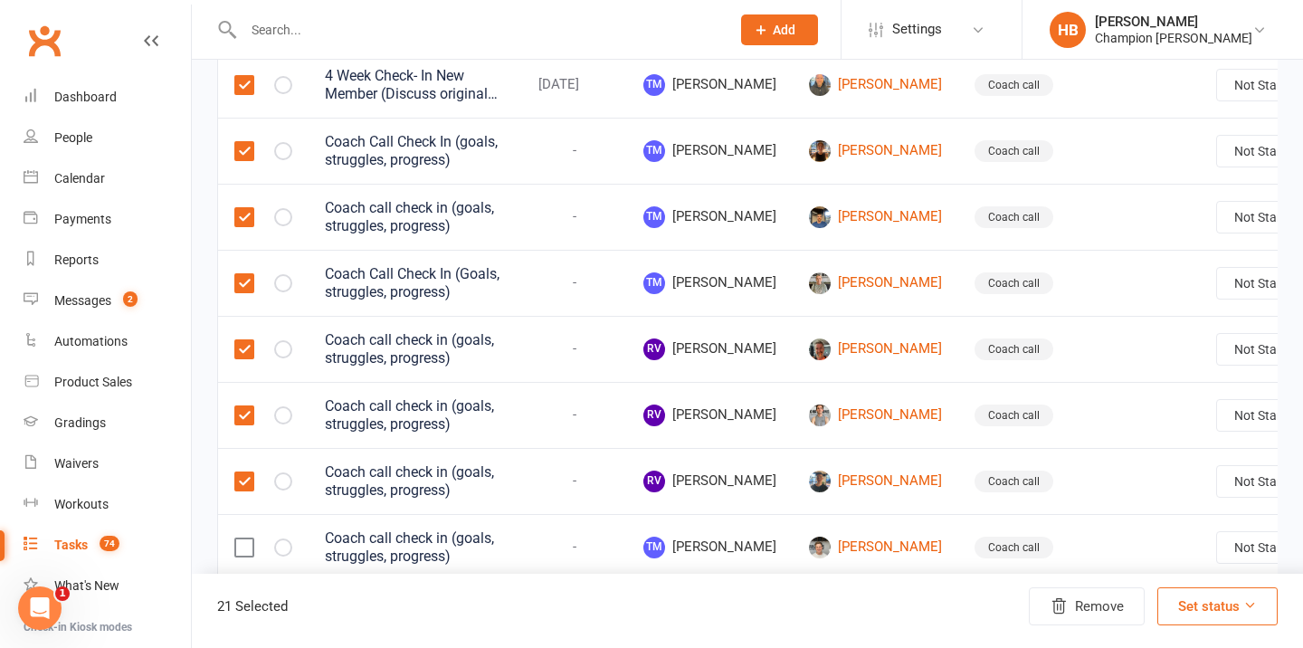
scroll to position [1158, 0]
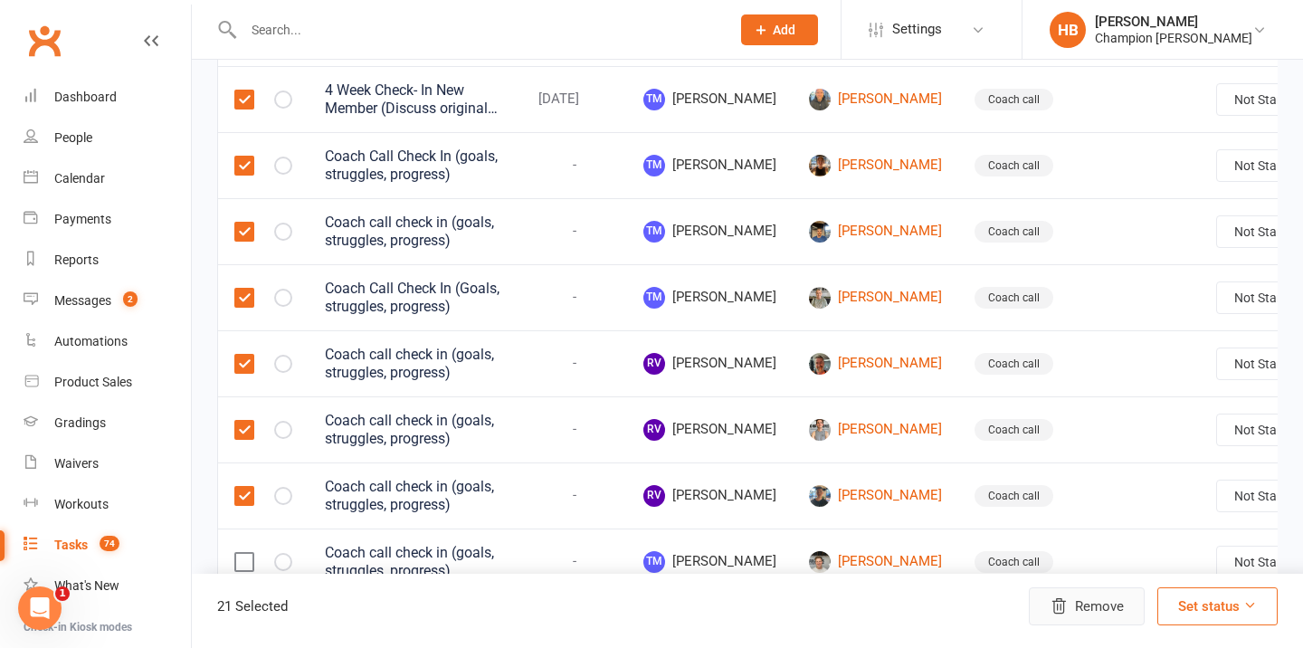
click at [1101, 600] on button "Remove" at bounding box center [1087, 606] width 116 height 38
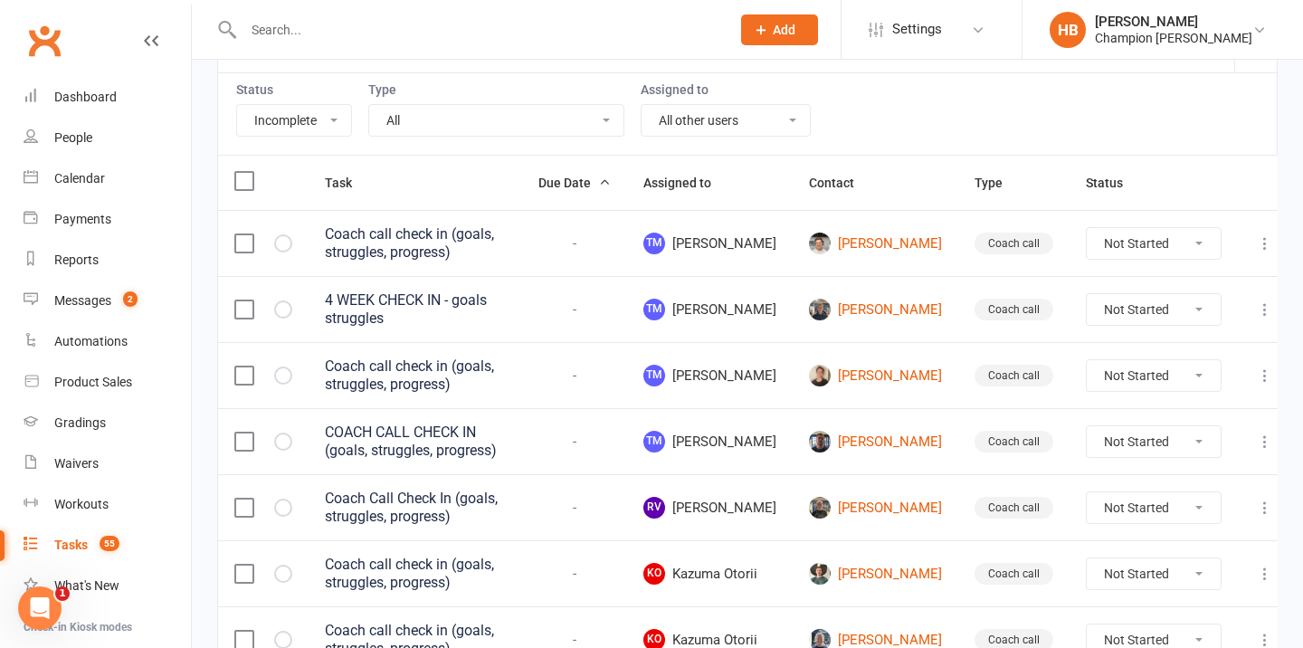
scroll to position [123, 0]
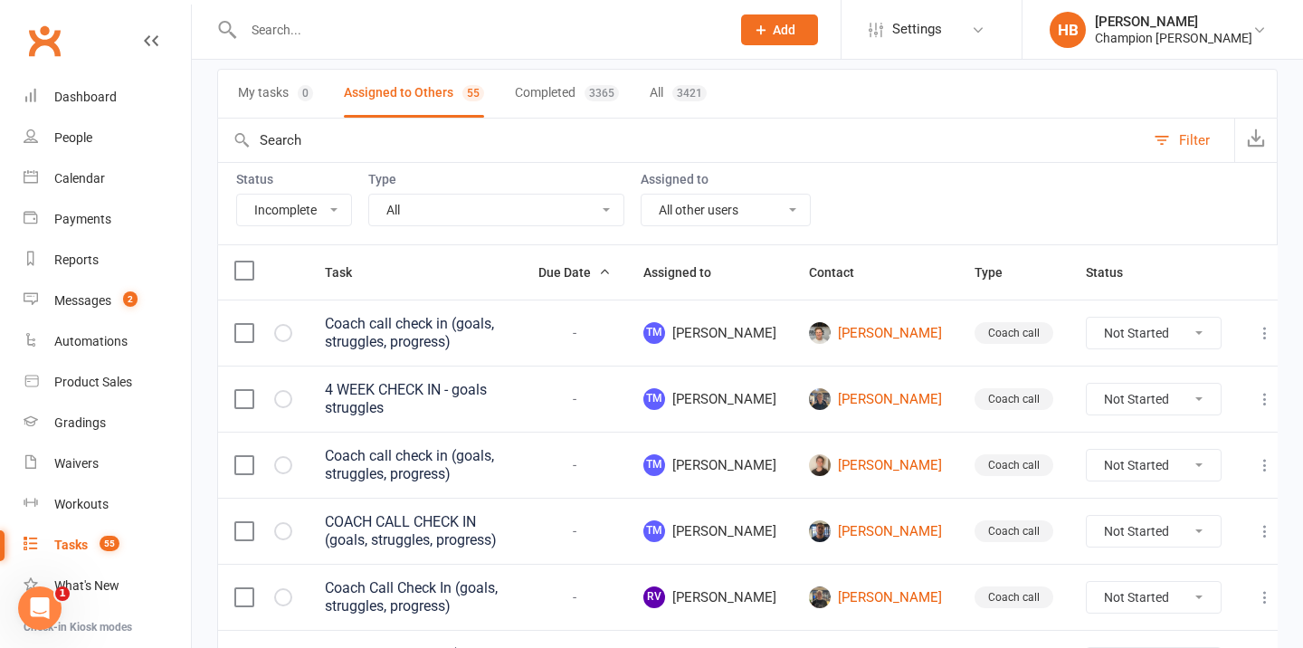
click at [766, 283] on th "Assigned to" at bounding box center [710, 272] width 166 height 54
click at [731, 278] on span "Assigned to" at bounding box center [687, 272] width 88 height 14
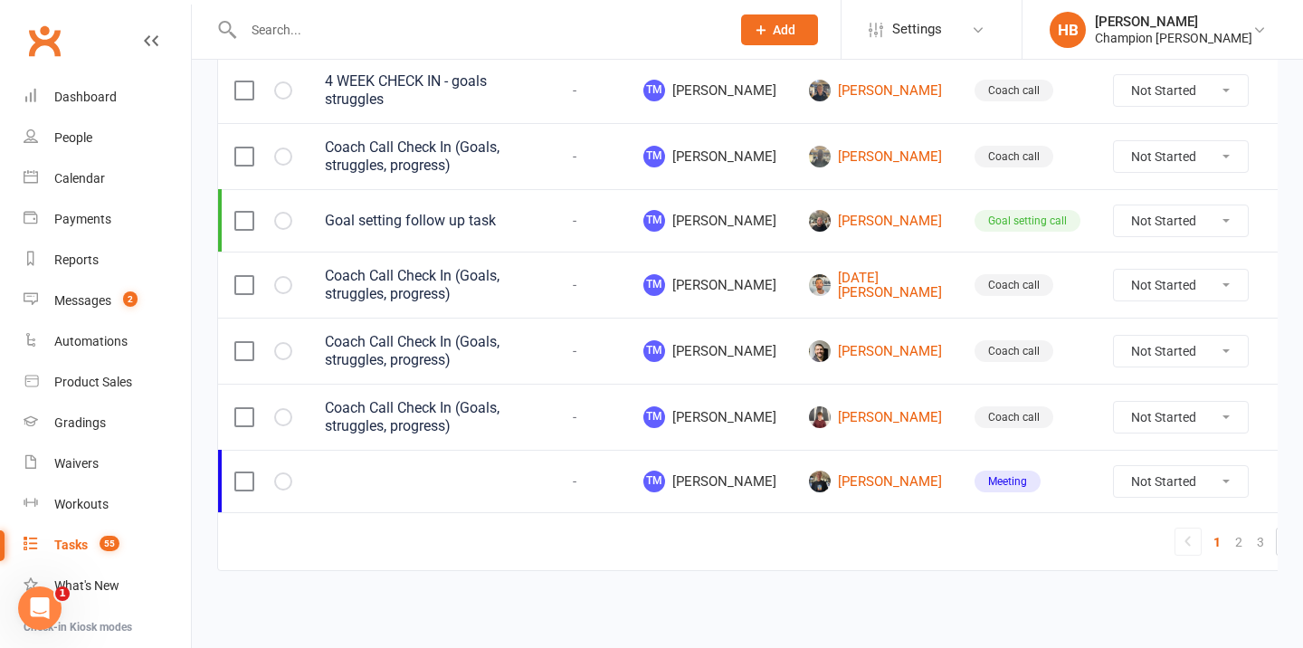
scroll to position [1522, 0]
click at [1228, 542] on link "2" at bounding box center [1239, 541] width 22 height 25
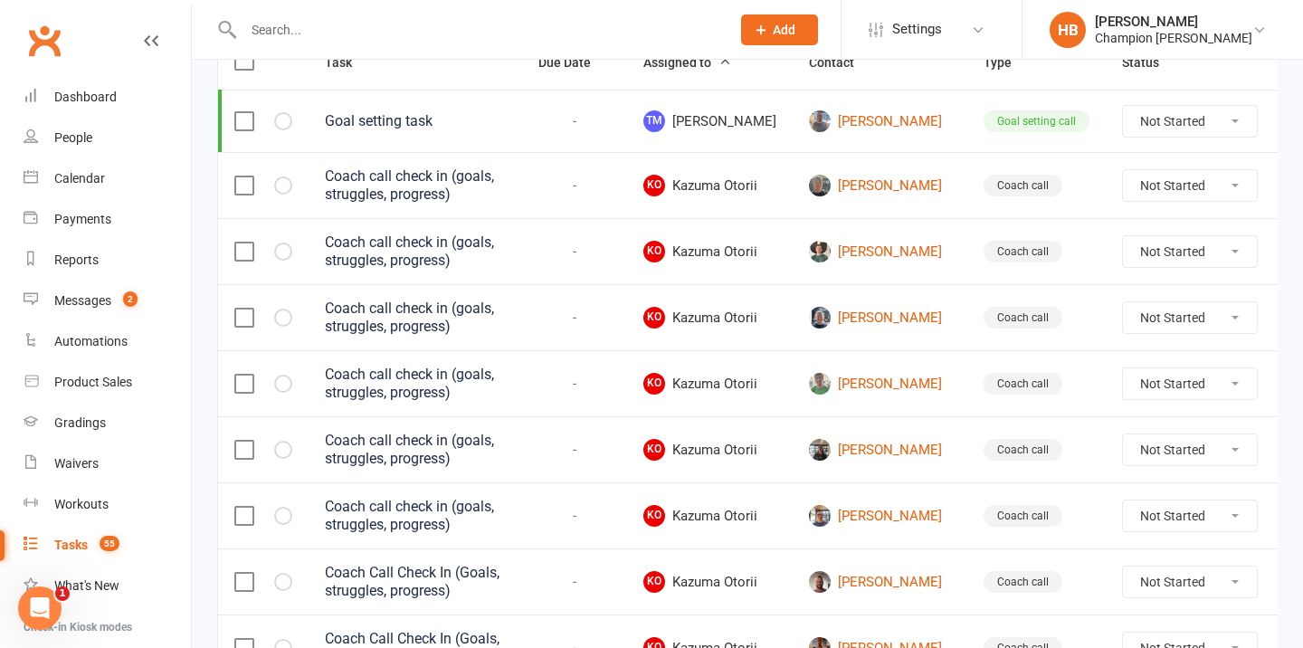
scroll to position [177, 0]
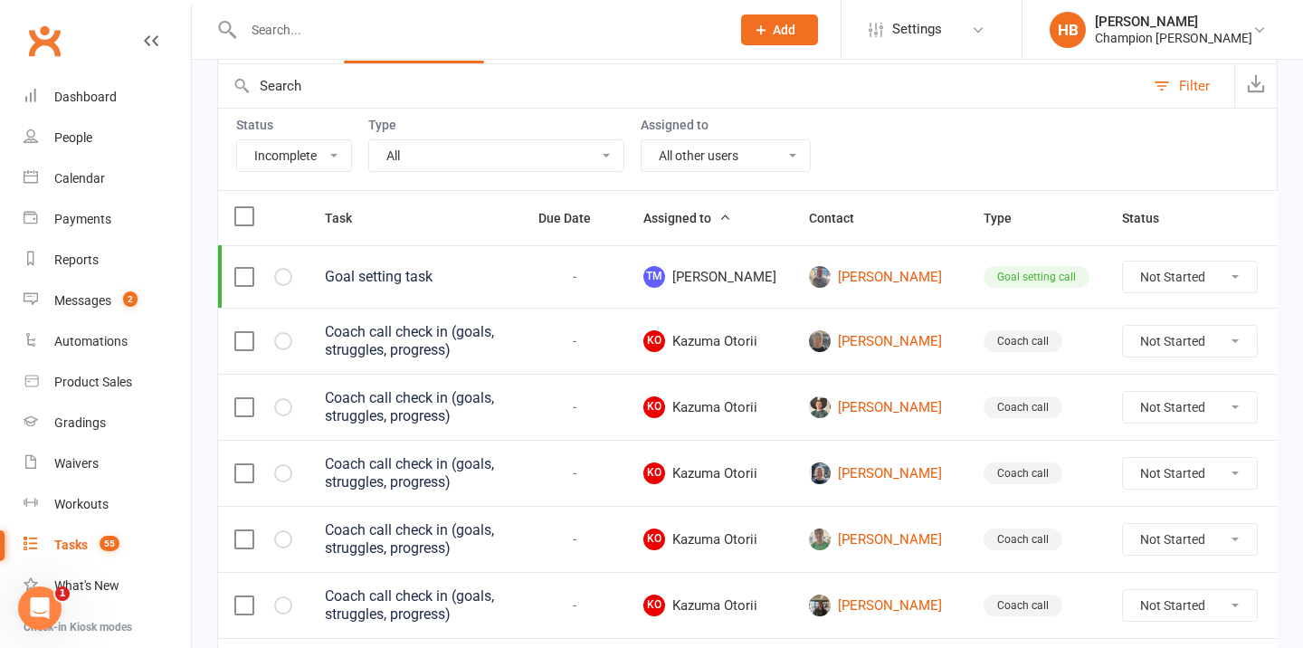
click at [245, 215] on label at bounding box center [243, 216] width 18 height 18
click at [245, 207] on input "checkbox" at bounding box center [243, 207] width 18 height 0
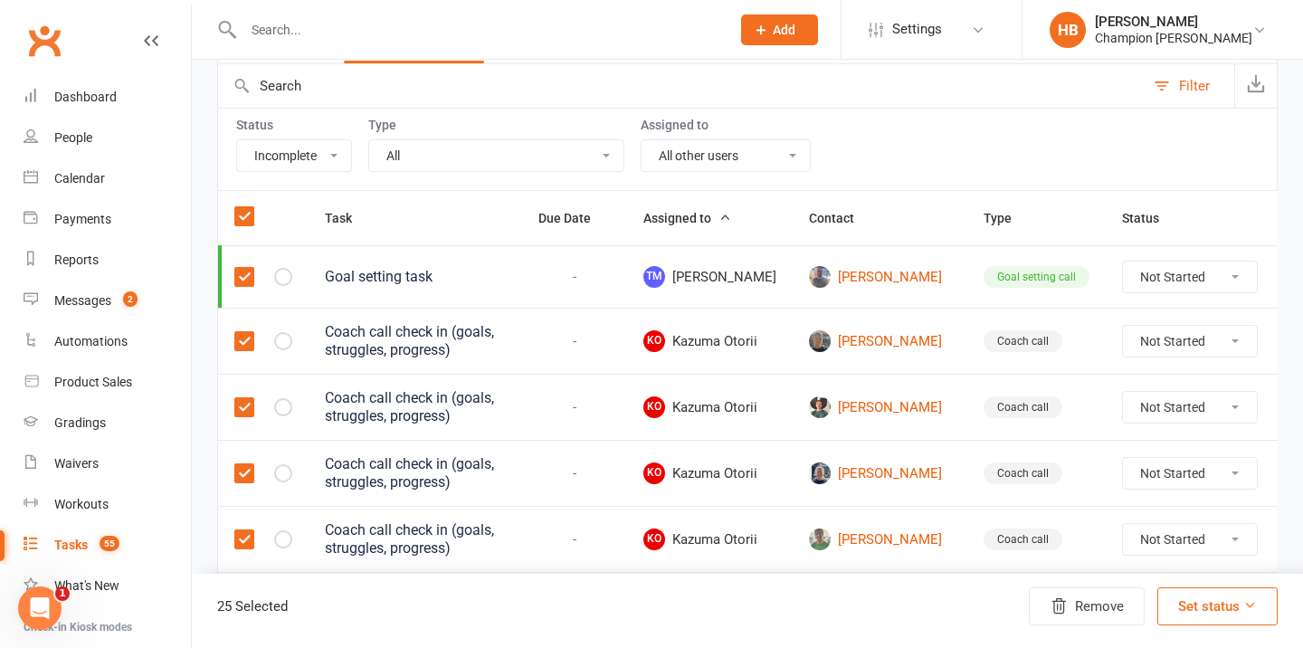
click at [243, 273] on label at bounding box center [243, 277] width 18 height 18
click at [243, 268] on input "checkbox" at bounding box center [243, 268] width 18 height 0
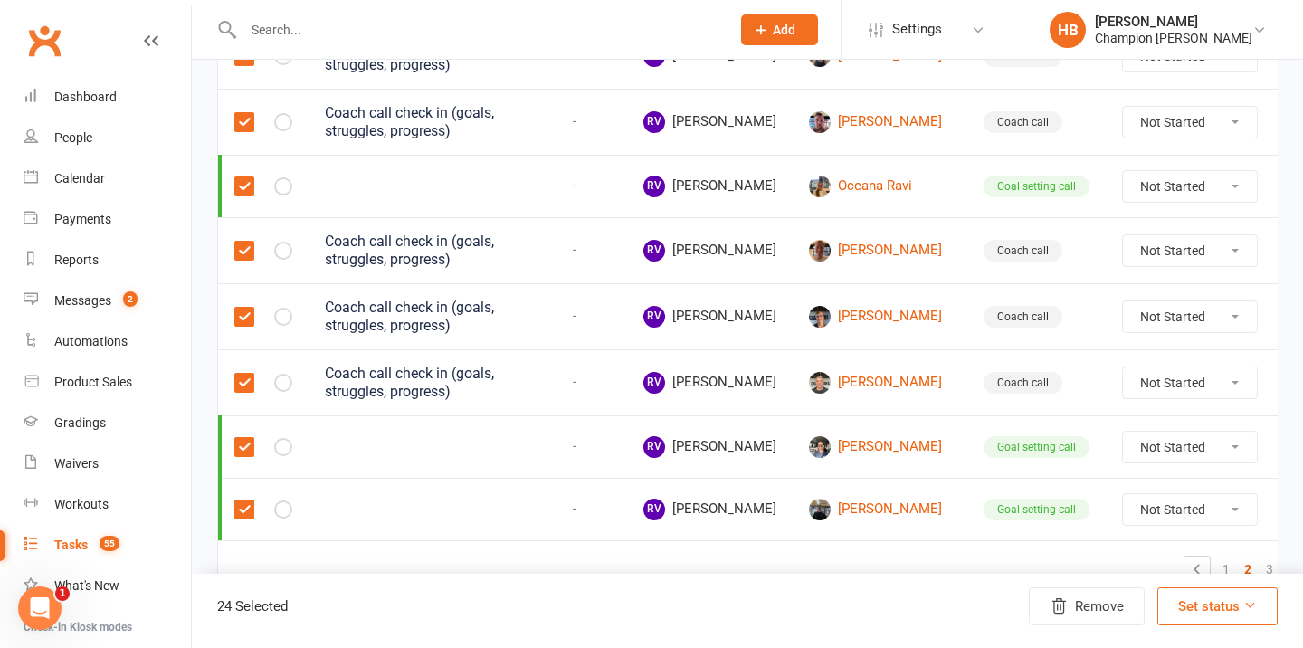
scroll to position [1539, 0]
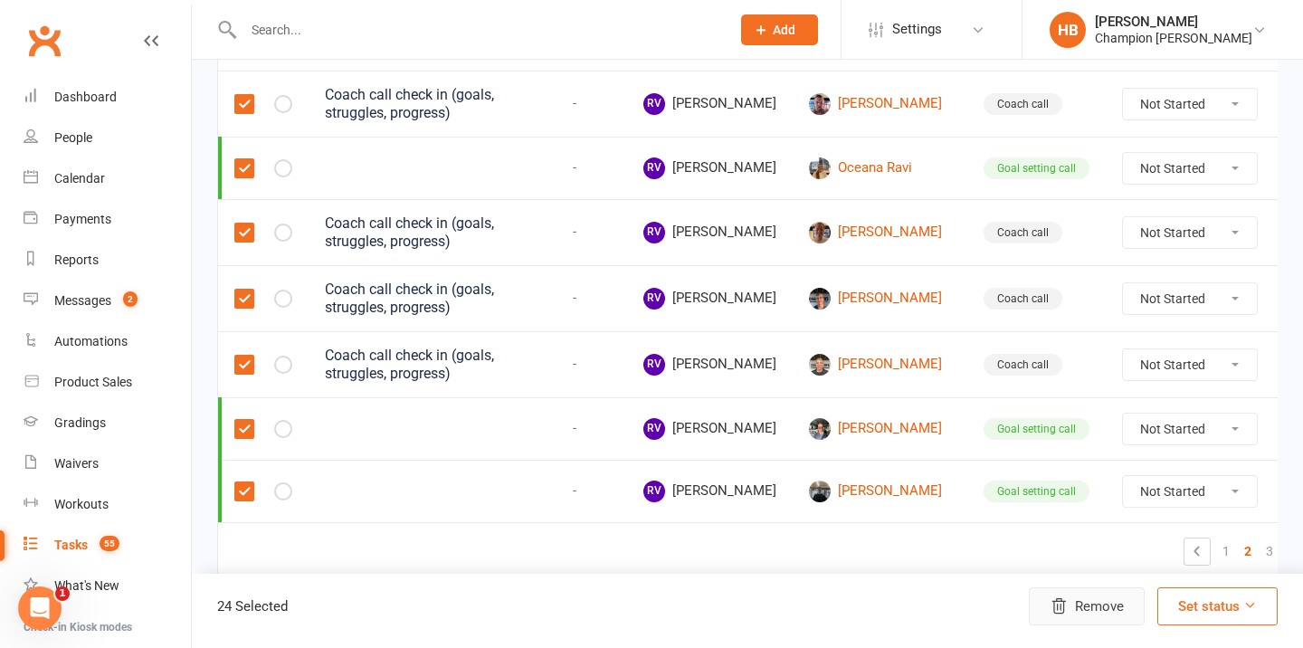
click at [1105, 605] on button "Remove" at bounding box center [1087, 606] width 116 height 38
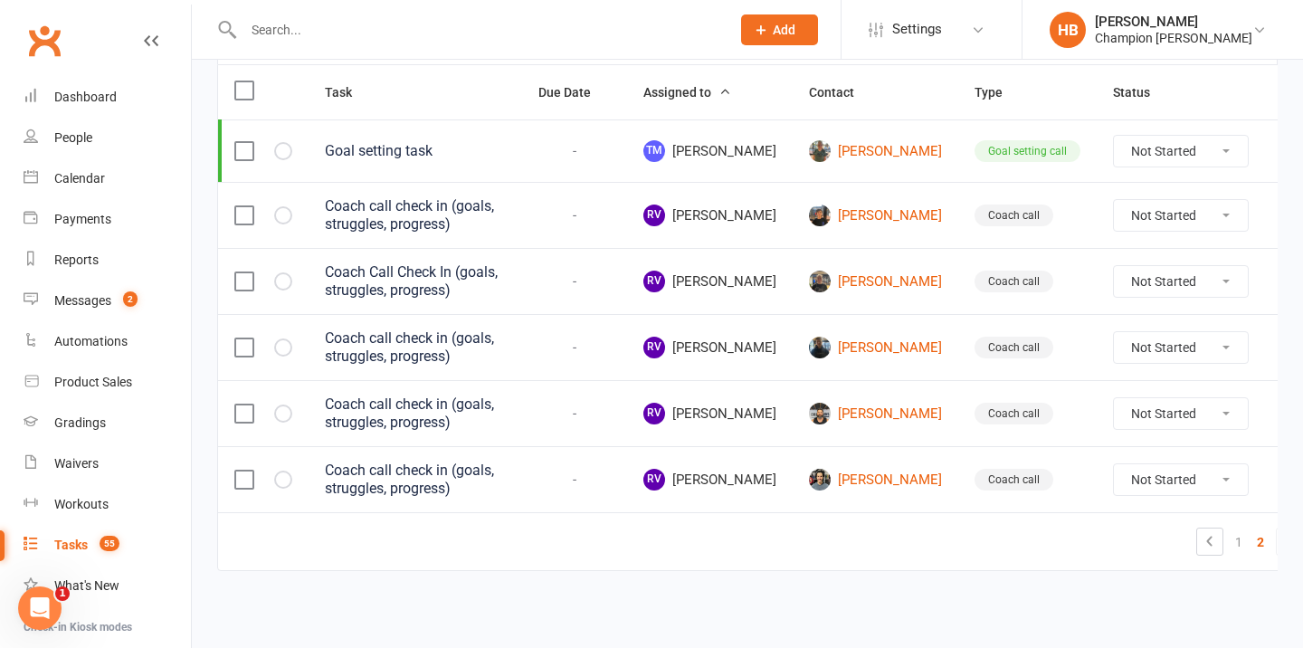
scroll to position [302, 0]
click at [245, 85] on label at bounding box center [243, 91] width 18 height 18
click at [245, 82] on input "checkbox" at bounding box center [243, 82] width 18 height 0
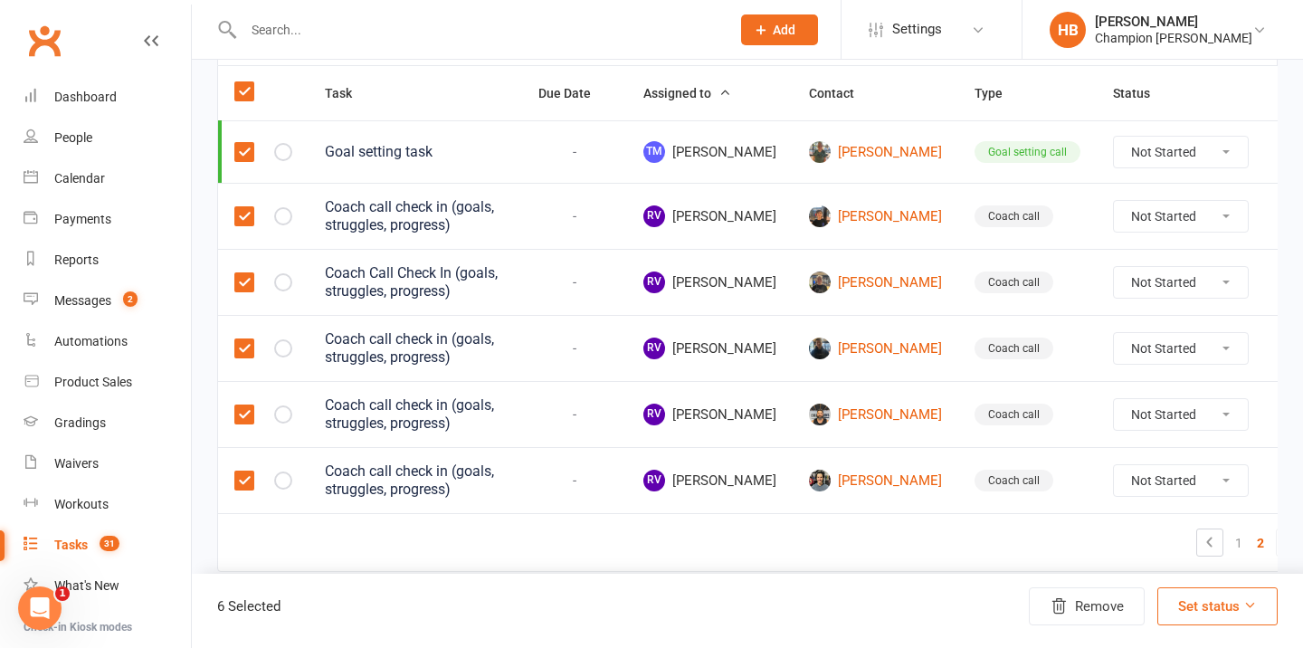
click at [242, 157] on label at bounding box center [243, 152] width 18 height 18
click at [242, 143] on input "checkbox" at bounding box center [243, 143] width 18 height 0
click at [1102, 604] on button "Remove" at bounding box center [1087, 606] width 116 height 38
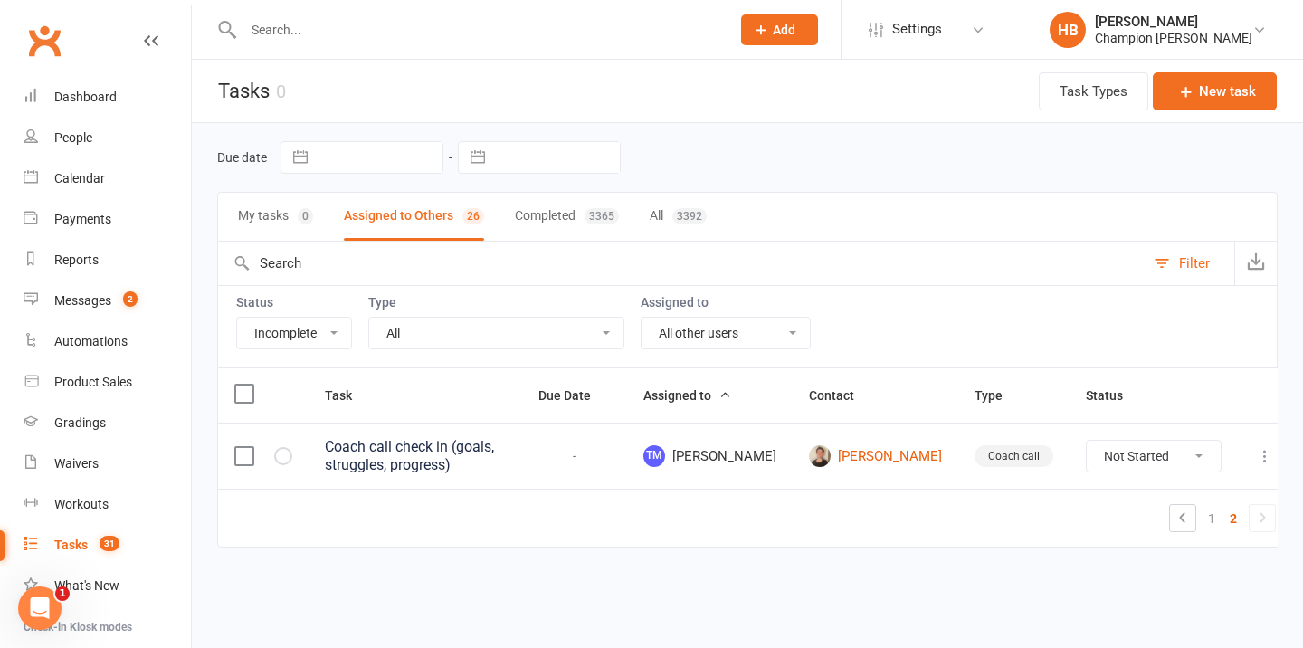
scroll to position [0, 0]
click at [1200, 513] on link "1" at bounding box center [1211, 518] width 22 height 25
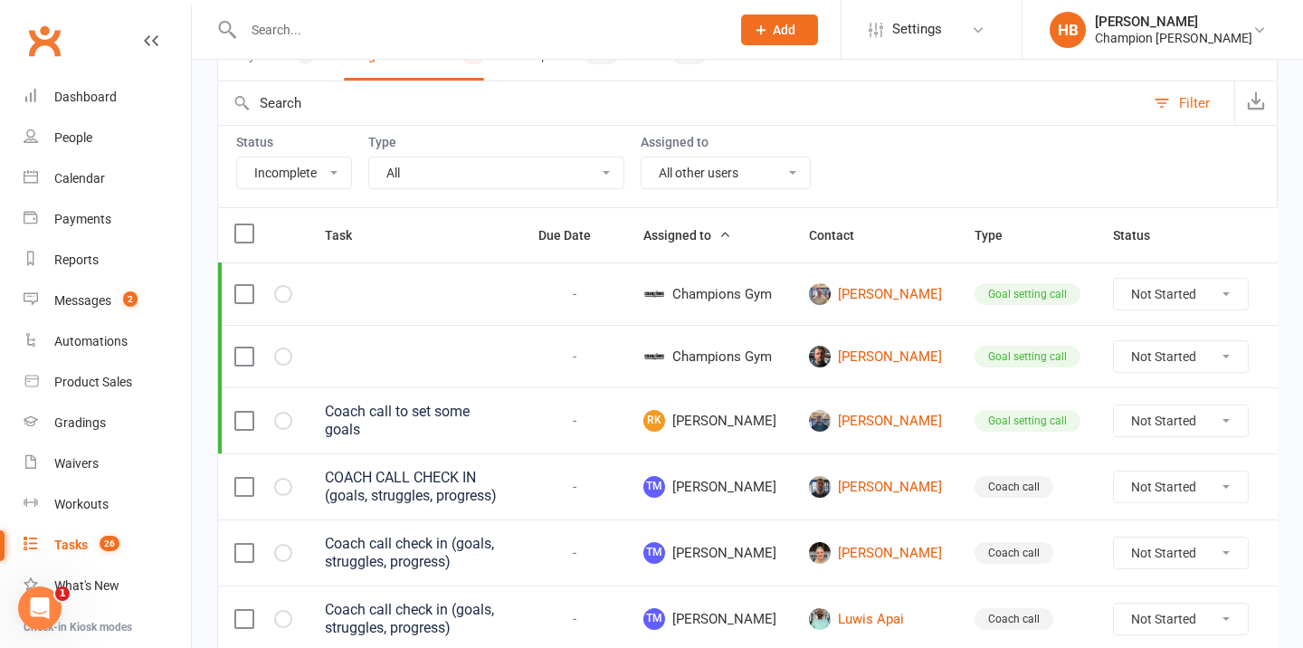
scroll to position [114, 0]
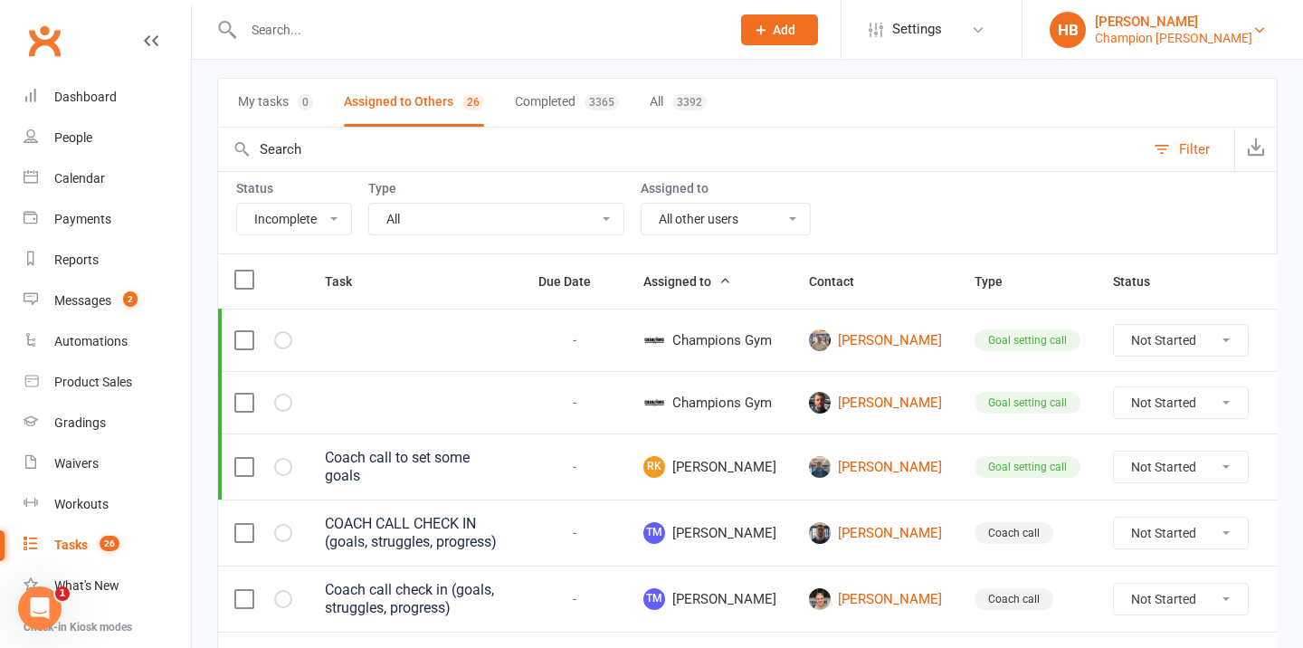
click at [1180, 43] on div "Champion Gym Joondalup" at bounding box center [1173, 38] width 157 height 16
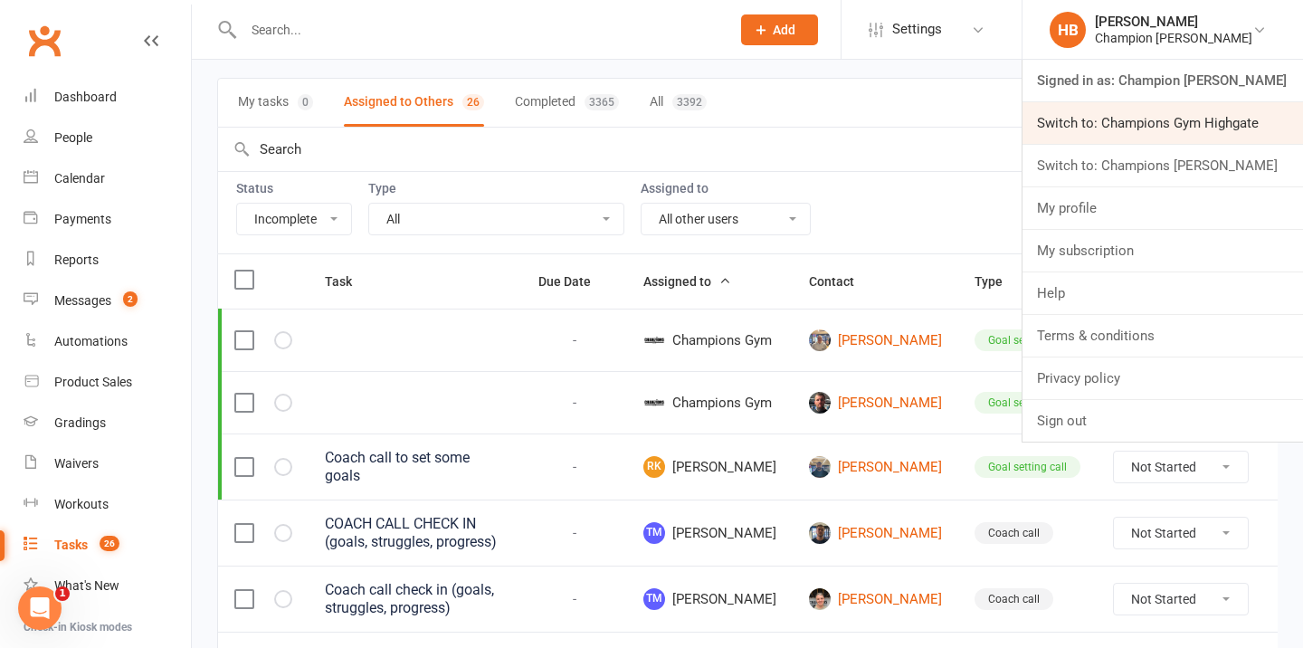
click at [1185, 117] on link "Switch to: Champions Gym Highgate" at bounding box center [1162, 123] width 280 height 42
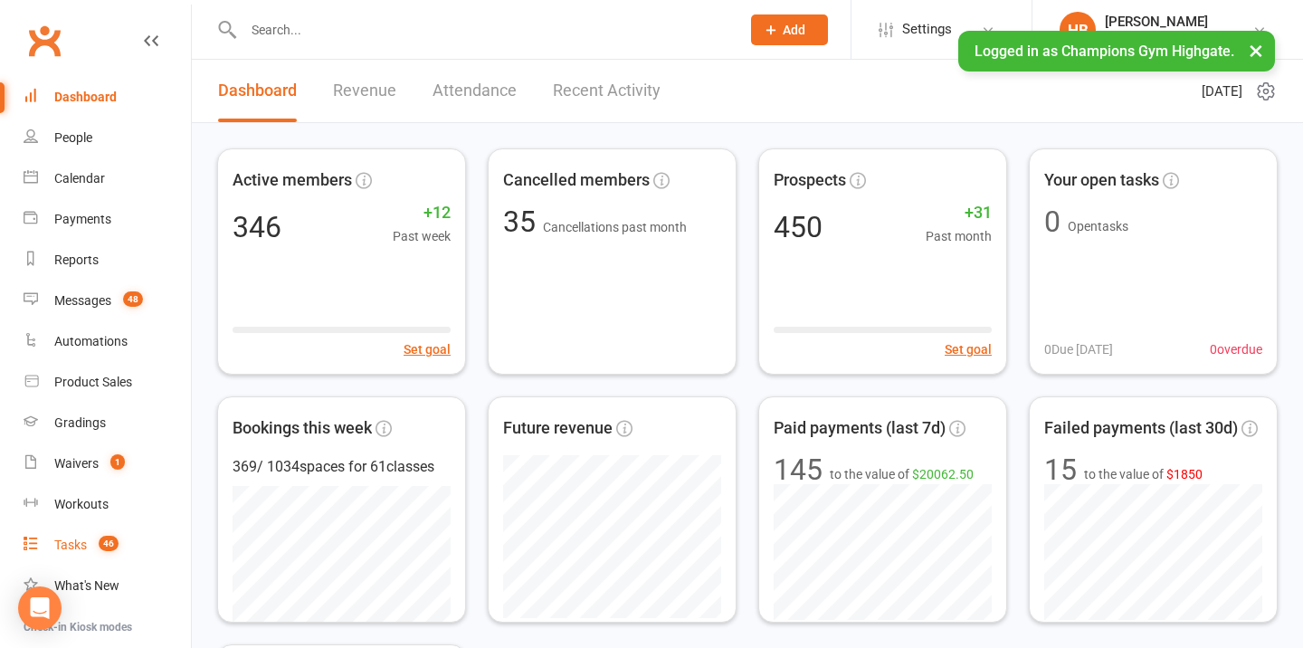
click at [71, 537] on div "Tasks" at bounding box center [70, 544] width 33 height 14
select select "incomplete"
select select "-33377"
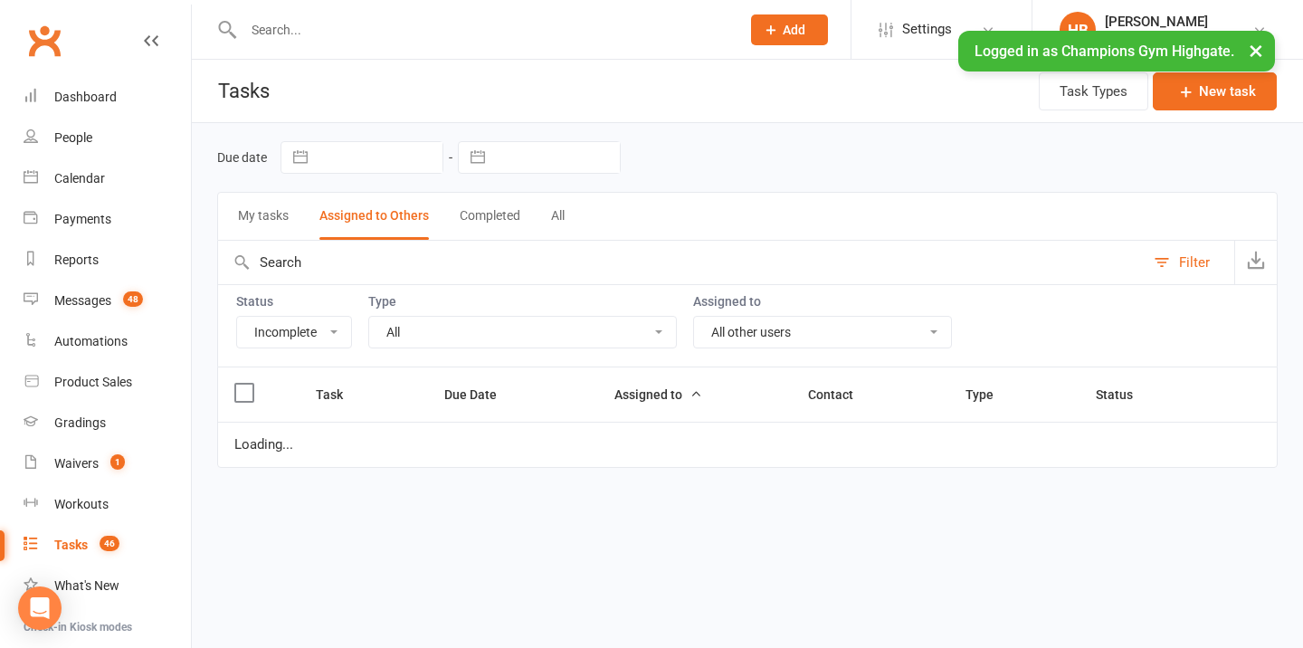
select select "waiting"
select select "started"
select select "waiting"
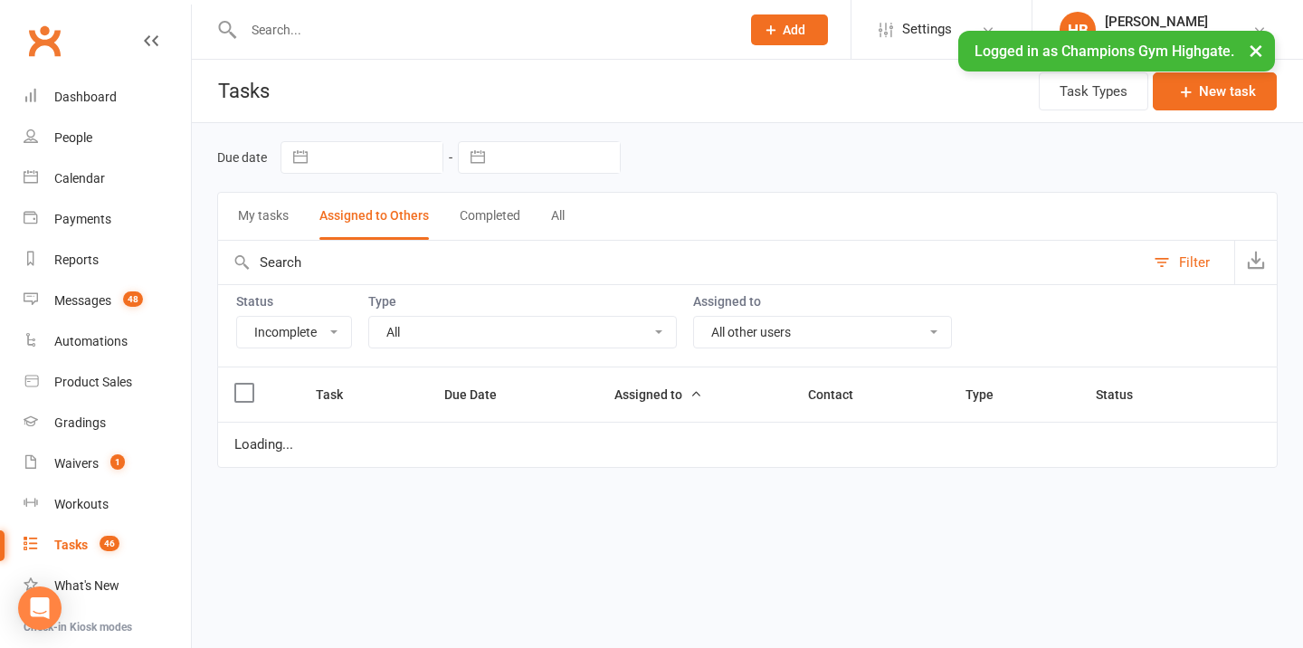
select select "waiting"
select select "started"
select select "waiting"
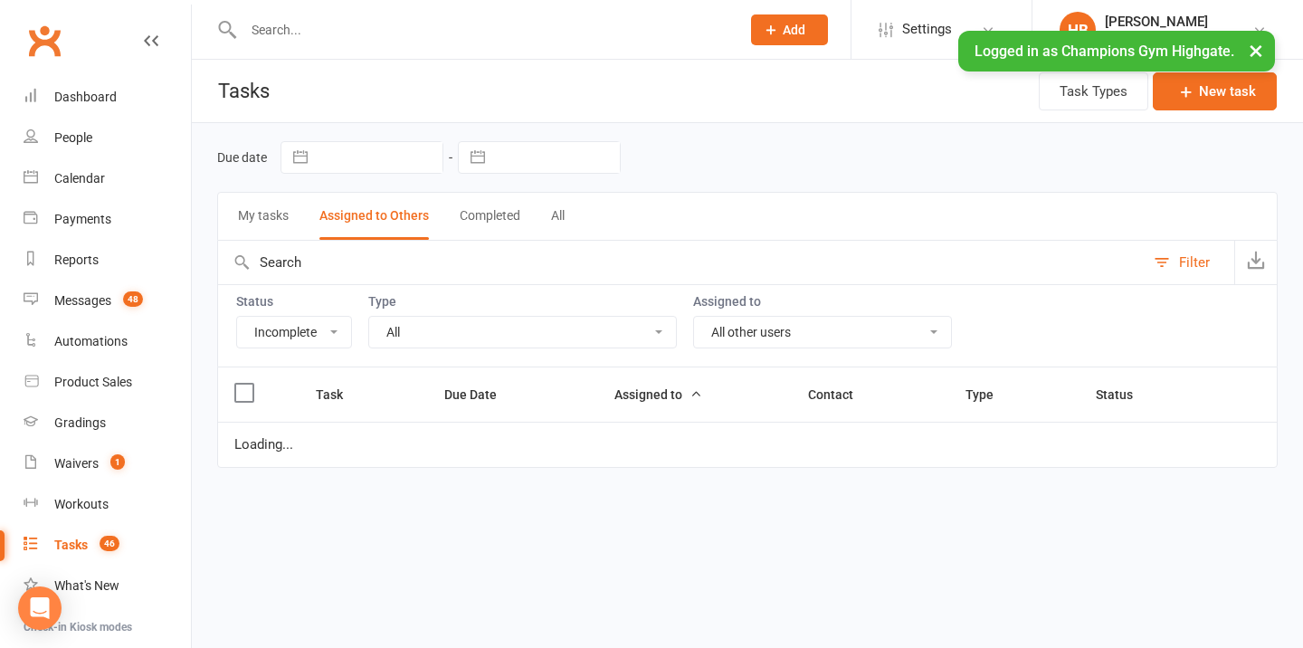
select select "started"
select select "waiting"
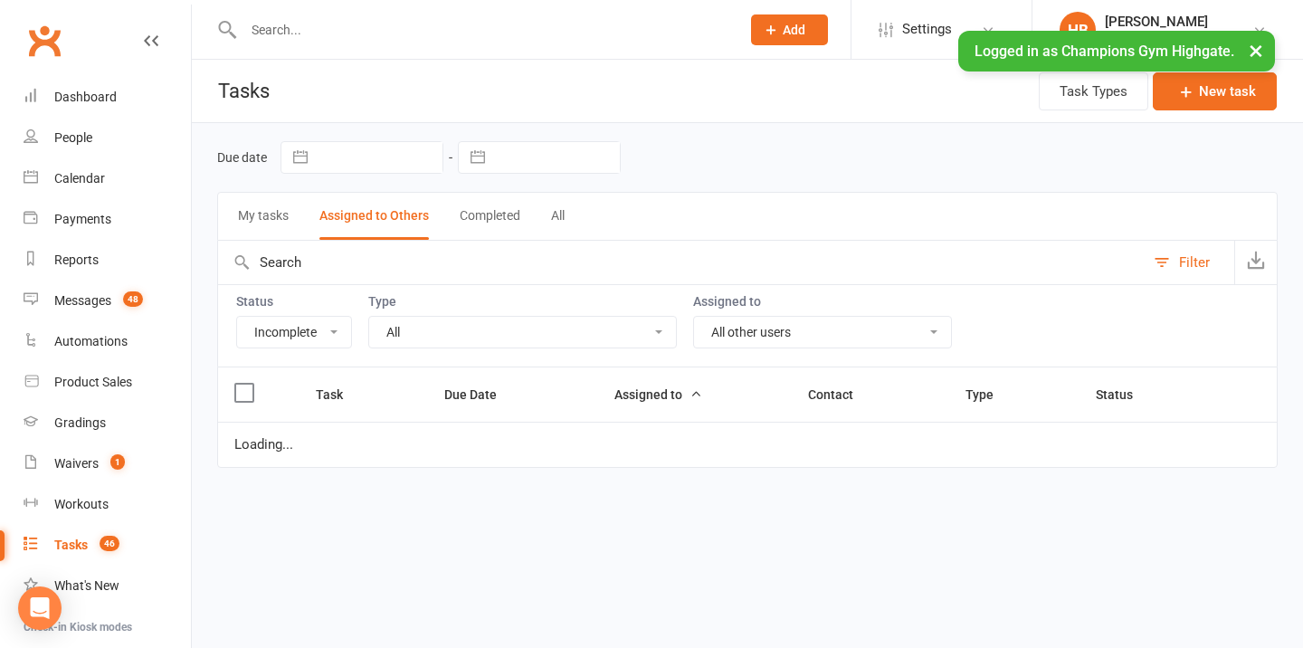
select select "waiting"
select select "started"
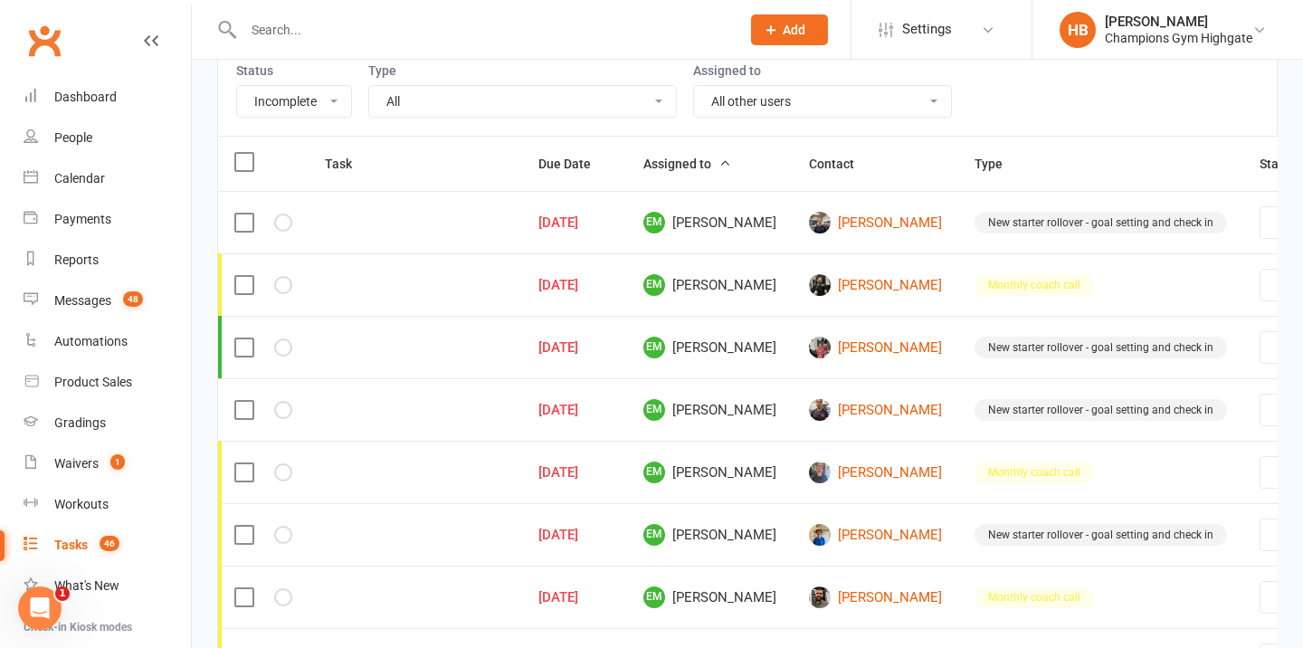
scroll to position [0, 1]
click at [1233, 38] on div "Champions Gym Highgate" at bounding box center [1178, 38] width 147 height 16
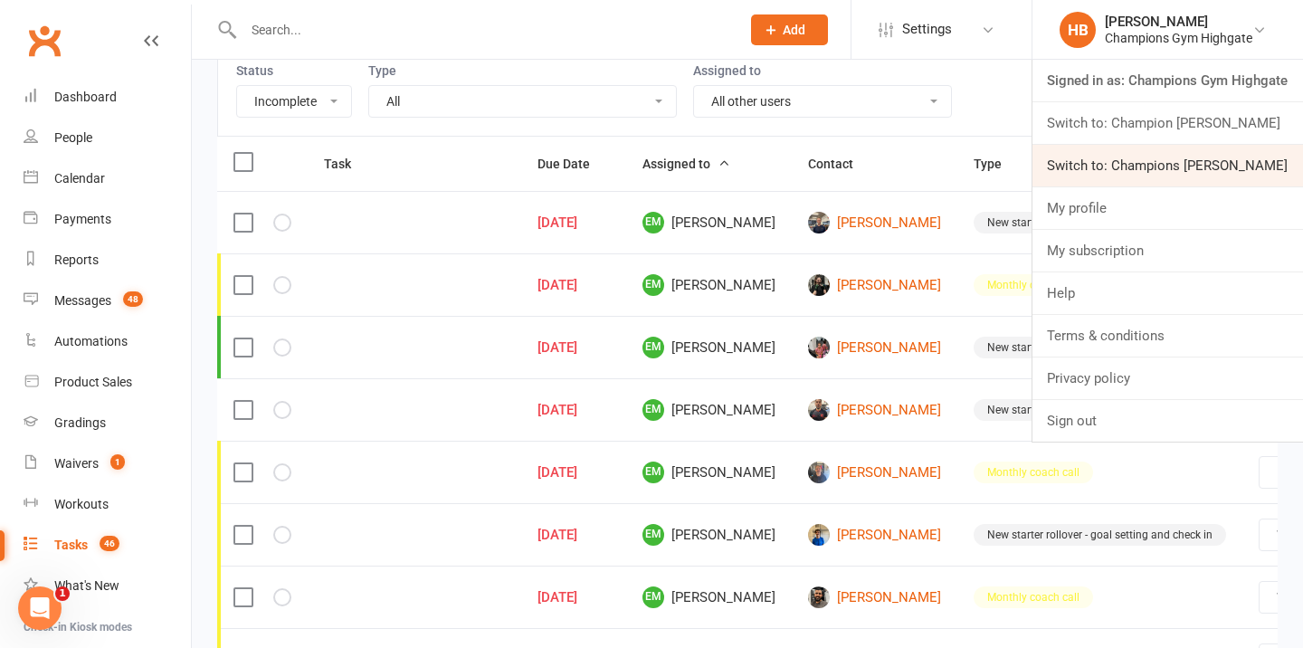
click at [1202, 156] on link "Switch to: Champions Gym Myaree" at bounding box center [1167, 166] width 270 height 42
